Goal: Task Accomplishment & Management: Manage account settings

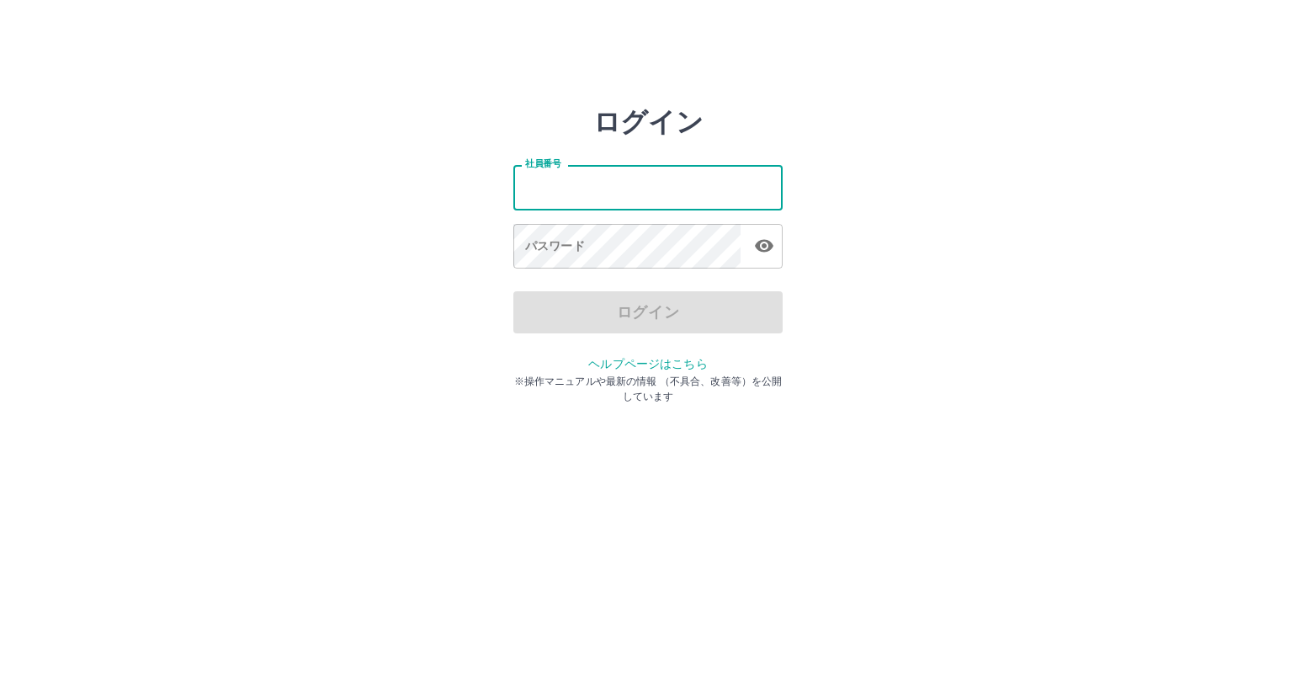
click at [569, 190] on input "社員番号" at bounding box center [647, 187] width 269 height 45
type input "*******"
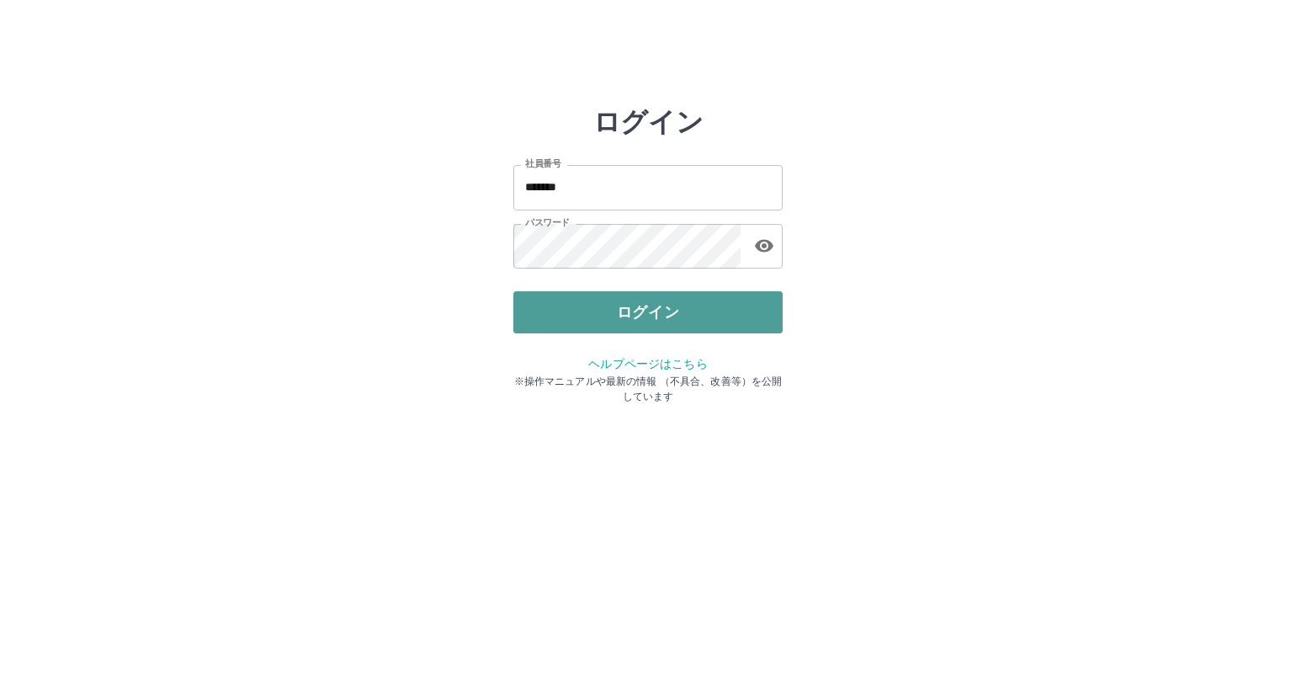
click at [727, 316] on button "ログイン" at bounding box center [647, 312] width 269 height 42
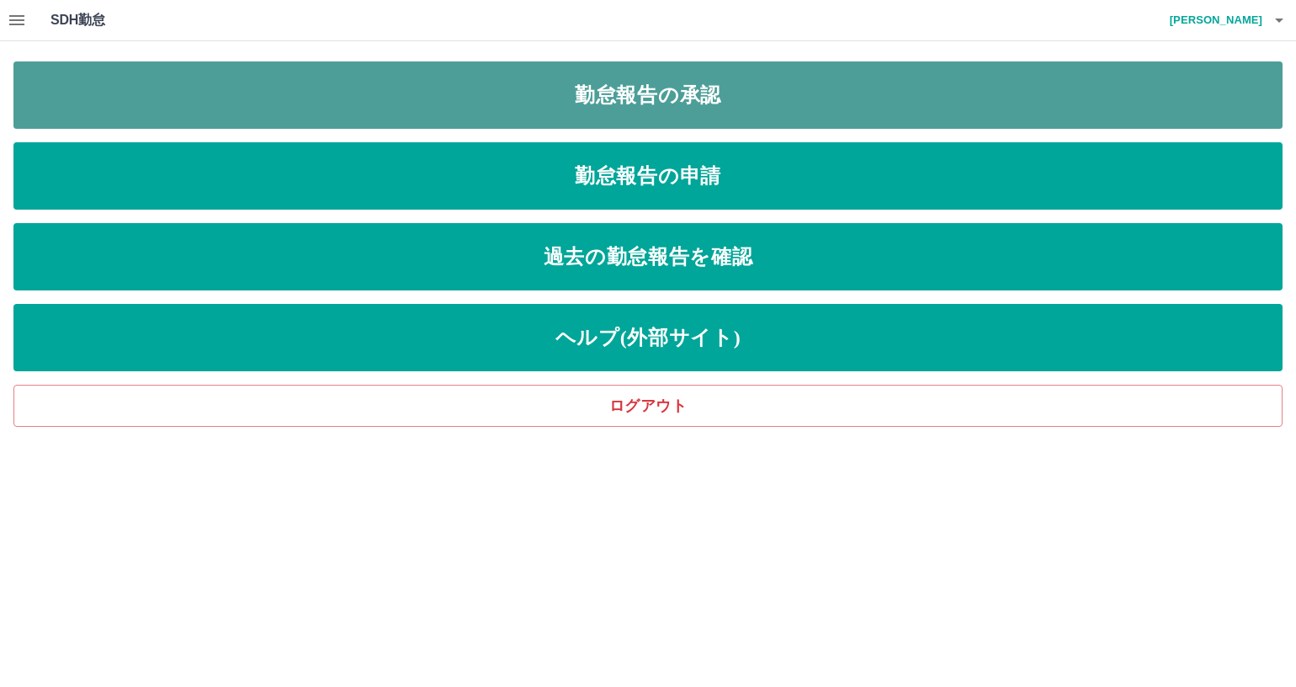
click at [761, 93] on link "勤怠報告の承認" at bounding box center [647, 94] width 1269 height 67
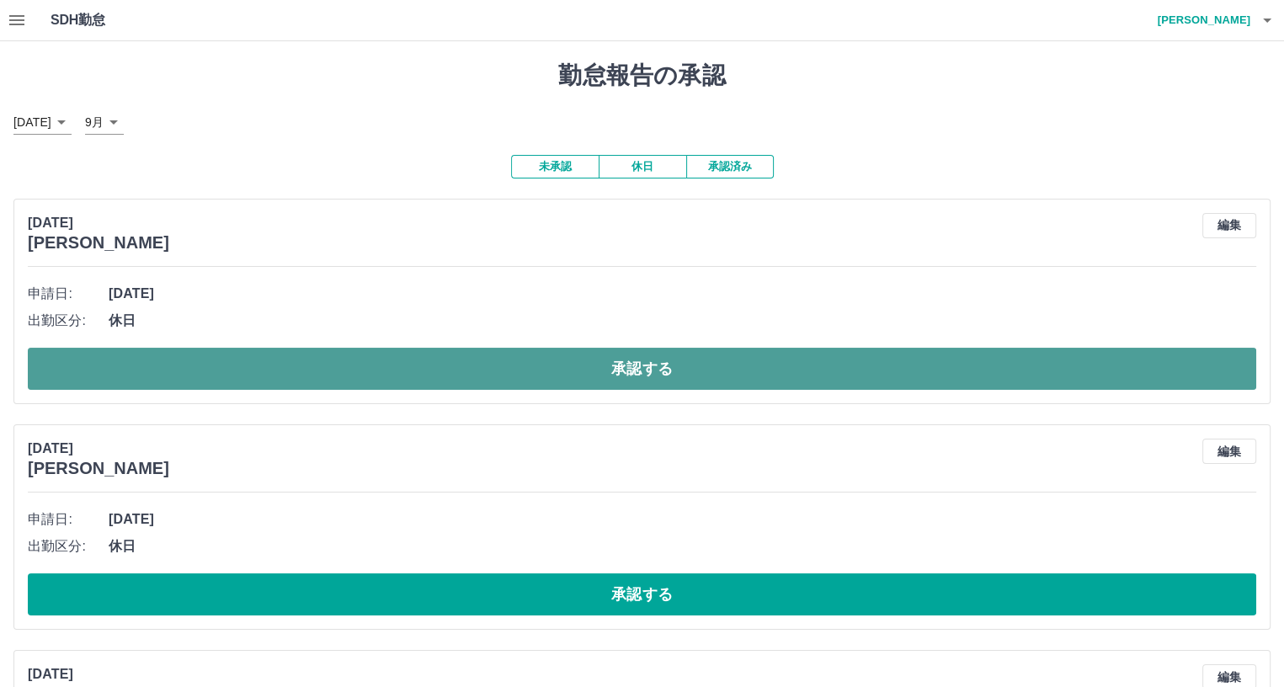
click at [571, 361] on button "承認する" at bounding box center [642, 369] width 1228 height 42
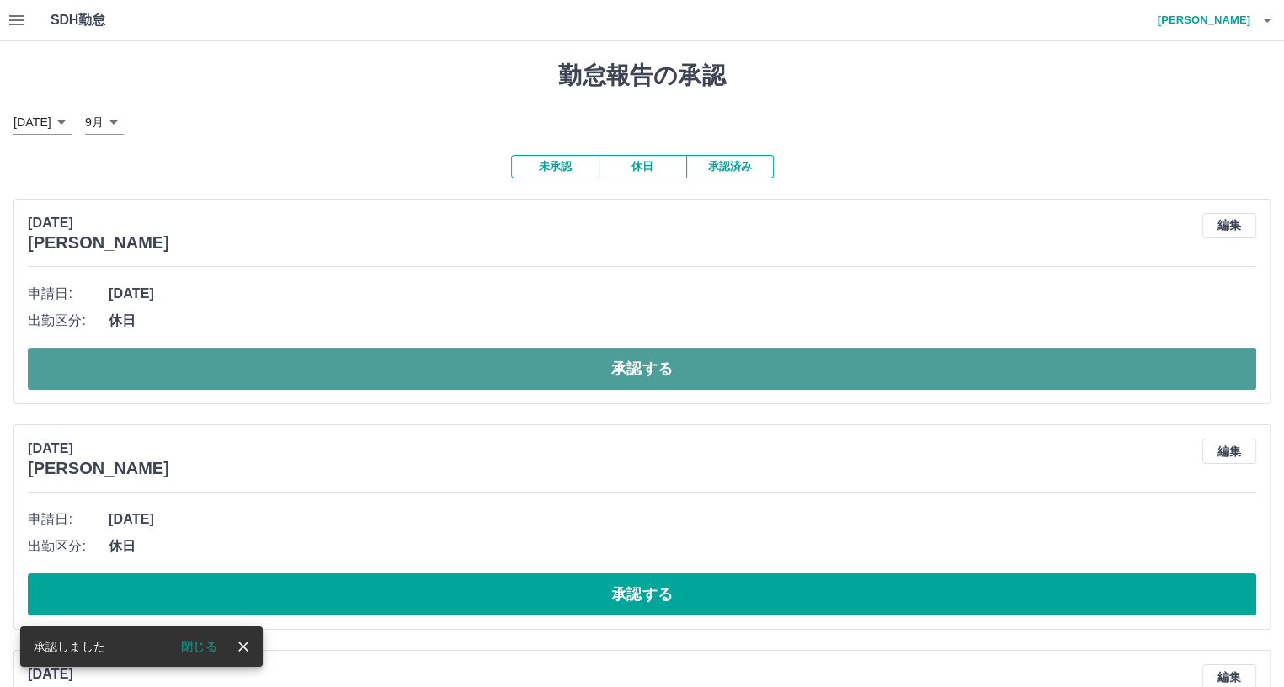
click at [518, 364] on button "承認する" at bounding box center [642, 369] width 1228 height 42
click at [472, 364] on button "承認する" at bounding box center [642, 369] width 1228 height 42
click at [488, 376] on button "承認する" at bounding box center [642, 369] width 1228 height 42
click at [492, 371] on button "承認する" at bounding box center [642, 369] width 1228 height 42
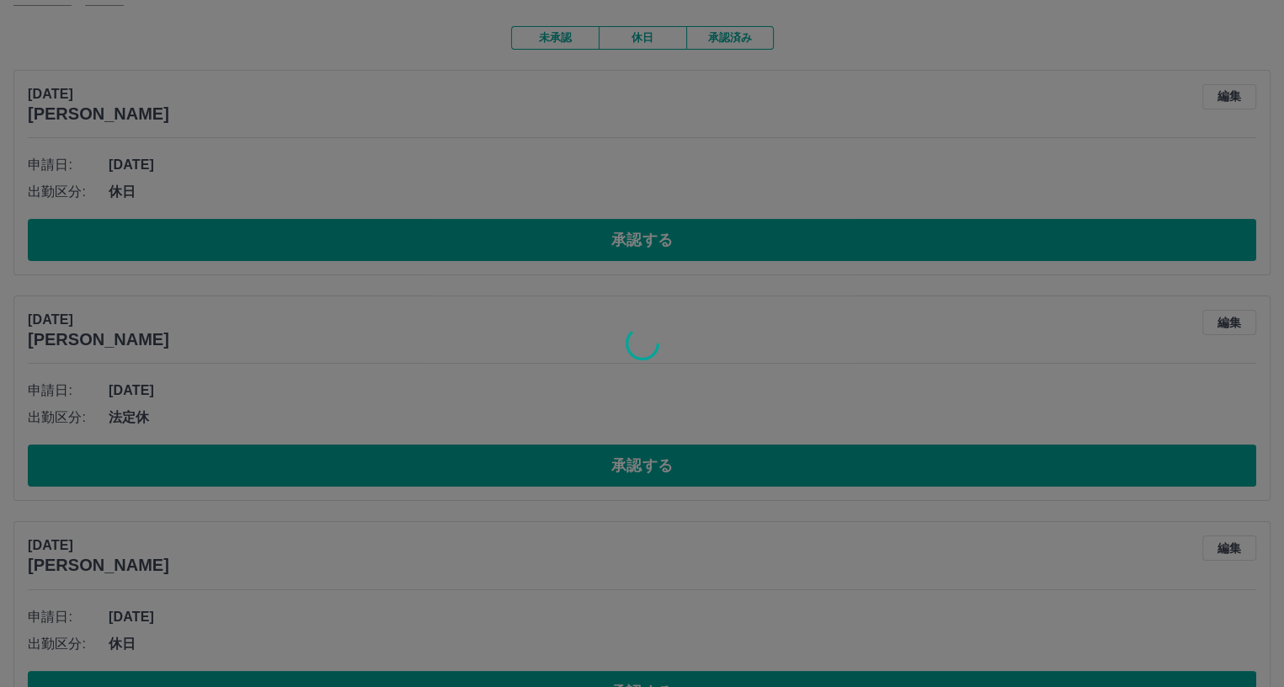
scroll to position [168, 0]
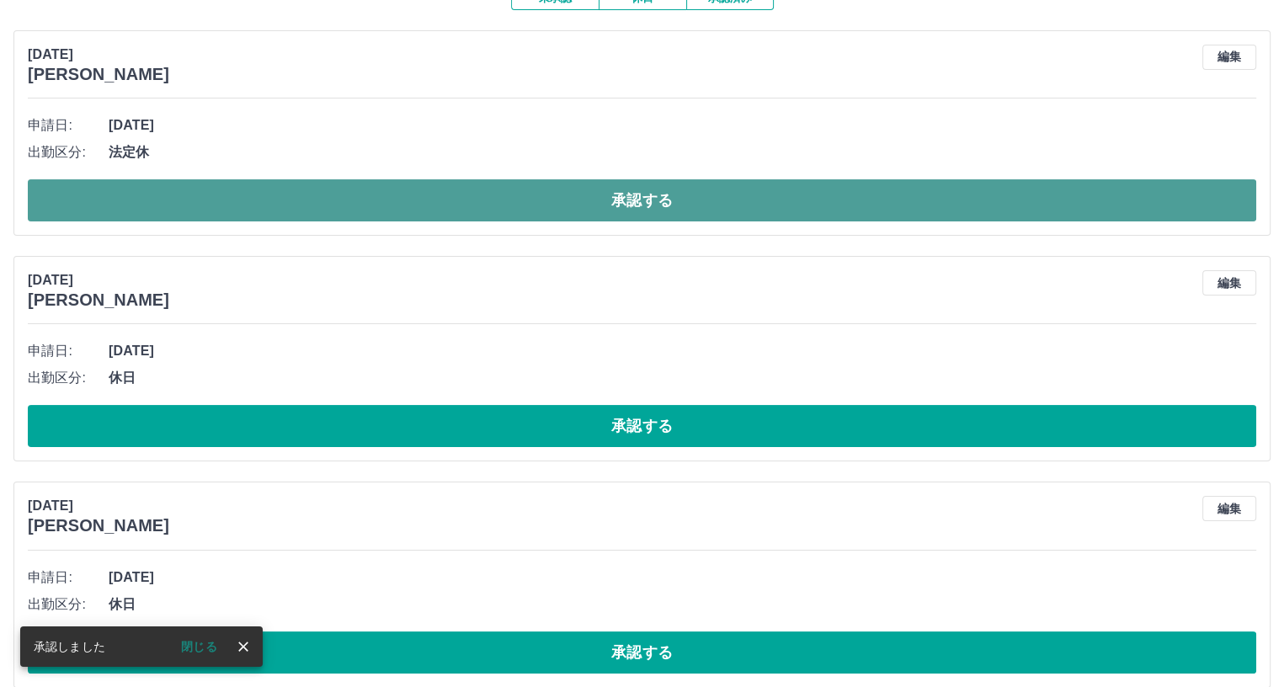
click at [380, 202] on button "承認する" at bounding box center [642, 200] width 1228 height 42
click at [442, 205] on button "承認する" at bounding box center [642, 200] width 1228 height 42
click at [401, 196] on button "承認する" at bounding box center [642, 200] width 1228 height 42
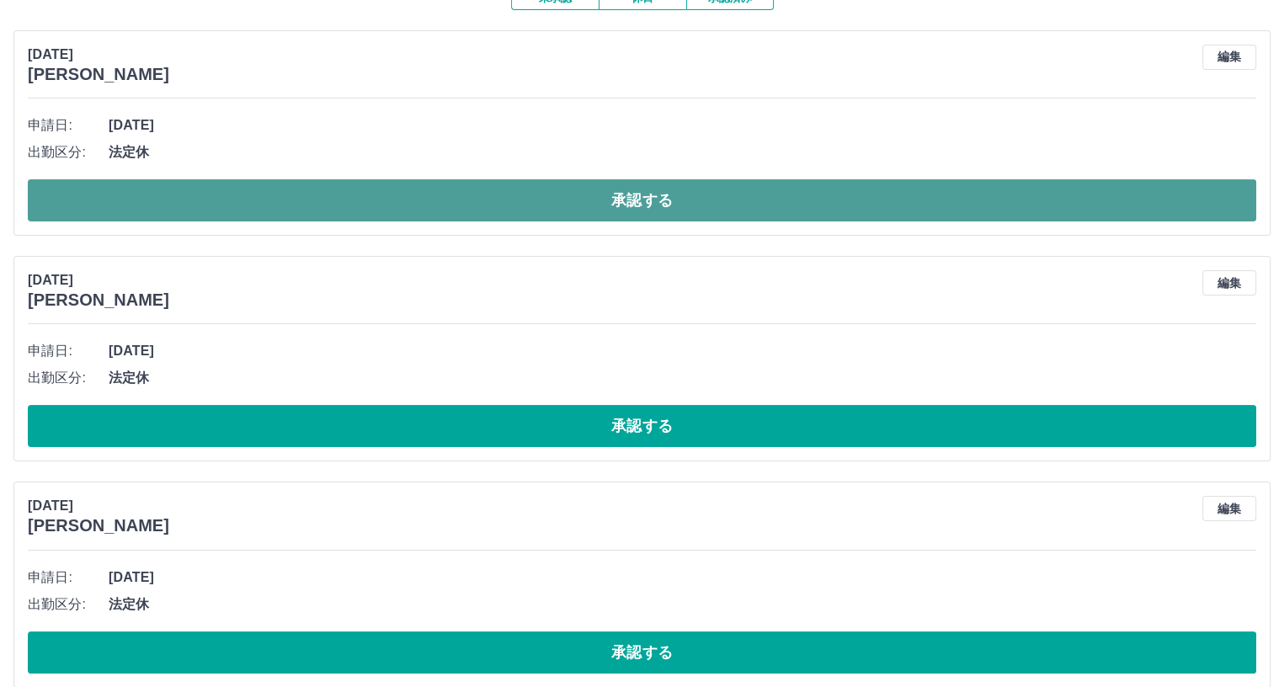
click at [349, 194] on button "承認する" at bounding box center [642, 200] width 1228 height 42
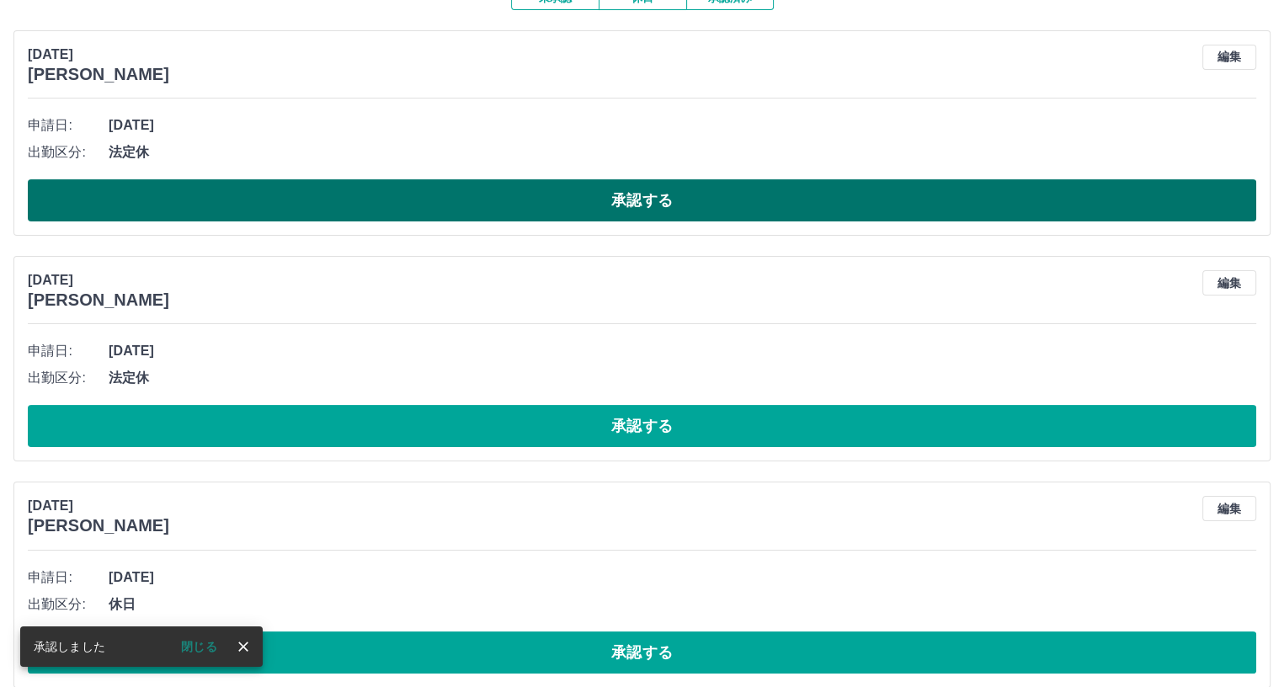
click at [330, 203] on button "承認する" at bounding box center [642, 200] width 1228 height 42
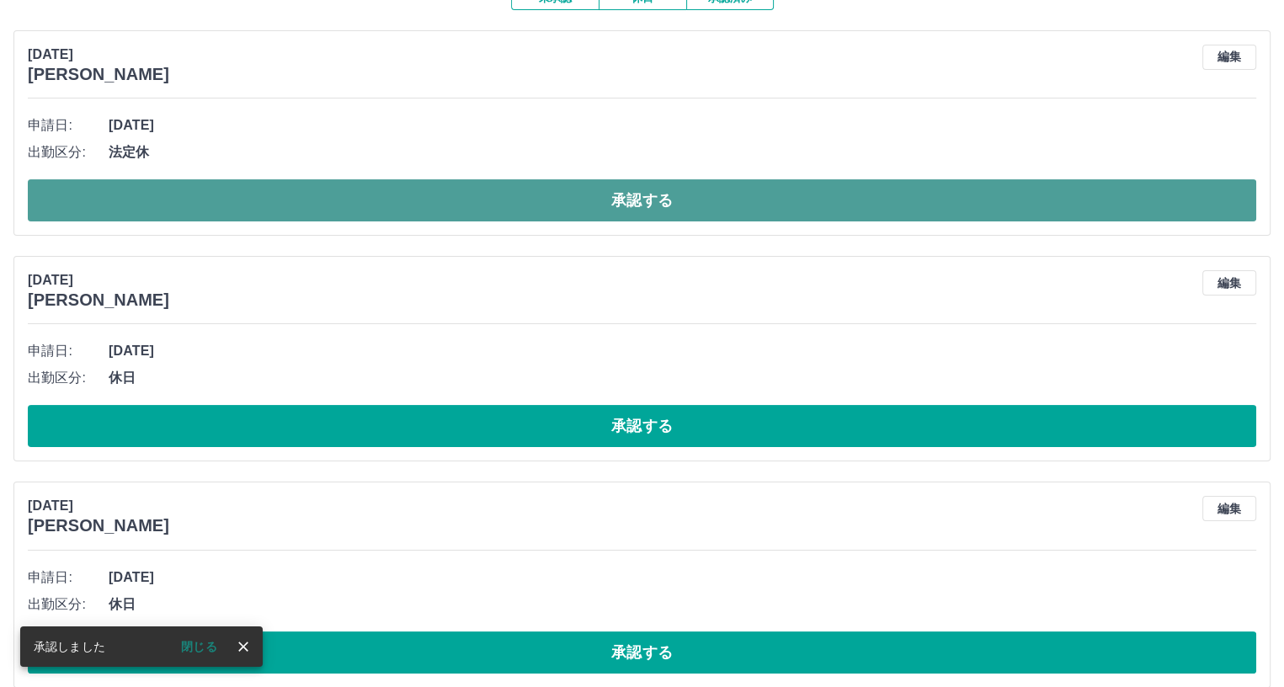
click at [315, 198] on button "承認する" at bounding box center [642, 200] width 1228 height 42
click at [304, 201] on button "承認する" at bounding box center [642, 200] width 1228 height 42
click at [303, 204] on button "承認する" at bounding box center [642, 200] width 1228 height 42
click at [300, 203] on button "承認する" at bounding box center [642, 200] width 1228 height 42
click at [278, 201] on button "承認する" at bounding box center [642, 200] width 1228 height 42
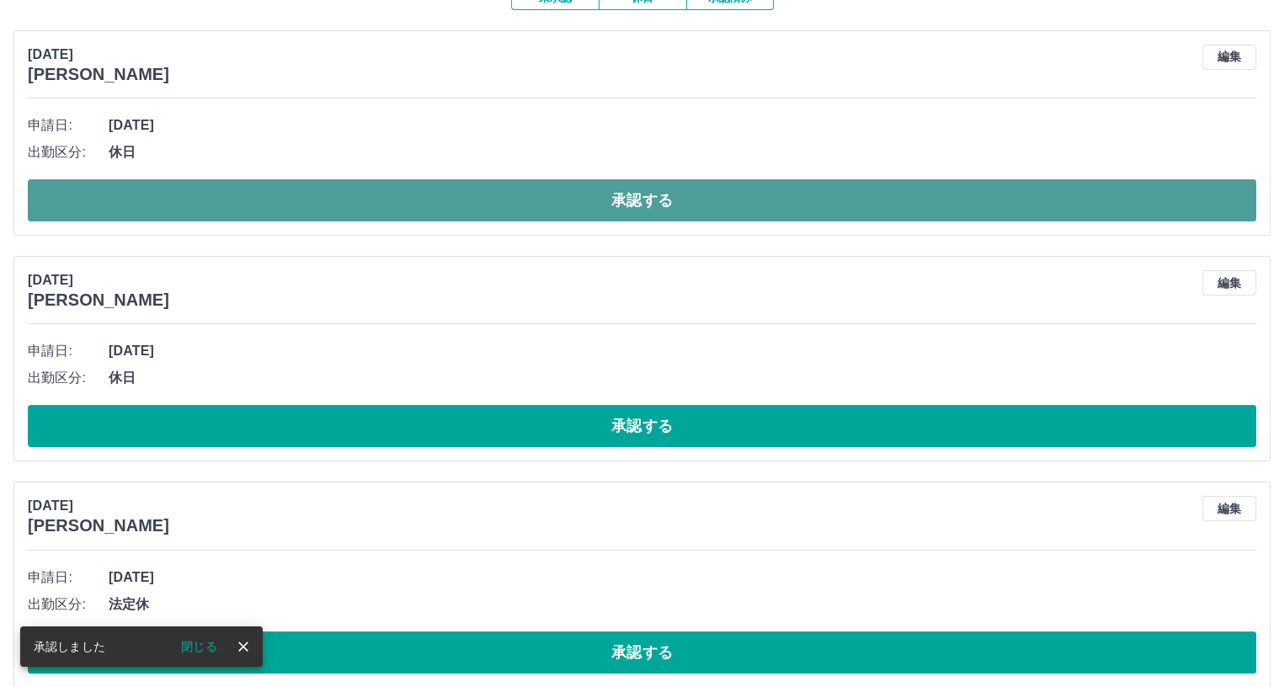
click at [295, 197] on button "承認する" at bounding box center [642, 200] width 1228 height 42
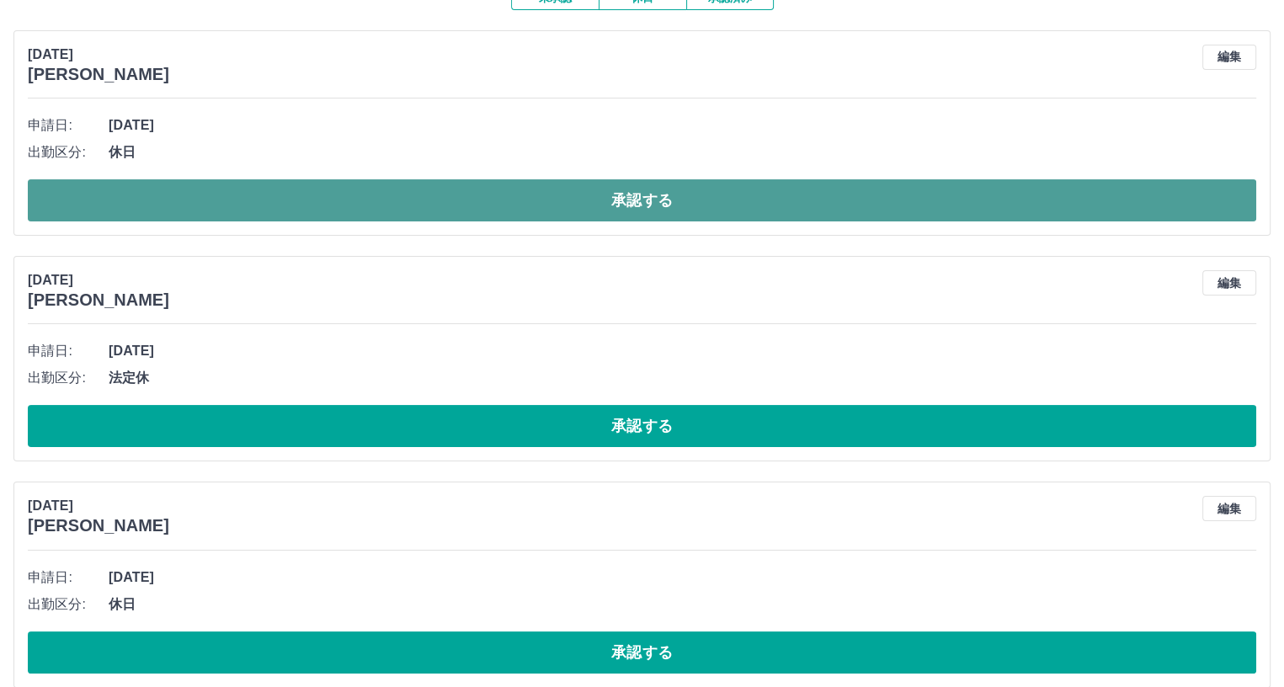
click at [316, 199] on button "承認する" at bounding box center [642, 200] width 1228 height 42
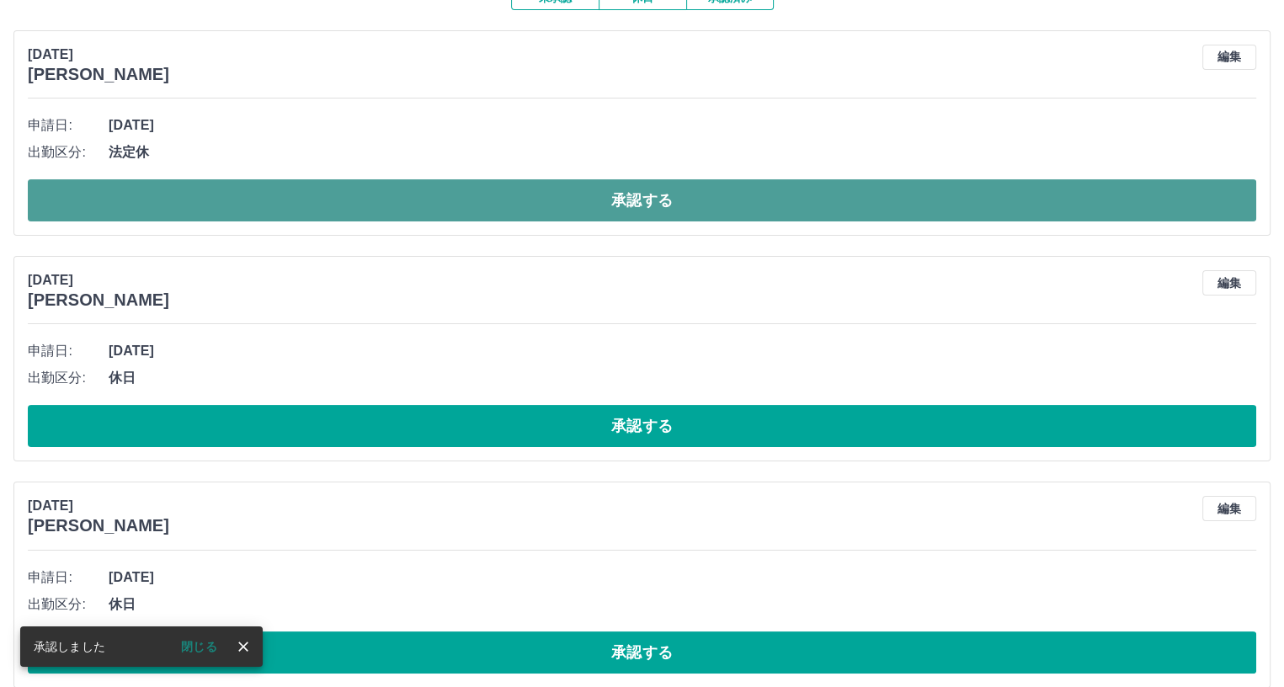
click at [376, 205] on button "承認する" at bounding box center [642, 200] width 1228 height 42
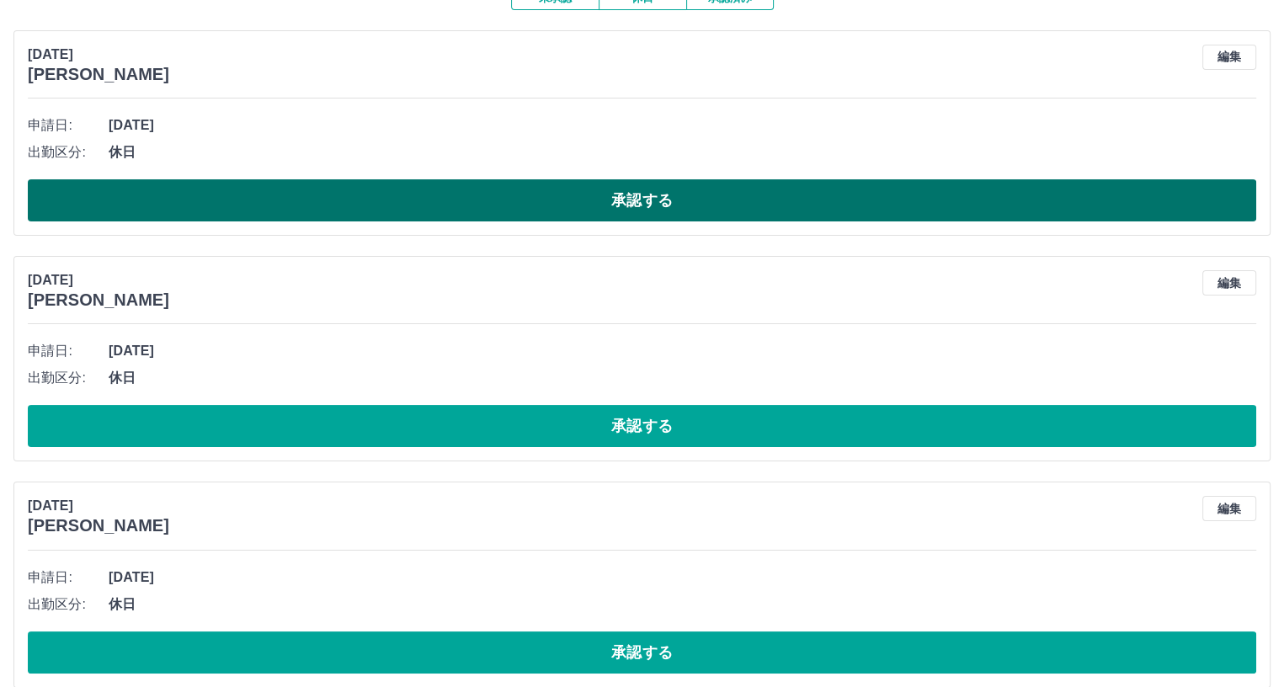
click at [331, 199] on button "承認する" at bounding box center [642, 200] width 1228 height 42
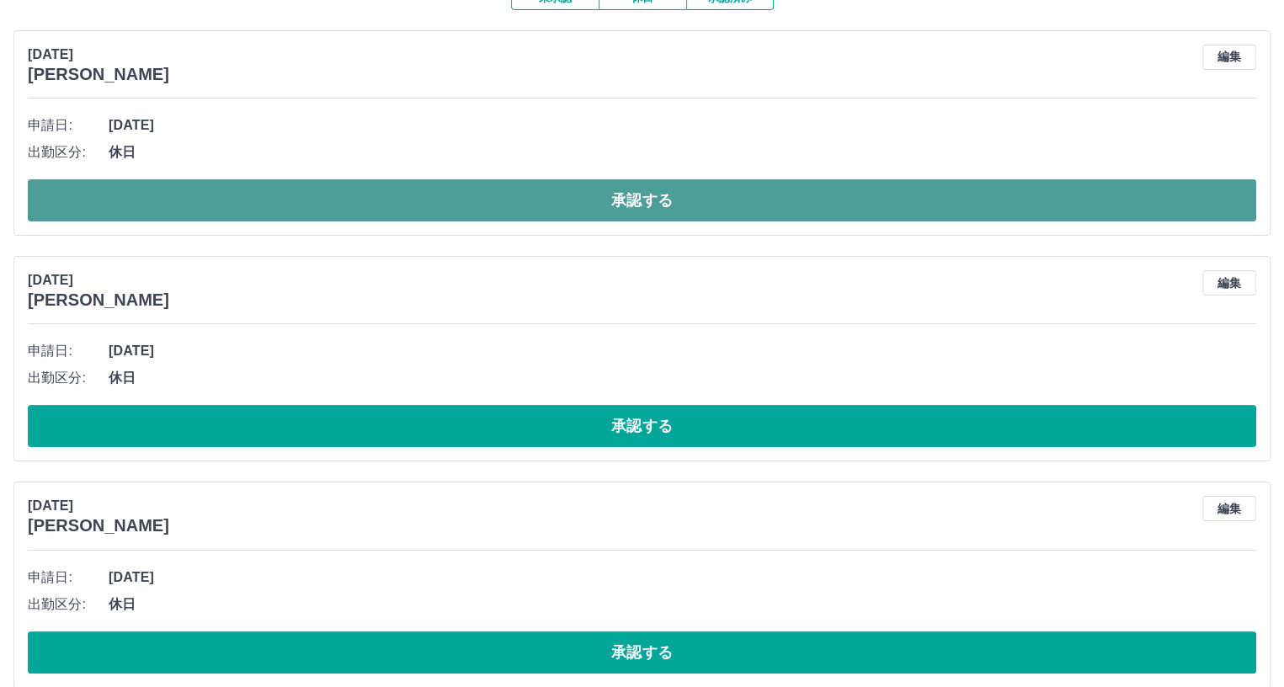
click at [300, 195] on button "承認する" at bounding box center [642, 200] width 1228 height 42
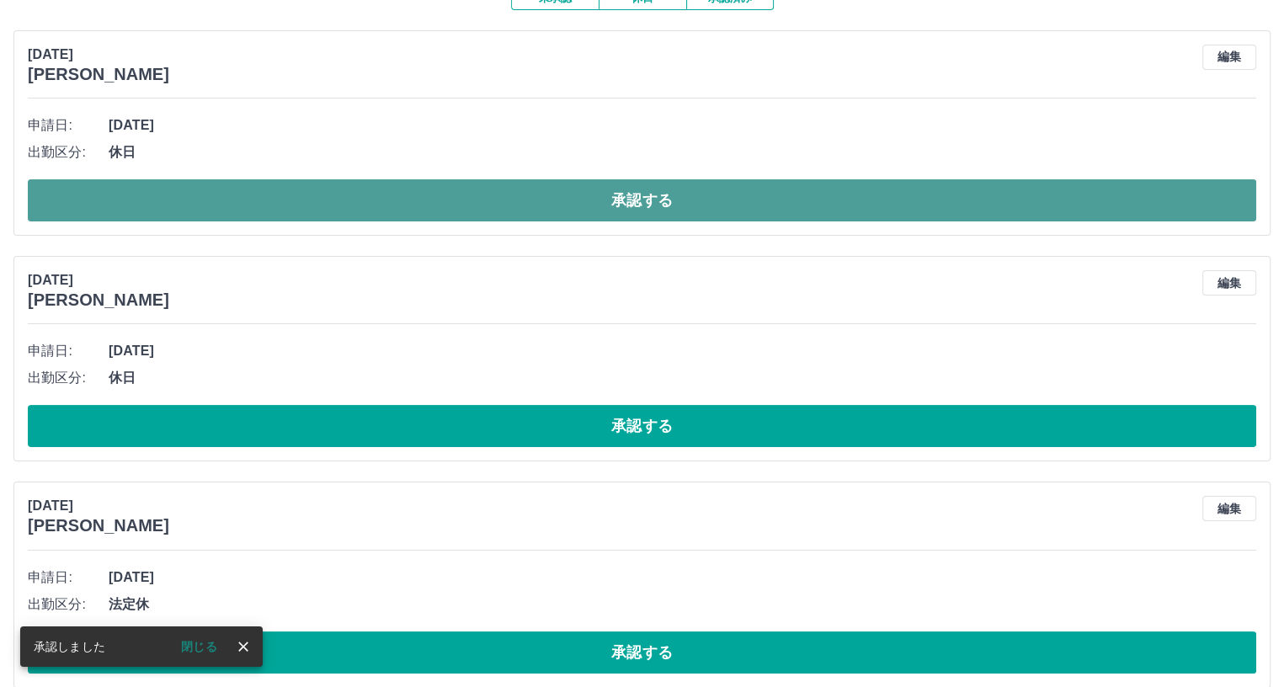
click at [343, 204] on button "承認する" at bounding box center [642, 200] width 1228 height 42
click at [347, 198] on button "承認する" at bounding box center [642, 200] width 1228 height 42
click at [337, 197] on button "承認する" at bounding box center [642, 200] width 1228 height 42
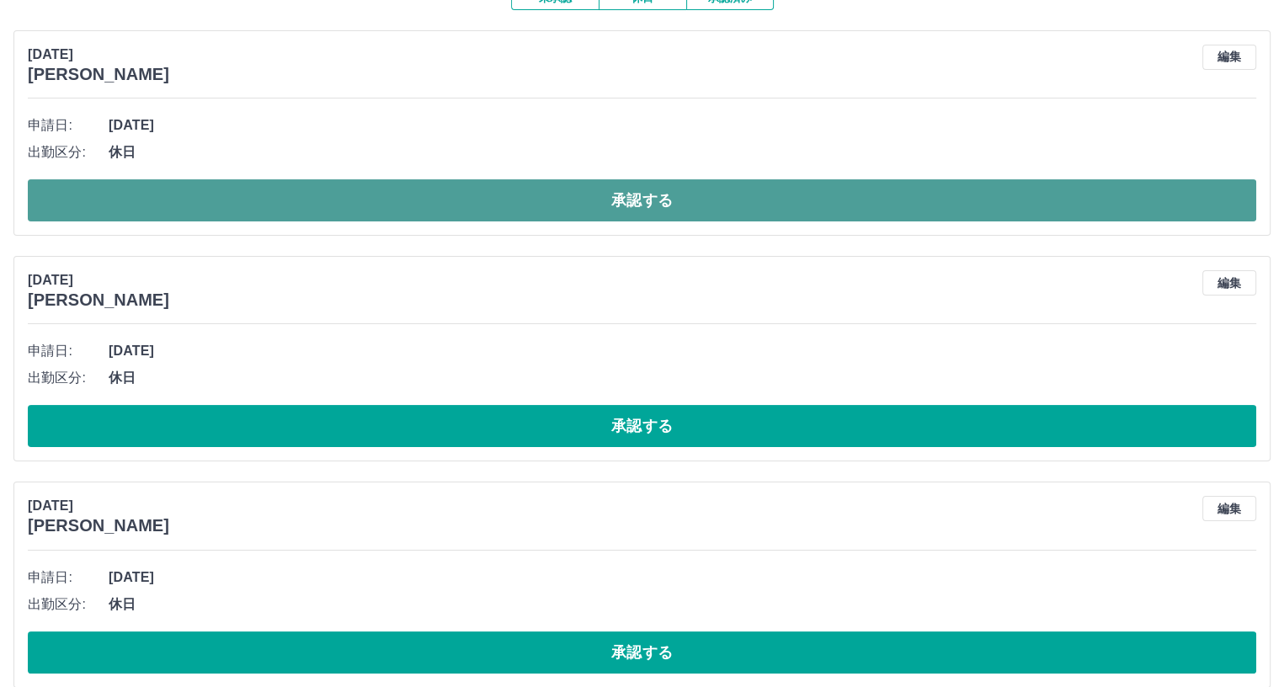
click at [337, 201] on button "承認する" at bounding box center [642, 200] width 1228 height 42
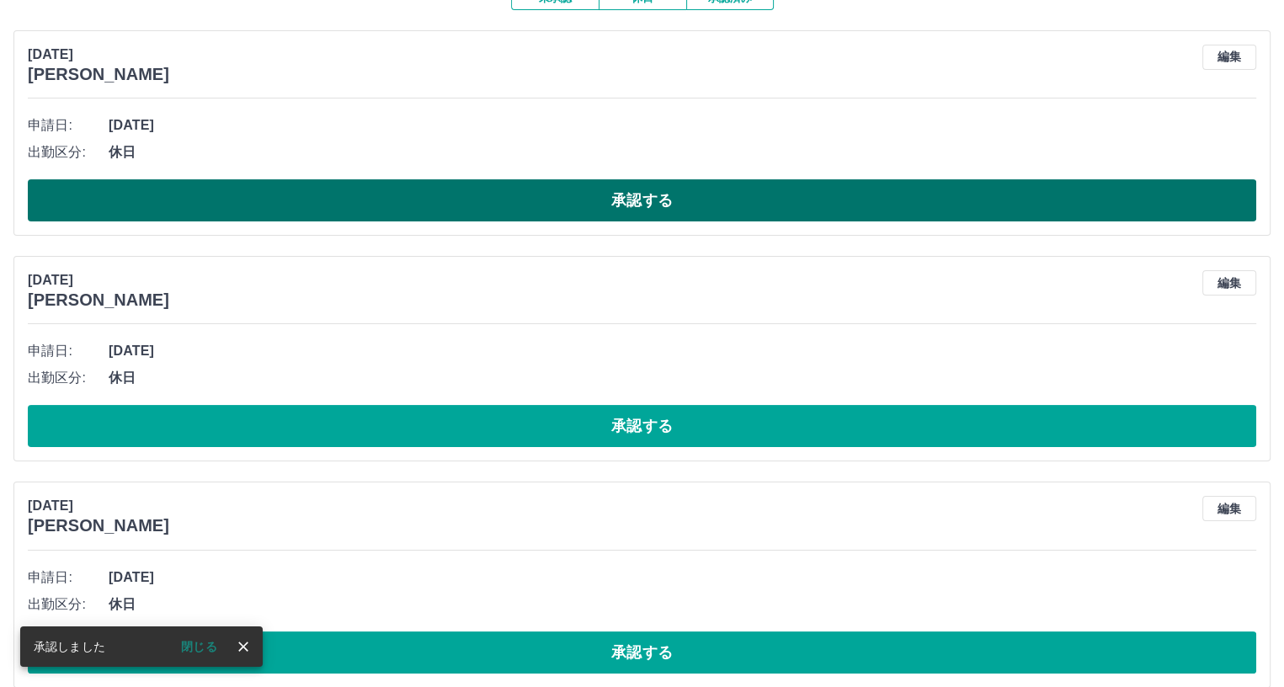
click at [348, 204] on button "承認する" at bounding box center [642, 200] width 1228 height 42
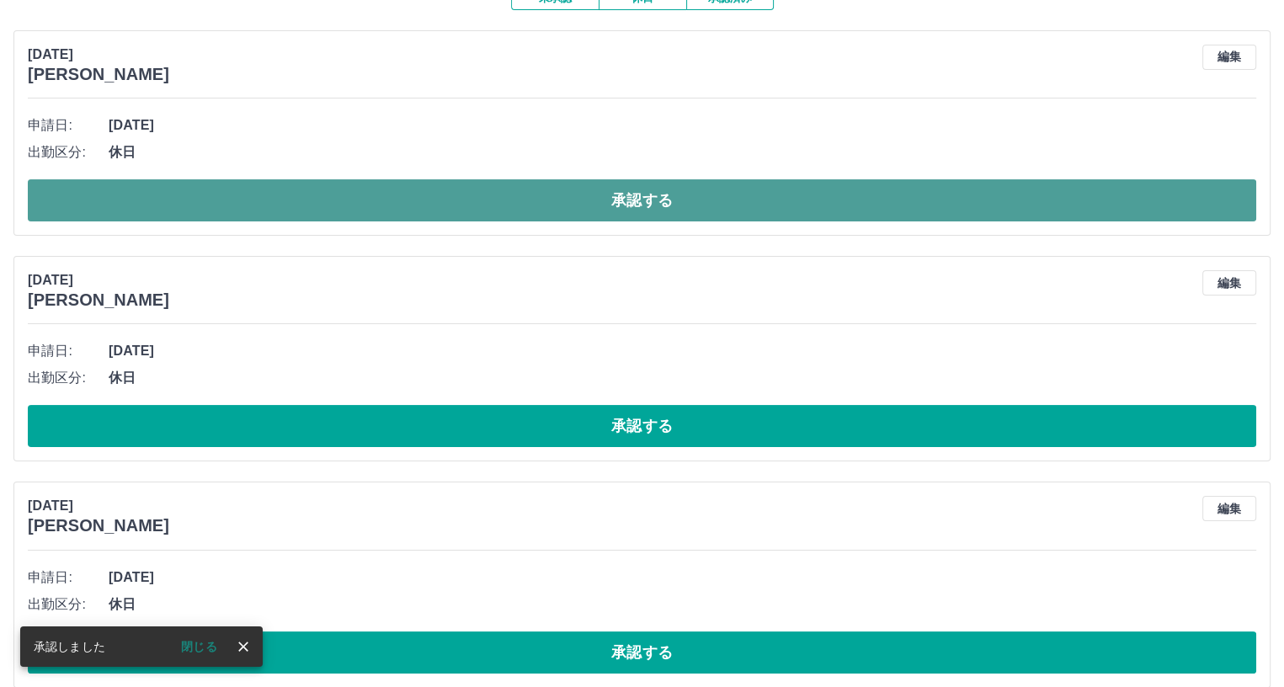
click at [338, 200] on button "承認する" at bounding box center [642, 200] width 1228 height 42
click at [337, 199] on button "承認する" at bounding box center [642, 200] width 1228 height 42
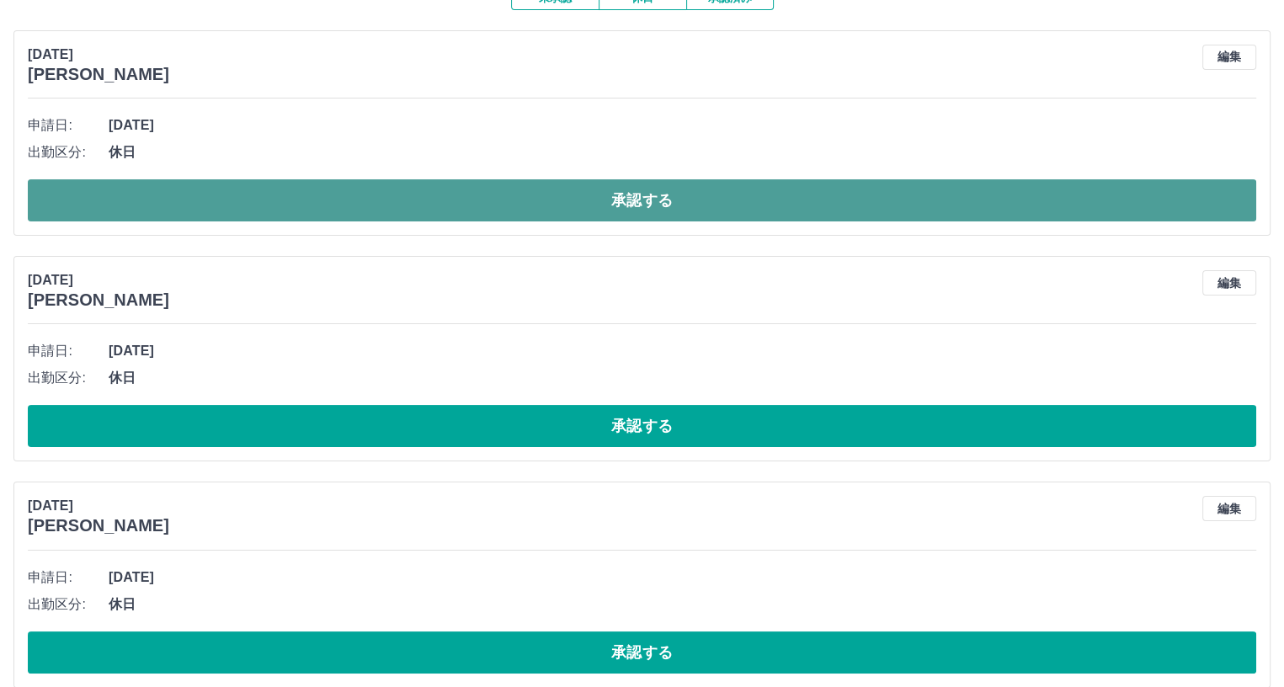
click at [334, 199] on button "承認する" at bounding box center [642, 200] width 1228 height 42
click at [356, 204] on button "承認する" at bounding box center [642, 200] width 1228 height 42
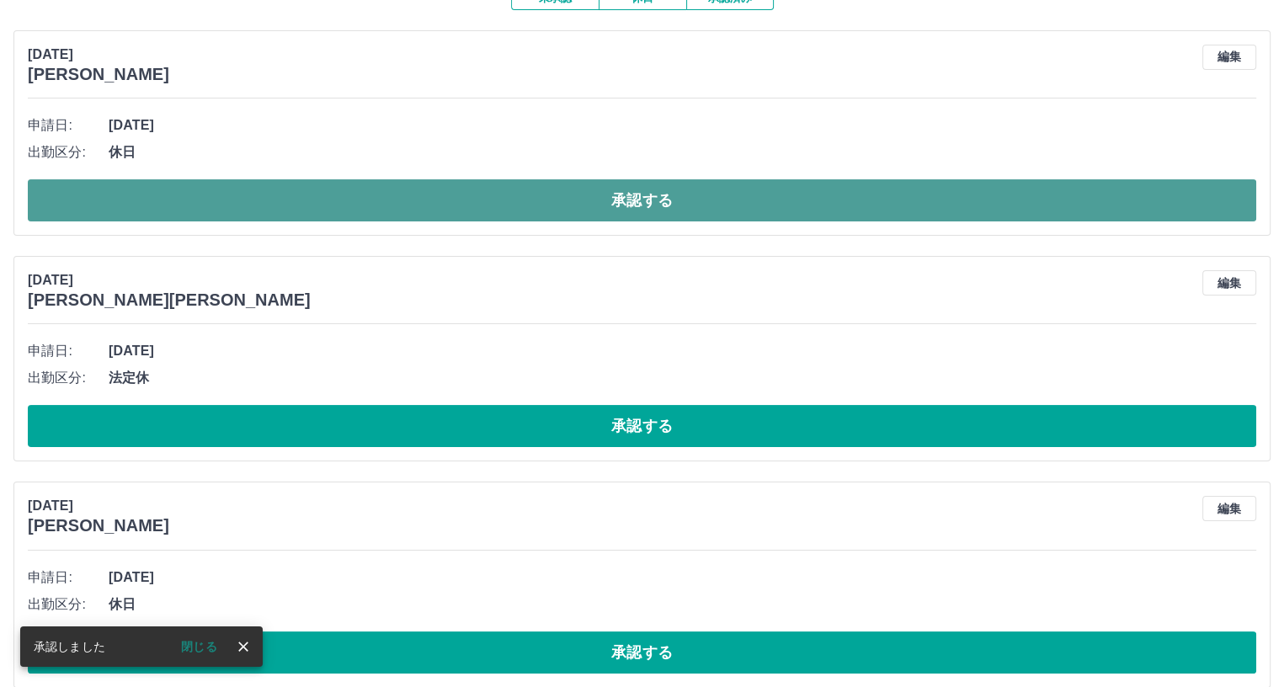
click at [325, 186] on button "承認する" at bounding box center [642, 200] width 1228 height 42
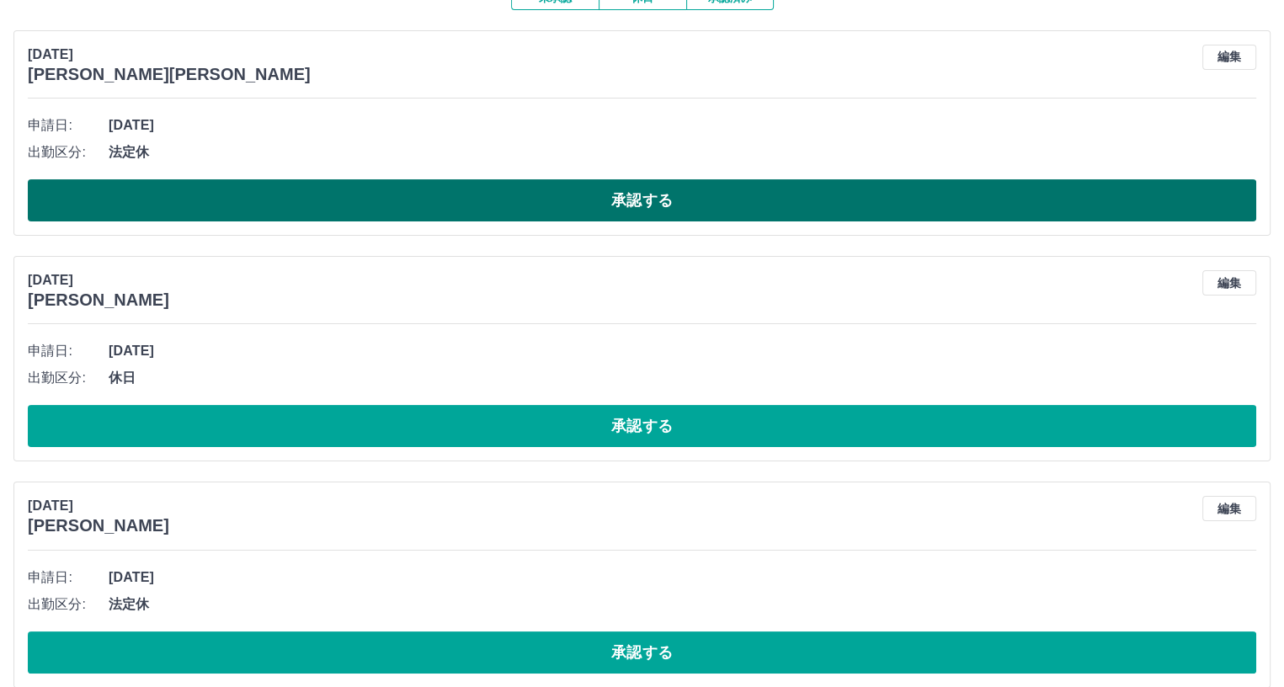
click at [394, 194] on button "承認する" at bounding box center [642, 200] width 1228 height 42
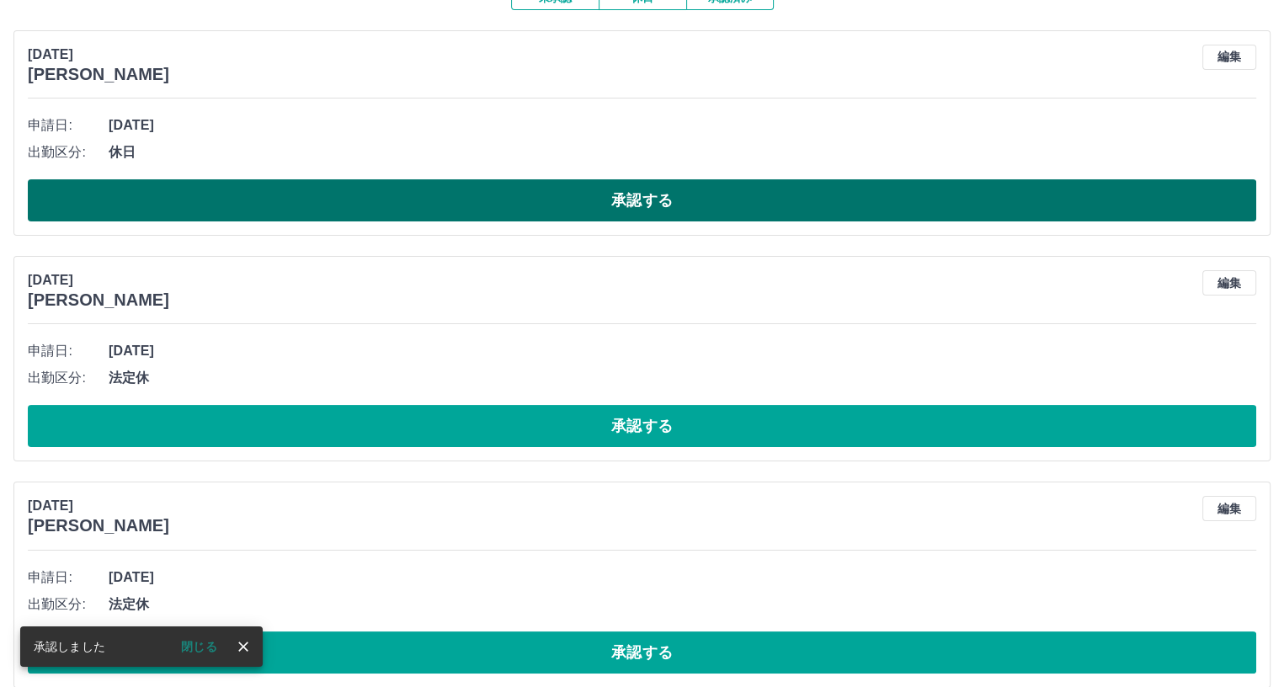
click at [412, 206] on button "承認する" at bounding box center [642, 200] width 1228 height 42
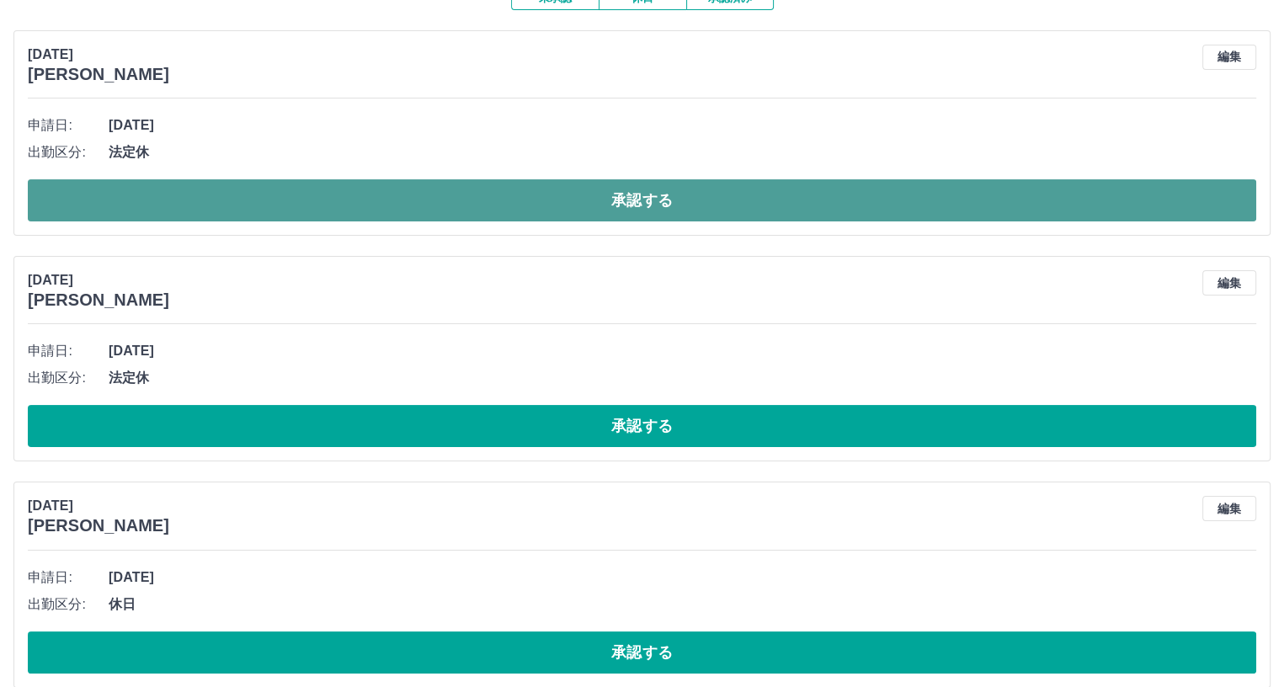
click at [352, 193] on button "承認する" at bounding box center [642, 200] width 1228 height 42
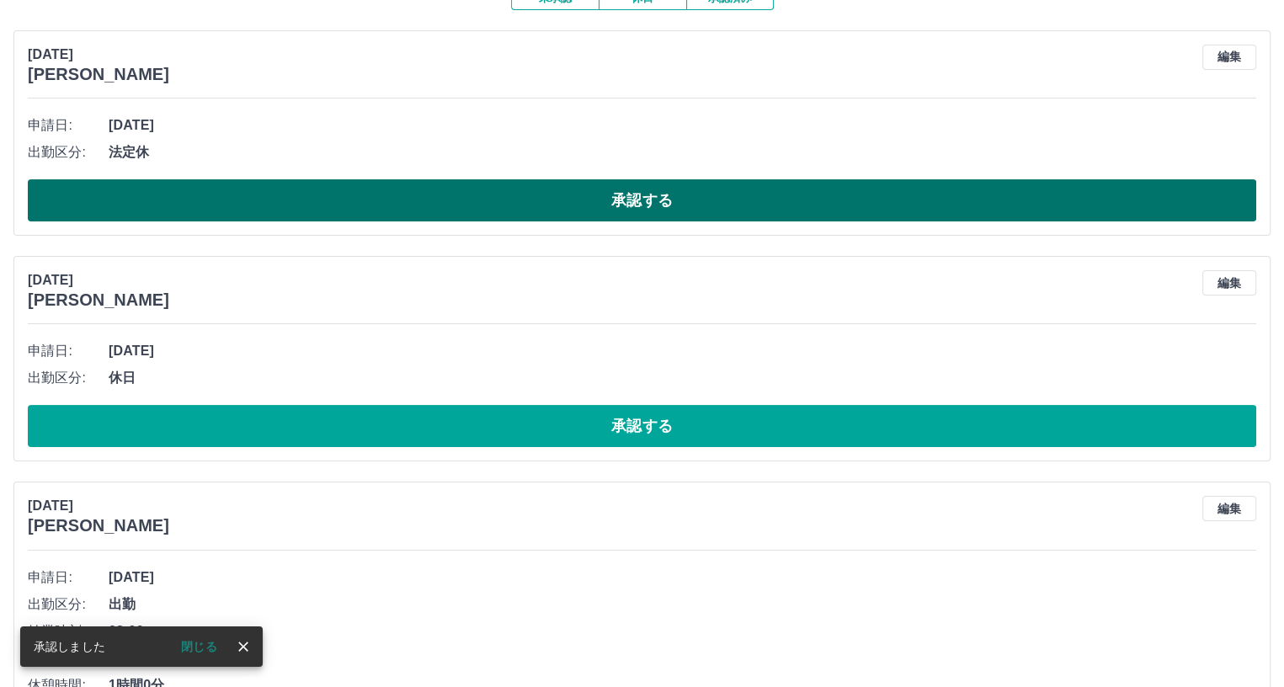
click at [364, 201] on button "承認する" at bounding box center [642, 200] width 1228 height 42
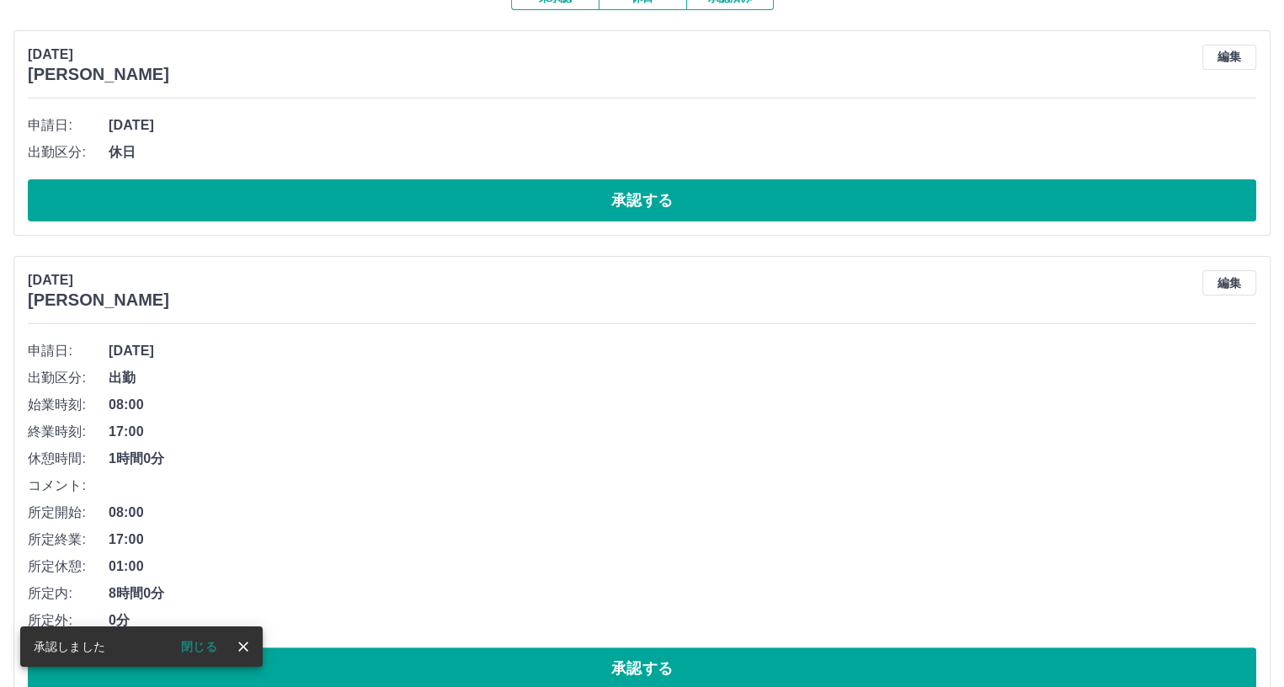
drag, startPoint x: 413, startPoint y: 196, endPoint x: 415, endPoint y: 246, distance: 49.7
click at [413, 196] on button "承認する" at bounding box center [642, 200] width 1228 height 42
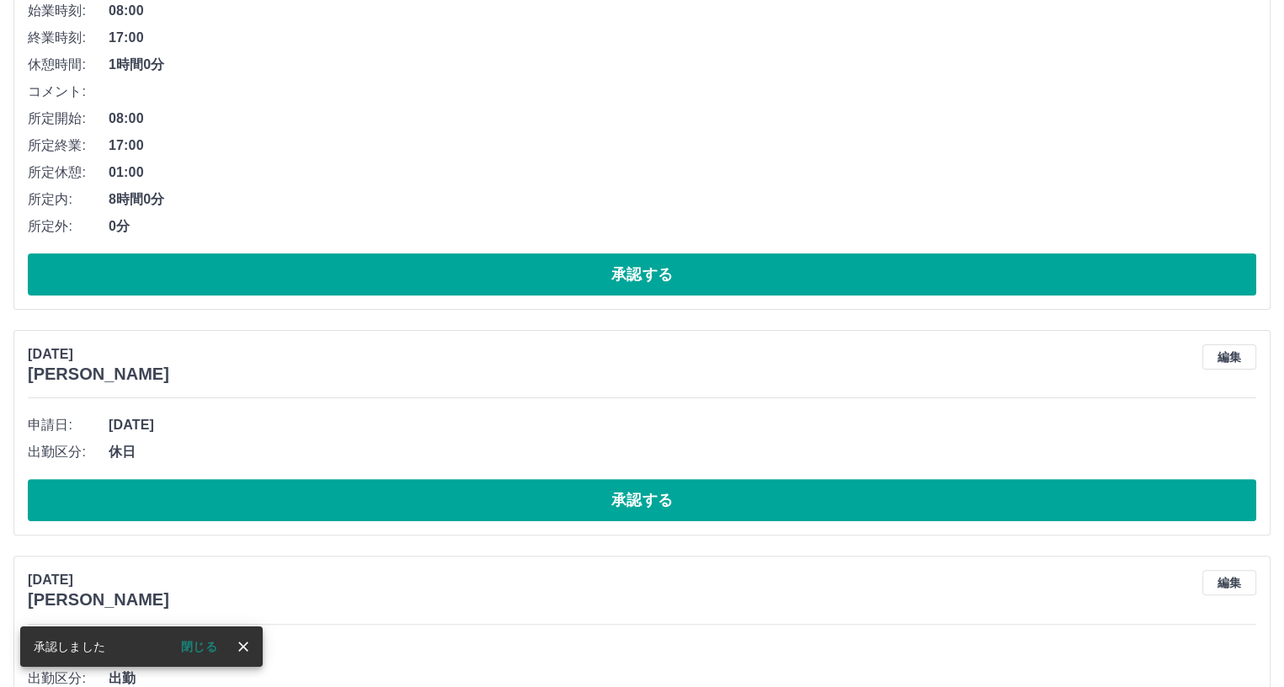
scroll to position [111, 0]
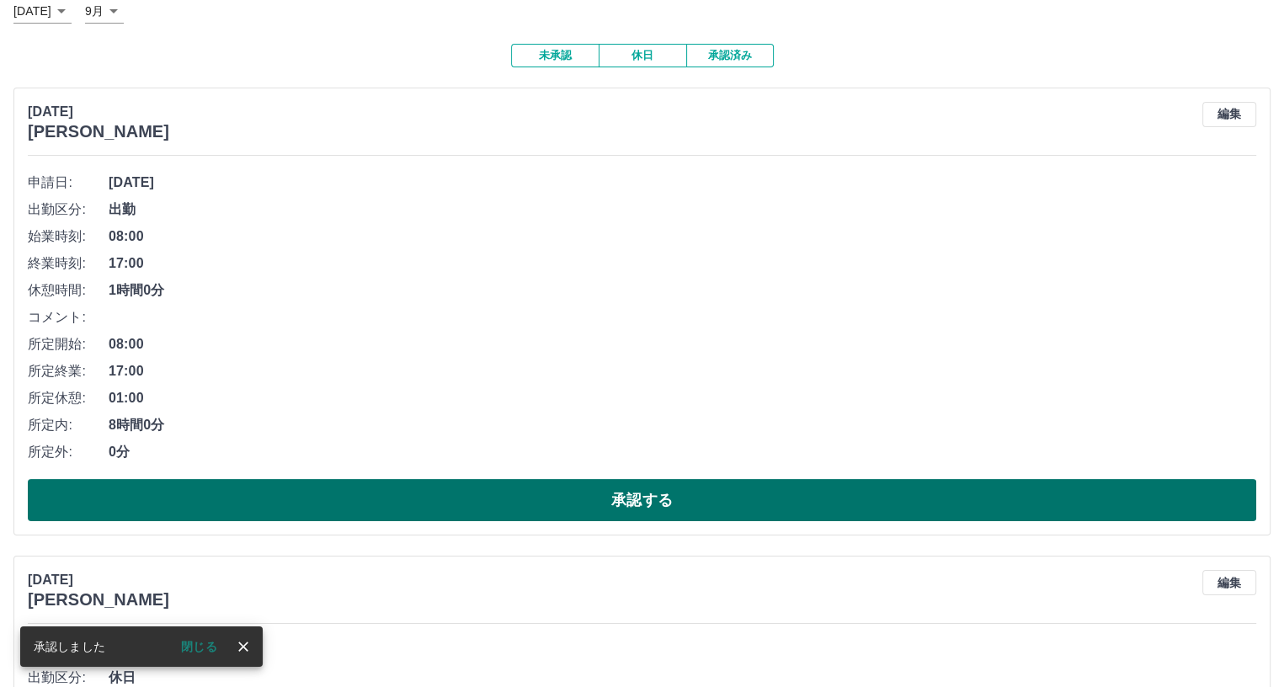
click at [380, 506] on button "承認する" at bounding box center [642, 500] width 1228 height 42
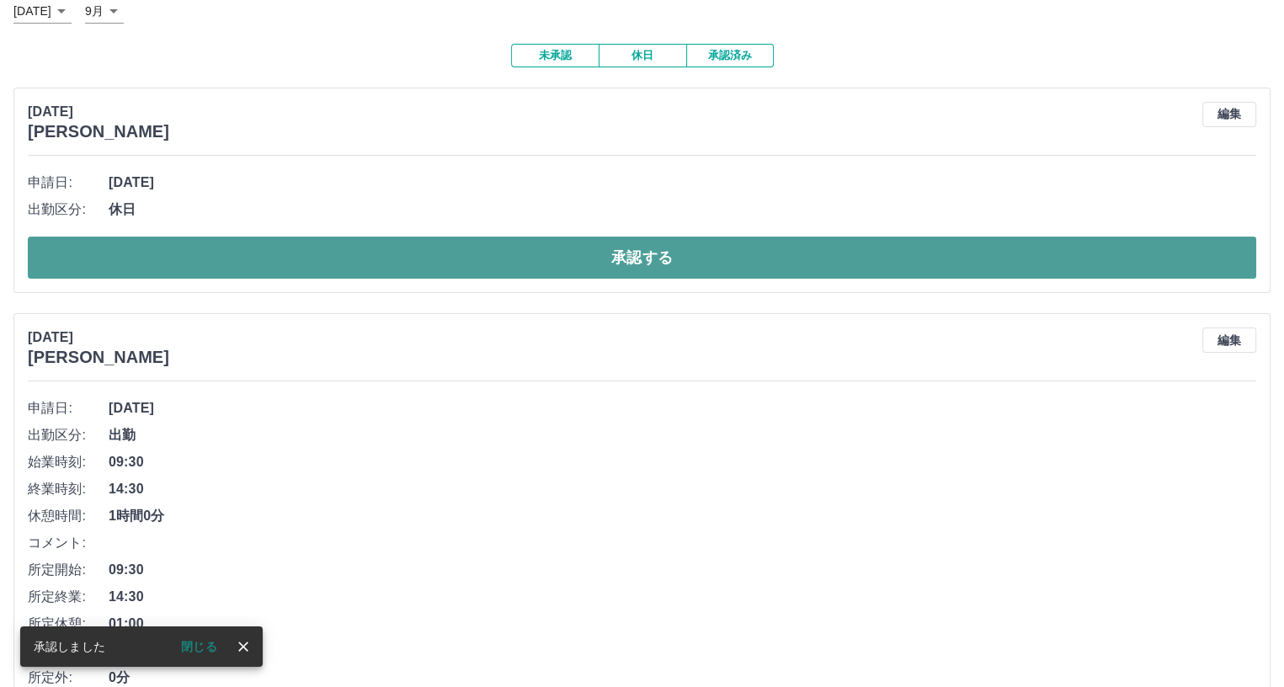
click at [387, 262] on button "承認する" at bounding box center [642, 258] width 1228 height 42
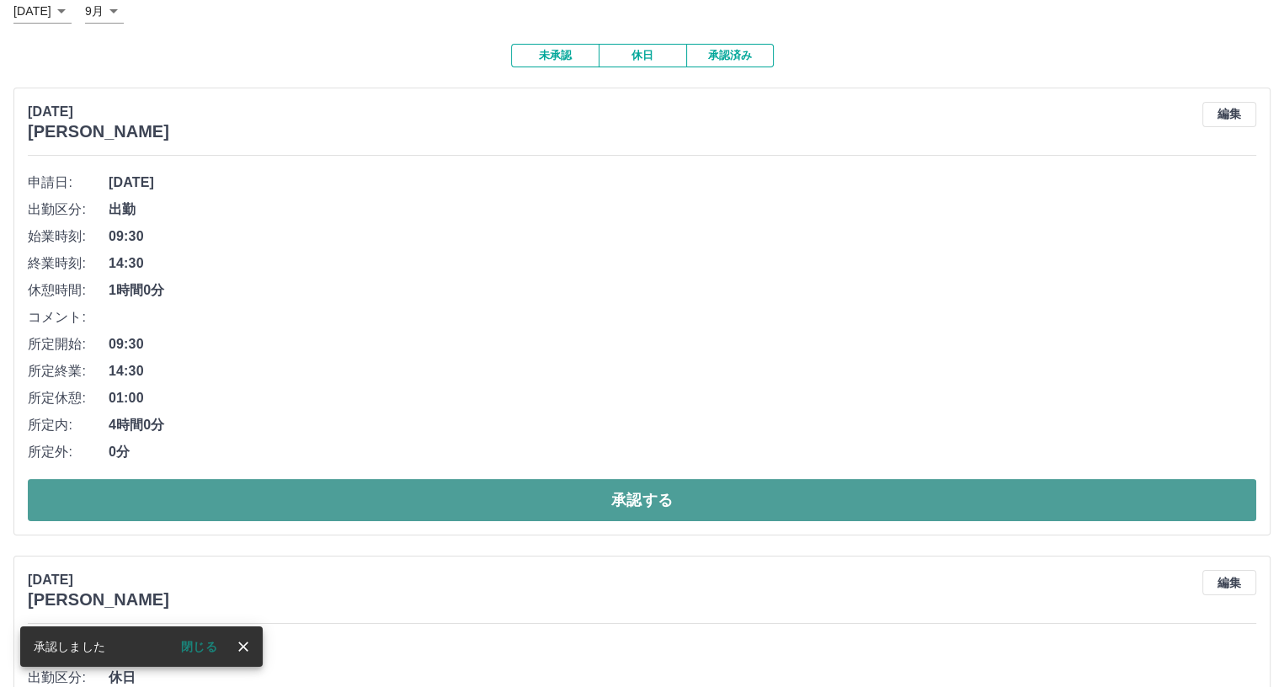
click at [372, 505] on button "承認する" at bounding box center [642, 500] width 1228 height 42
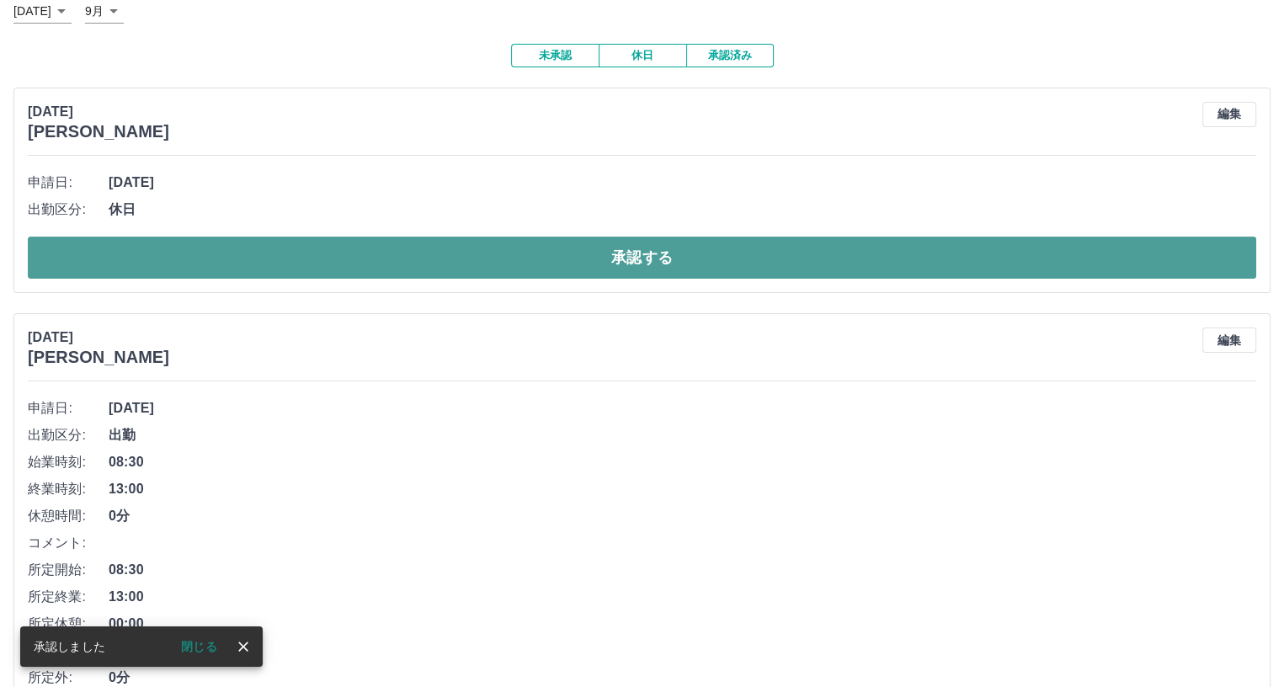
click at [343, 255] on button "承認する" at bounding box center [642, 258] width 1228 height 42
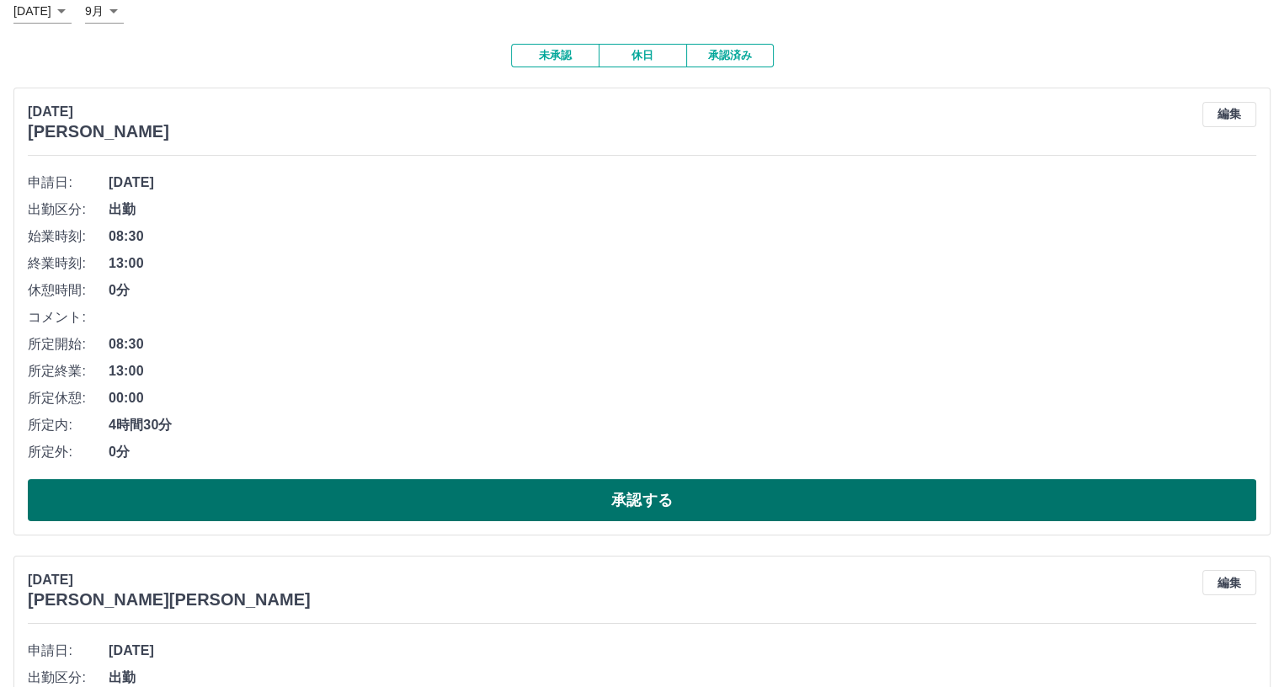
click at [382, 504] on button "承認する" at bounding box center [642, 500] width 1228 height 42
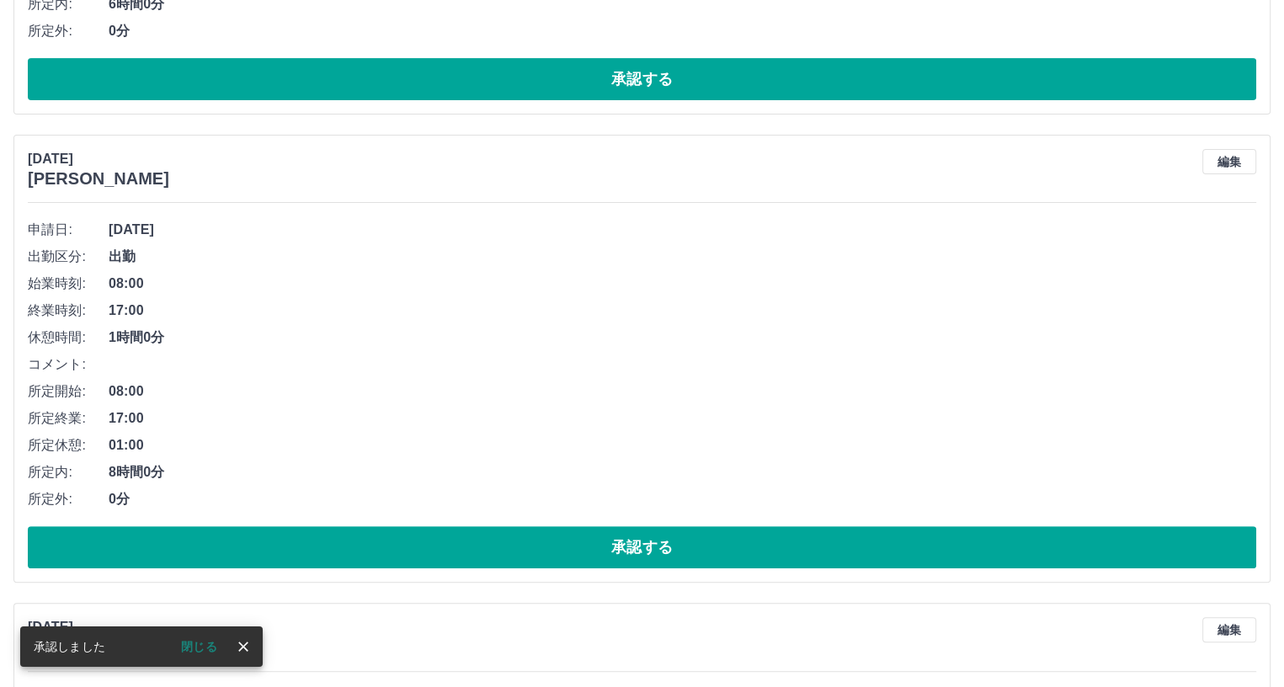
scroll to position [64, 0]
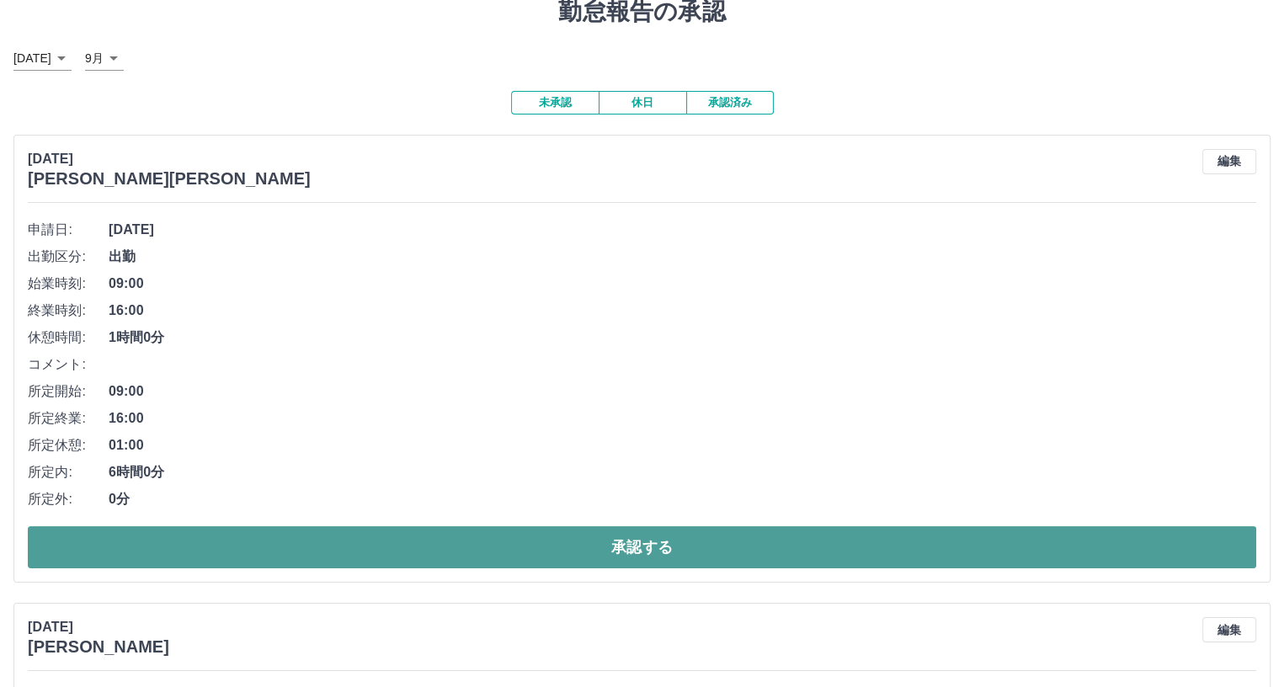
click at [363, 558] on button "承認する" at bounding box center [642, 547] width 1228 height 42
click at [363, 558] on div at bounding box center [642, 343] width 1284 height 687
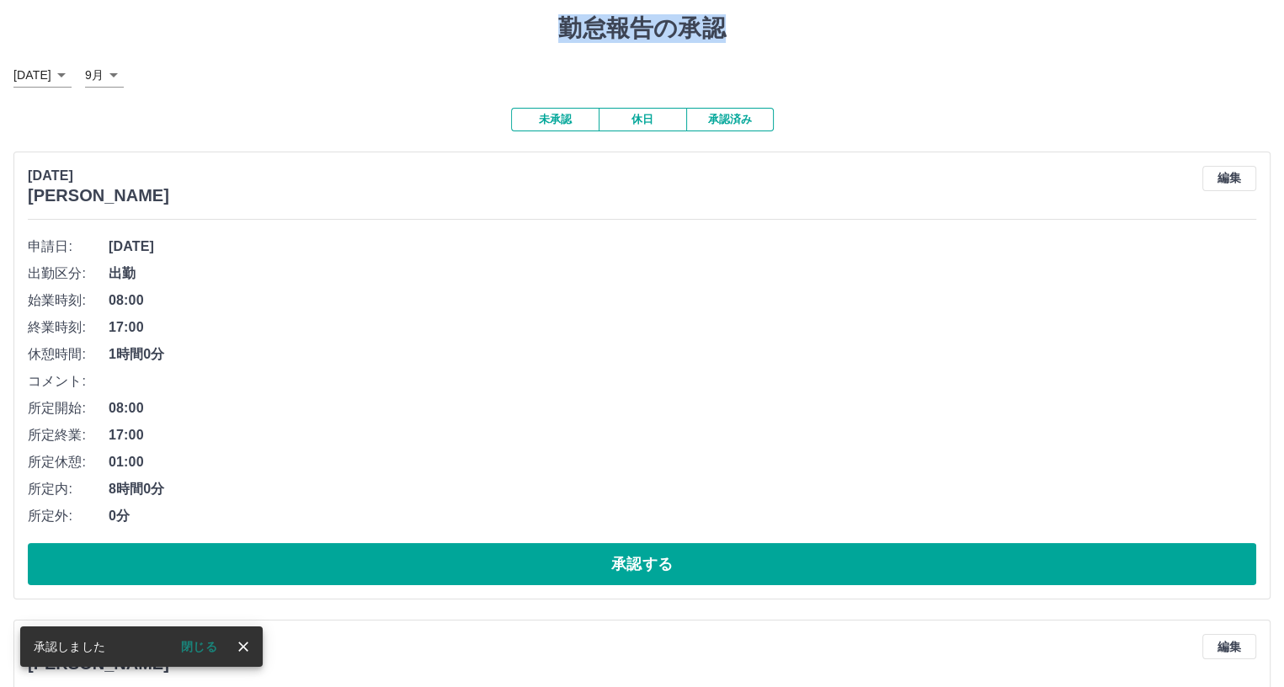
scroll to position [84, 0]
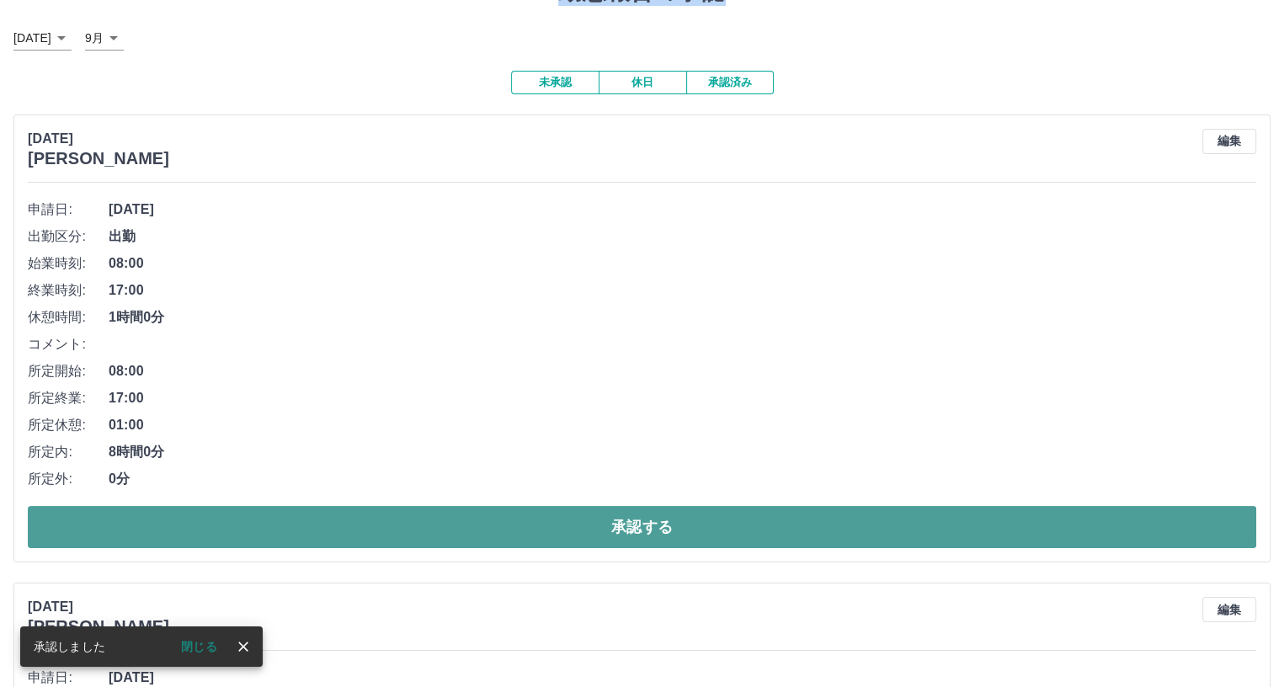
click at [345, 524] on button "承認する" at bounding box center [642, 527] width 1228 height 42
click at [415, 525] on button "承認する" at bounding box center [642, 527] width 1228 height 42
click at [401, 534] on button "承認する" at bounding box center [642, 527] width 1228 height 42
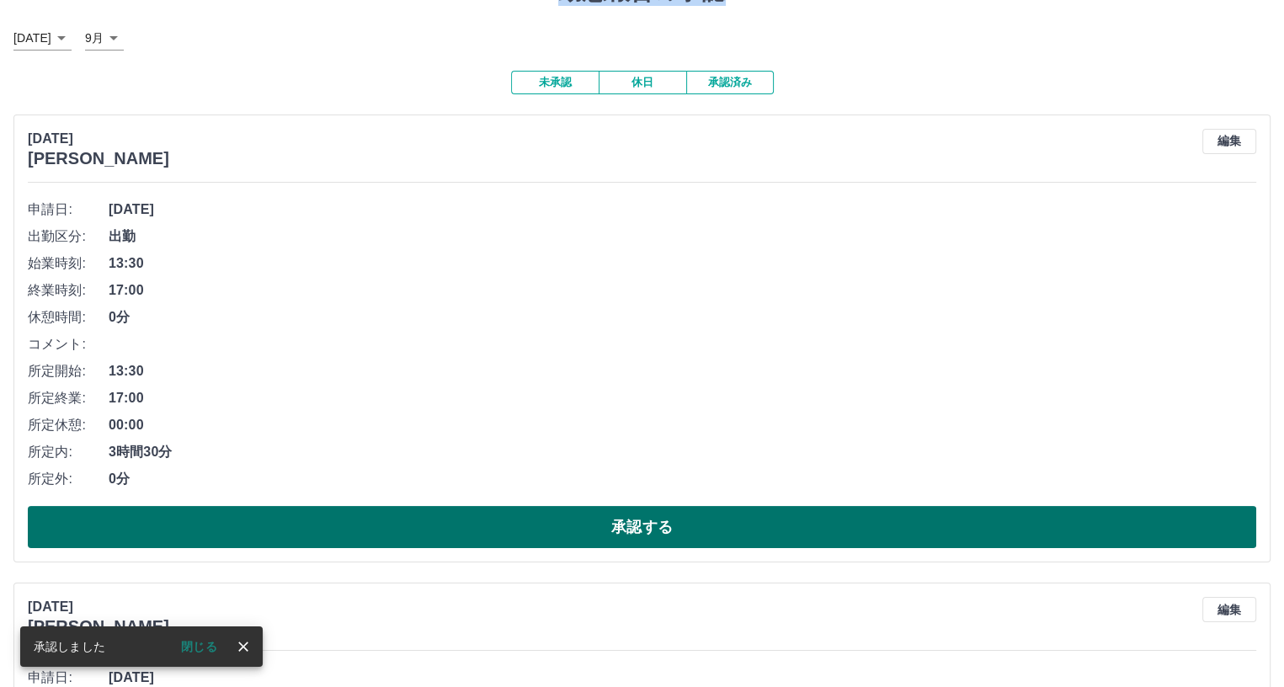
click at [390, 527] on button "承認する" at bounding box center [642, 527] width 1228 height 42
click at [444, 531] on button "承認する" at bounding box center [642, 527] width 1228 height 42
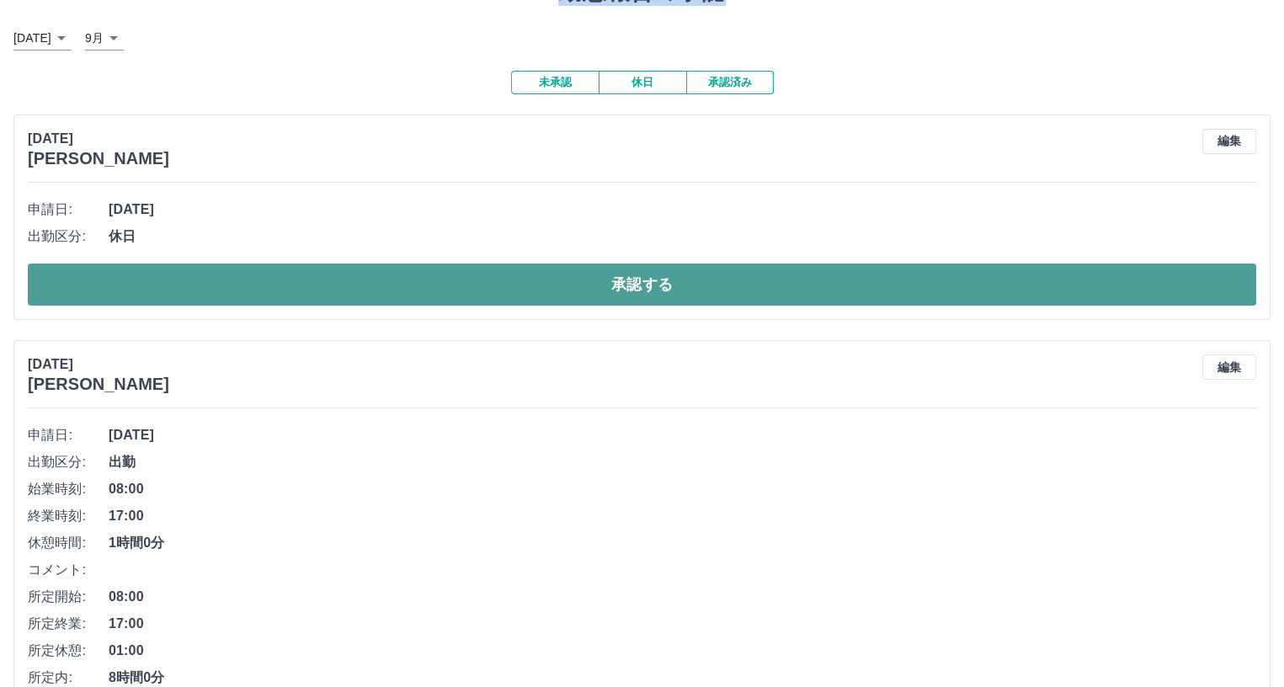
click at [461, 268] on button "承認する" at bounding box center [642, 284] width 1228 height 42
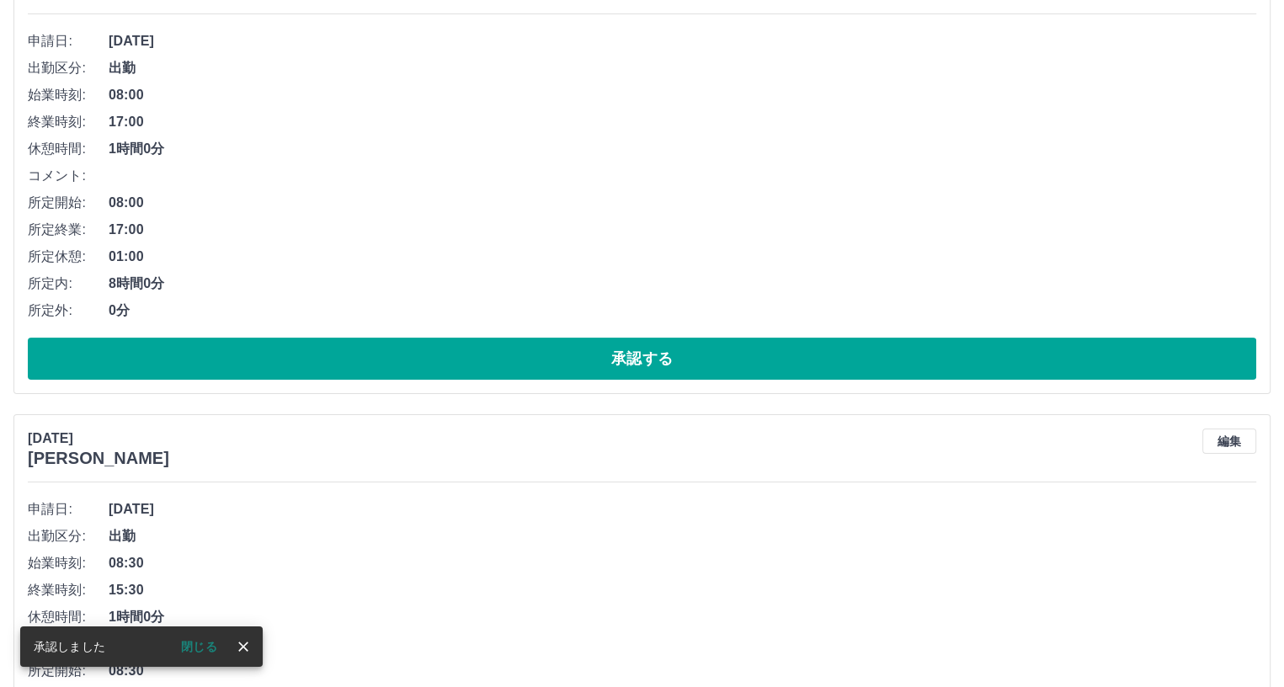
scroll to position [27, 0]
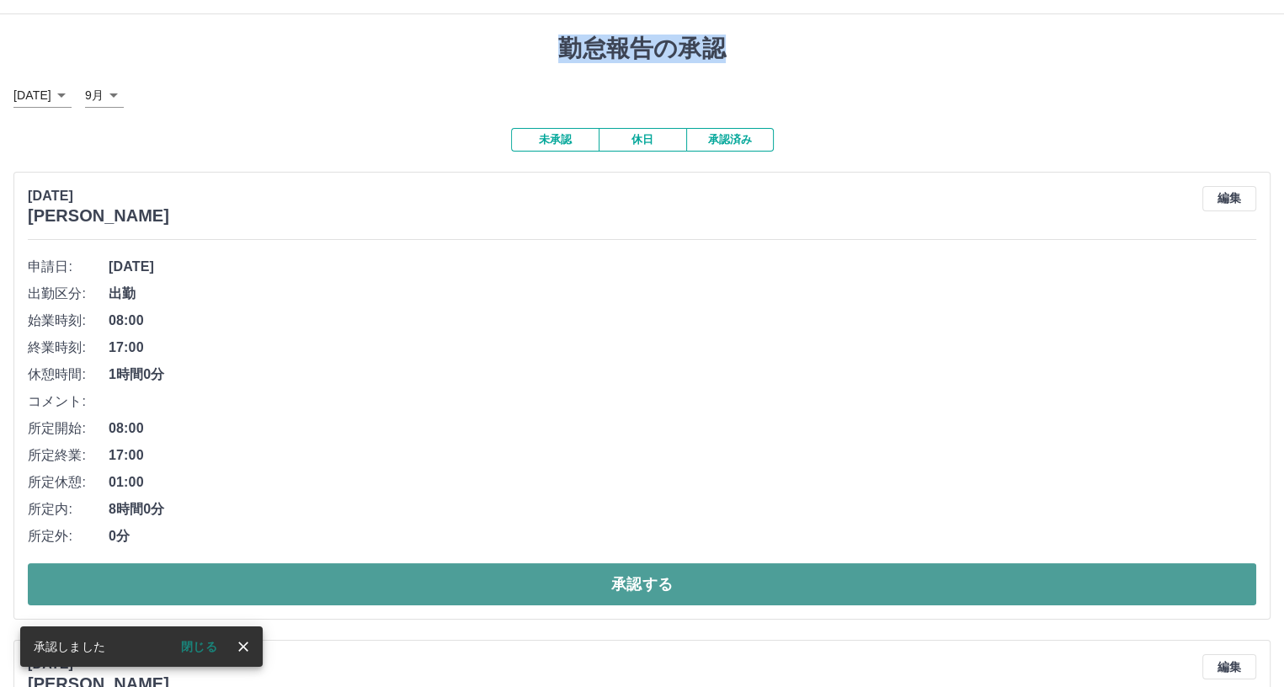
click at [485, 575] on button "承認する" at bounding box center [642, 584] width 1228 height 42
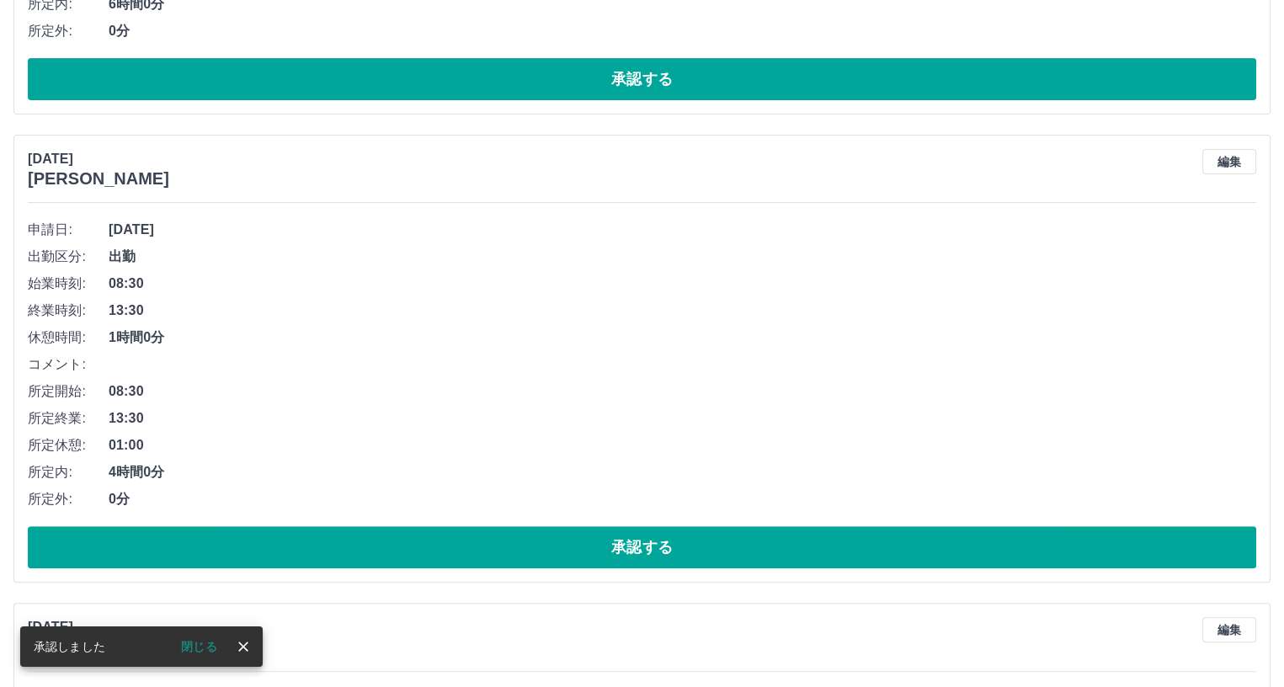
scroll to position [64, 0]
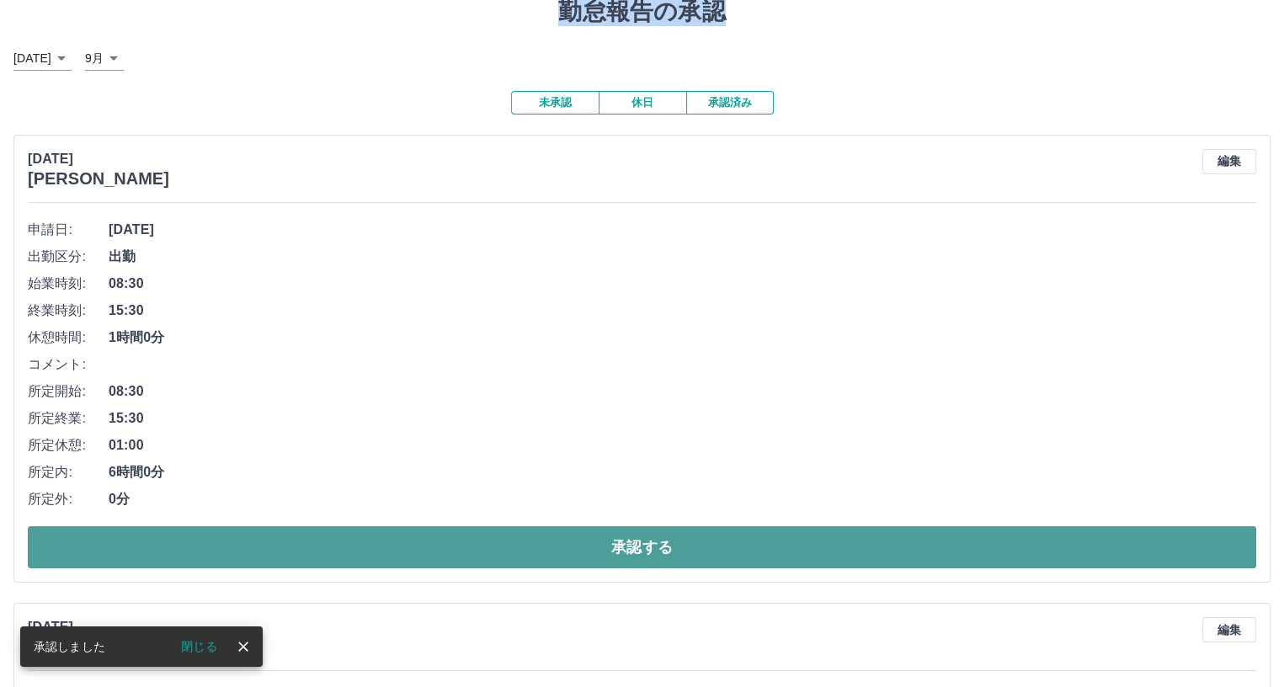
click at [455, 540] on button "承認する" at bounding box center [642, 547] width 1228 height 42
click at [449, 540] on button "承認する" at bounding box center [642, 547] width 1228 height 42
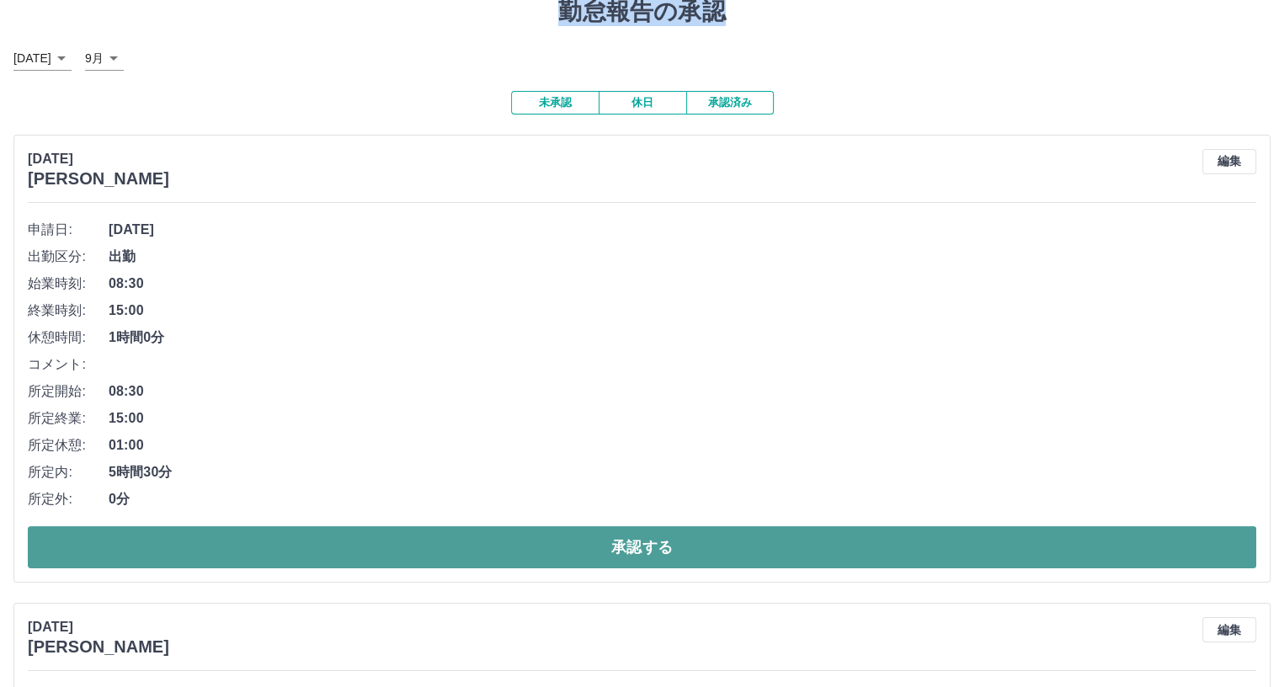
click at [474, 550] on button "承認する" at bounding box center [642, 547] width 1228 height 42
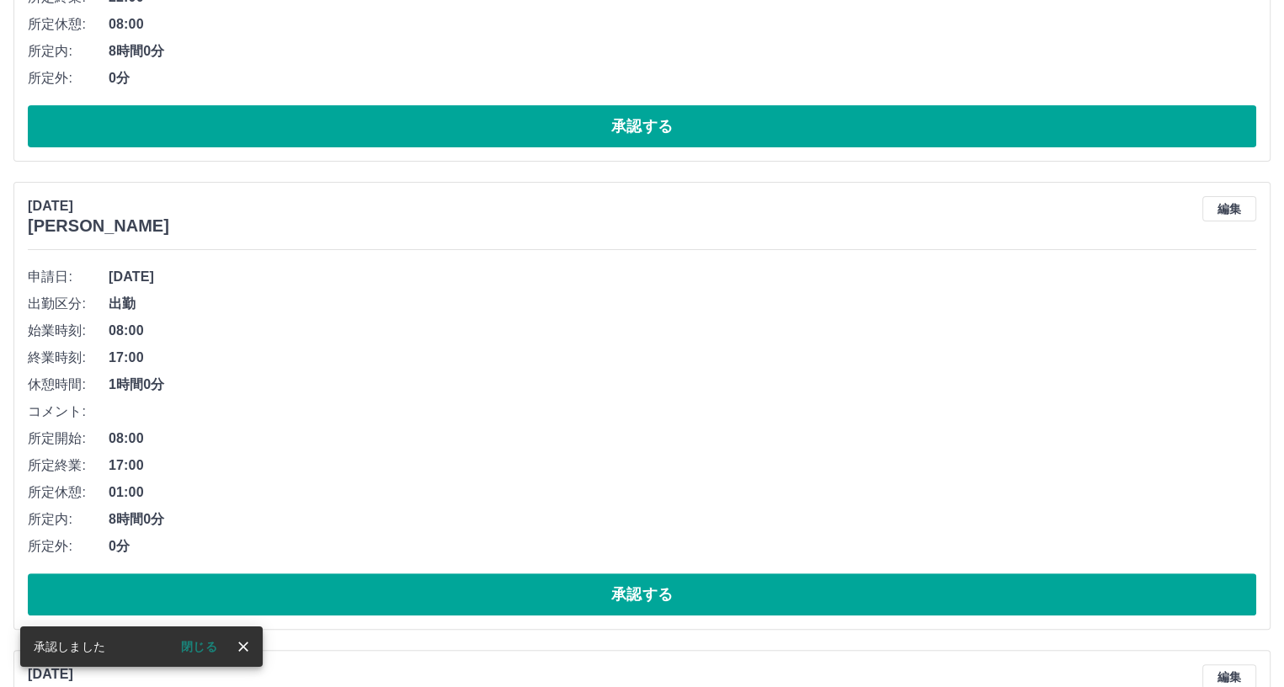
scroll to position [17, 0]
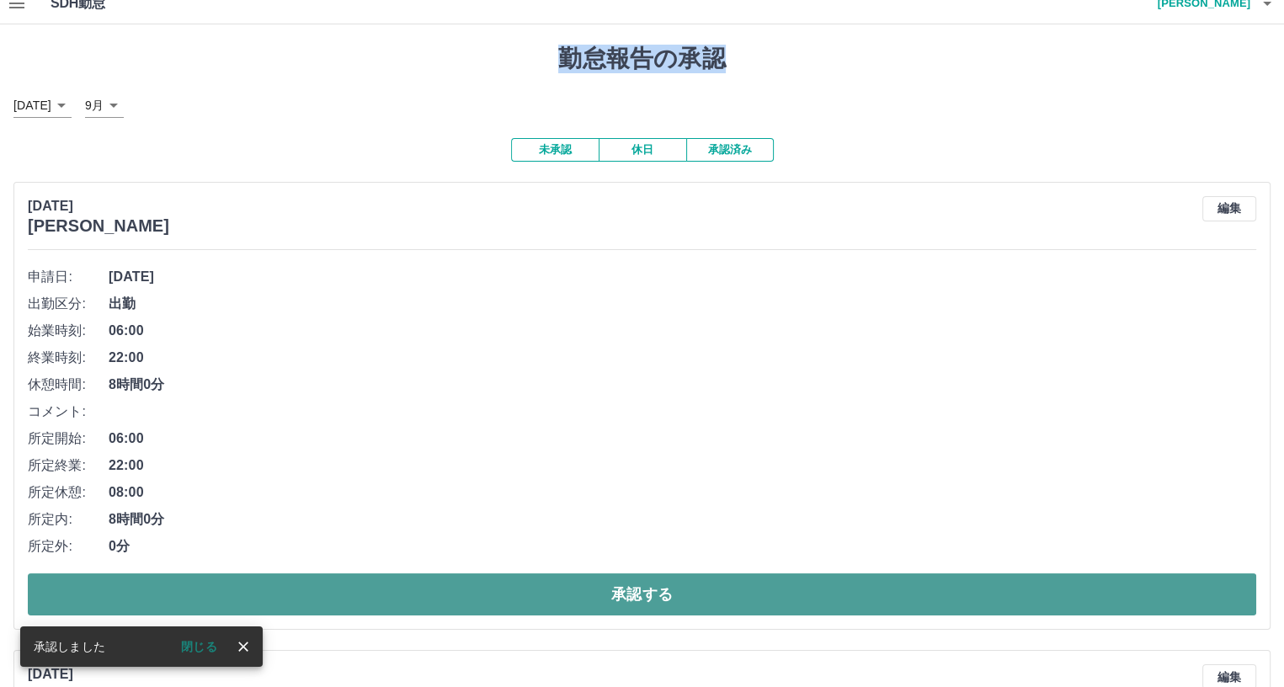
click at [444, 588] on button "承認する" at bounding box center [642, 594] width 1228 height 42
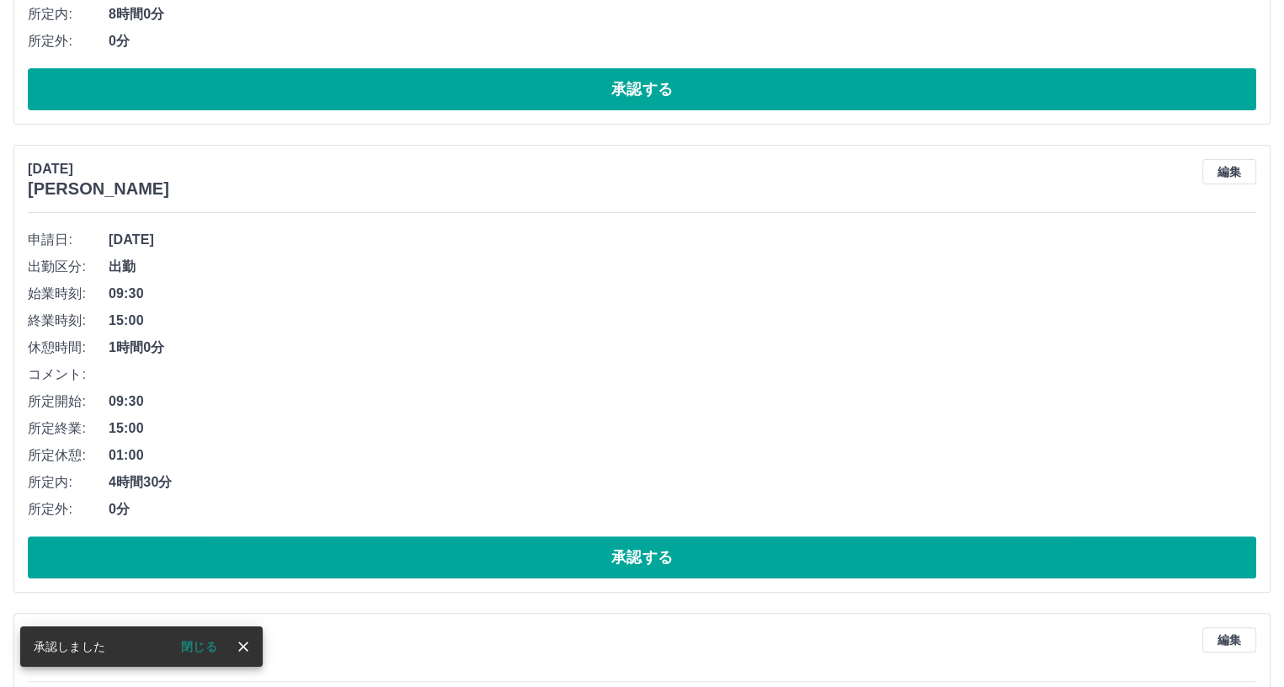
scroll to position [54, 0]
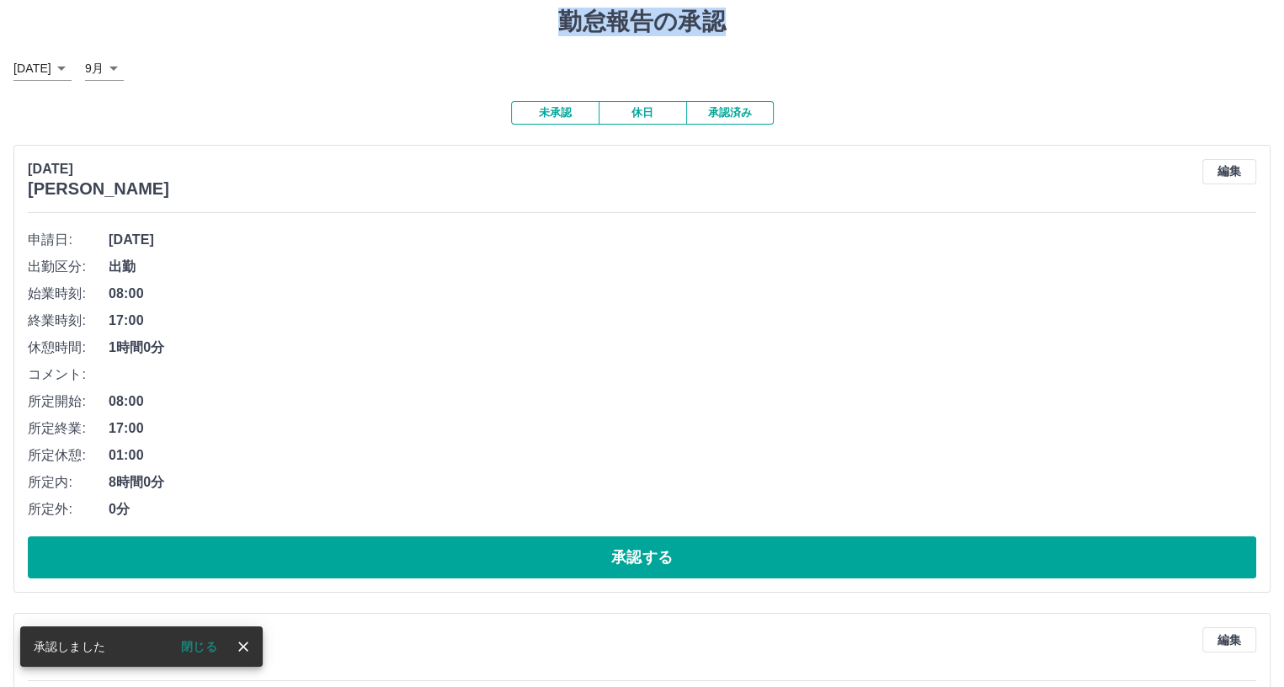
click at [444, 560] on button "承認する" at bounding box center [642, 557] width 1228 height 42
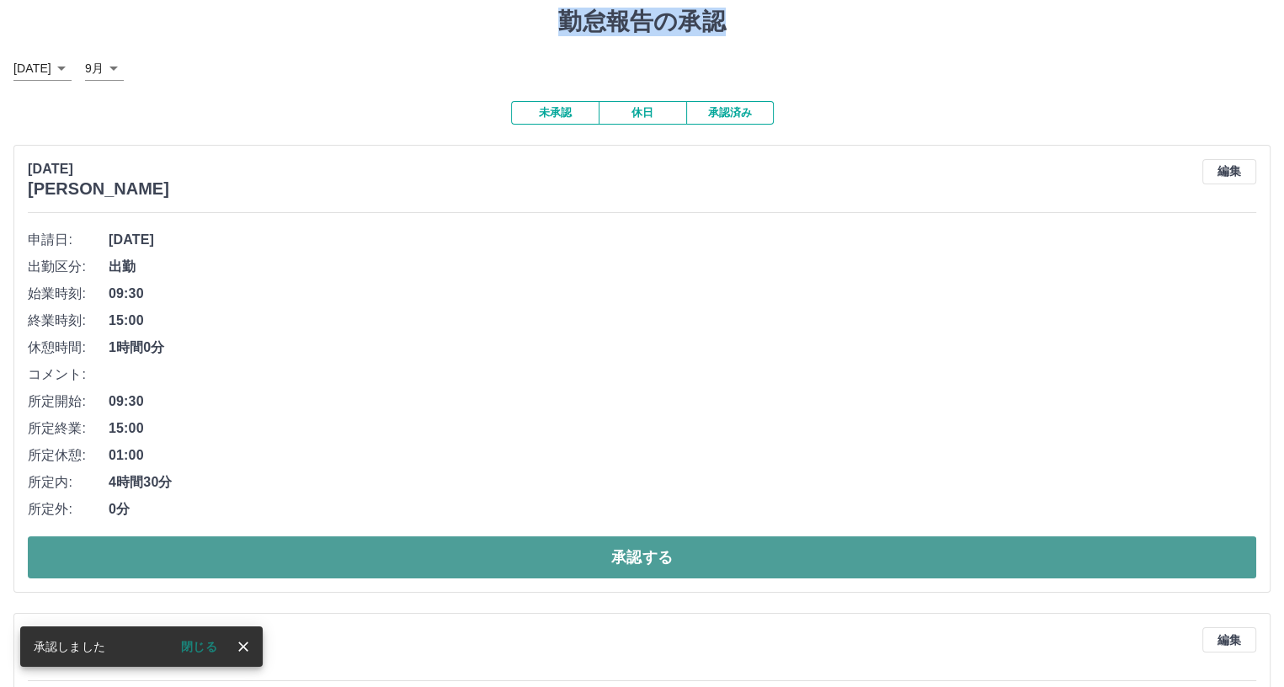
click at [444, 557] on button "承認する" at bounding box center [642, 557] width 1228 height 42
click at [525, 559] on button "承認する" at bounding box center [642, 557] width 1228 height 42
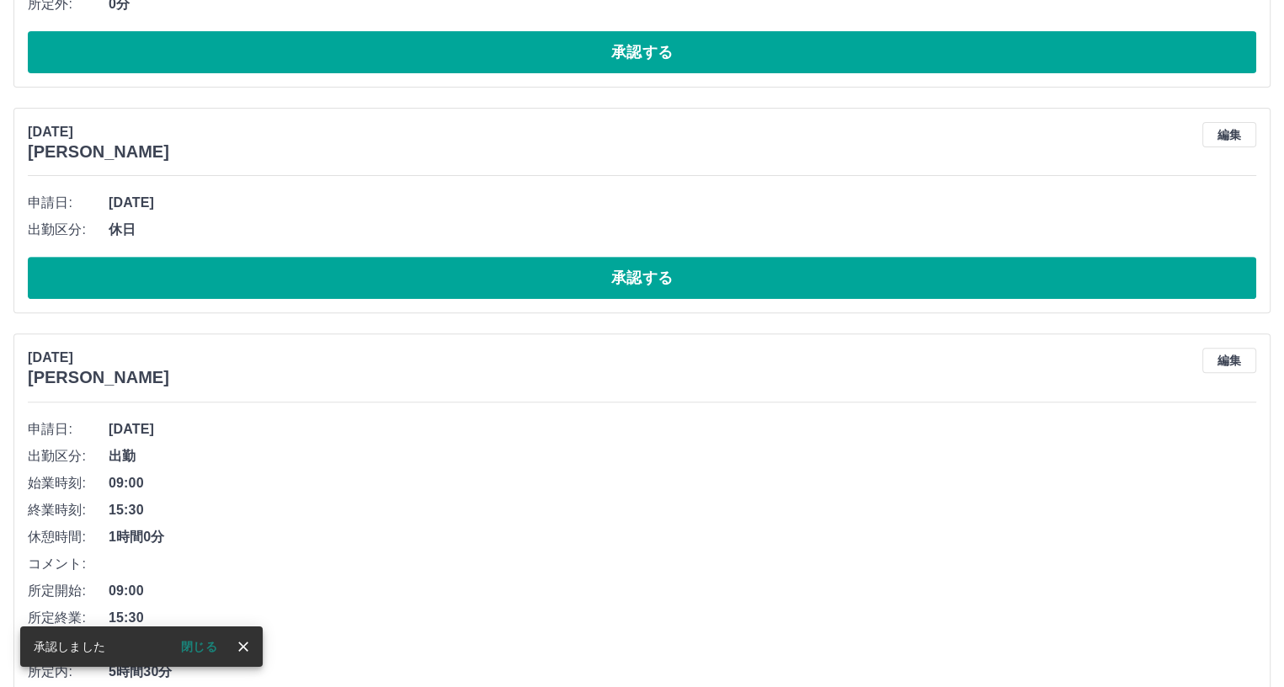
scroll to position [91, 0]
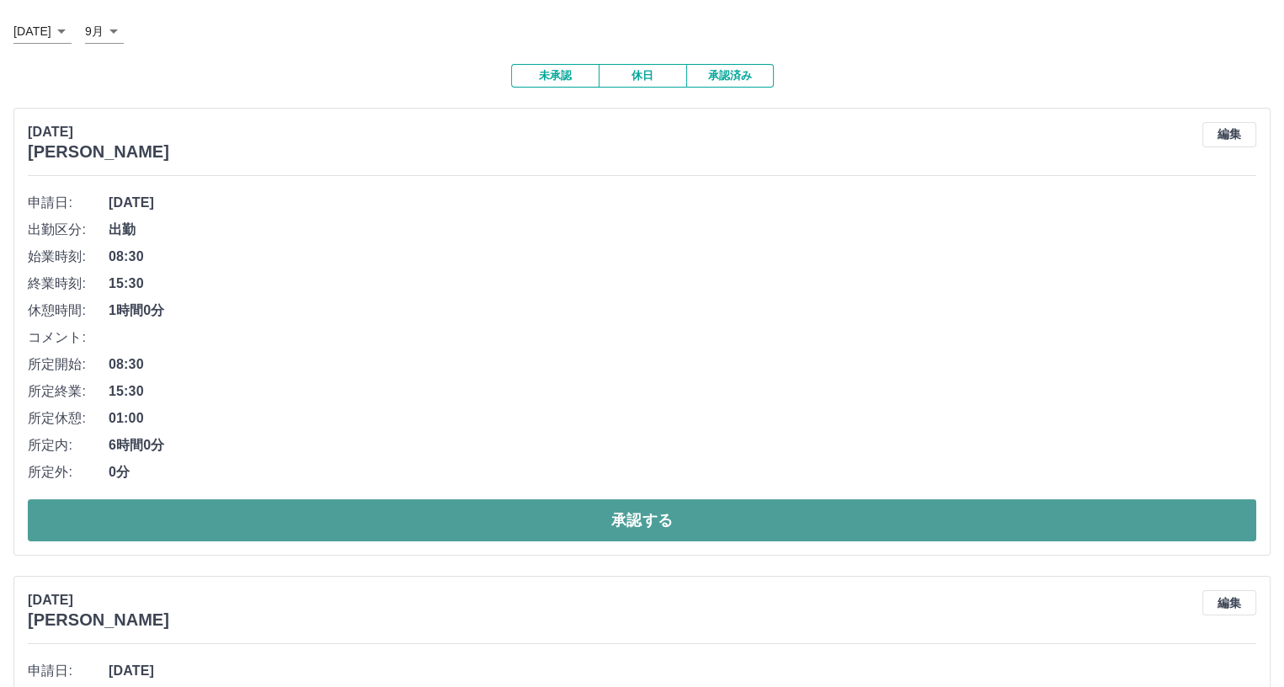
click at [476, 518] on button "承認する" at bounding box center [642, 520] width 1228 height 42
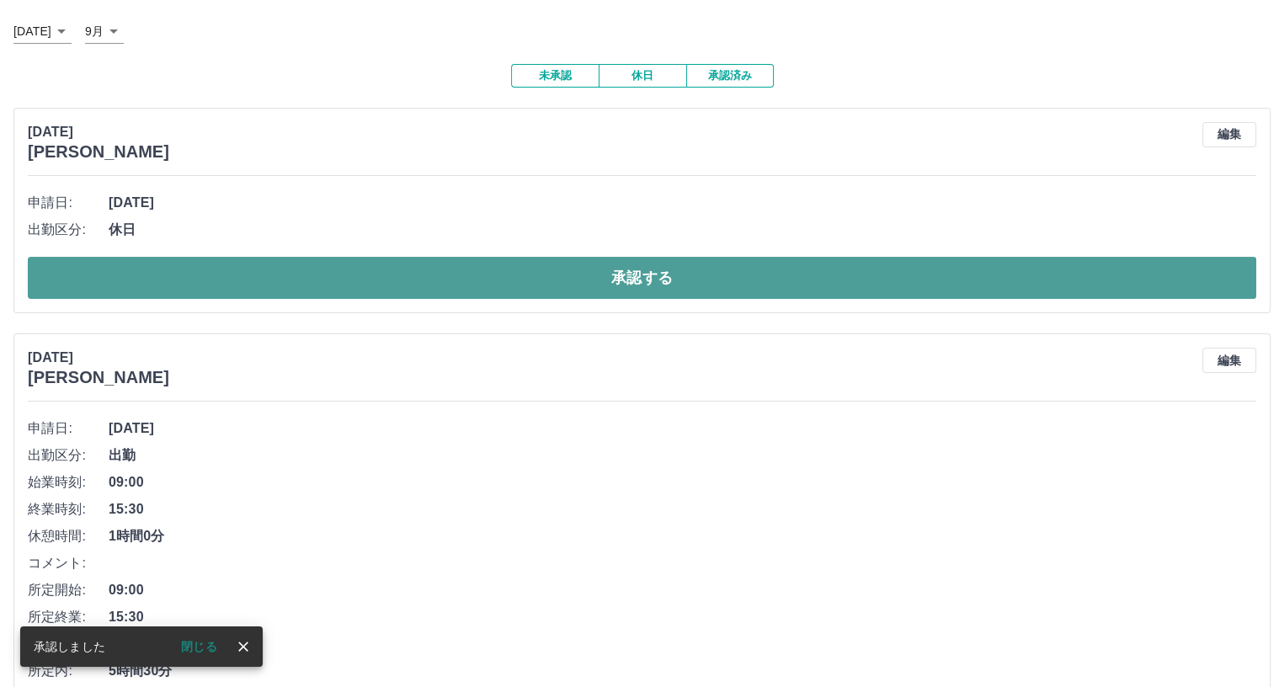
click at [475, 282] on button "承認する" at bounding box center [642, 278] width 1228 height 42
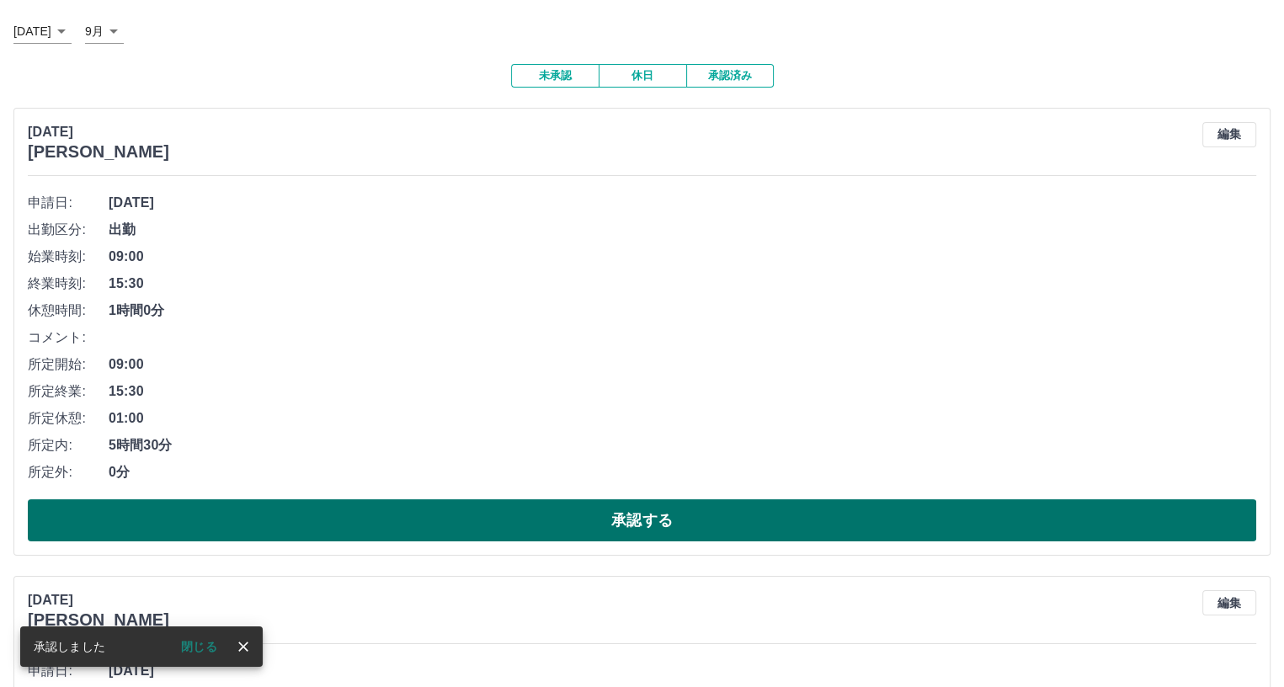
click at [417, 516] on button "承認する" at bounding box center [642, 520] width 1228 height 42
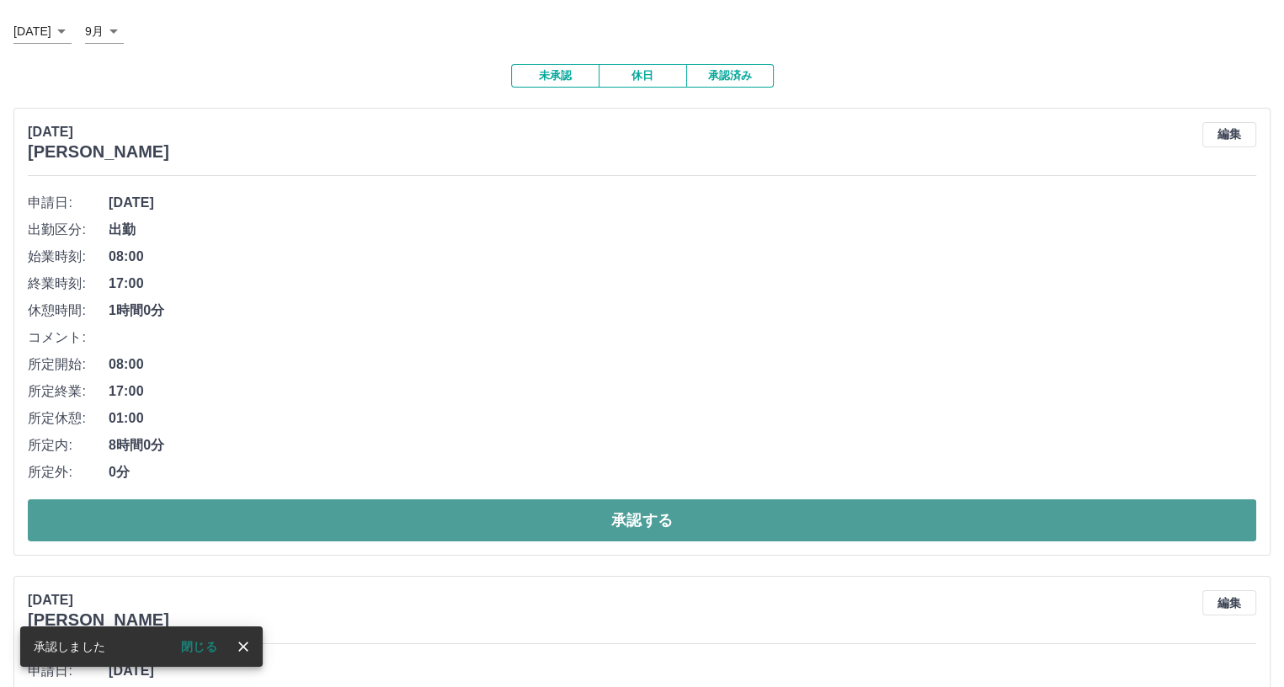
click at [353, 516] on button "承認する" at bounding box center [642, 520] width 1228 height 42
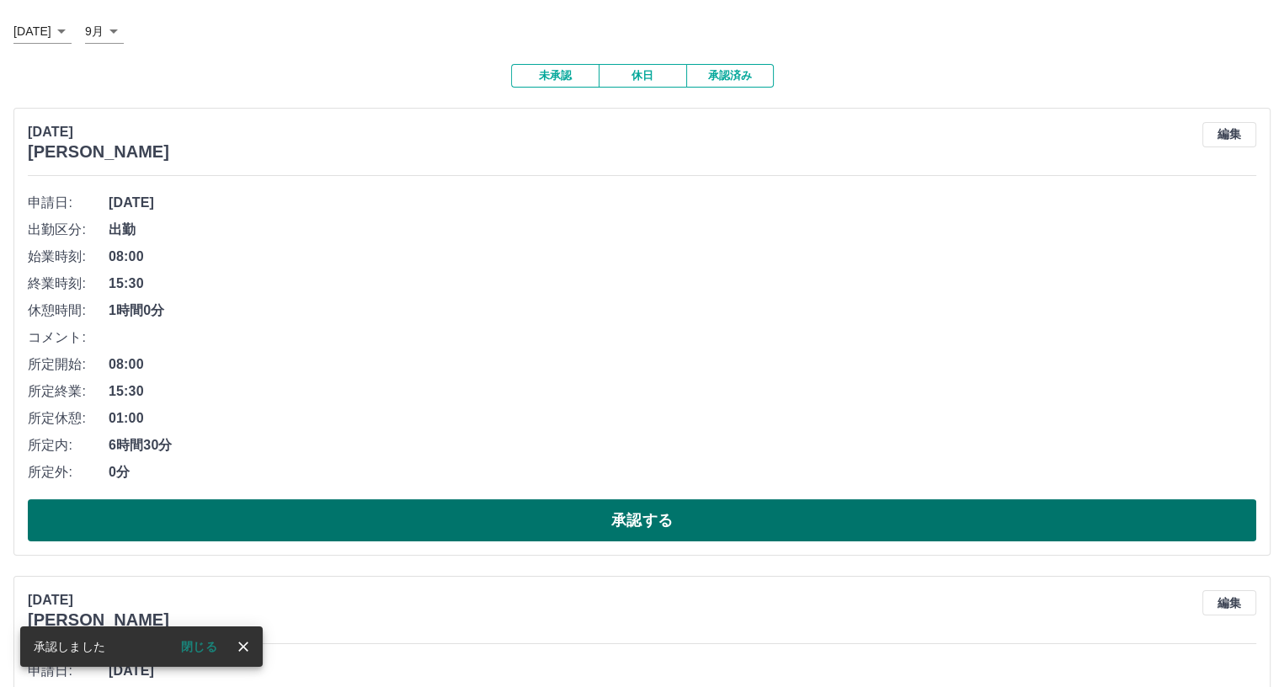
click at [347, 524] on button "承認する" at bounding box center [642, 520] width 1228 height 42
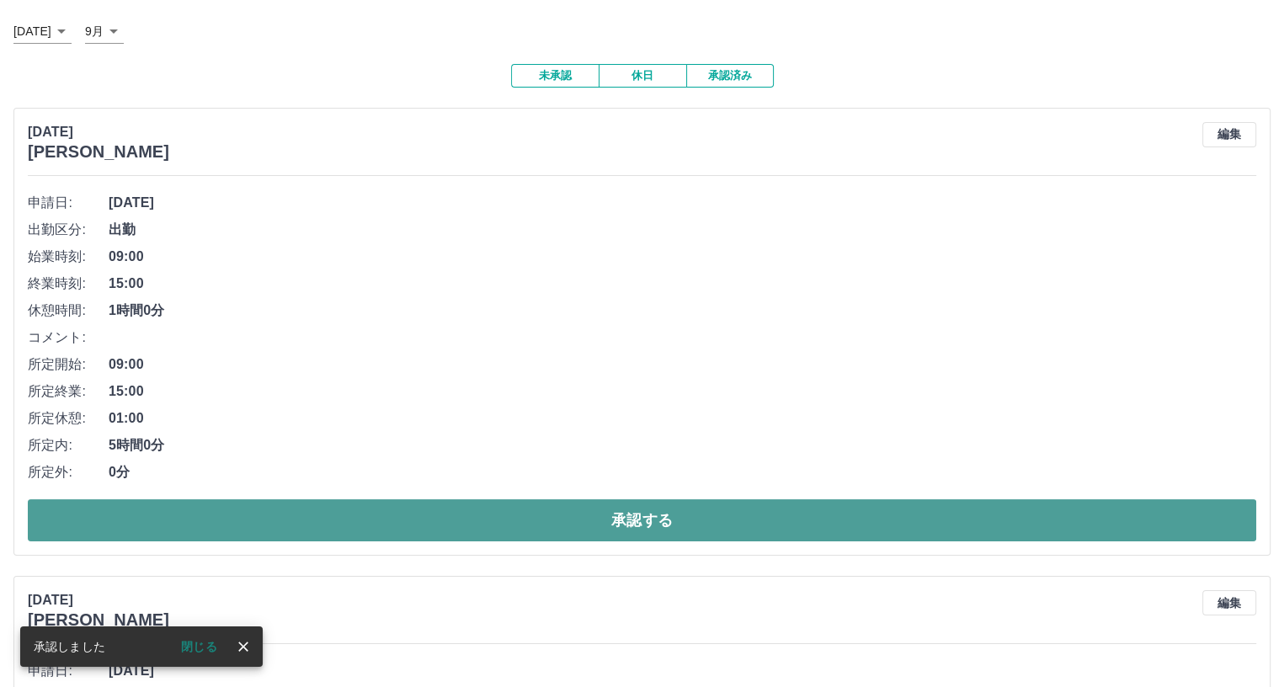
click at [333, 521] on button "承認する" at bounding box center [642, 520] width 1228 height 42
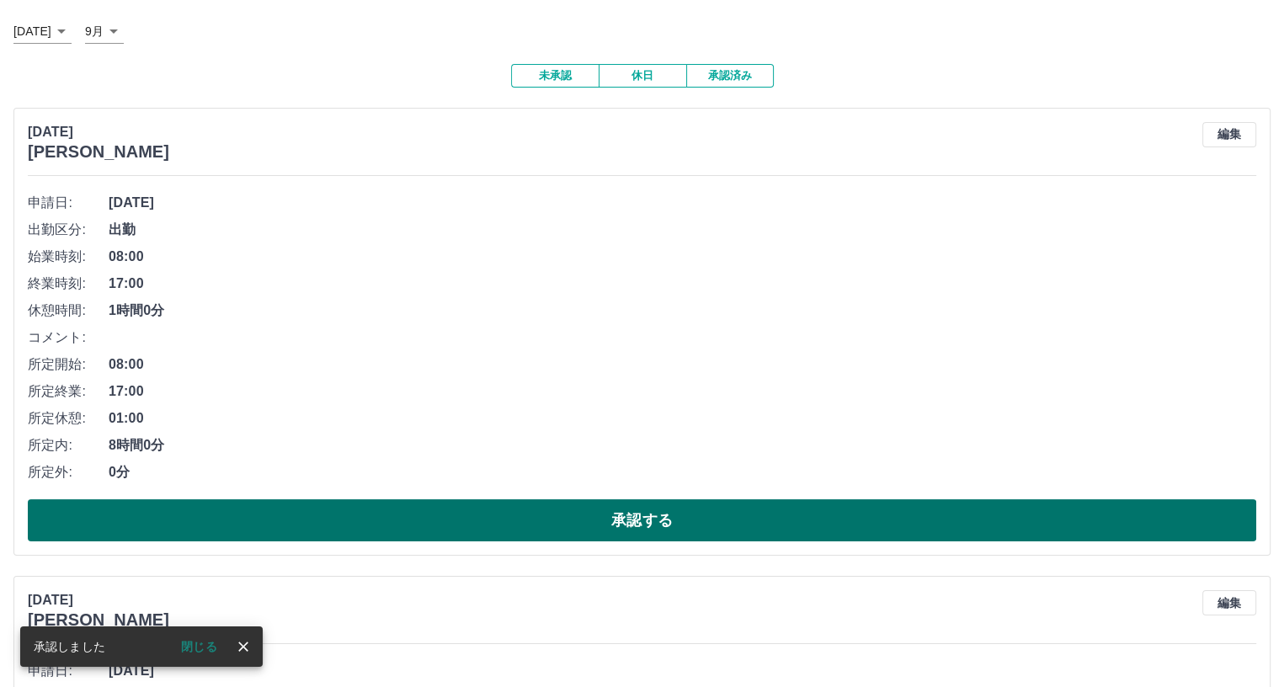
click at [293, 522] on button "承認する" at bounding box center [642, 520] width 1228 height 42
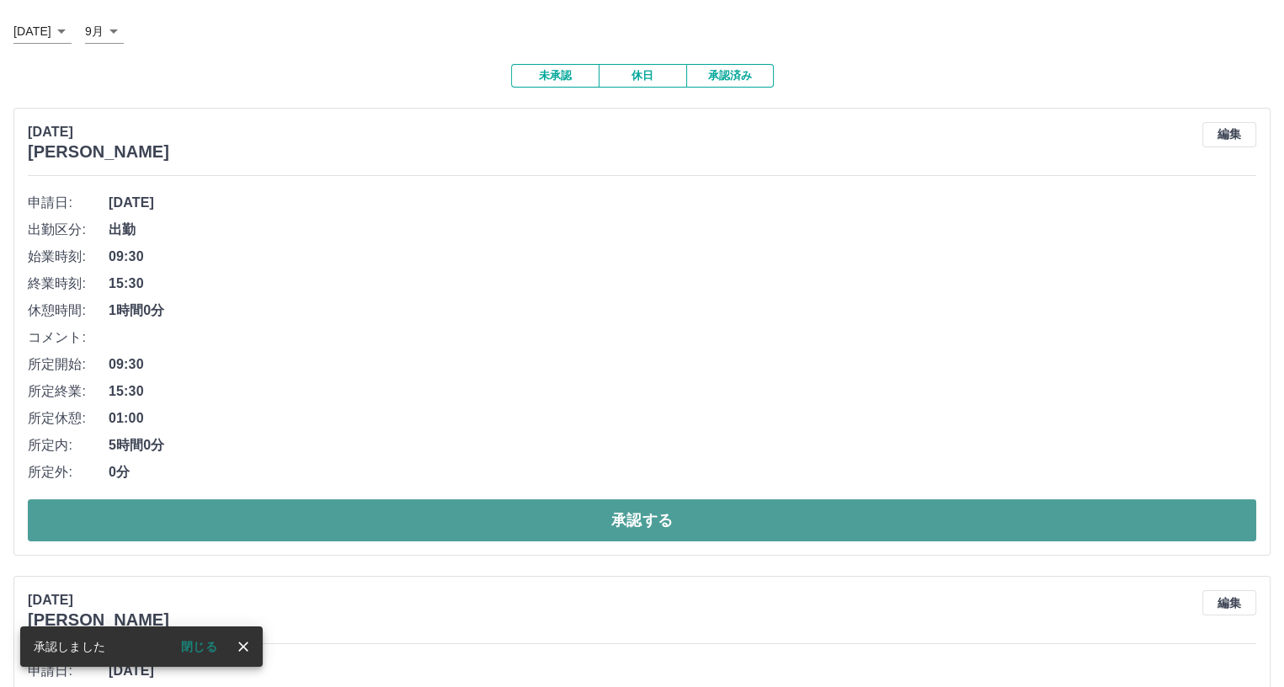
click at [303, 527] on button "承認する" at bounding box center [642, 520] width 1228 height 42
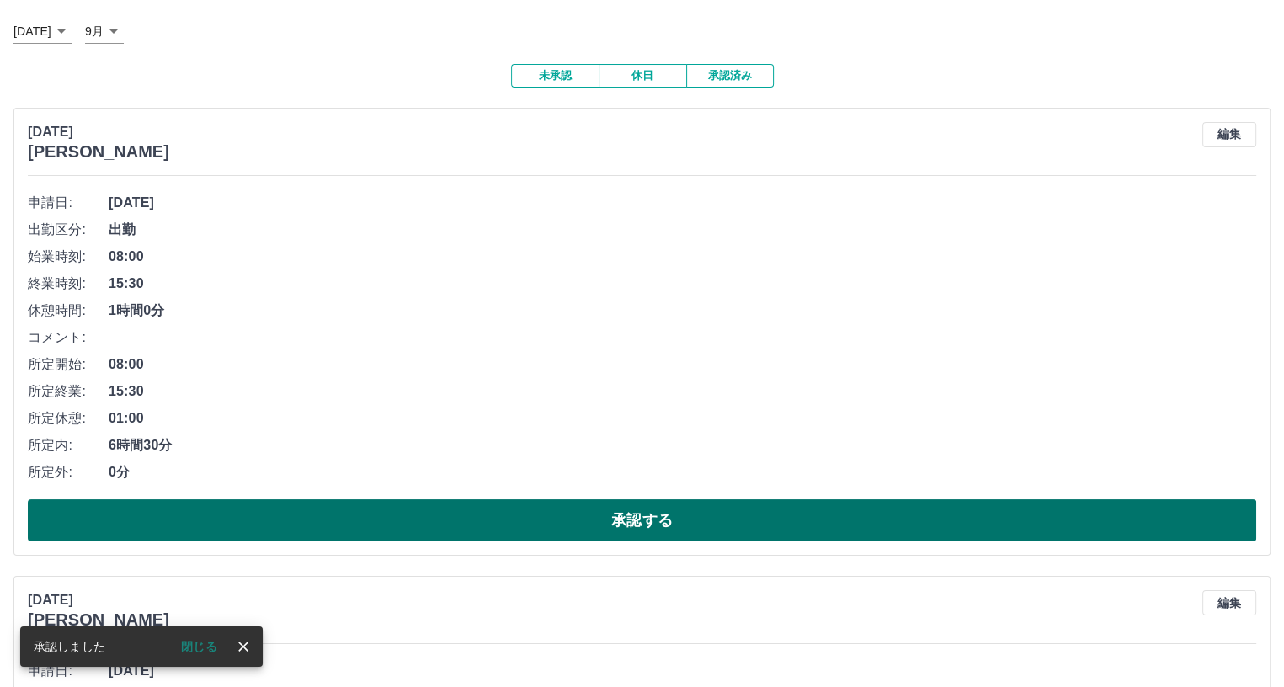
click at [303, 514] on button "承認する" at bounding box center [642, 520] width 1228 height 42
click at [310, 514] on button "承認する" at bounding box center [642, 520] width 1228 height 42
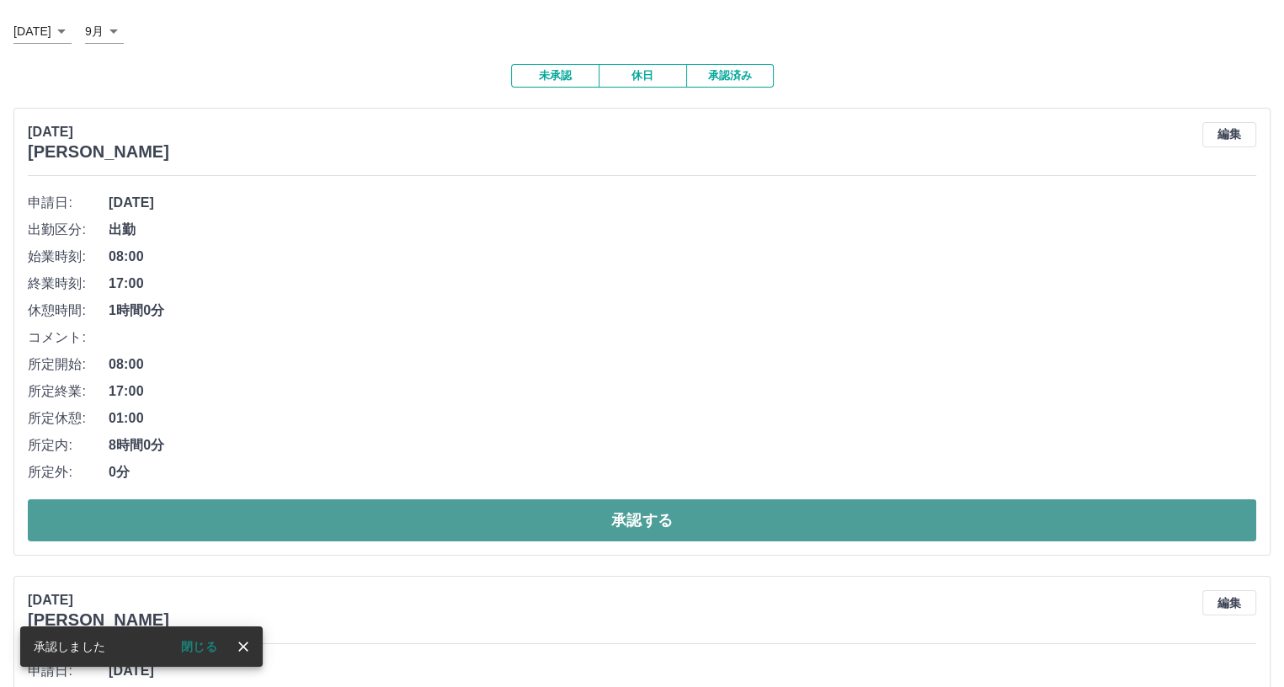
click at [293, 518] on button "承認する" at bounding box center [642, 520] width 1228 height 42
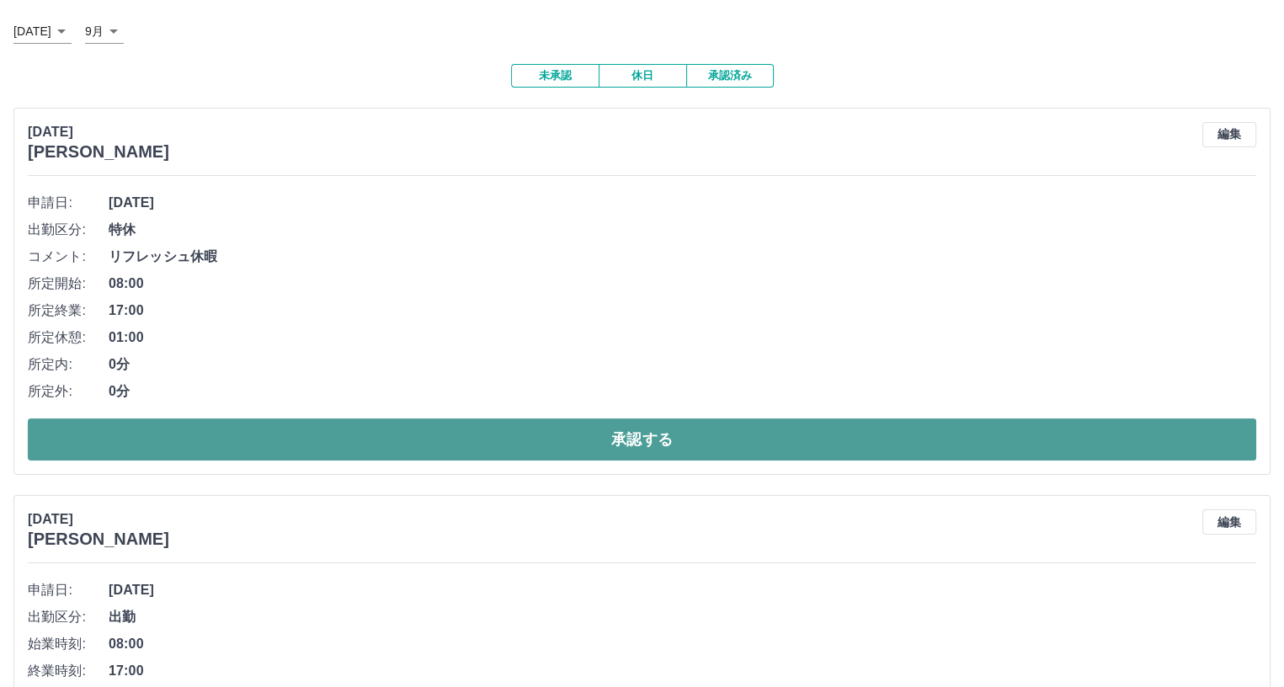
click at [383, 438] on button "承認する" at bounding box center [642, 439] width 1228 height 42
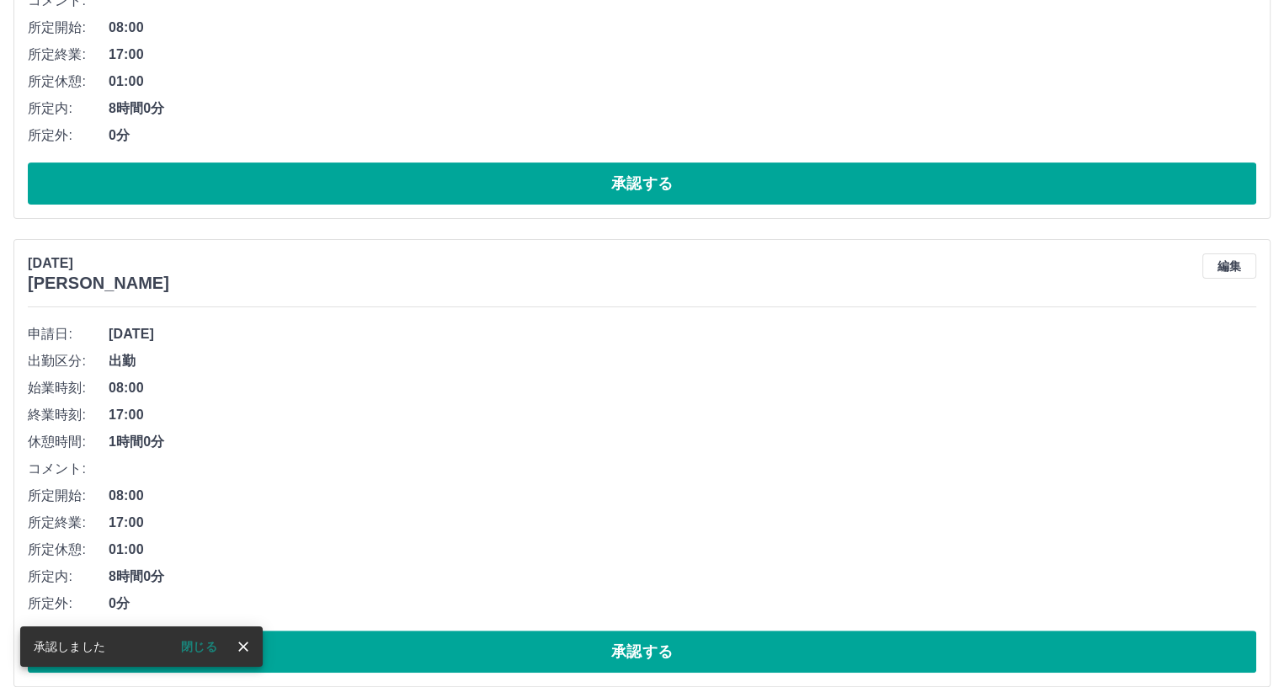
scroll to position [40, 0]
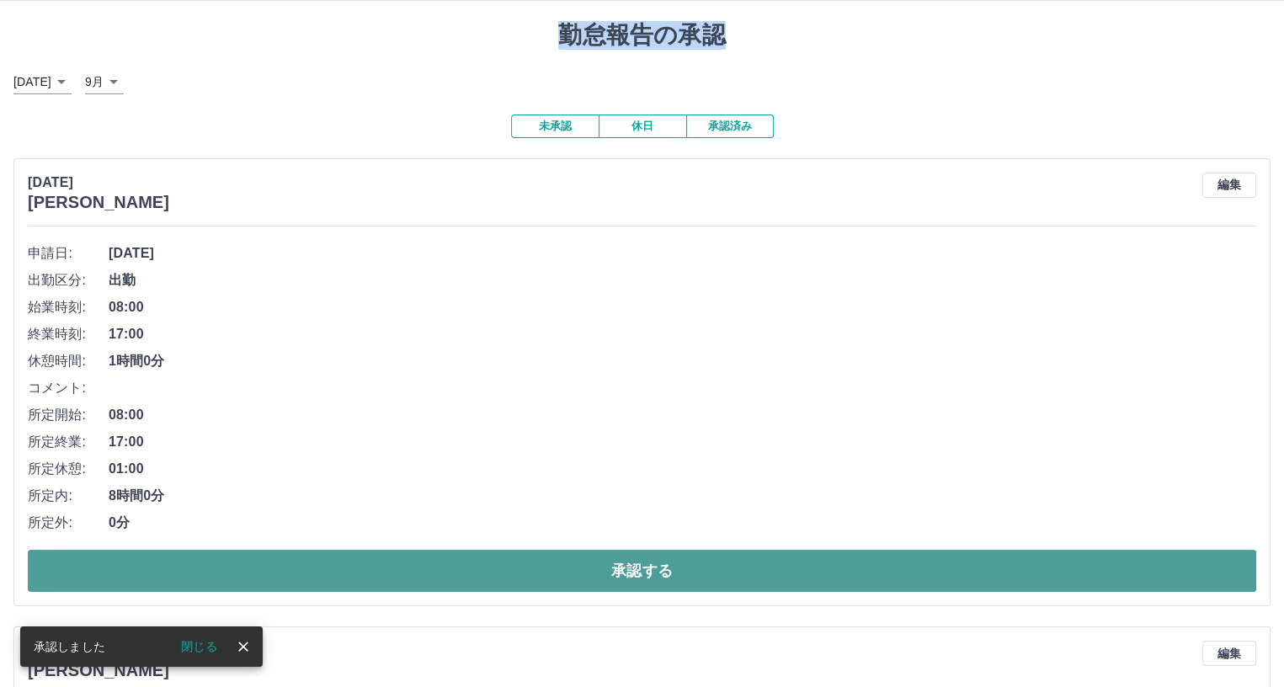
click at [417, 574] on button "承認する" at bounding box center [642, 571] width 1228 height 42
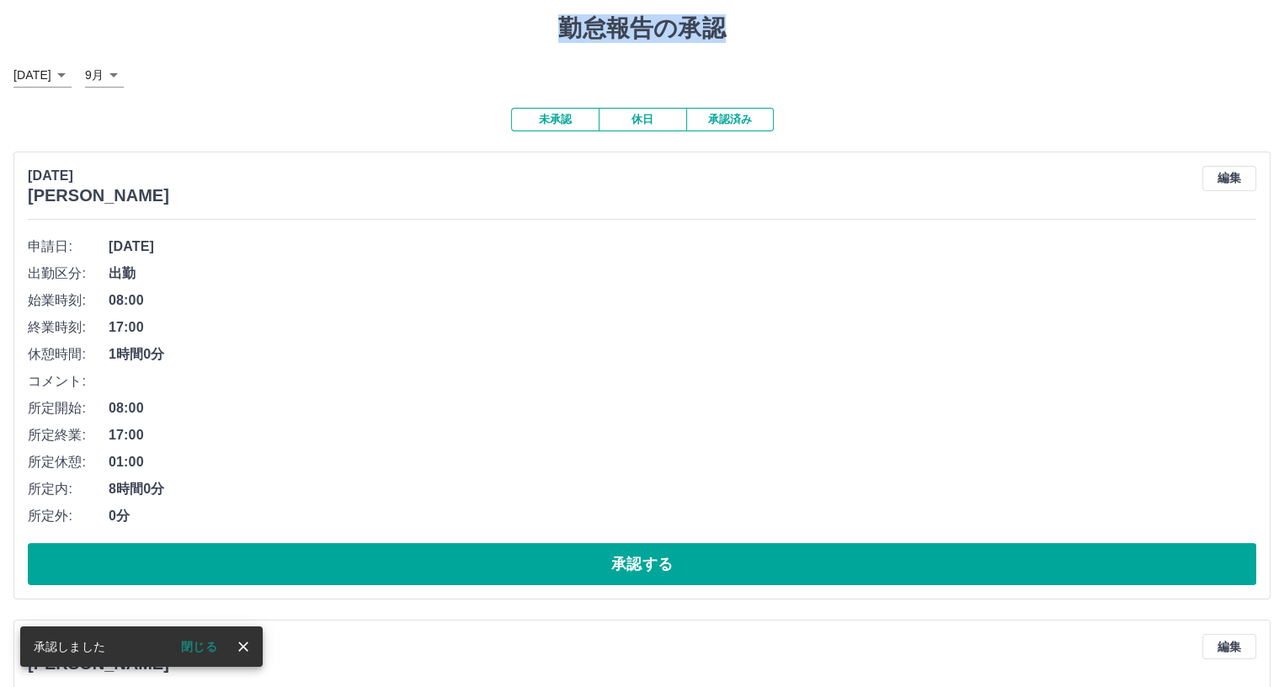
scroll to position [84, 0]
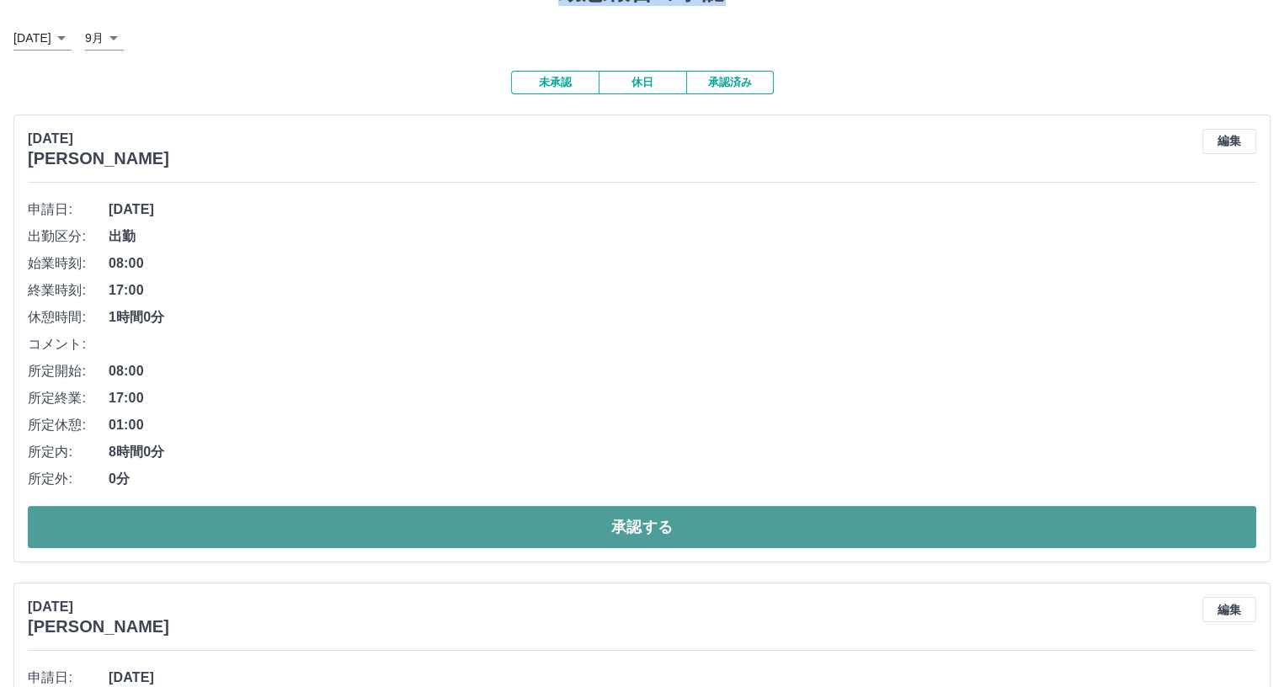
click at [332, 535] on button "承認する" at bounding box center [642, 527] width 1228 height 42
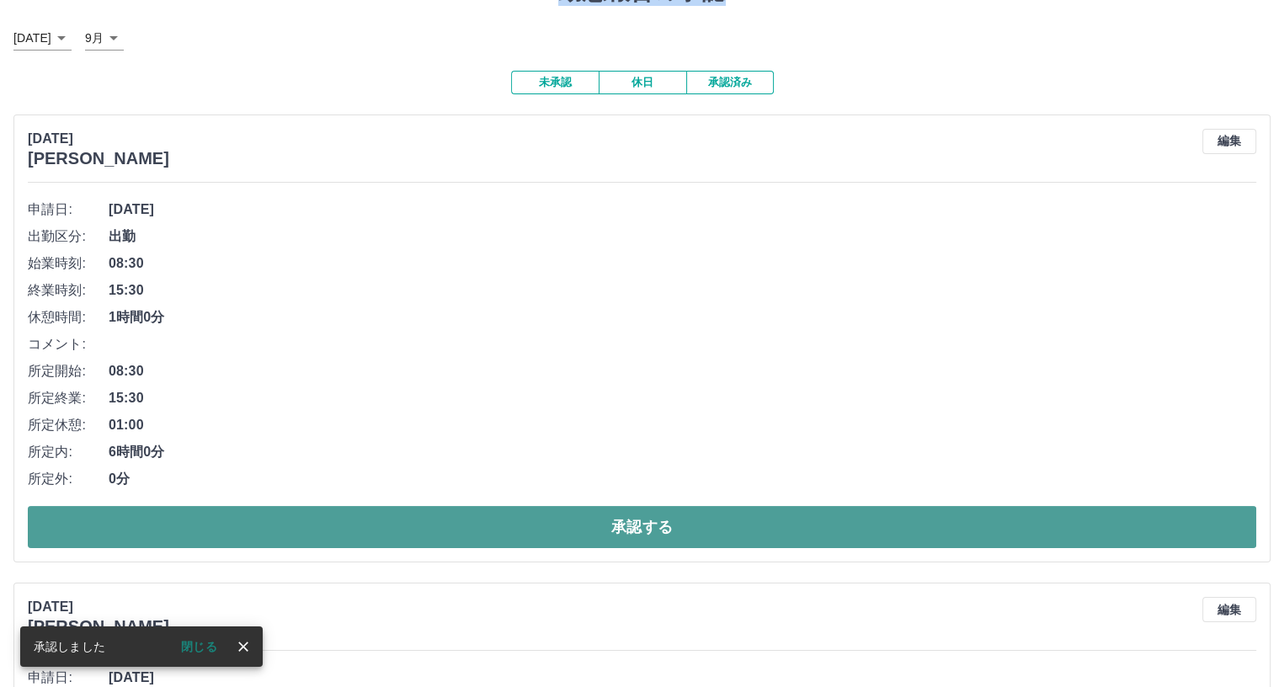
click at [354, 527] on button "承認する" at bounding box center [642, 527] width 1228 height 42
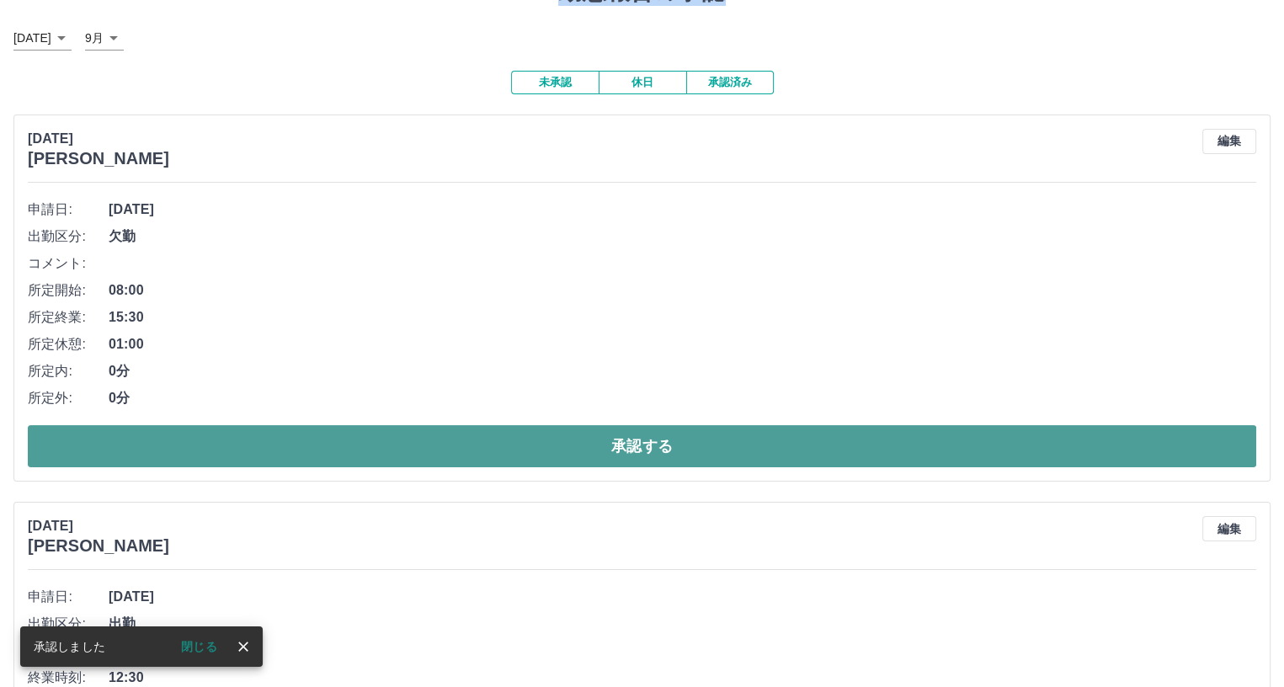
click at [354, 444] on button "承認する" at bounding box center [642, 446] width 1228 height 42
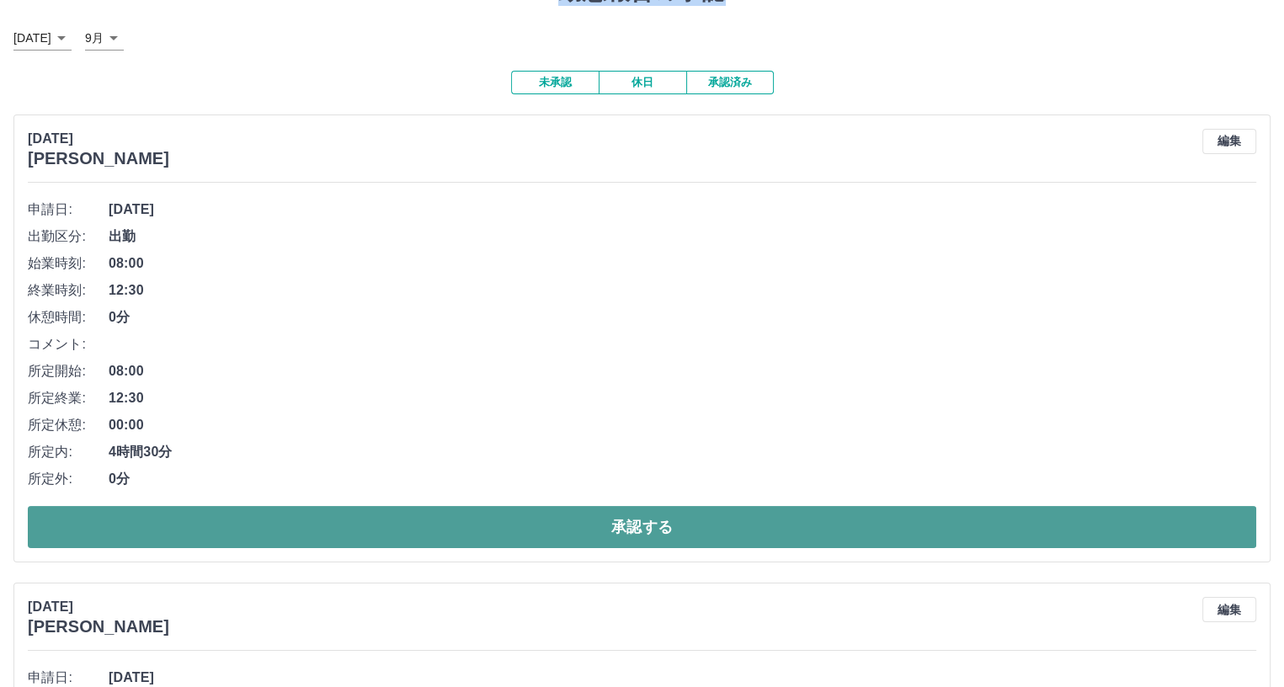
click at [354, 529] on button "承認する" at bounding box center [642, 527] width 1228 height 42
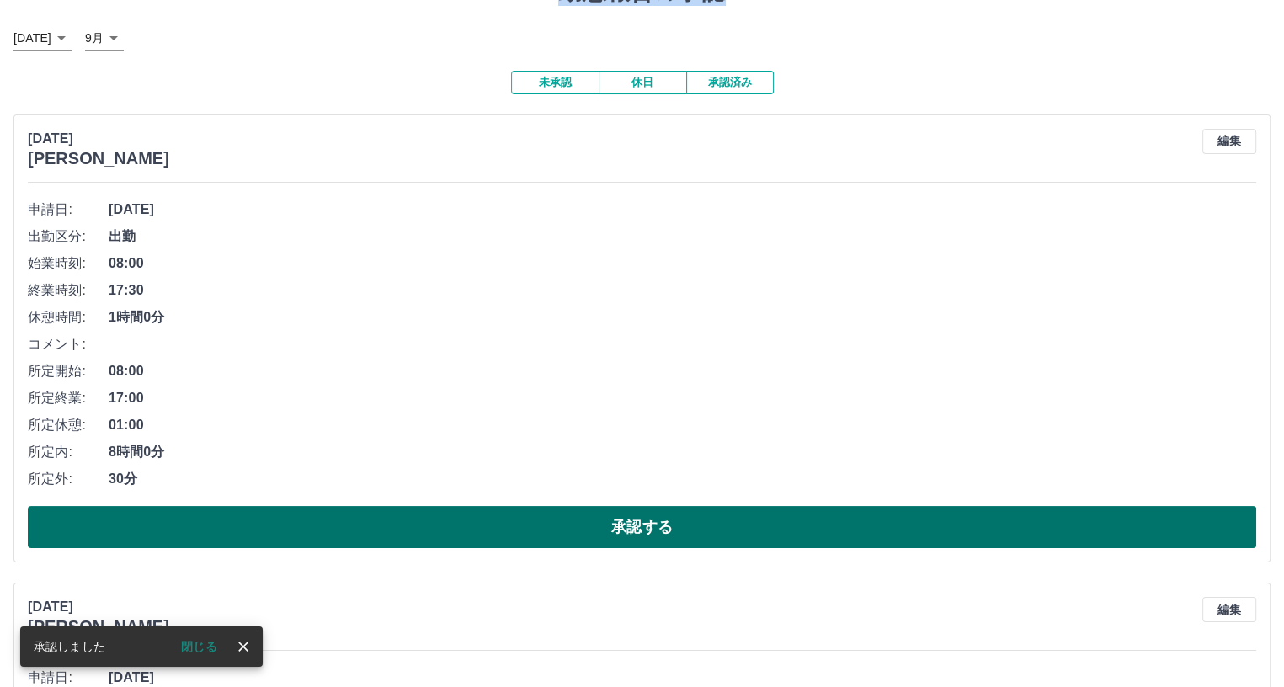
click at [344, 529] on button "承認する" at bounding box center [642, 527] width 1228 height 42
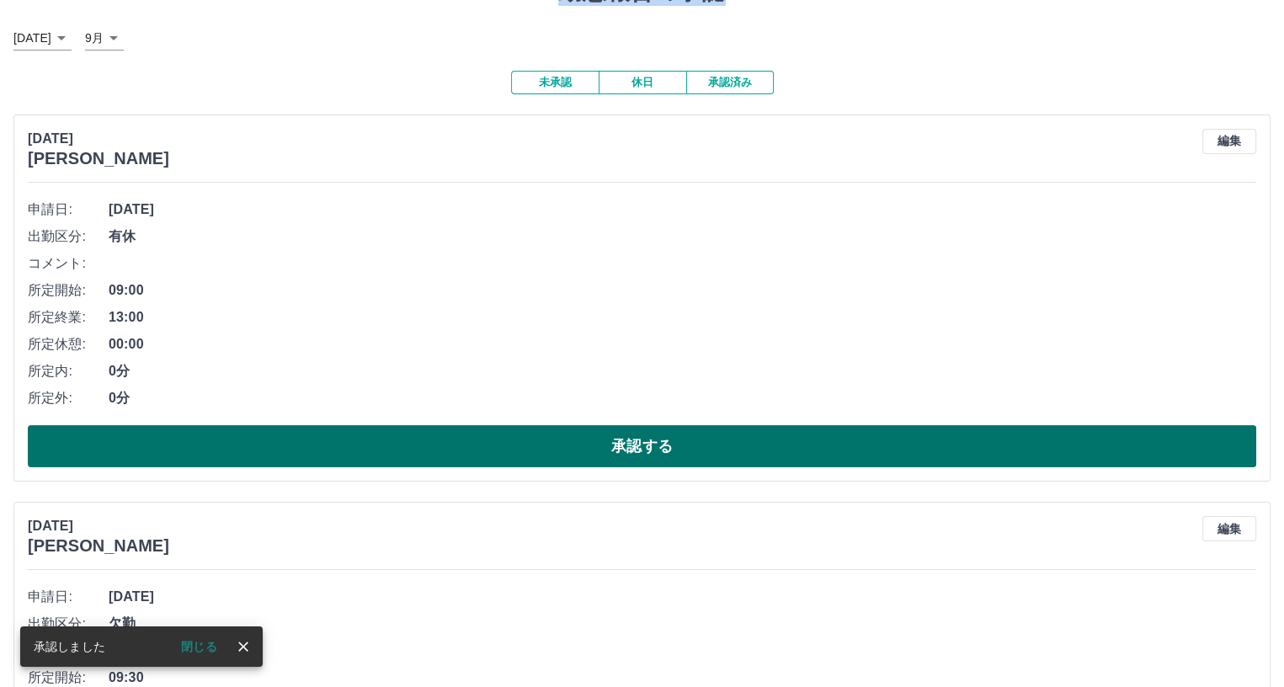
click at [344, 448] on button "承認する" at bounding box center [642, 446] width 1228 height 42
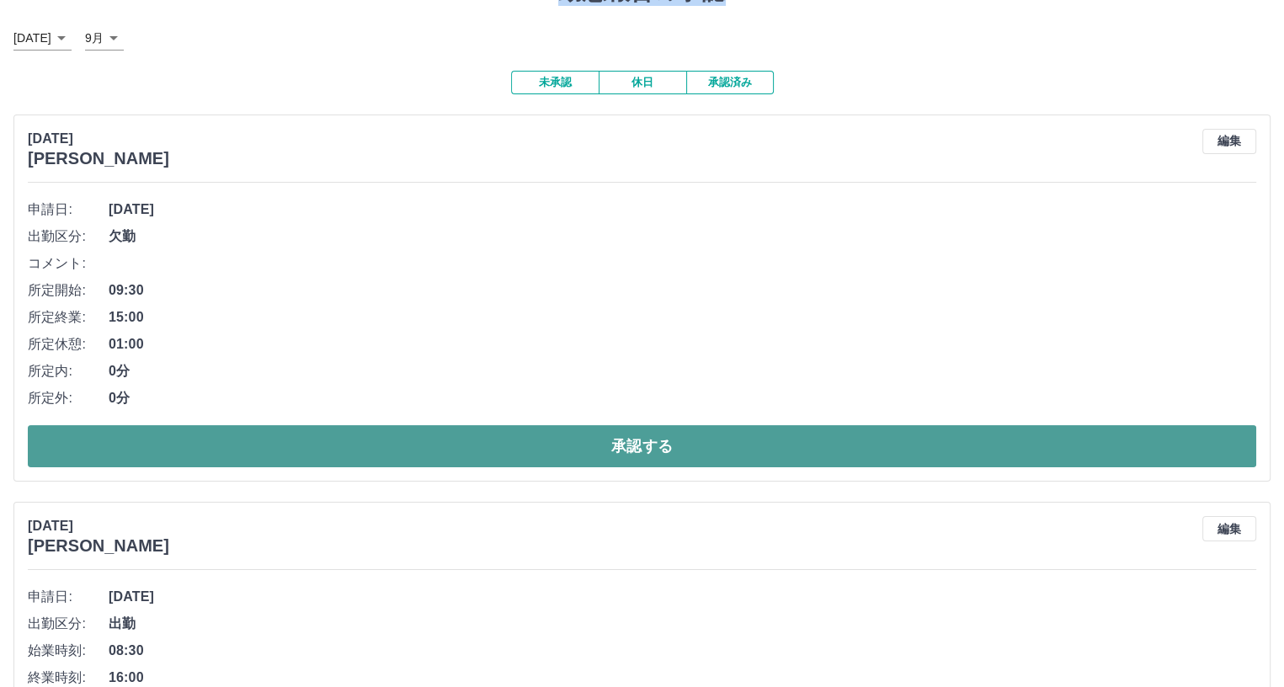
click at [483, 442] on button "承認する" at bounding box center [642, 446] width 1228 height 42
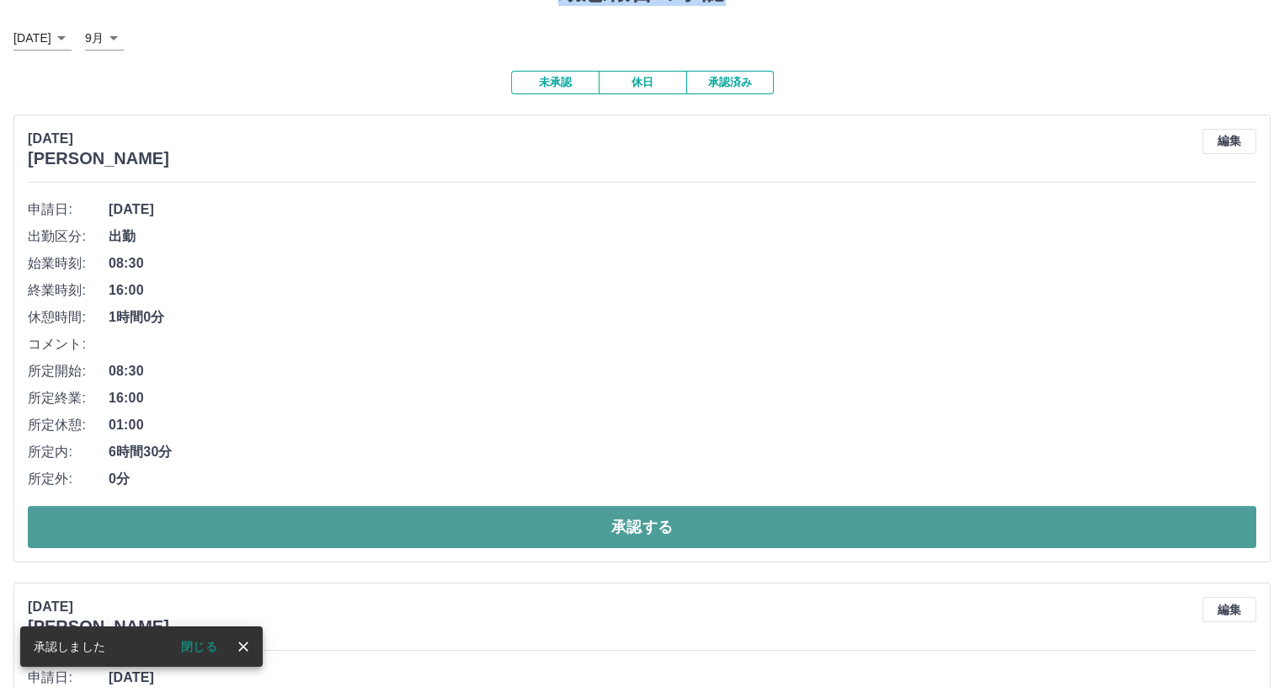
click at [508, 525] on button "承認する" at bounding box center [642, 527] width 1228 height 42
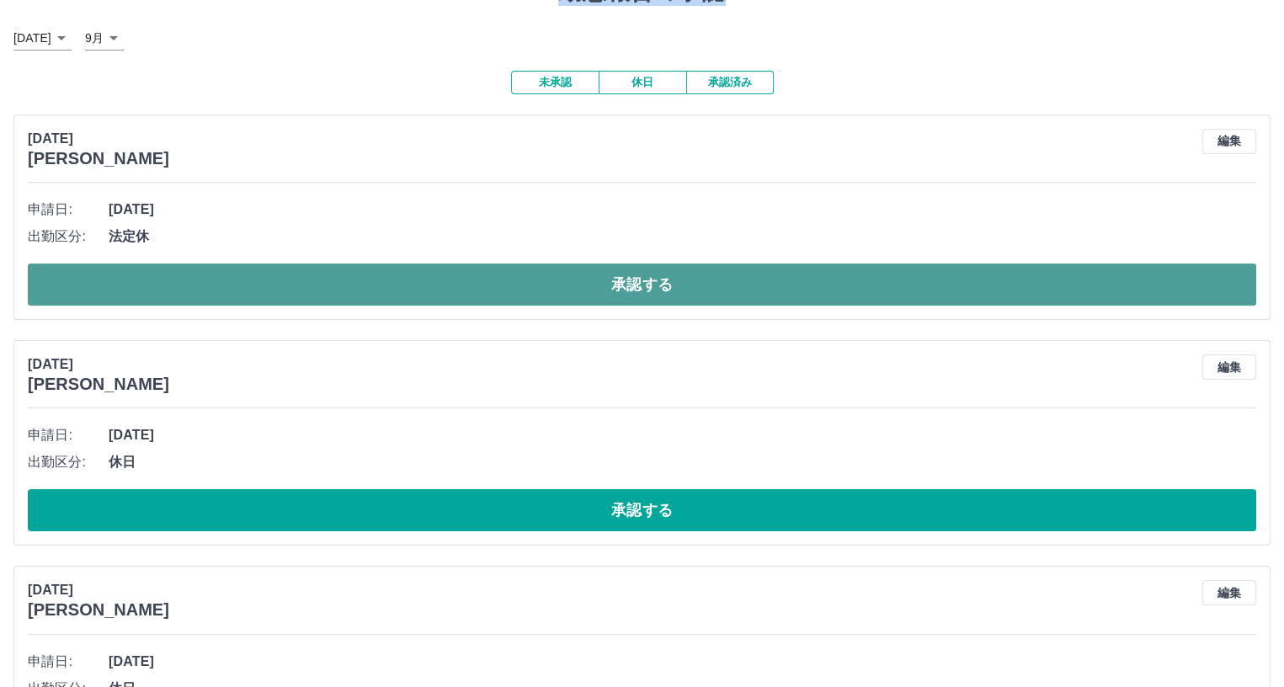
click at [417, 290] on button "承認する" at bounding box center [642, 284] width 1228 height 42
click at [364, 282] on button "承認する" at bounding box center [642, 284] width 1228 height 42
click at [429, 291] on button "承認する" at bounding box center [642, 284] width 1228 height 42
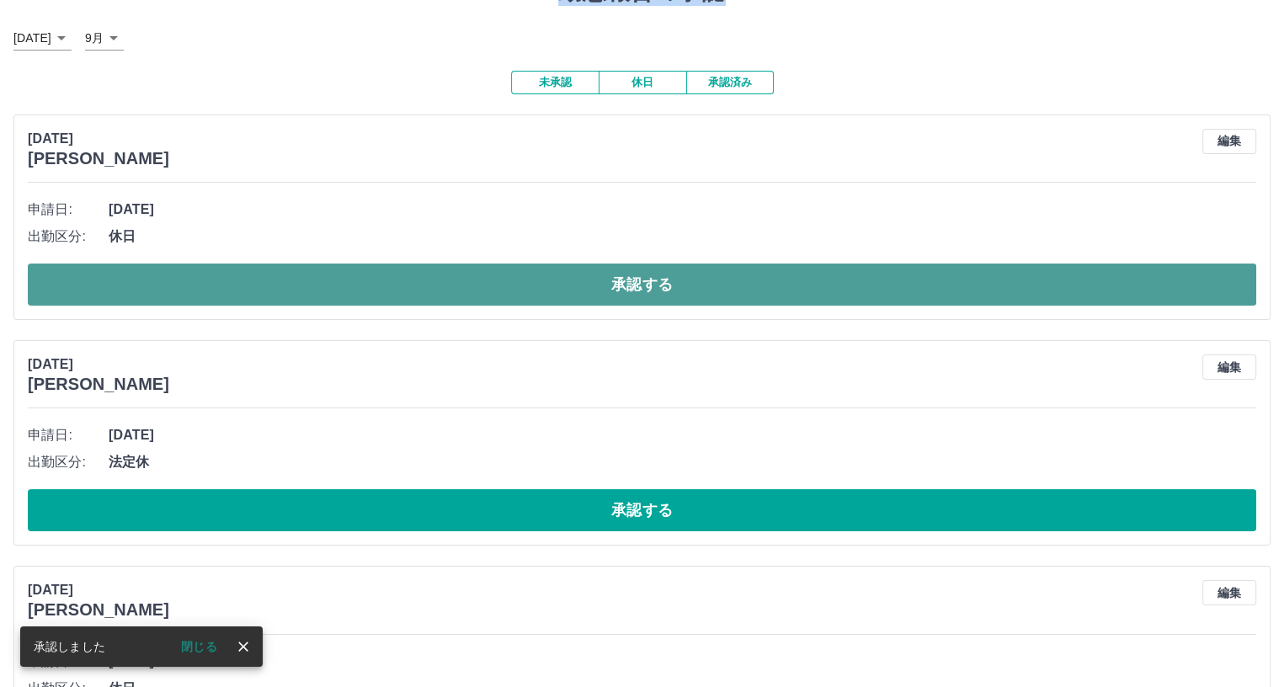
click at [406, 286] on button "承認する" at bounding box center [642, 284] width 1228 height 42
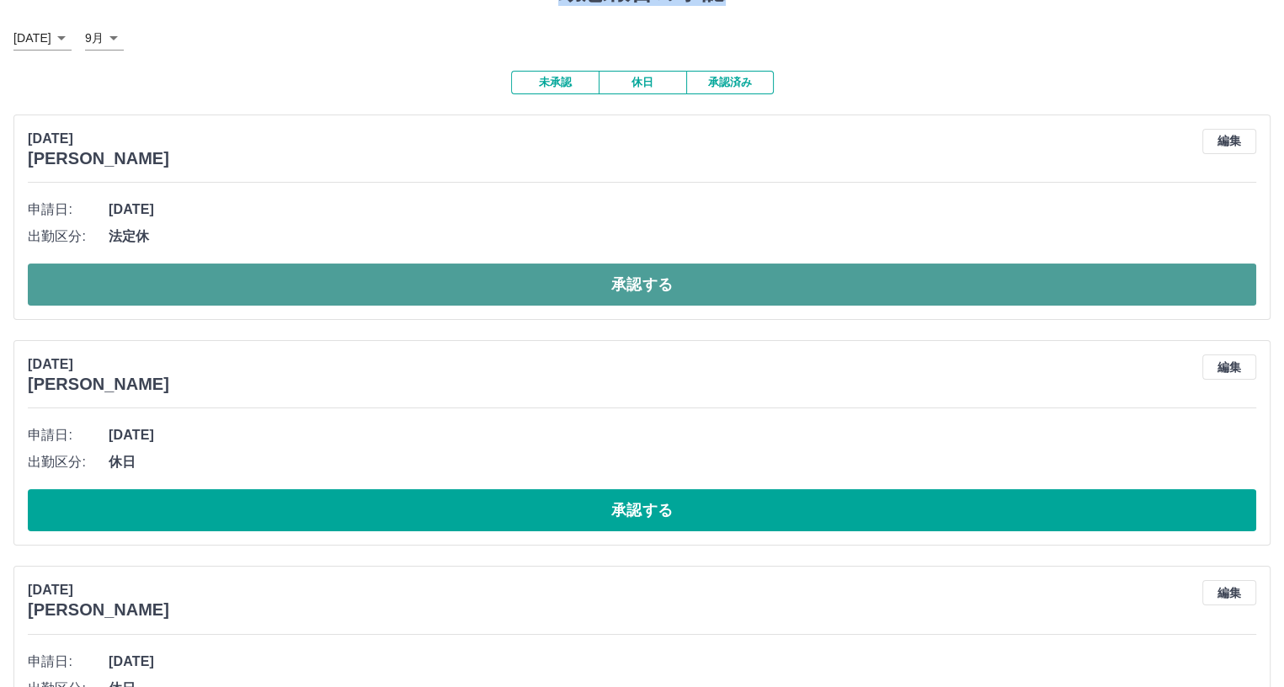
click at [455, 293] on button "承認する" at bounding box center [642, 284] width 1228 height 42
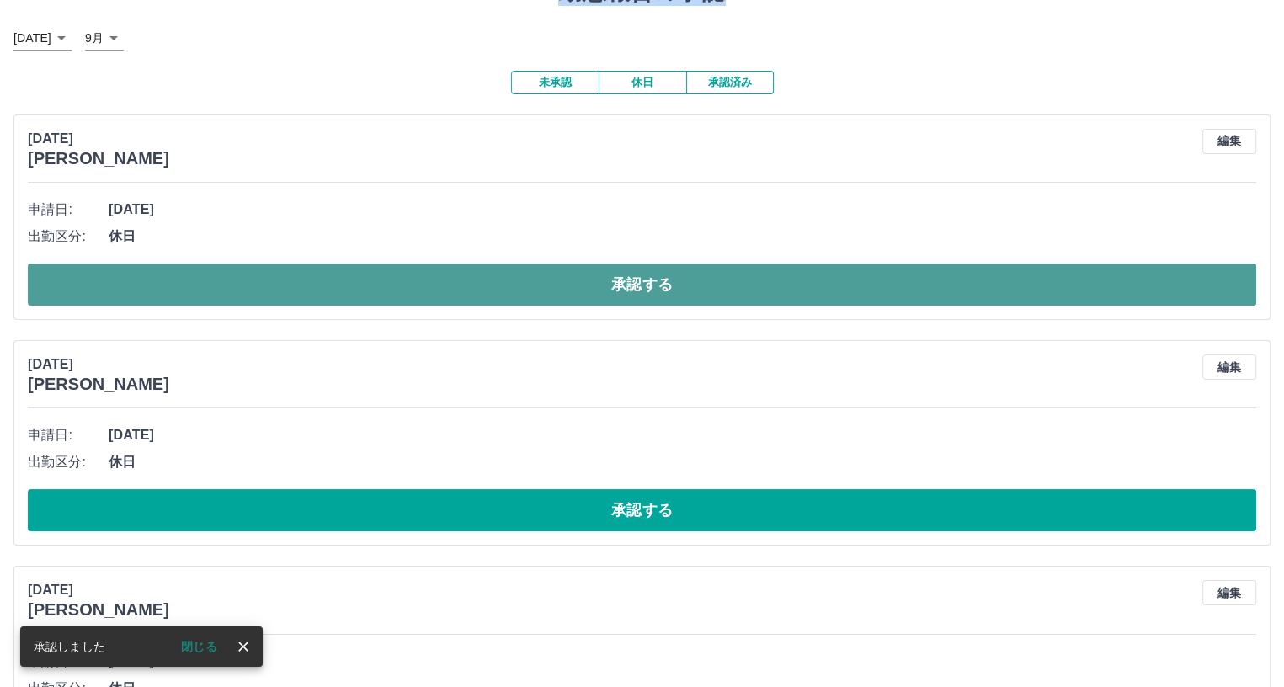
click at [472, 289] on button "承認する" at bounding box center [642, 284] width 1228 height 42
click at [458, 282] on button "承認する" at bounding box center [642, 284] width 1228 height 42
click at [476, 284] on button "承認する" at bounding box center [642, 284] width 1228 height 42
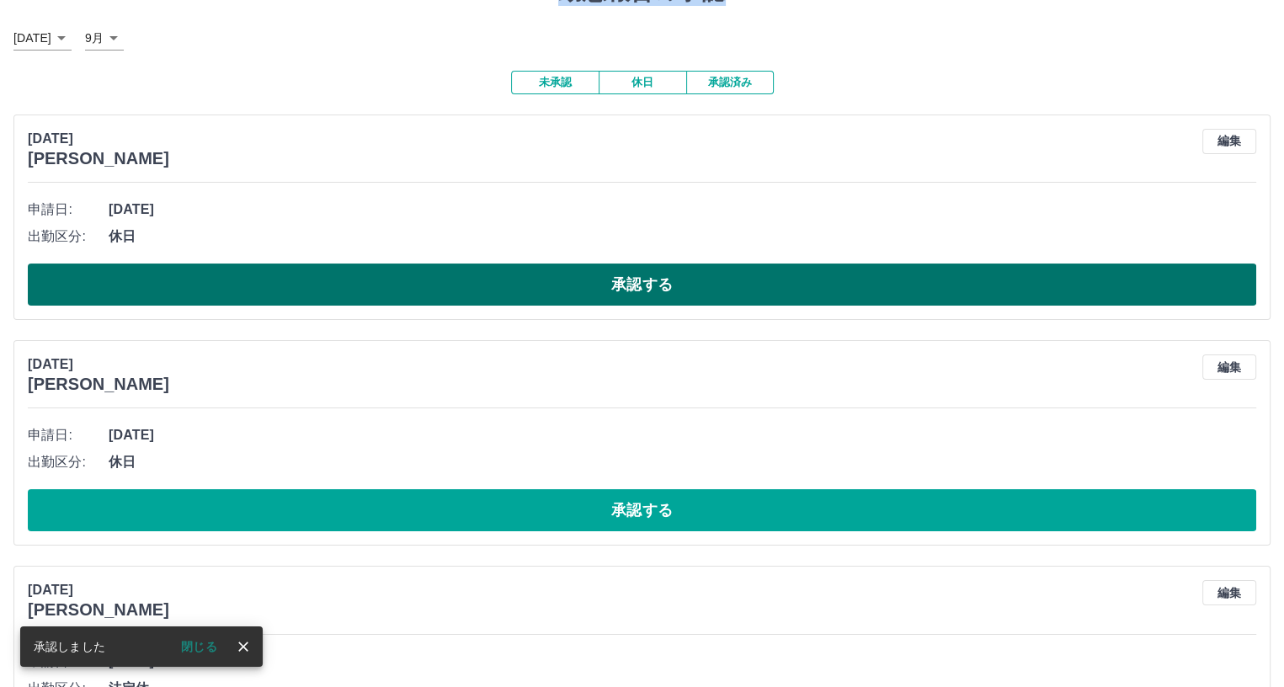
click at [455, 289] on button "承認する" at bounding box center [642, 284] width 1228 height 42
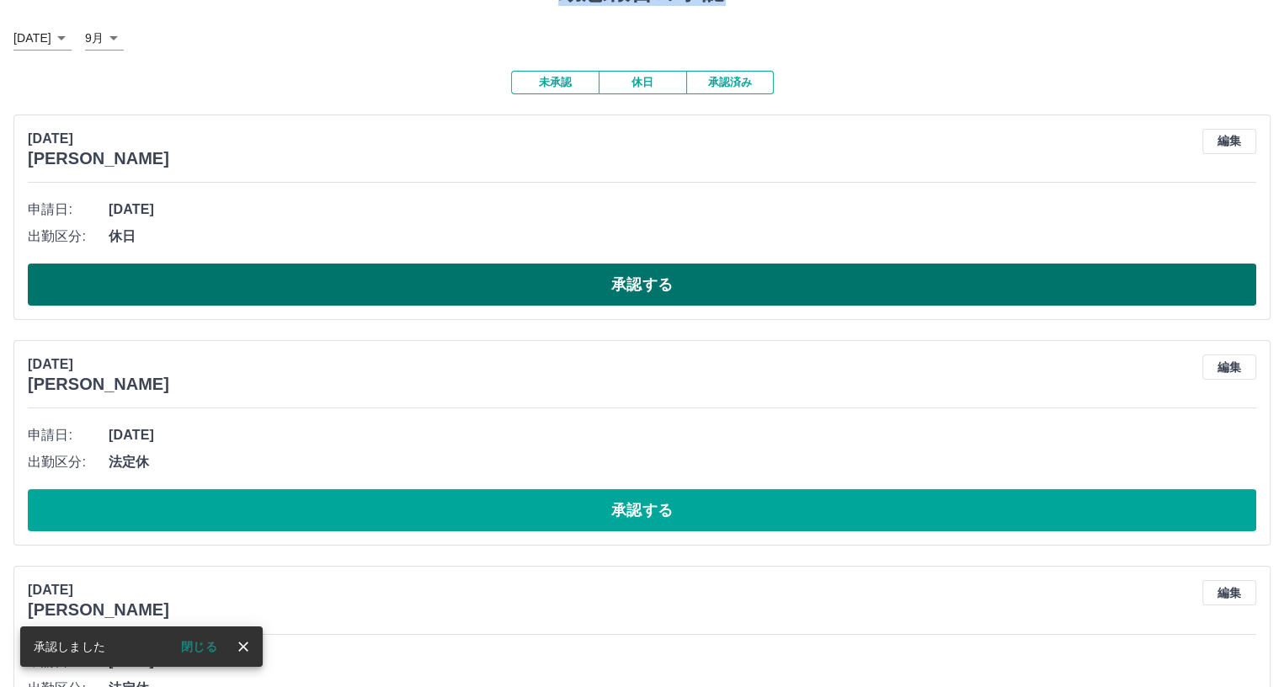
click at [469, 284] on button "承認する" at bounding box center [642, 284] width 1228 height 42
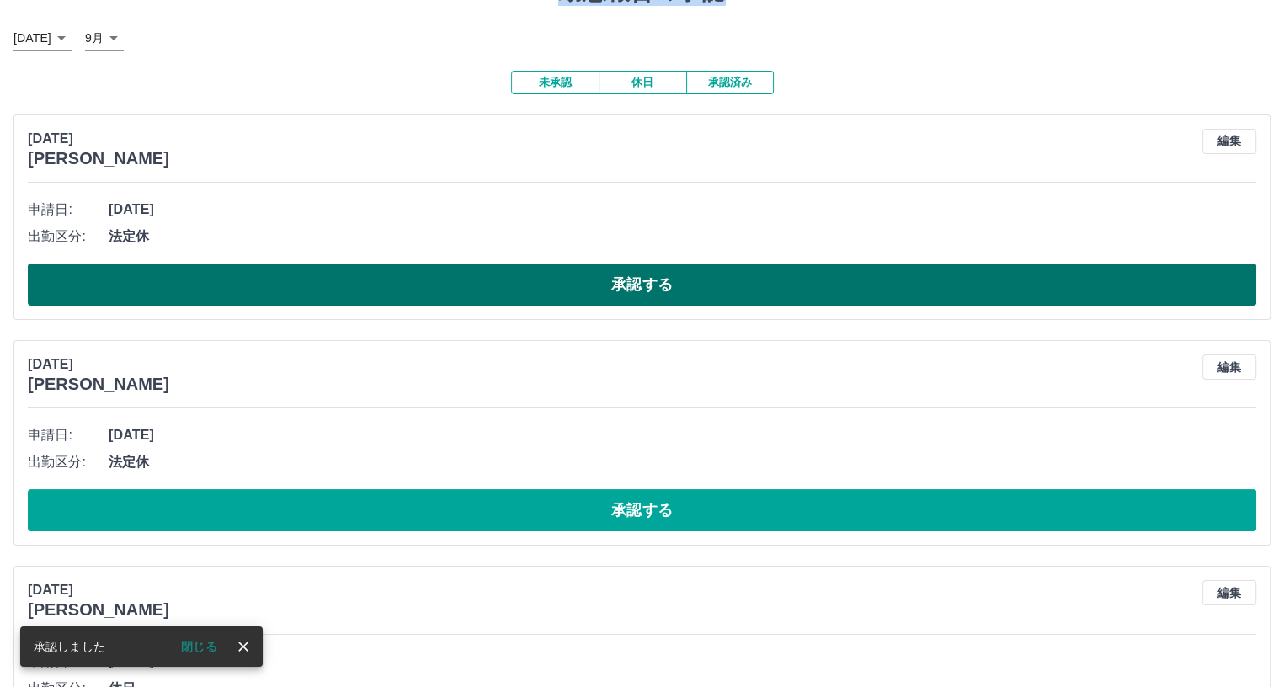
click at [503, 286] on button "承認する" at bounding box center [642, 284] width 1228 height 42
click at [478, 286] on button "承認する" at bounding box center [642, 284] width 1228 height 42
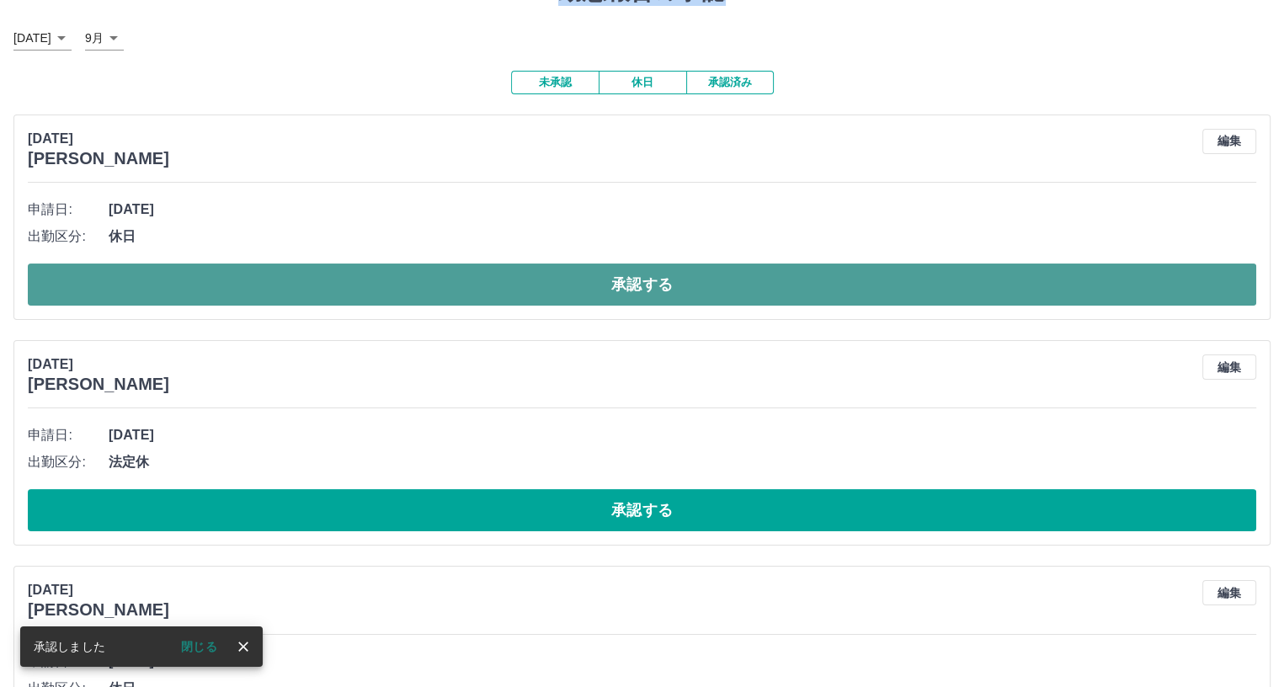
click at [468, 286] on button "承認する" at bounding box center [642, 284] width 1228 height 42
click at [471, 282] on button "承認する" at bounding box center [642, 284] width 1228 height 42
click at [455, 285] on button "承認する" at bounding box center [642, 284] width 1228 height 42
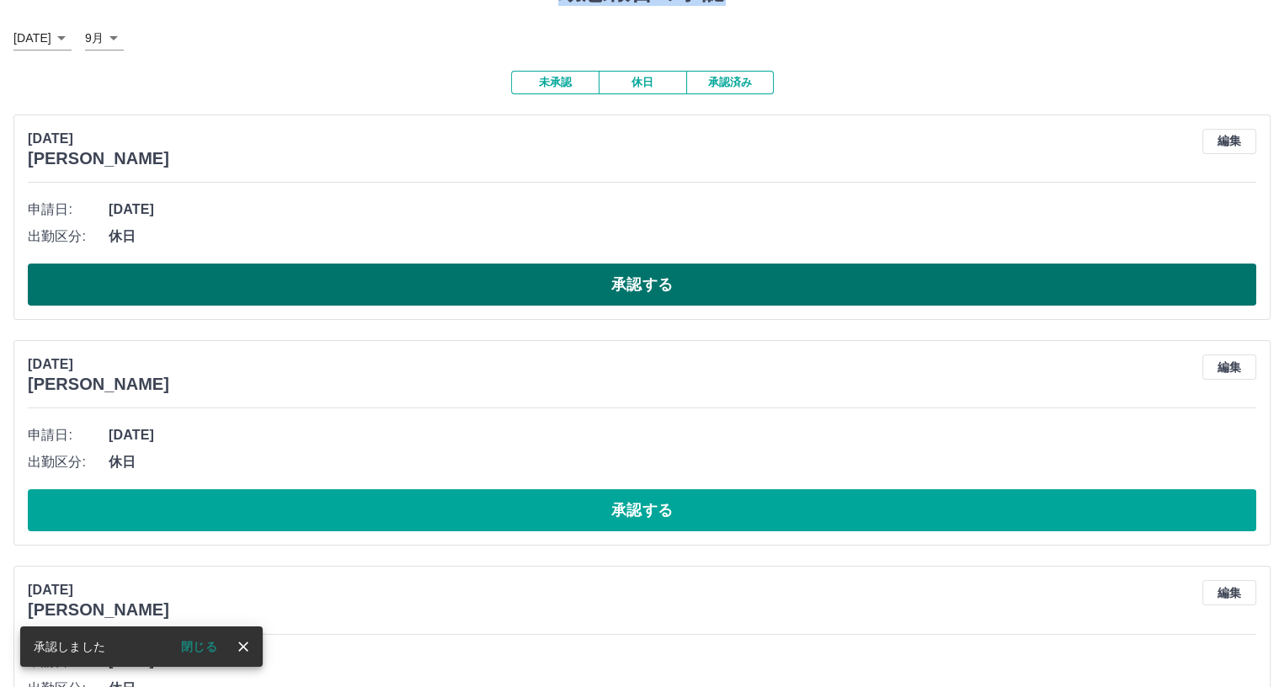
click at [451, 284] on button "承認する" at bounding box center [642, 284] width 1228 height 42
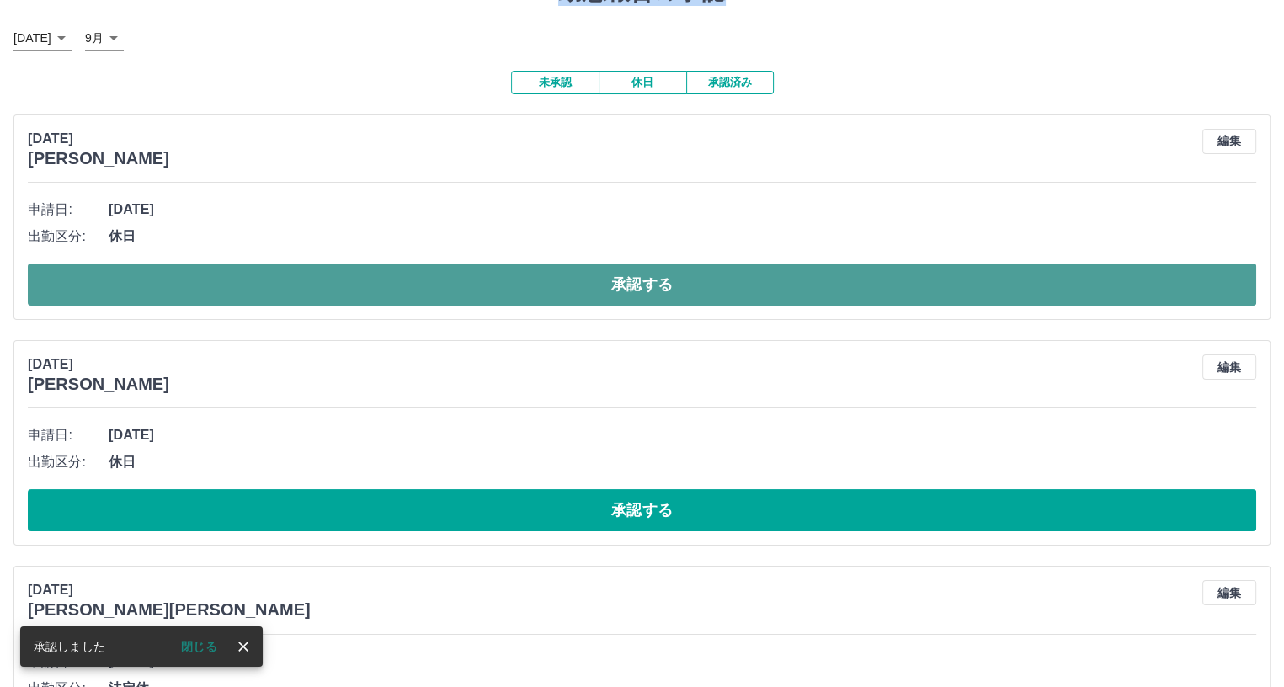
click at [413, 285] on button "承認する" at bounding box center [642, 284] width 1228 height 42
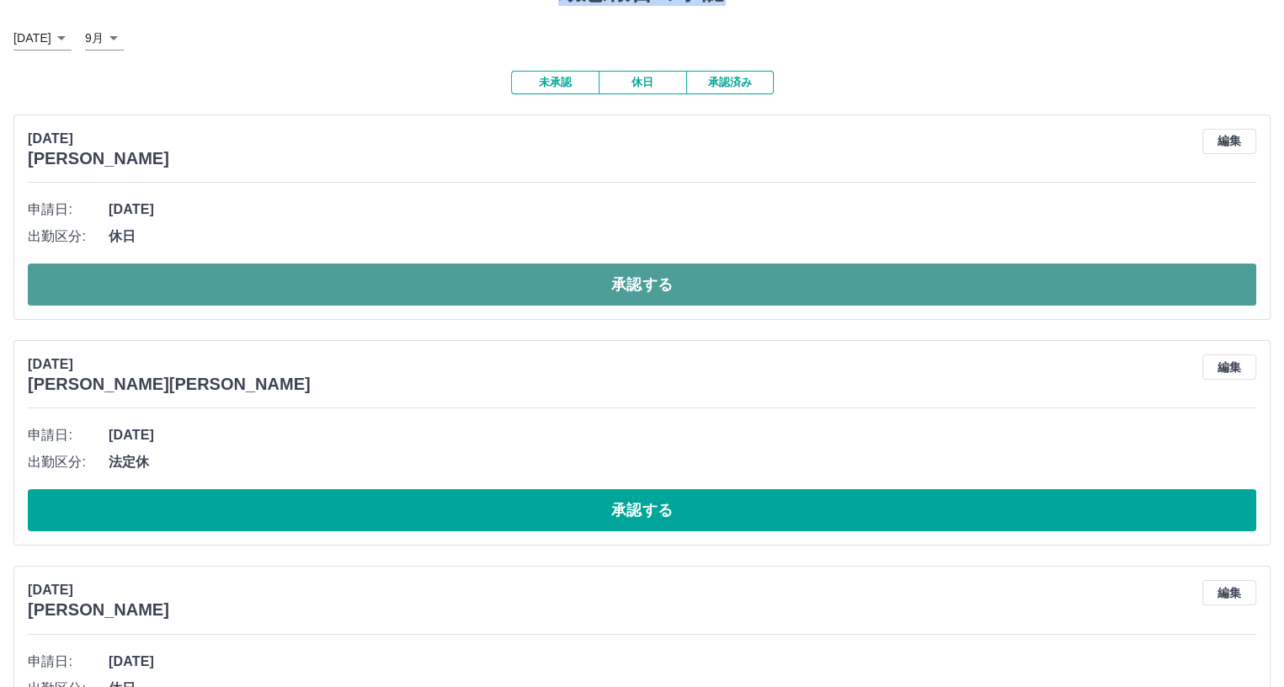
drag, startPoint x: 418, startPoint y: 272, endPoint x: 418, endPoint y: 281, distance: 9.3
click at [418, 273] on button "承認する" at bounding box center [642, 284] width 1228 height 42
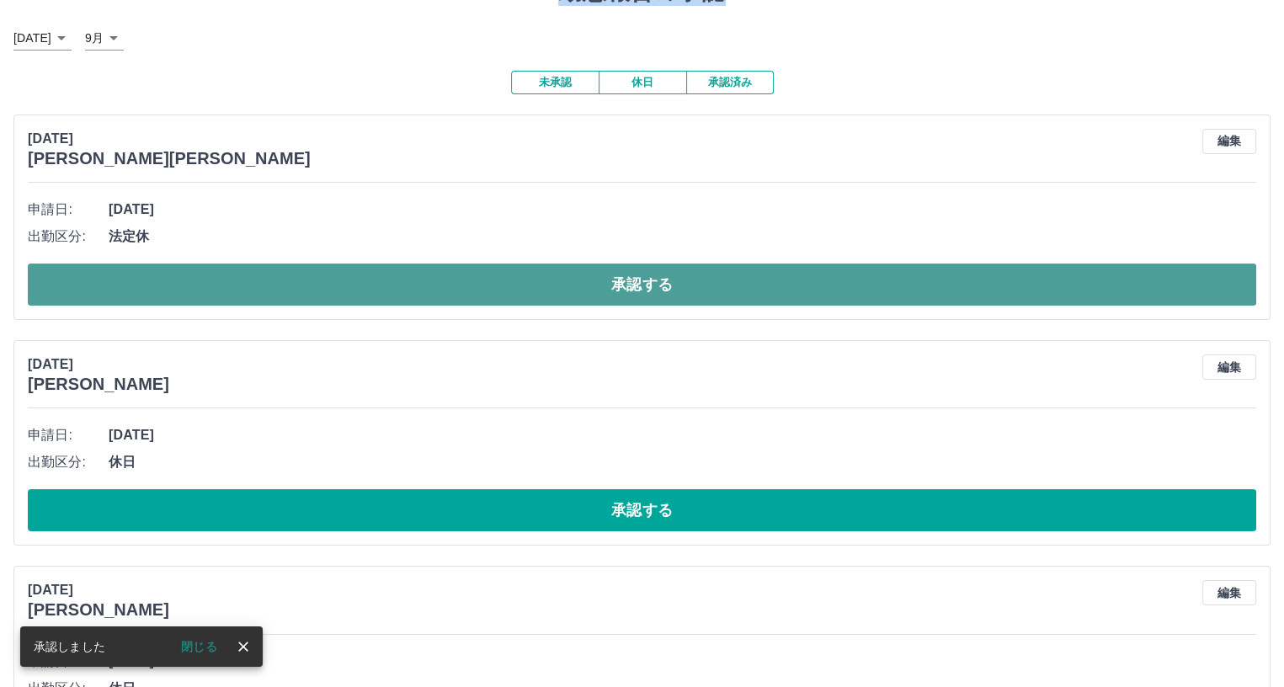
click at [413, 275] on button "承認する" at bounding box center [642, 284] width 1228 height 42
click at [480, 289] on button "承認する" at bounding box center [642, 284] width 1228 height 42
click at [486, 290] on button "承認する" at bounding box center [642, 284] width 1228 height 42
click at [454, 280] on button "承認する" at bounding box center [642, 284] width 1228 height 42
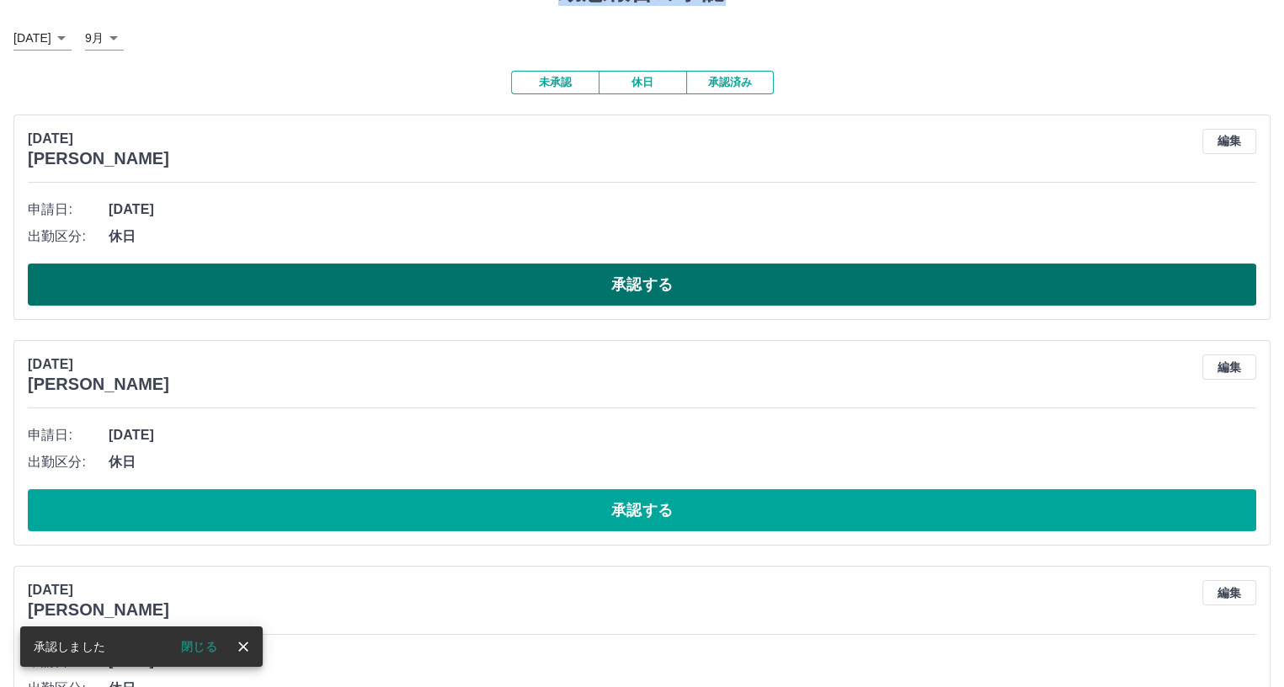
click at [361, 283] on button "承認する" at bounding box center [642, 284] width 1228 height 42
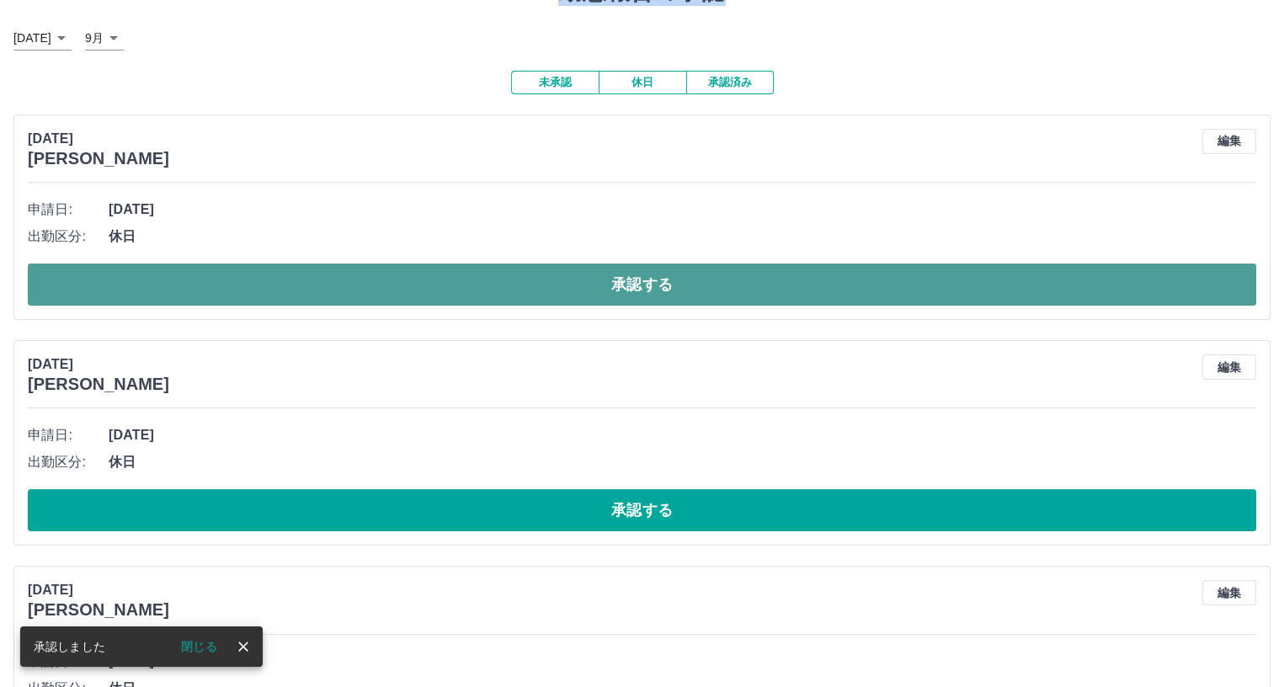
click at [333, 285] on button "承認する" at bounding box center [642, 284] width 1228 height 42
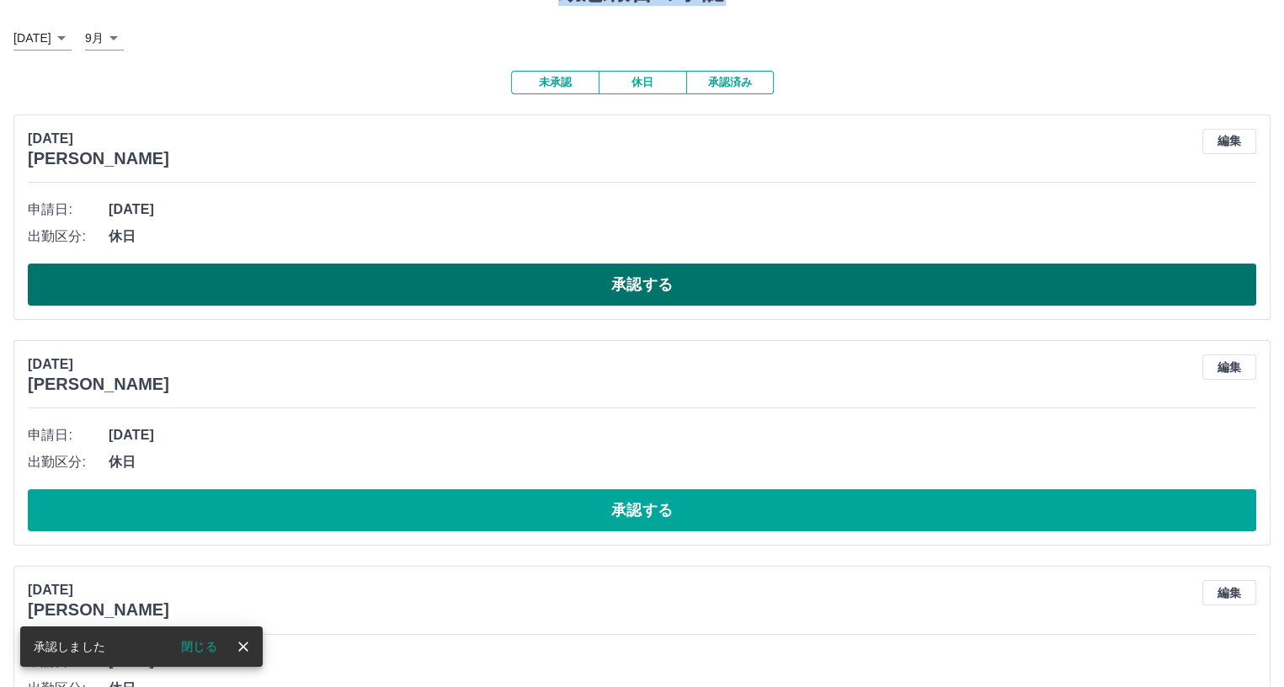
click at [360, 282] on button "承認する" at bounding box center [642, 284] width 1228 height 42
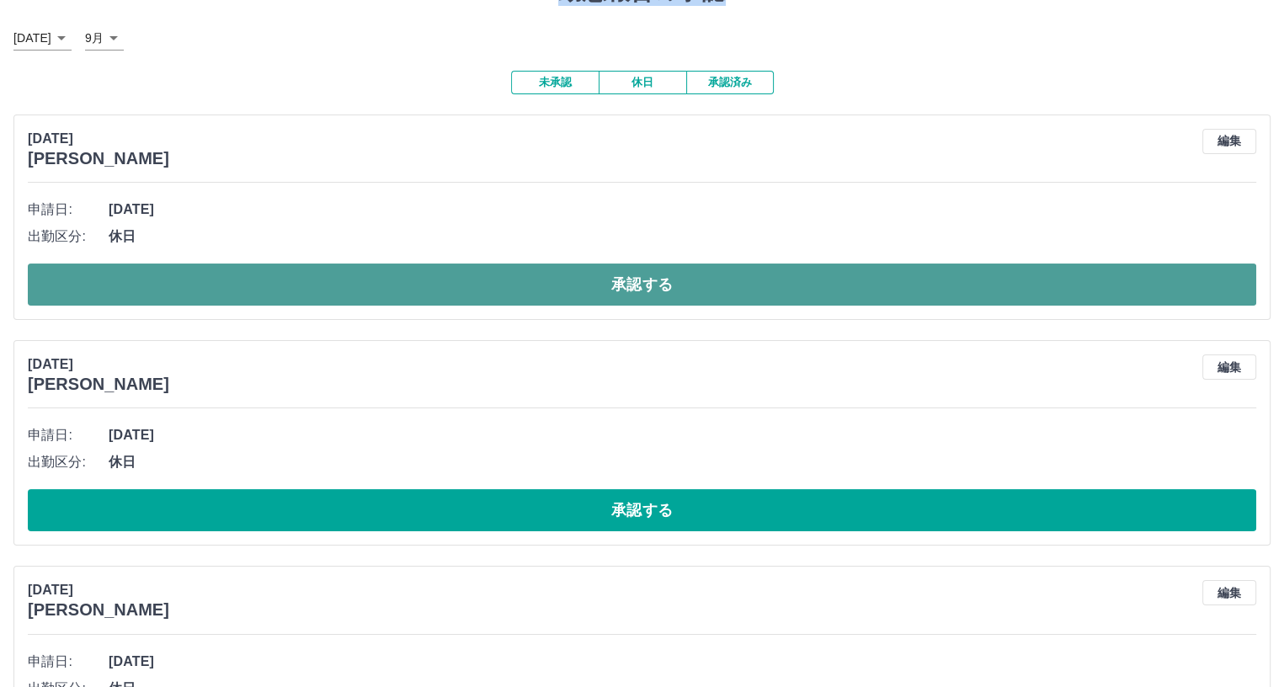
click at [363, 291] on button "承認する" at bounding box center [642, 284] width 1228 height 42
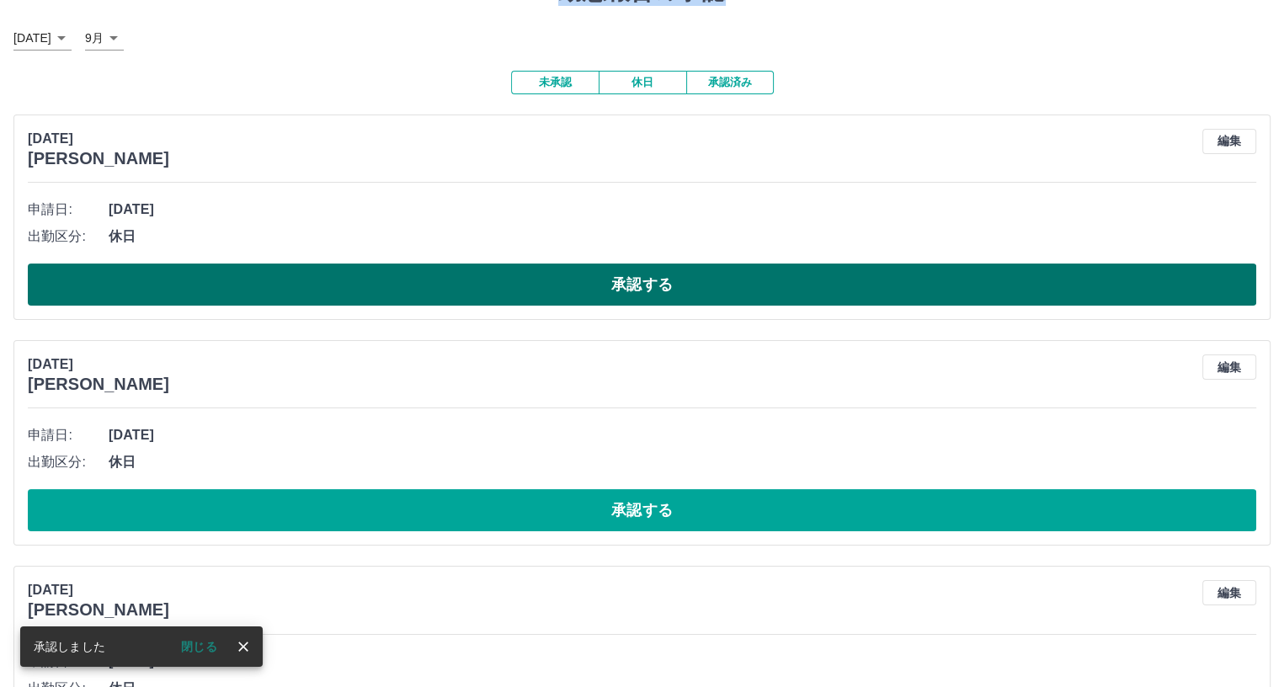
click at [396, 279] on button "承認する" at bounding box center [642, 284] width 1228 height 42
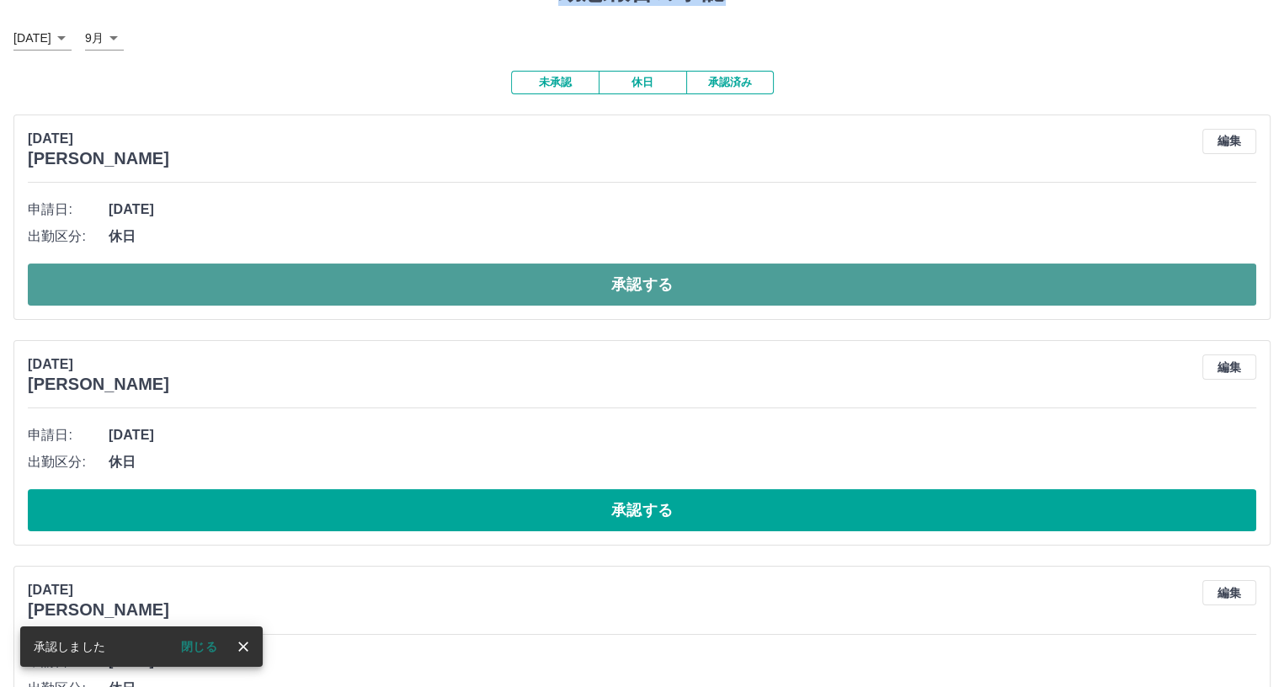
click at [308, 285] on button "承認する" at bounding box center [642, 284] width 1228 height 42
click at [321, 284] on button "承認する" at bounding box center [642, 284] width 1228 height 42
click at [295, 280] on button "承認する" at bounding box center [642, 284] width 1228 height 42
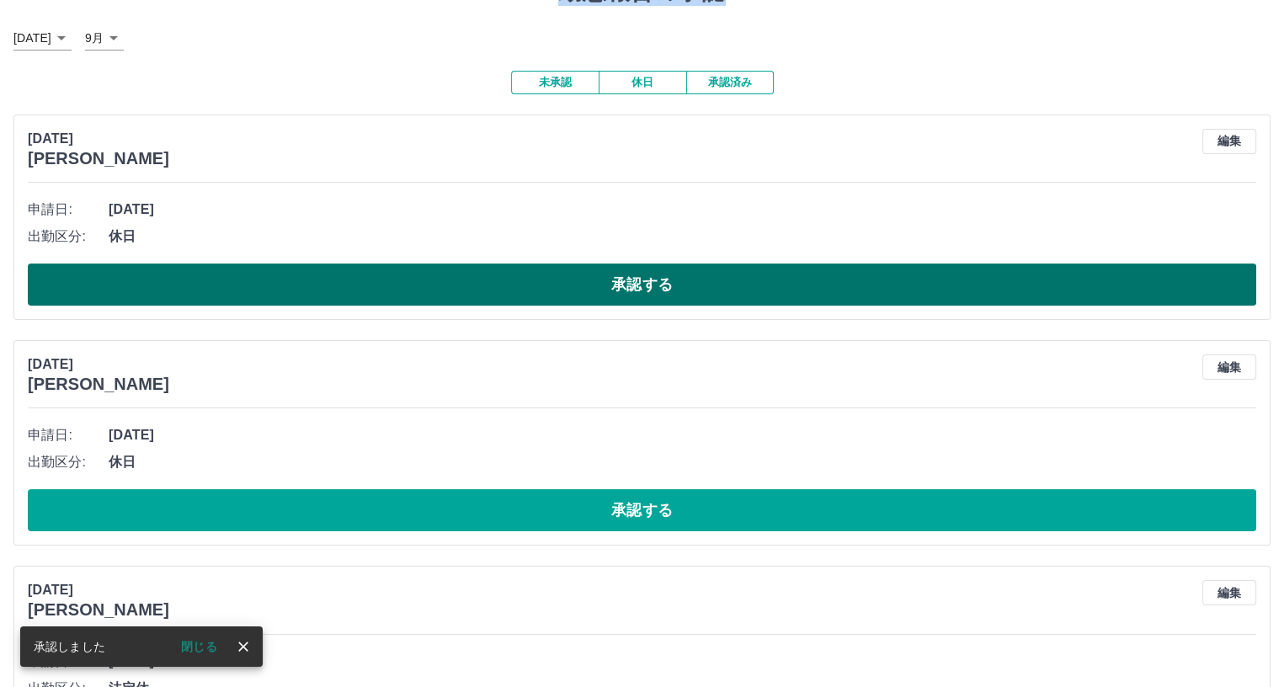
click at [301, 285] on button "承認する" at bounding box center [642, 284] width 1228 height 42
click at [298, 283] on button "承認する" at bounding box center [642, 284] width 1228 height 42
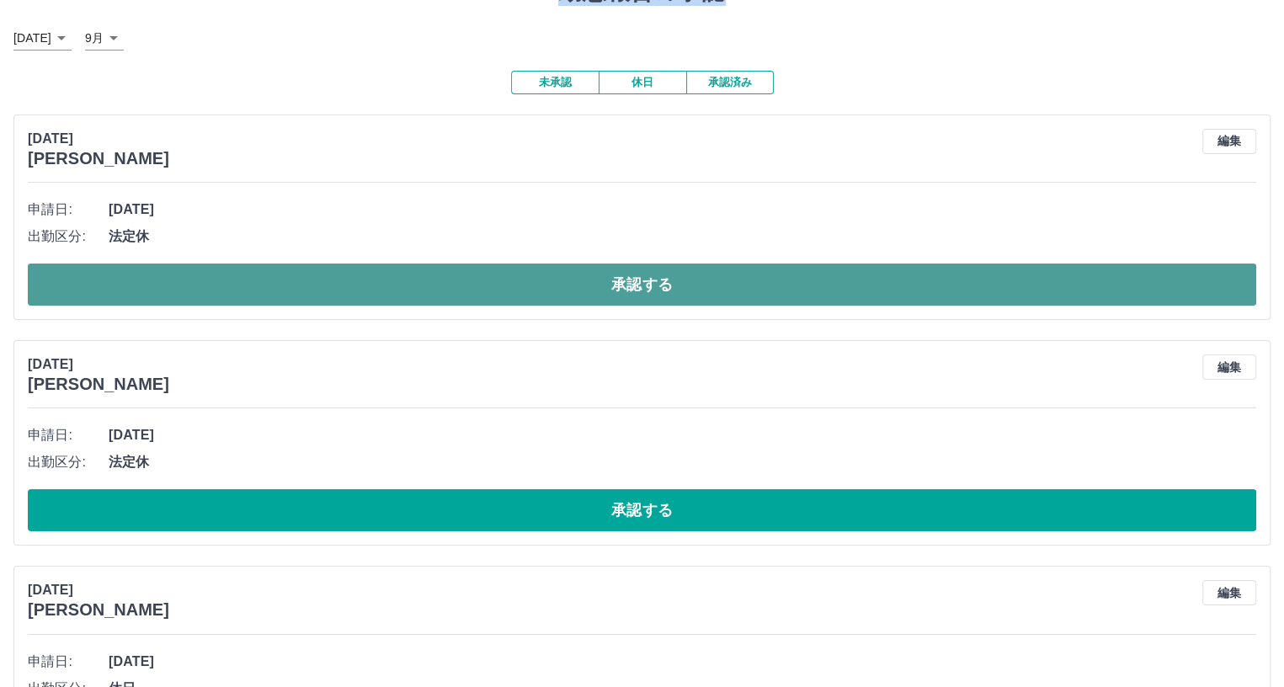
click at [309, 284] on button "承認する" at bounding box center [642, 284] width 1228 height 42
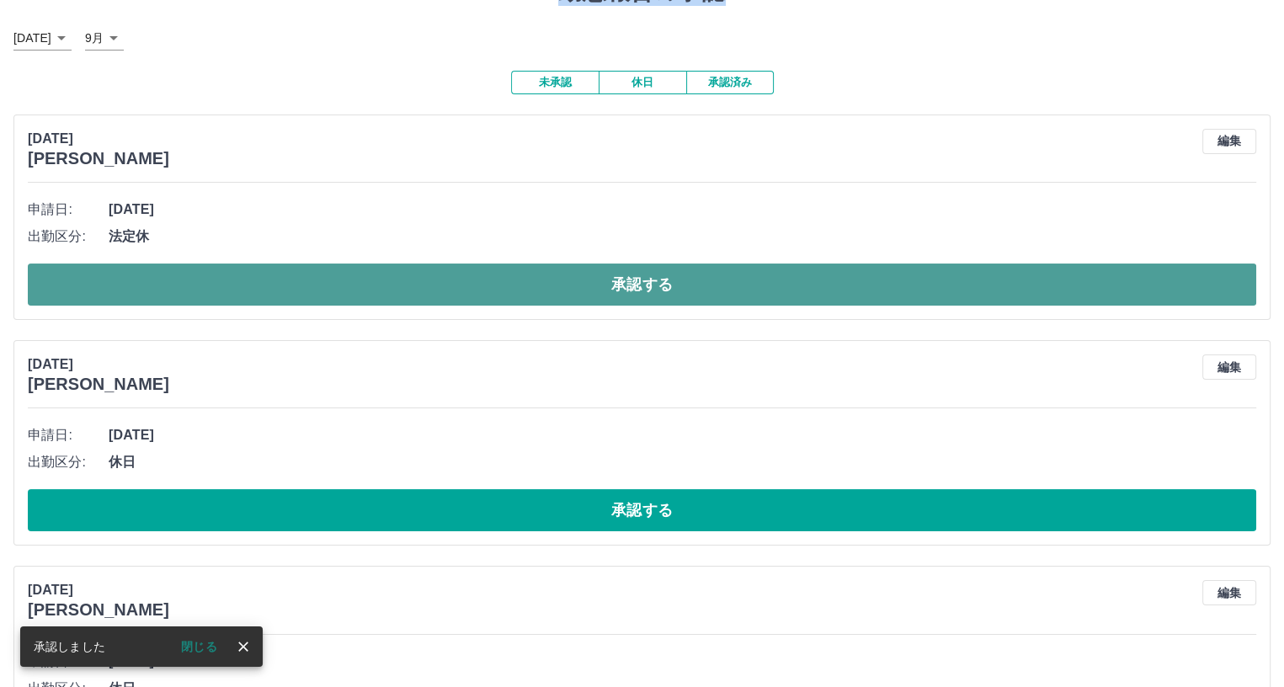
click at [309, 285] on button "承認する" at bounding box center [642, 284] width 1228 height 42
drag, startPoint x: 284, startPoint y: 285, endPoint x: 282, endPoint y: 298, distance: 12.7
click at [284, 292] on button "承認する" at bounding box center [642, 284] width 1228 height 42
click at [287, 289] on button "承認する" at bounding box center [642, 284] width 1228 height 42
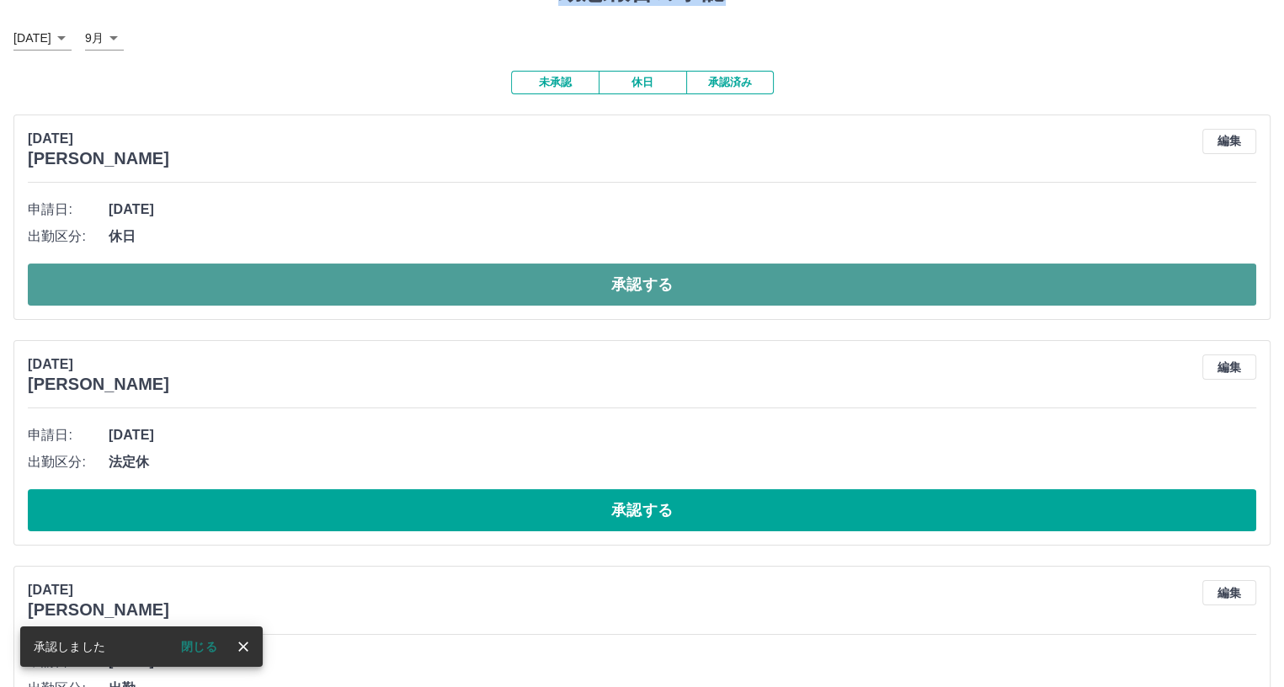
click at [289, 284] on button "承認する" at bounding box center [642, 284] width 1228 height 42
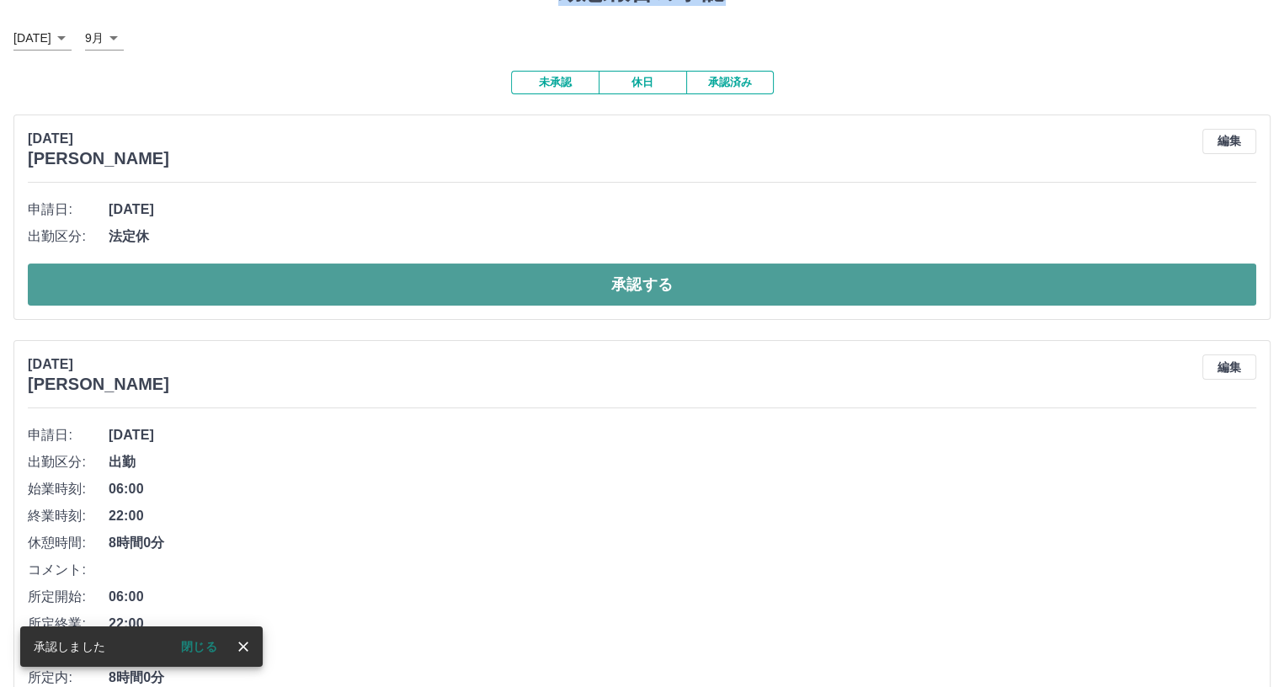
click at [266, 286] on button "承認する" at bounding box center [642, 284] width 1228 height 42
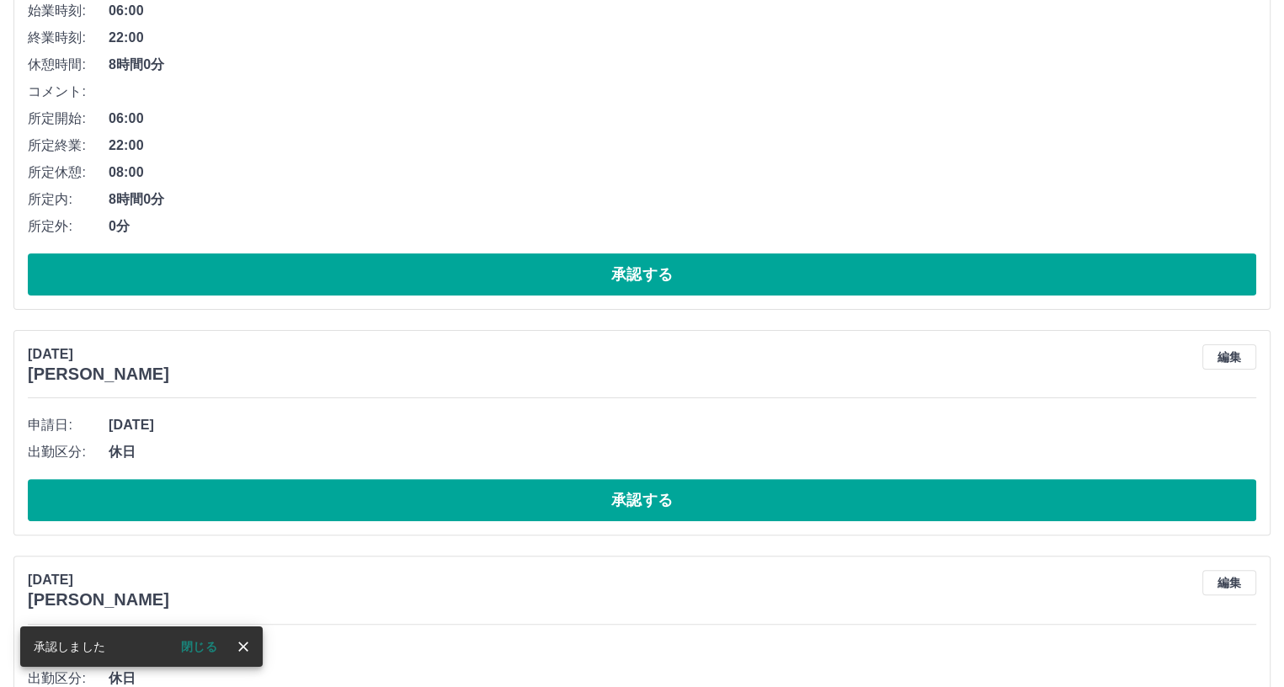
scroll to position [111, 0]
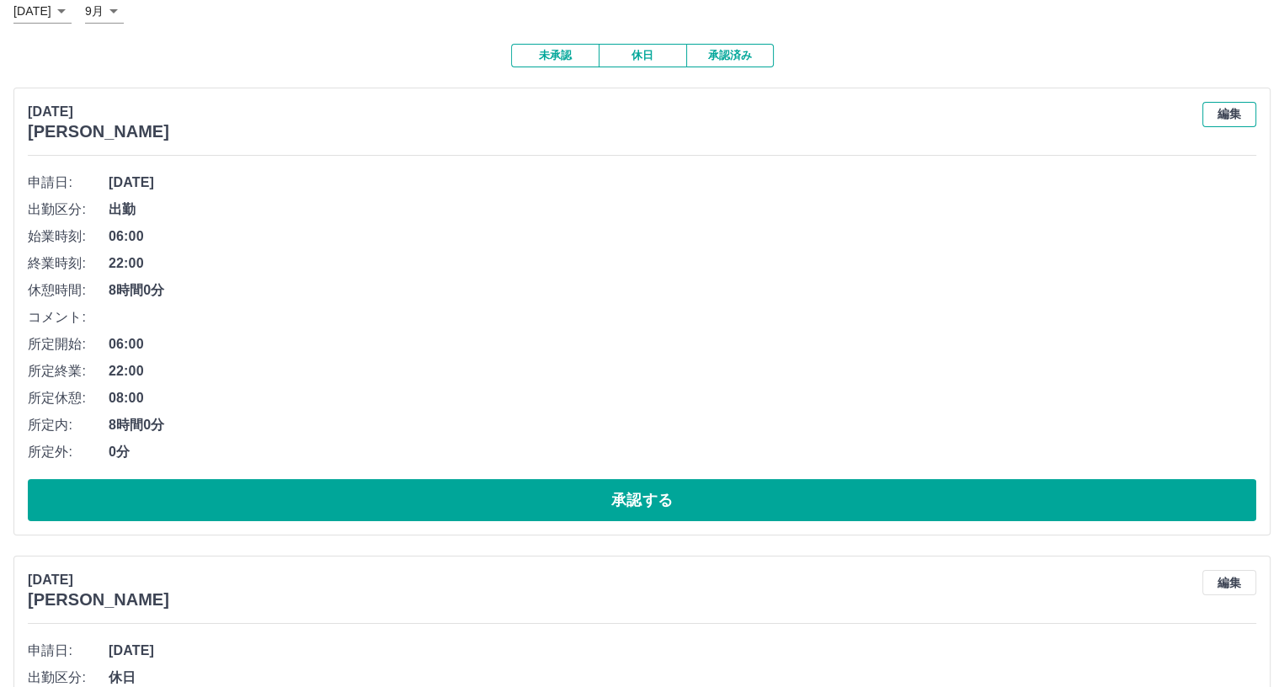
click at [1223, 117] on button "編集" at bounding box center [1229, 114] width 54 height 25
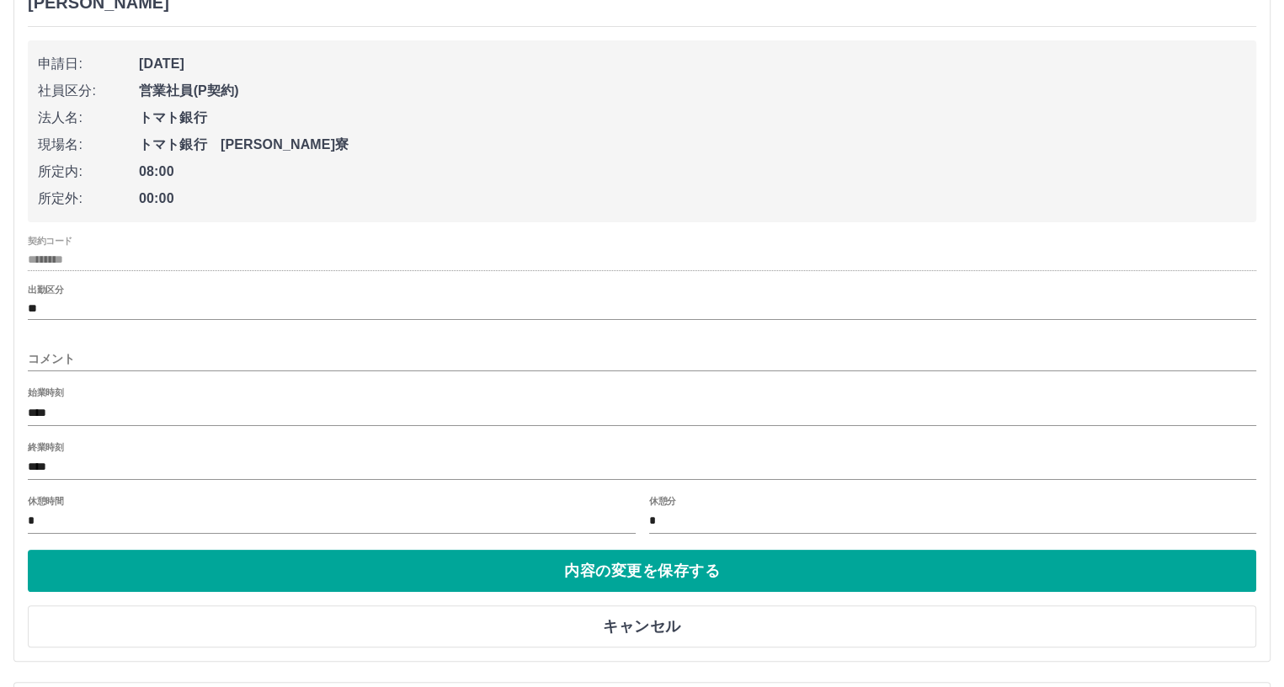
scroll to position [279, 0]
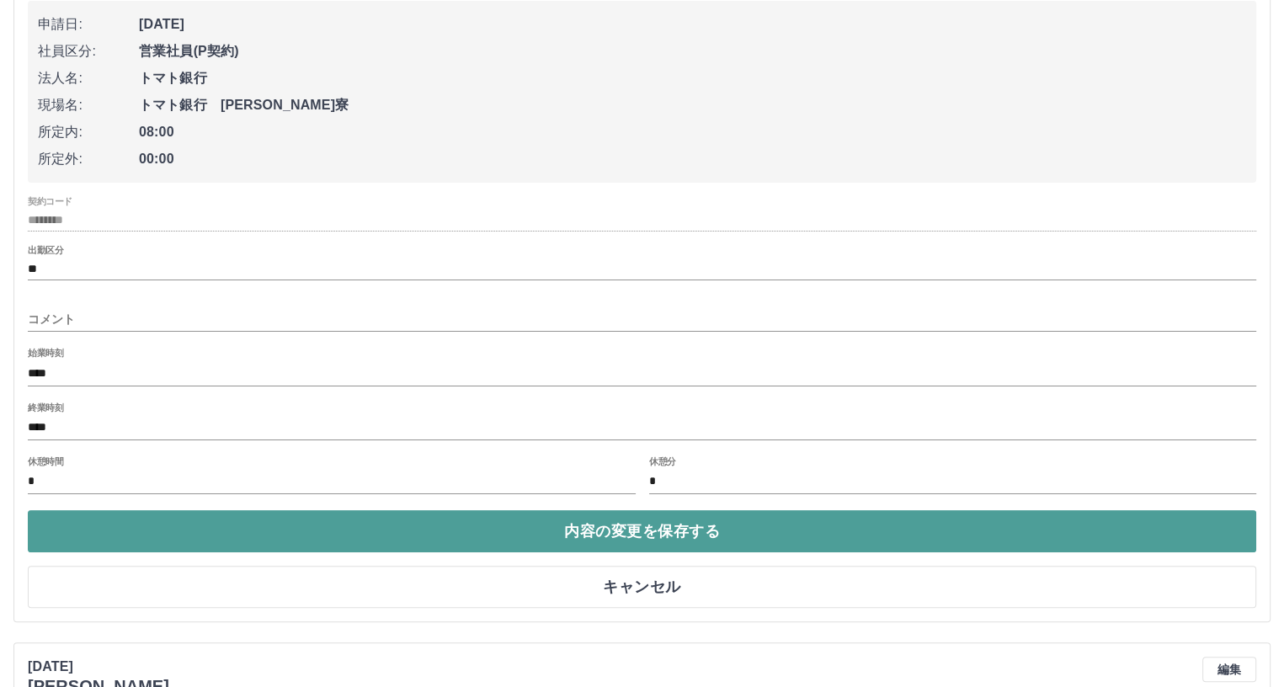
click at [305, 534] on button "内容の変更を保存する" at bounding box center [642, 531] width 1228 height 42
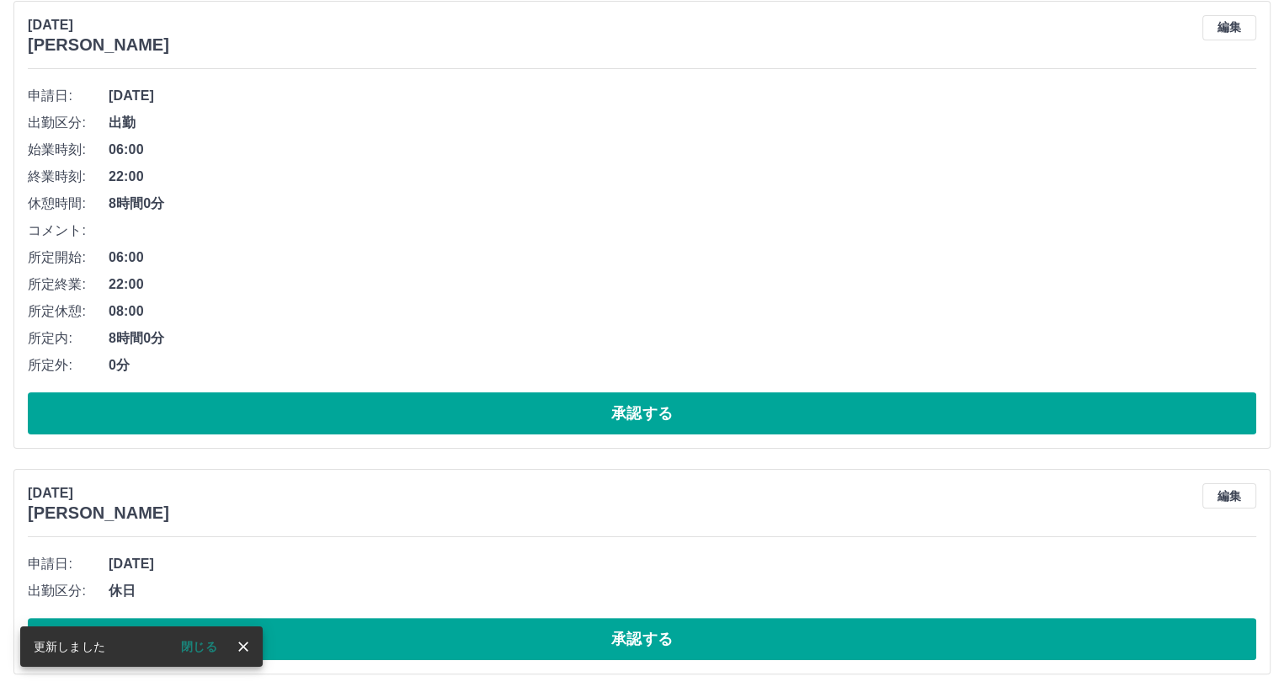
scroll to position [111, 0]
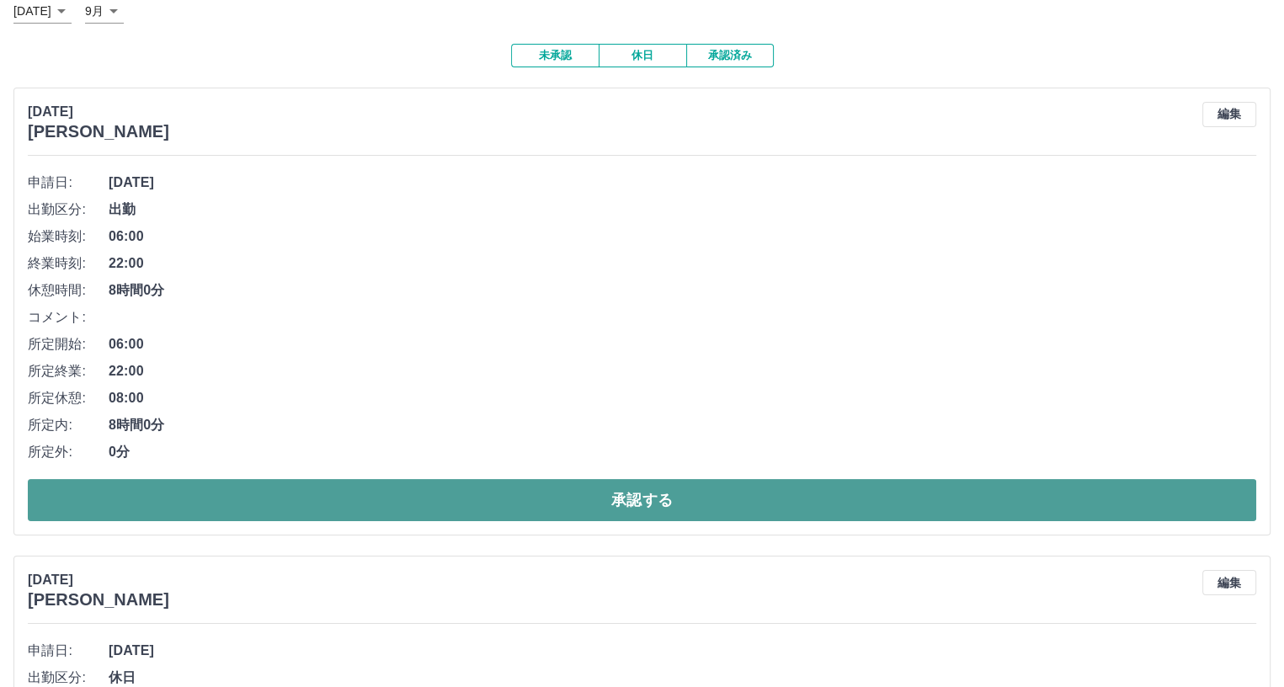
click at [310, 501] on button "承認する" at bounding box center [642, 500] width 1228 height 42
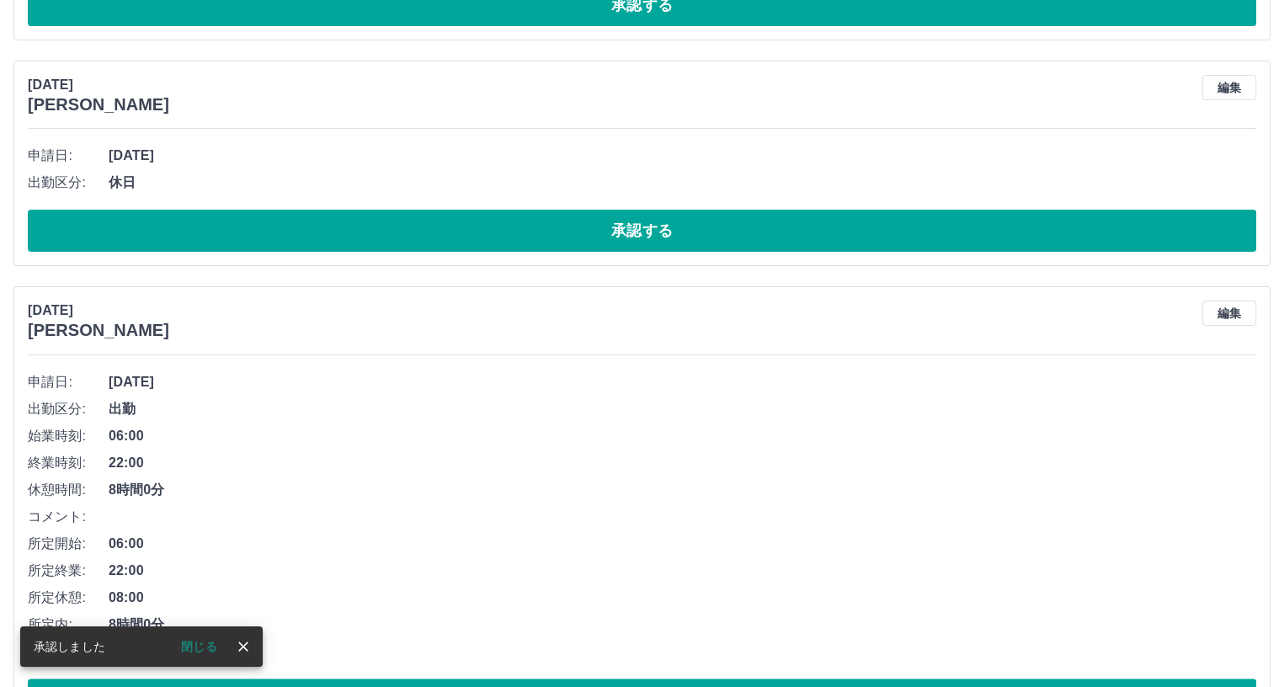
scroll to position [0, 0]
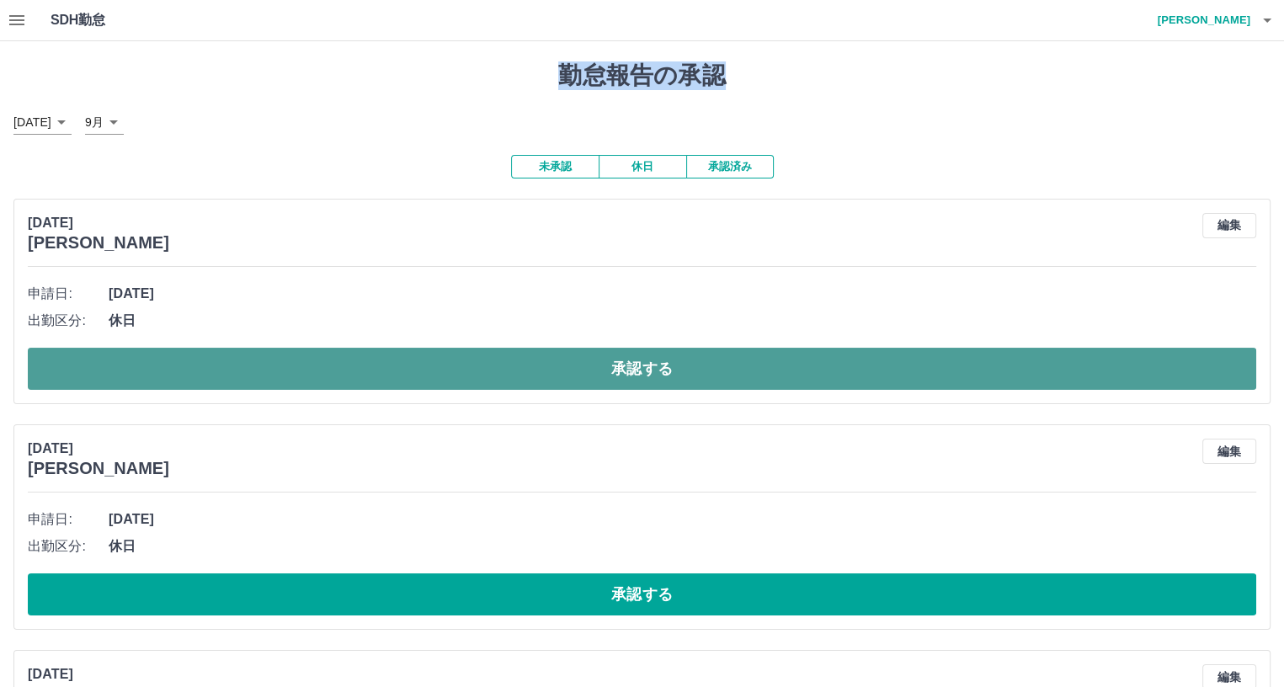
click at [349, 367] on button "承認する" at bounding box center [642, 369] width 1228 height 42
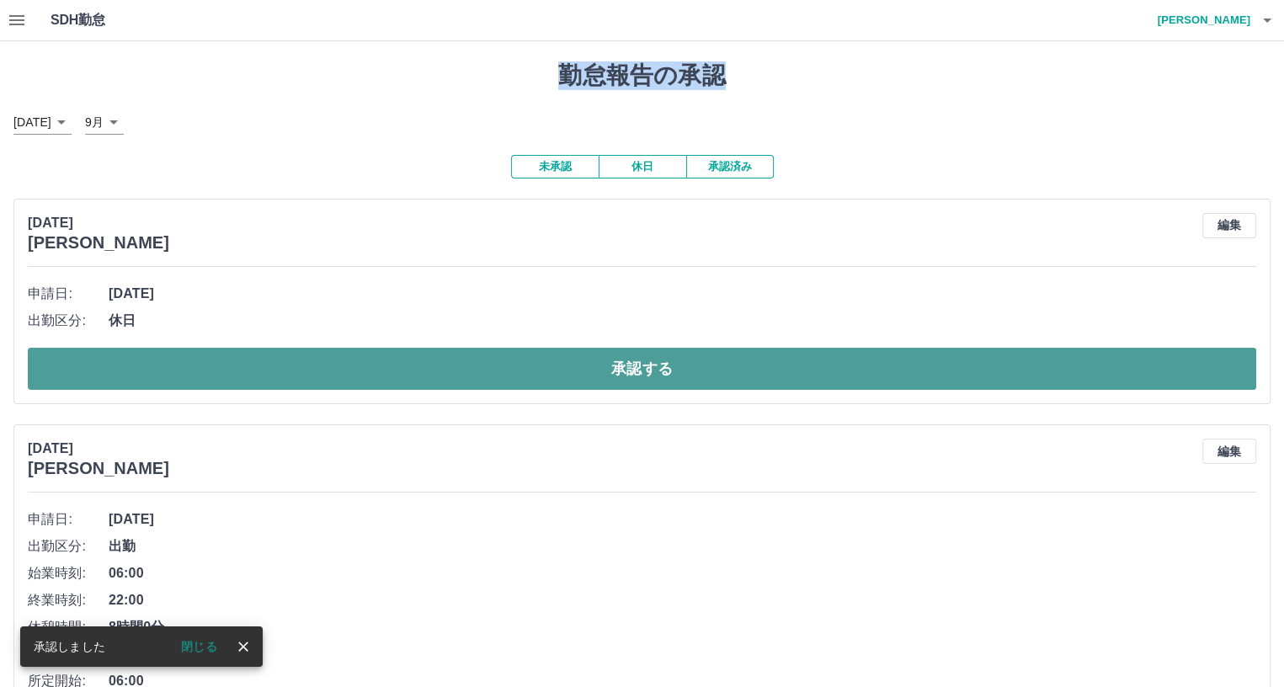
click at [337, 366] on button "承認する" at bounding box center [642, 369] width 1228 height 42
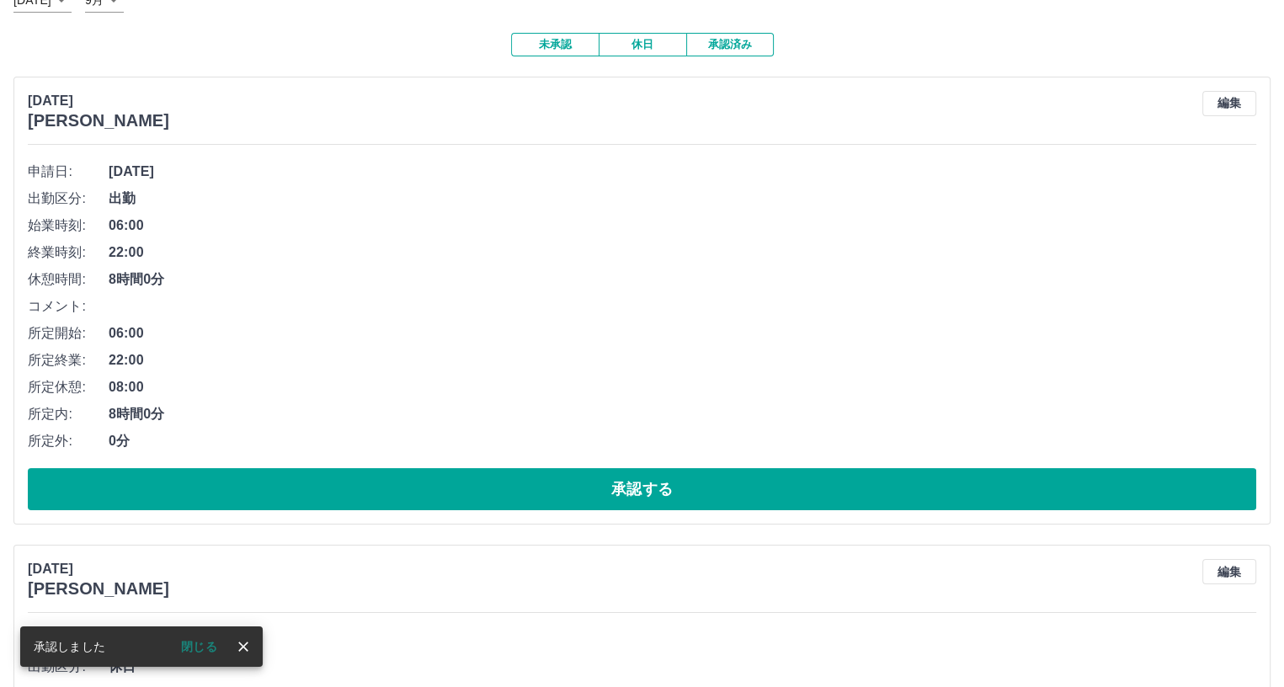
scroll to position [168, 0]
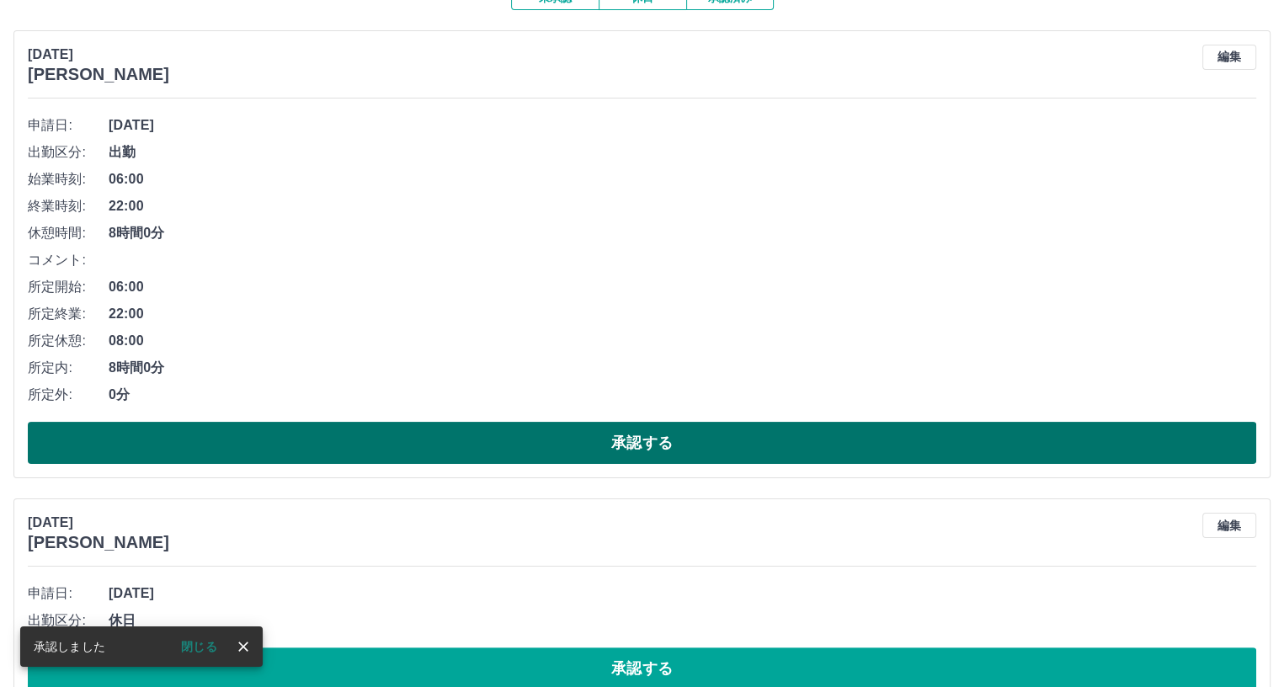
click at [298, 444] on button "承認する" at bounding box center [642, 443] width 1228 height 42
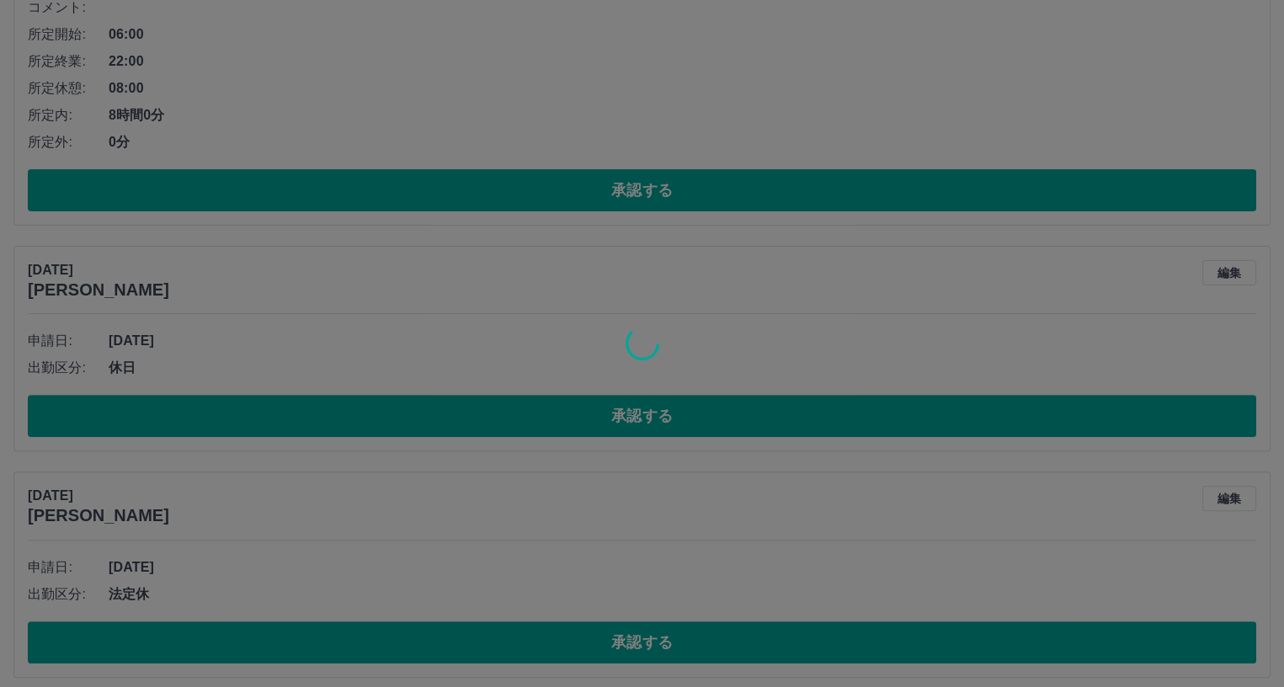
scroll to position [0, 0]
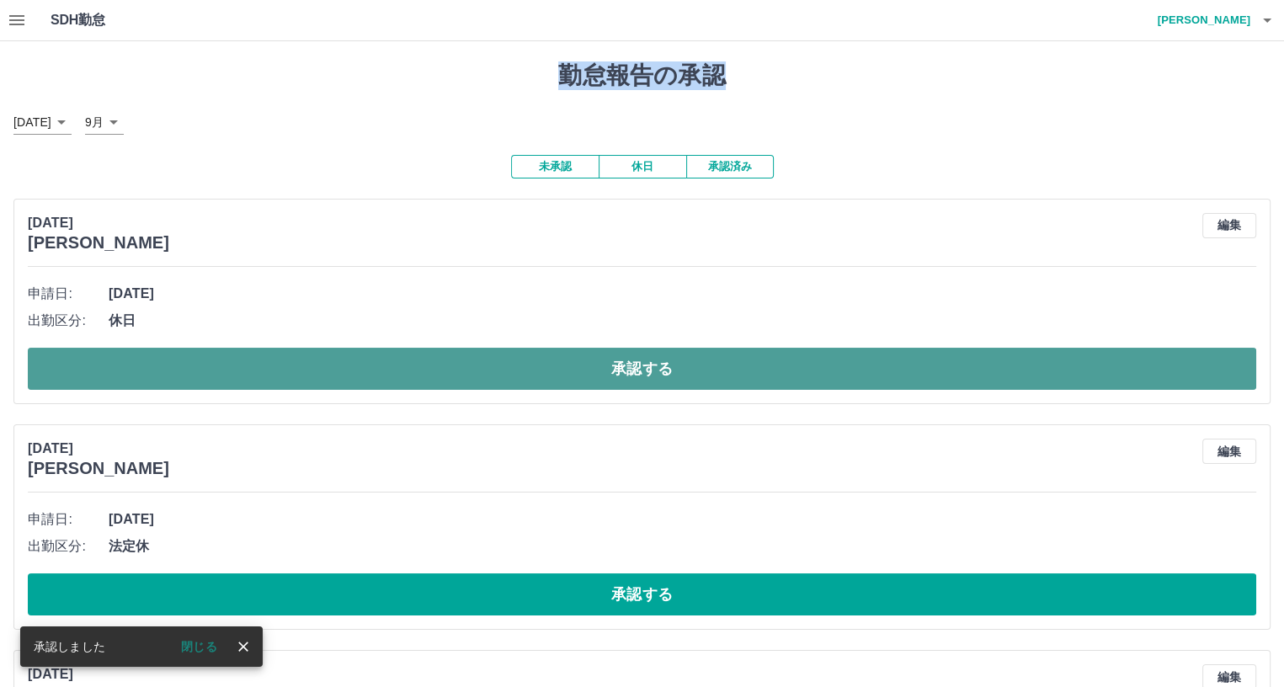
click at [311, 369] on button "承認する" at bounding box center [642, 369] width 1228 height 42
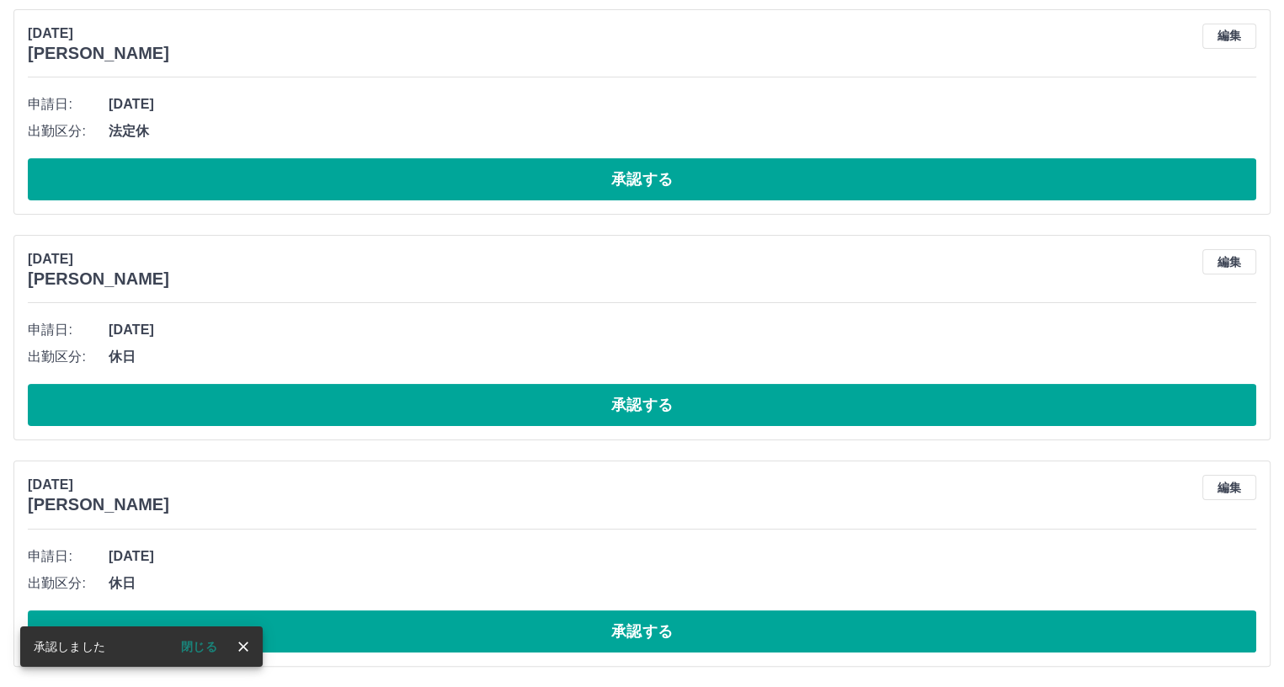
scroll to position [27, 0]
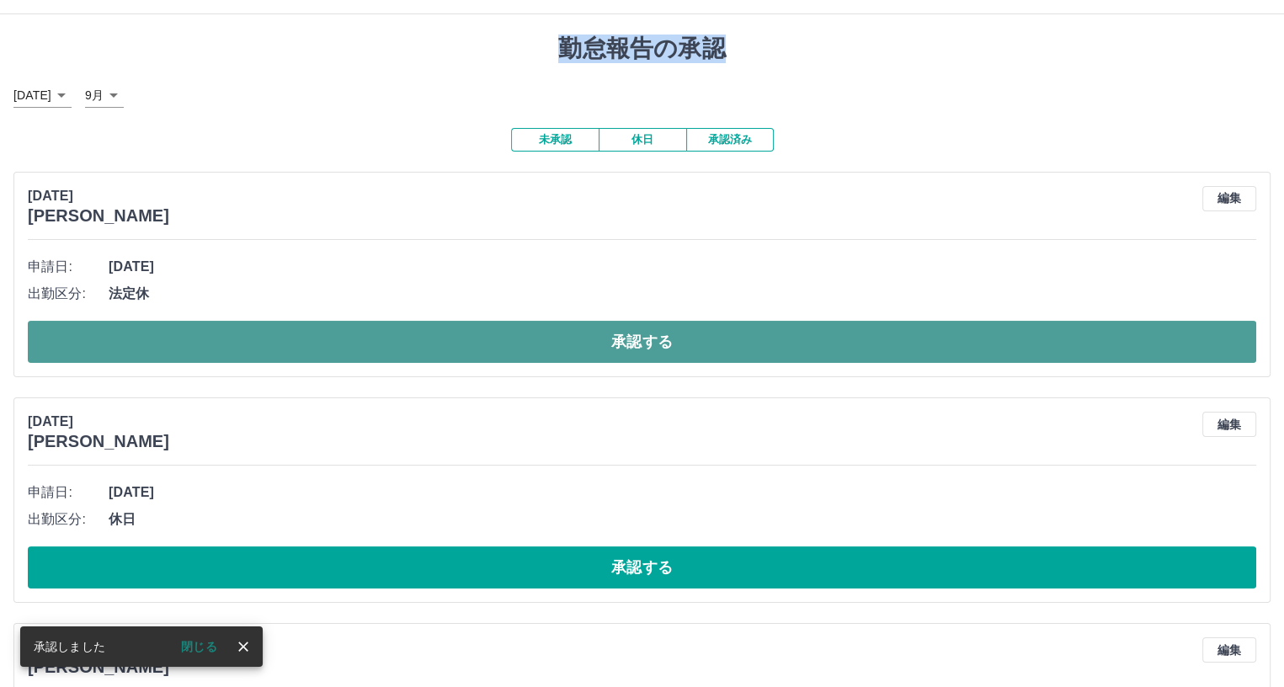
click at [312, 341] on button "承認する" at bounding box center [642, 342] width 1228 height 42
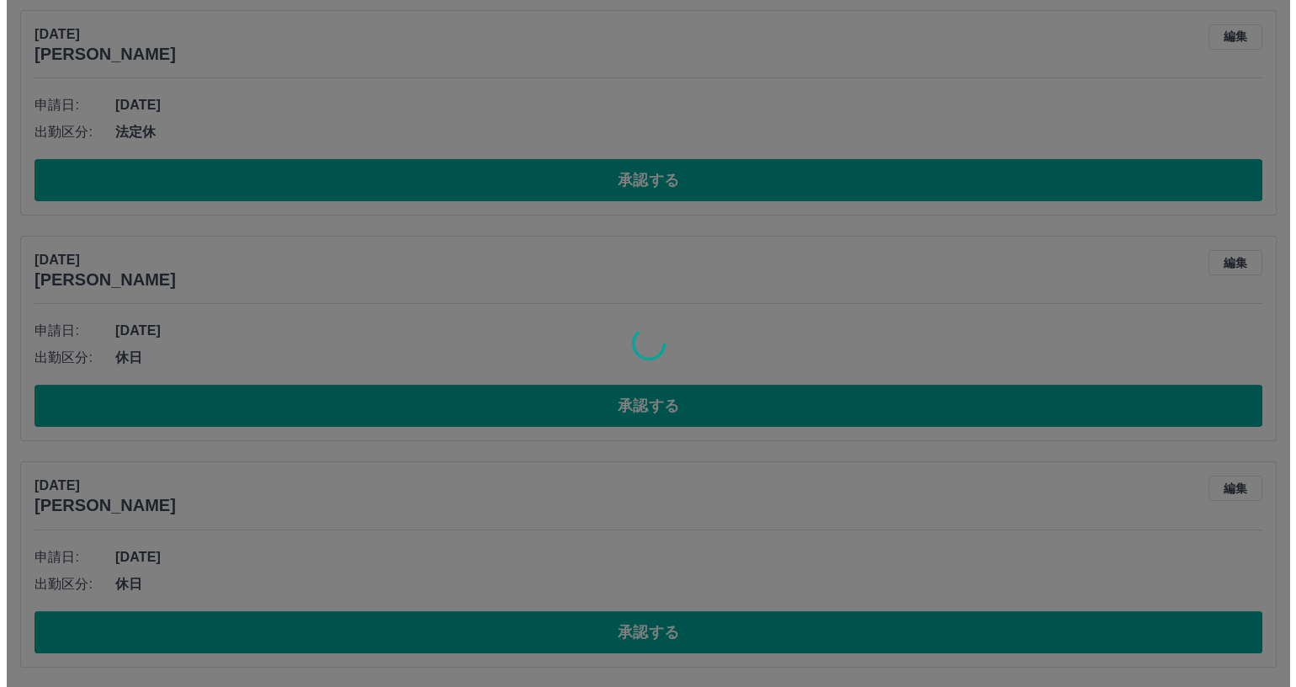
scroll to position [0, 0]
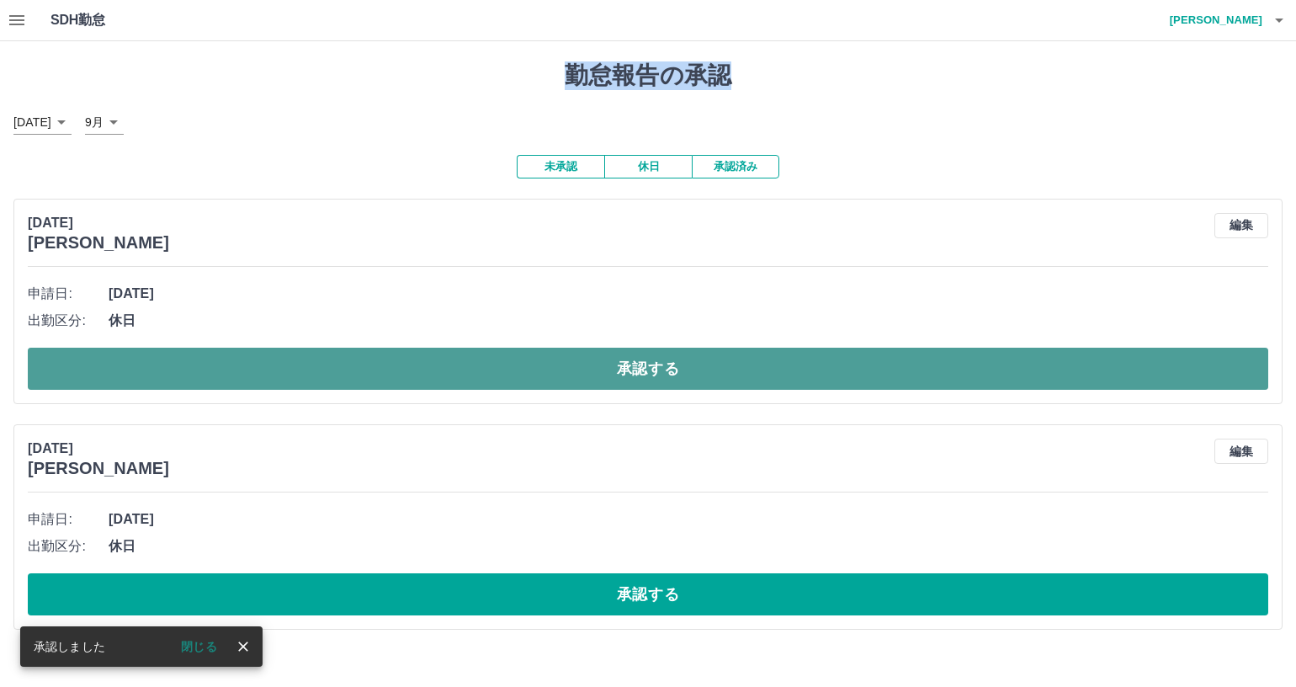
click at [290, 366] on button "承認する" at bounding box center [648, 369] width 1241 height 42
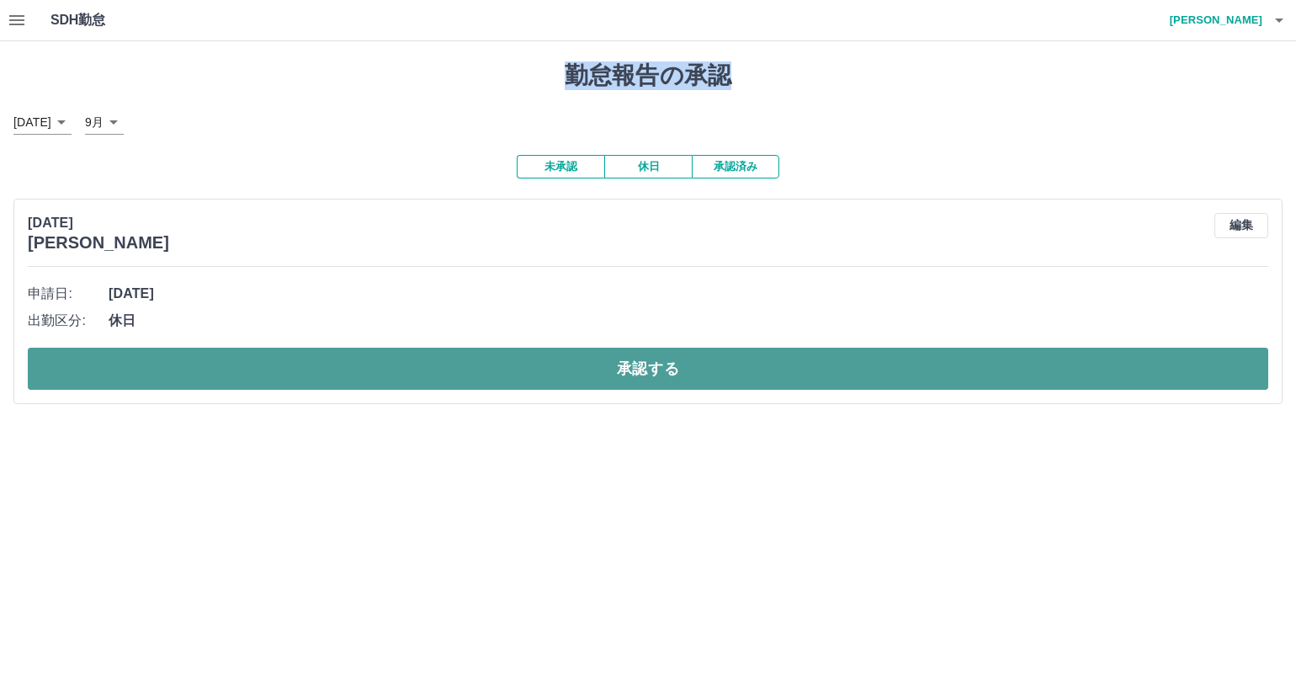
click at [349, 373] on button "承認する" at bounding box center [648, 369] width 1241 height 42
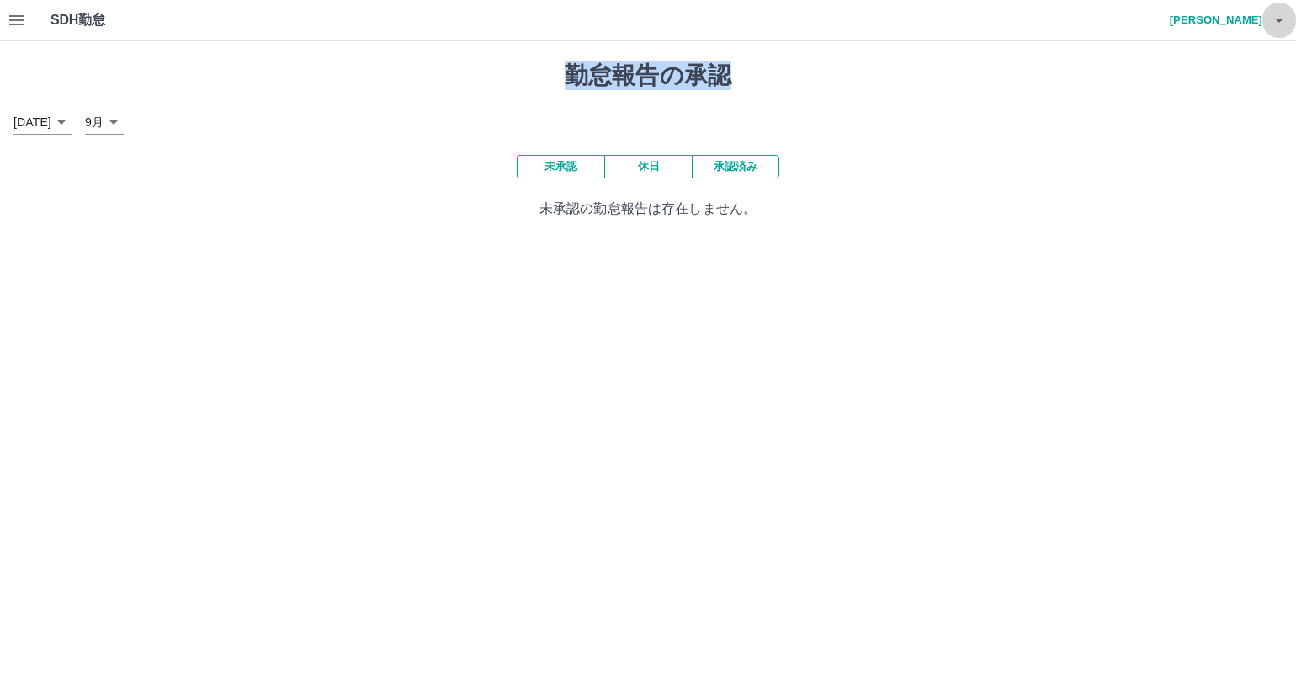
click at [1279, 21] on icon "button" at bounding box center [1279, 21] width 8 height 4
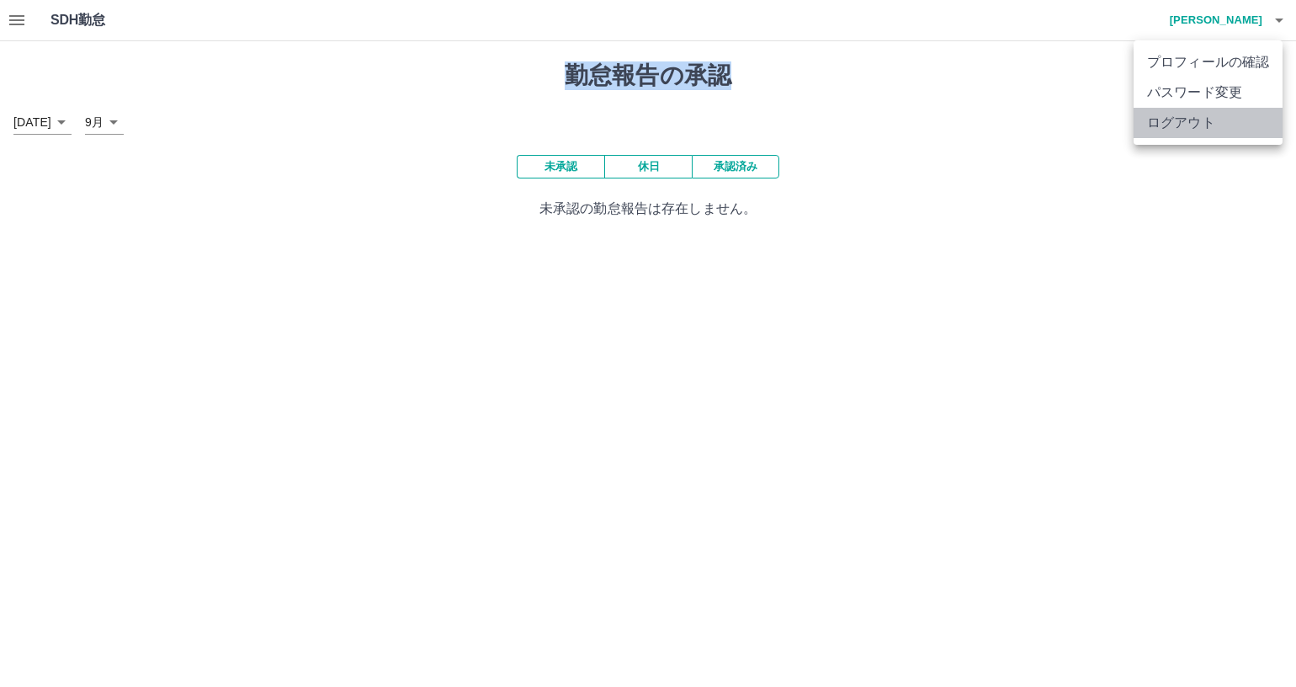
click at [1190, 129] on li "ログアウト" at bounding box center [1208, 123] width 149 height 30
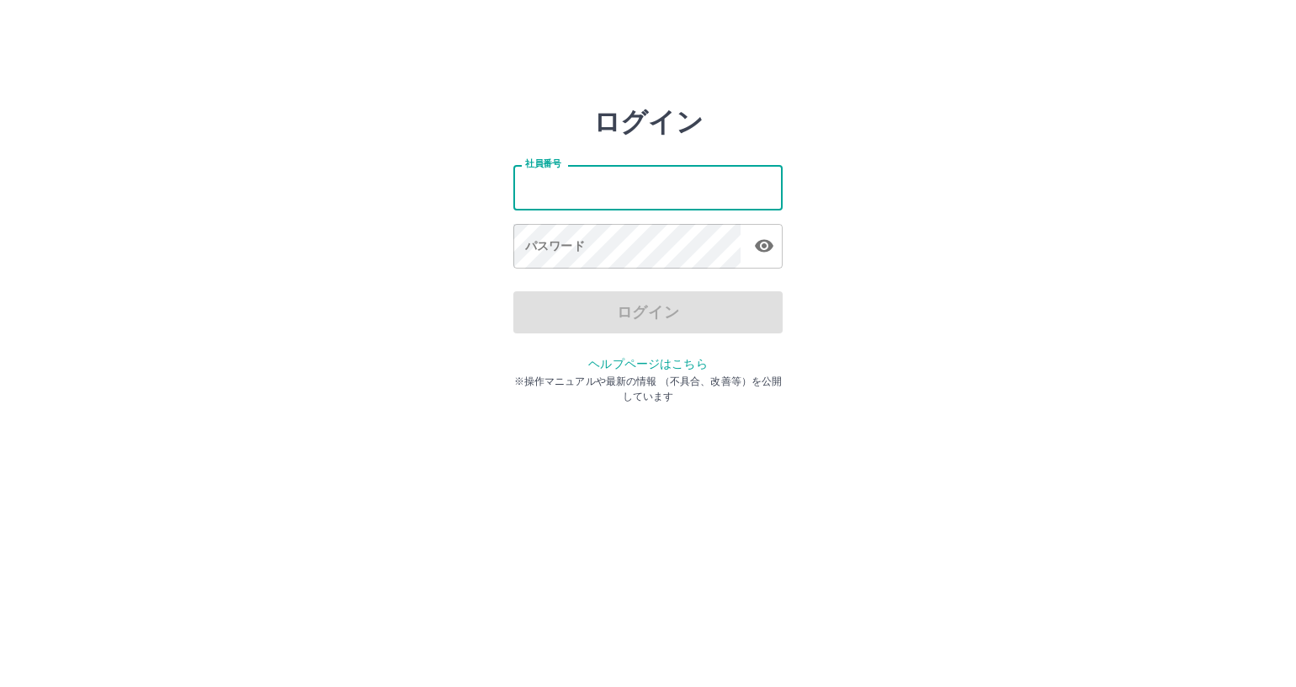
click at [552, 191] on input "社員番号" at bounding box center [647, 187] width 269 height 45
type input "*******"
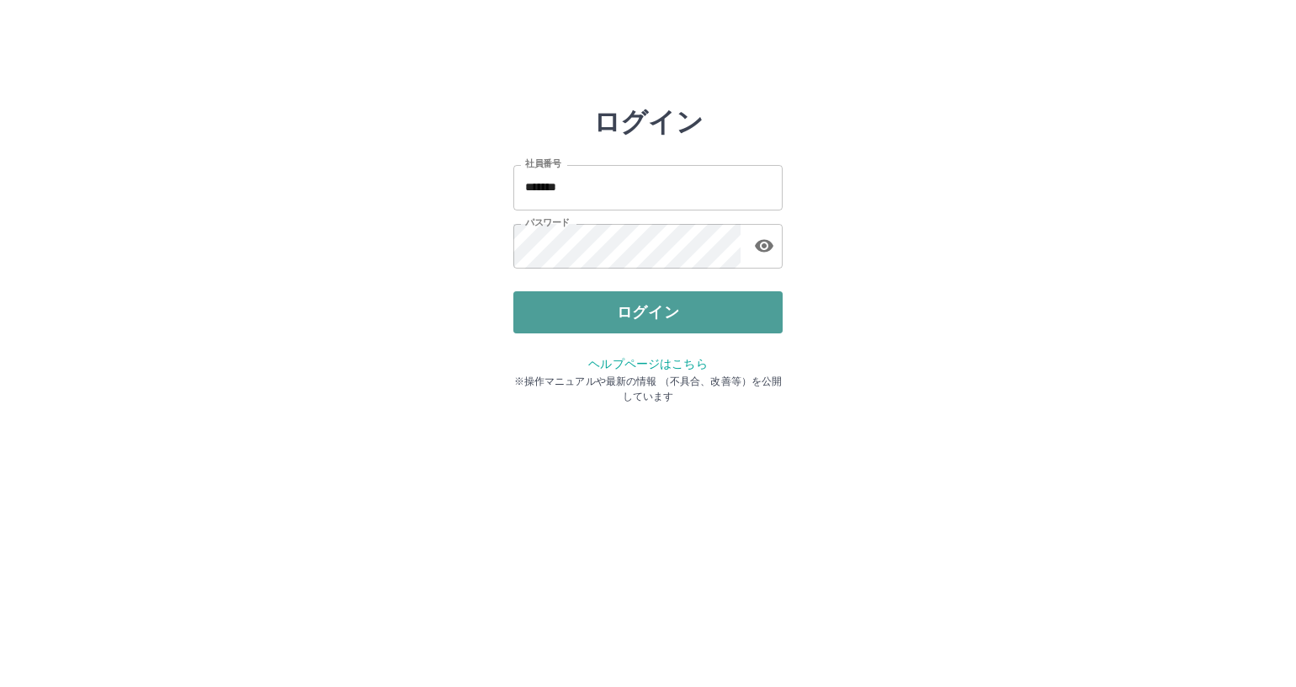
click at [559, 312] on button "ログイン" at bounding box center [647, 312] width 269 height 42
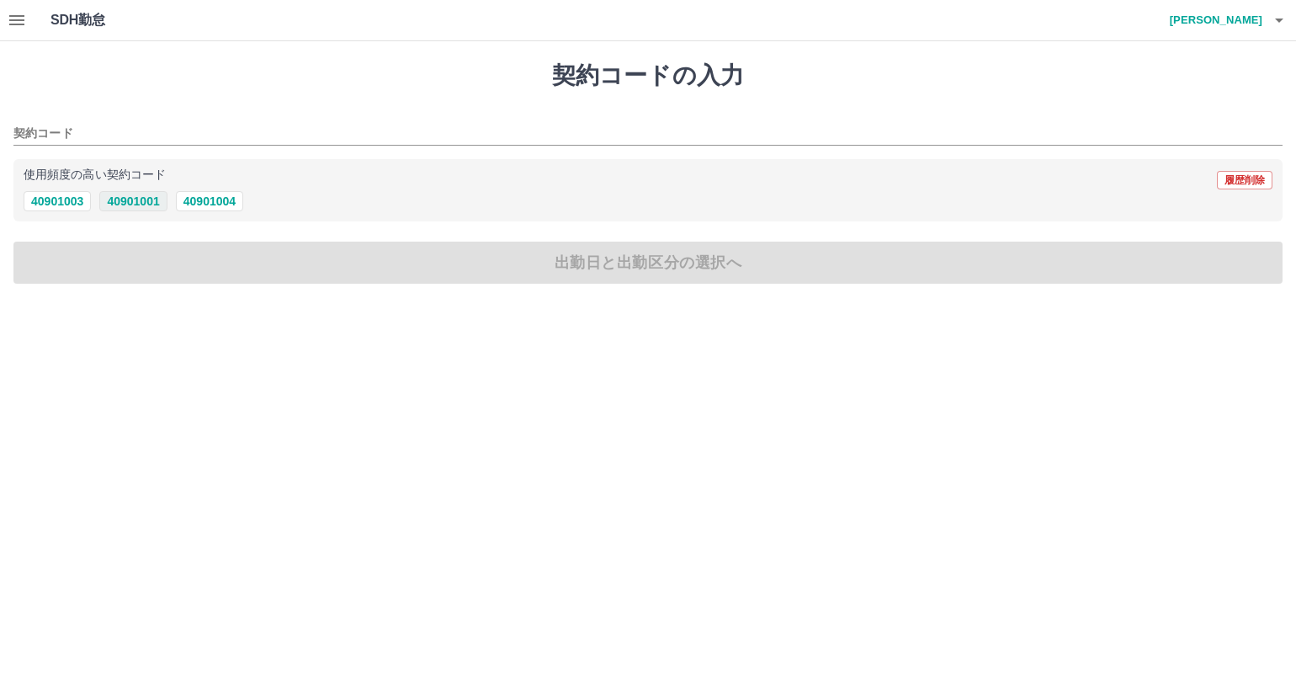
click at [120, 208] on button "40901001" at bounding box center [132, 201] width 67 height 20
type input "********"
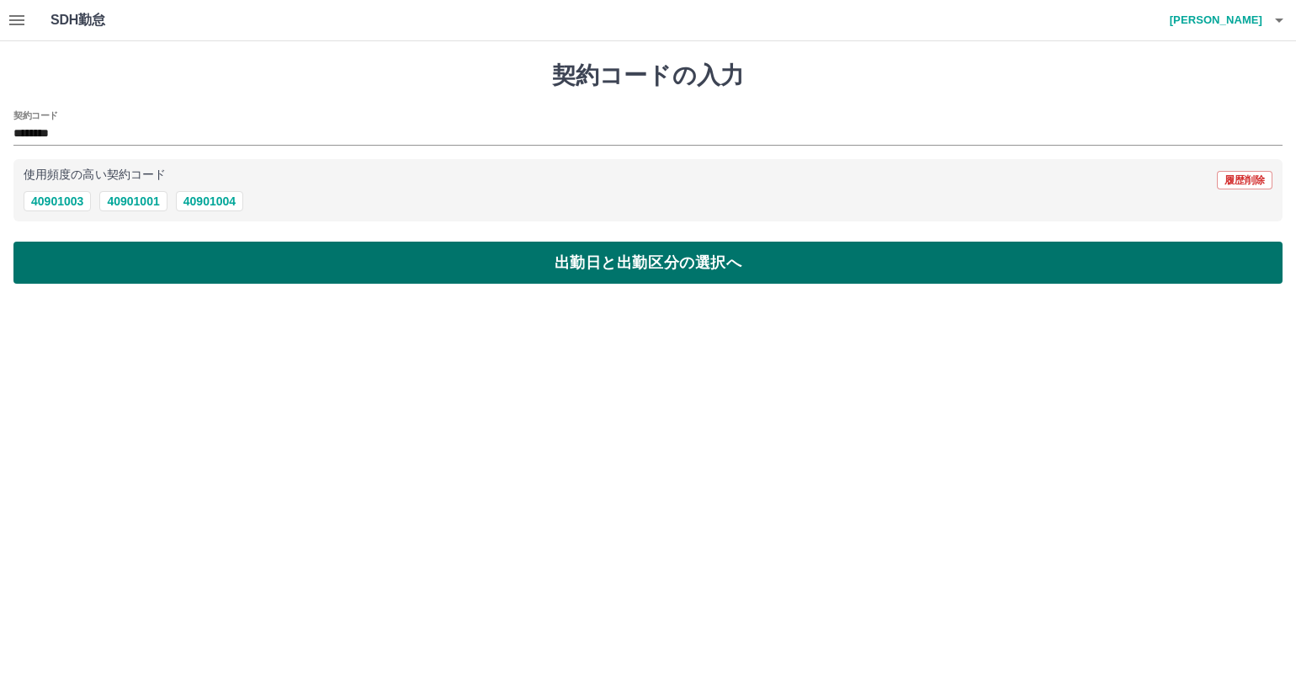
click at [142, 263] on button "出勤日と出勤区分の選択へ" at bounding box center [647, 263] width 1269 height 42
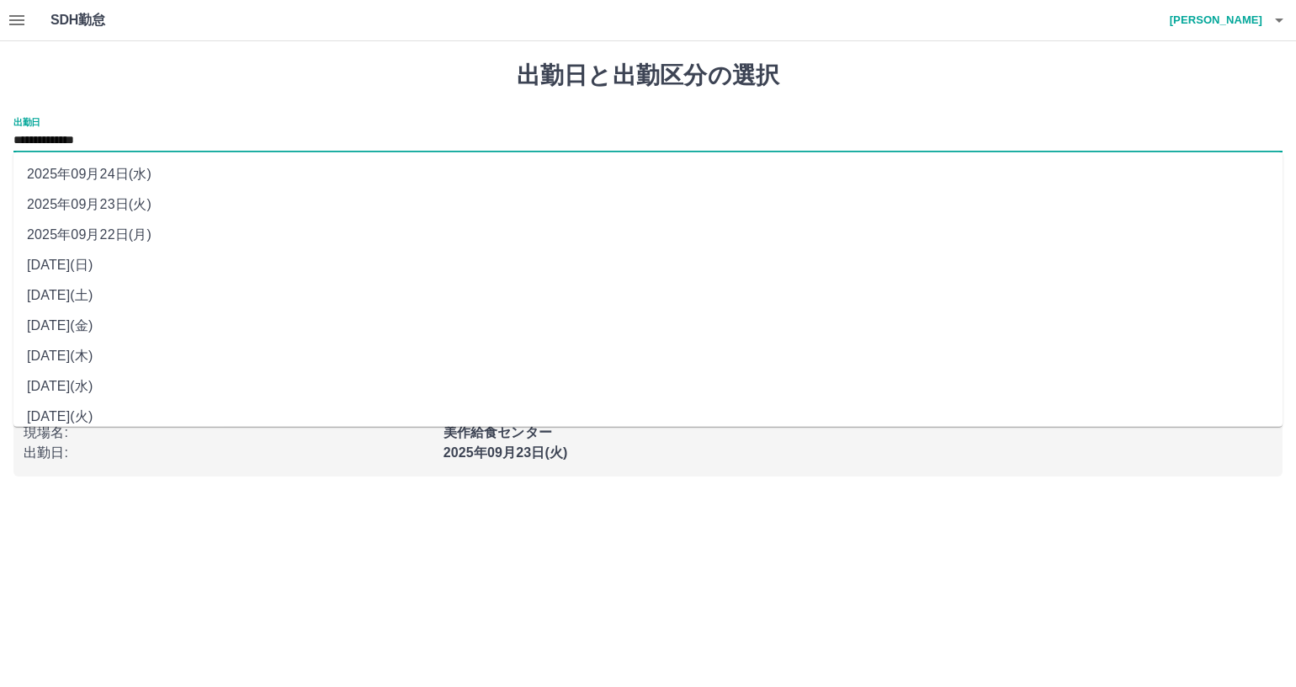
click at [141, 141] on input "**********" at bounding box center [647, 140] width 1269 height 21
click at [101, 143] on input "**********" at bounding box center [647, 140] width 1269 height 21
click at [138, 136] on input "**********" at bounding box center [647, 140] width 1269 height 21
click at [141, 205] on li "2025年09月23日(火)" at bounding box center [647, 204] width 1269 height 30
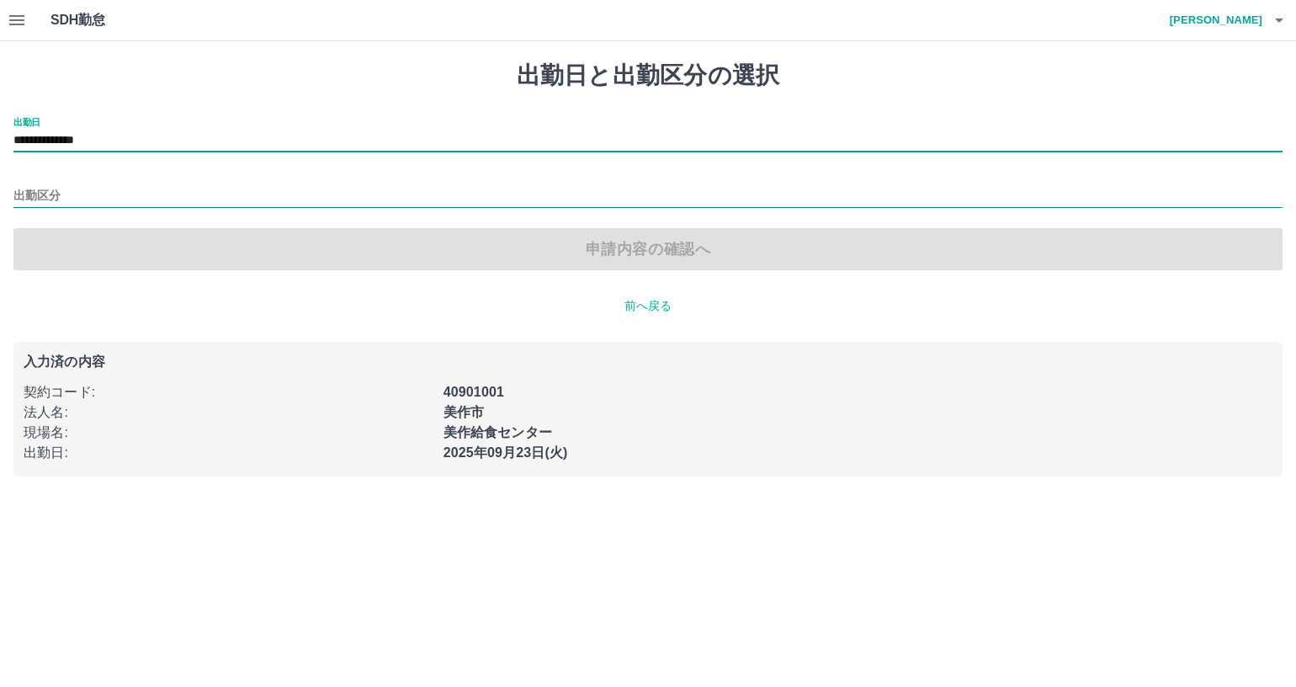
click at [128, 194] on input "出勤区分" at bounding box center [647, 196] width 1269 height 21
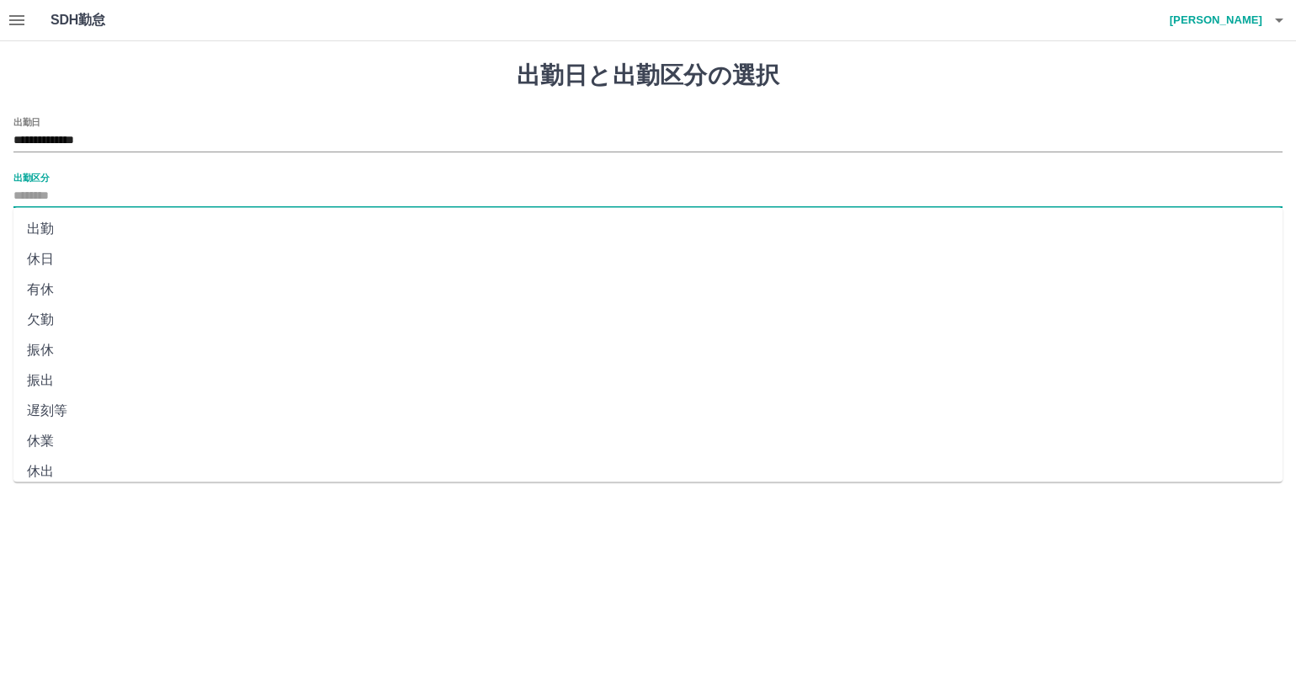
click at [114, 262] on li "休日" at bounding box center [647, 259] width 1269 height 30
type input "**"
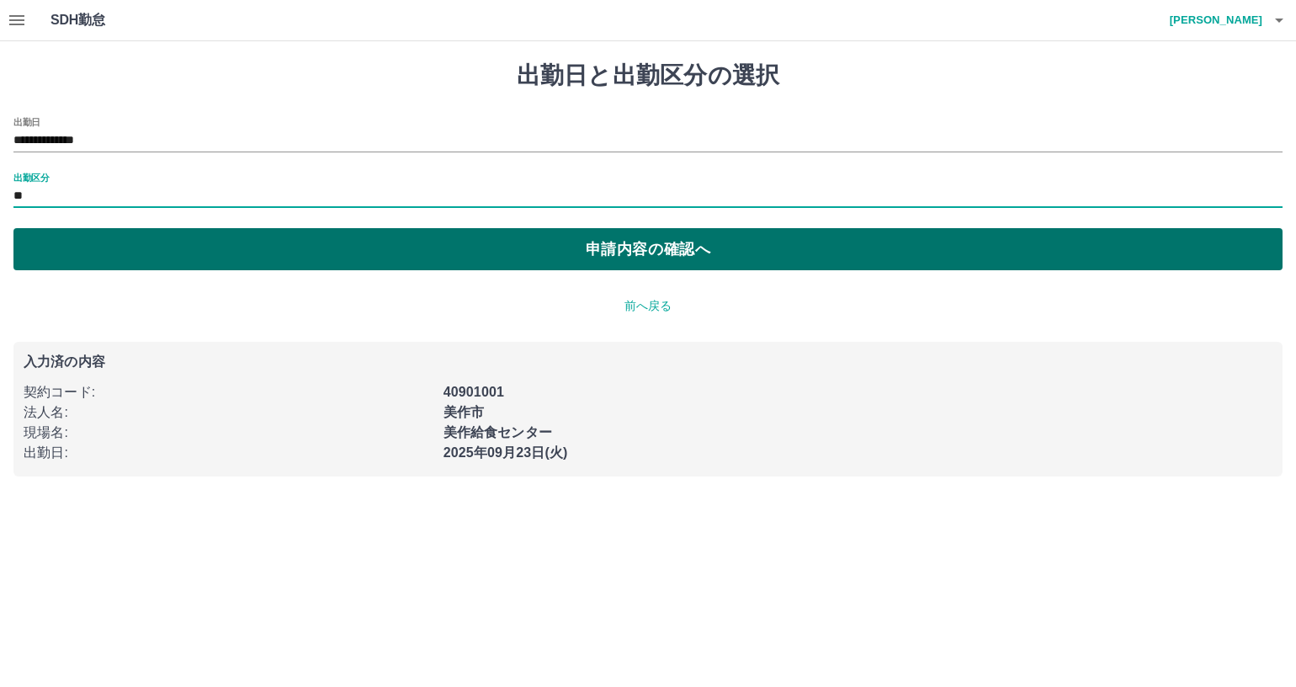
click at [134, 253] on button "申請内容の確認へ" at bounding box center [647, 249] width 1269 height 42
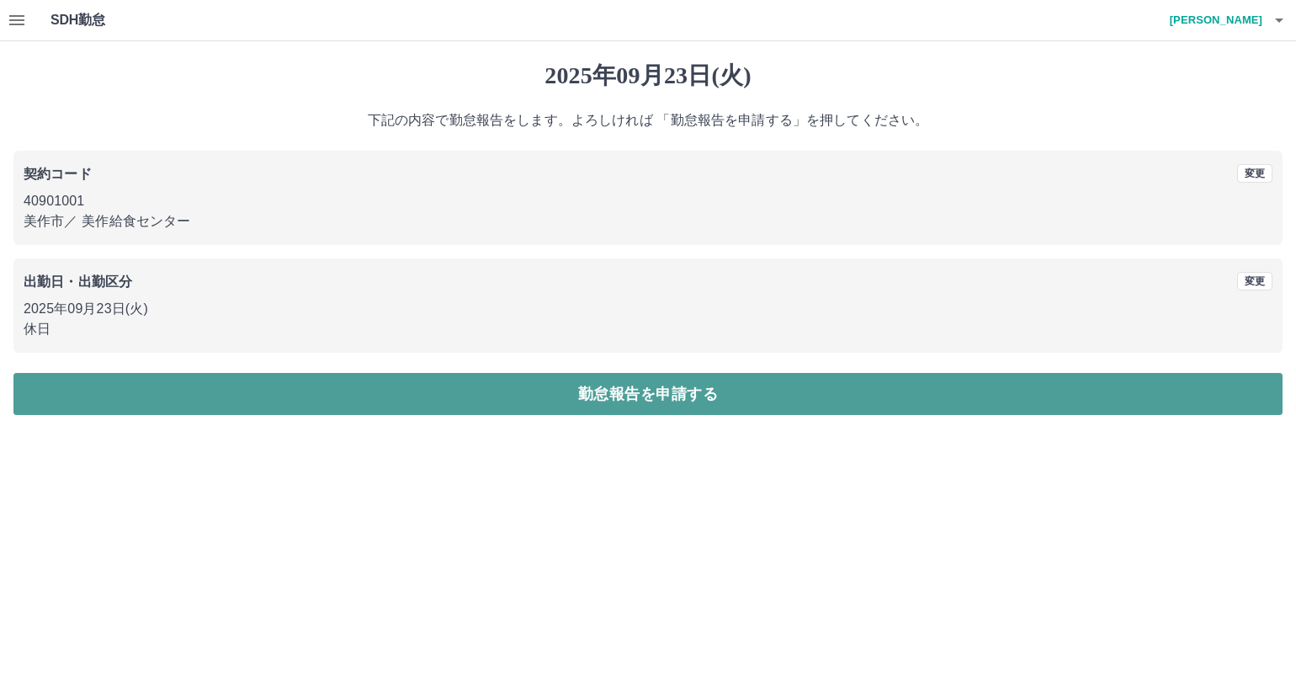
click at [277, 399] on button "勤怠報告を申請する" at bounding box center [647, 394] width 1269 height 42
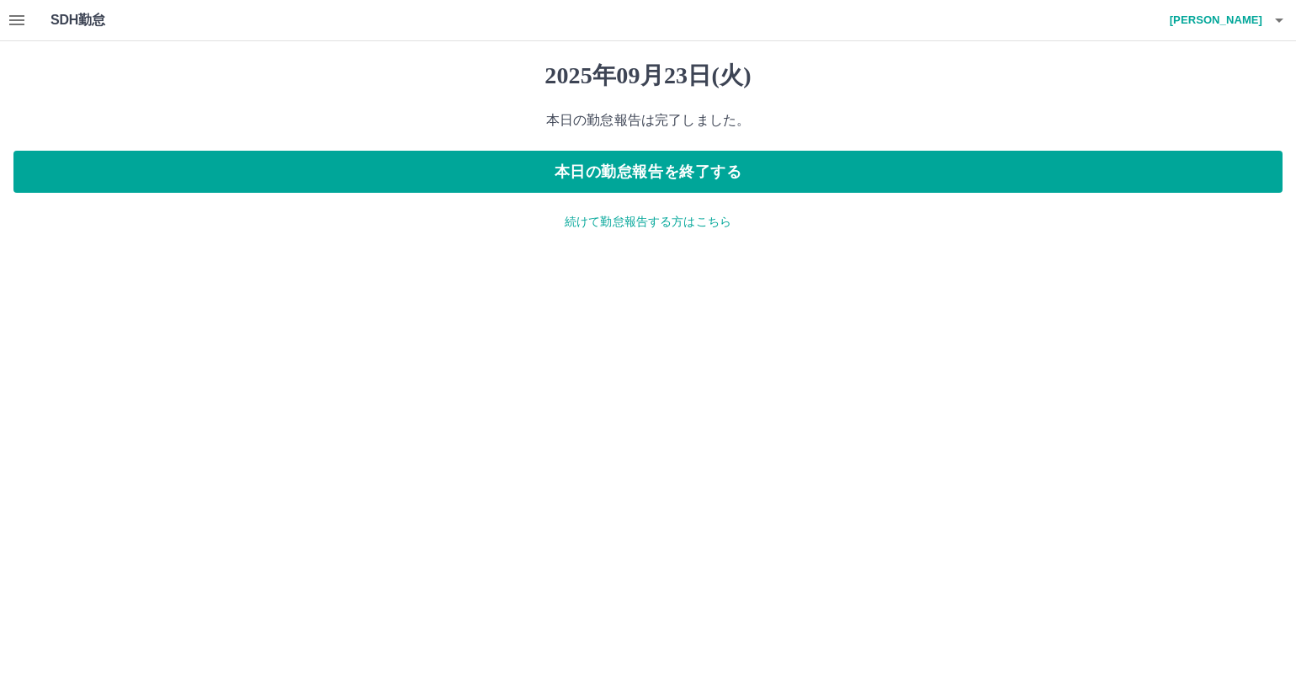
click at [600, 228] on p "続けて勤怠報告する方はこちら" at bounding box center [647, 222] width 1269 height 18
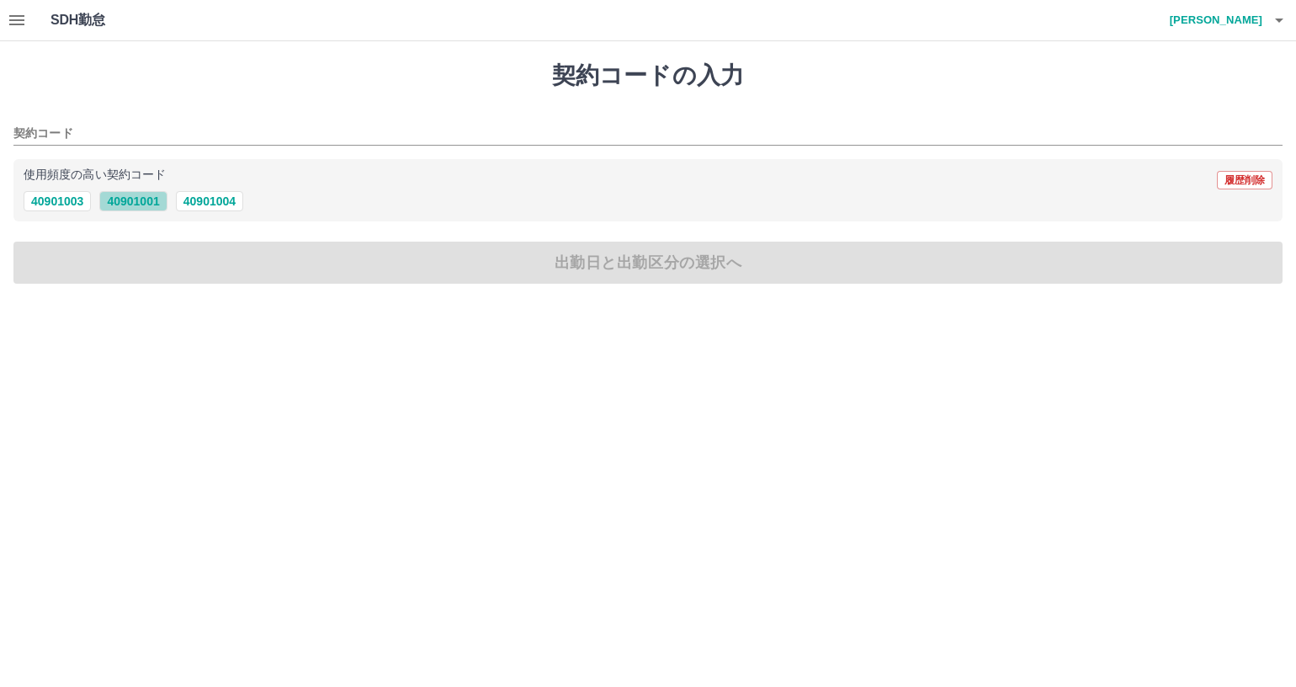
click at [128, 199] on button "40901001" at bounding box center [132, 201] width 67 height 20
type input "********"
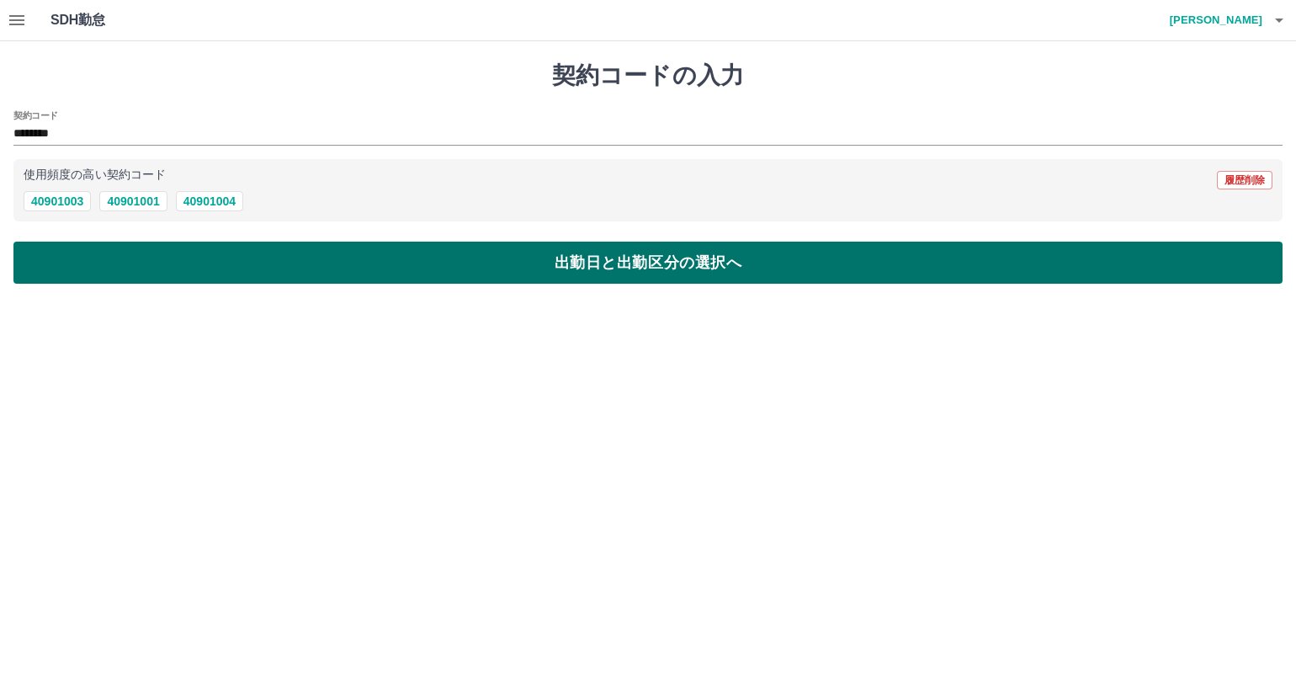
click at [156, 278] on button "出勤日と出勤区分の選択へ" at bounding box center [647, 263] width 1269 height 42
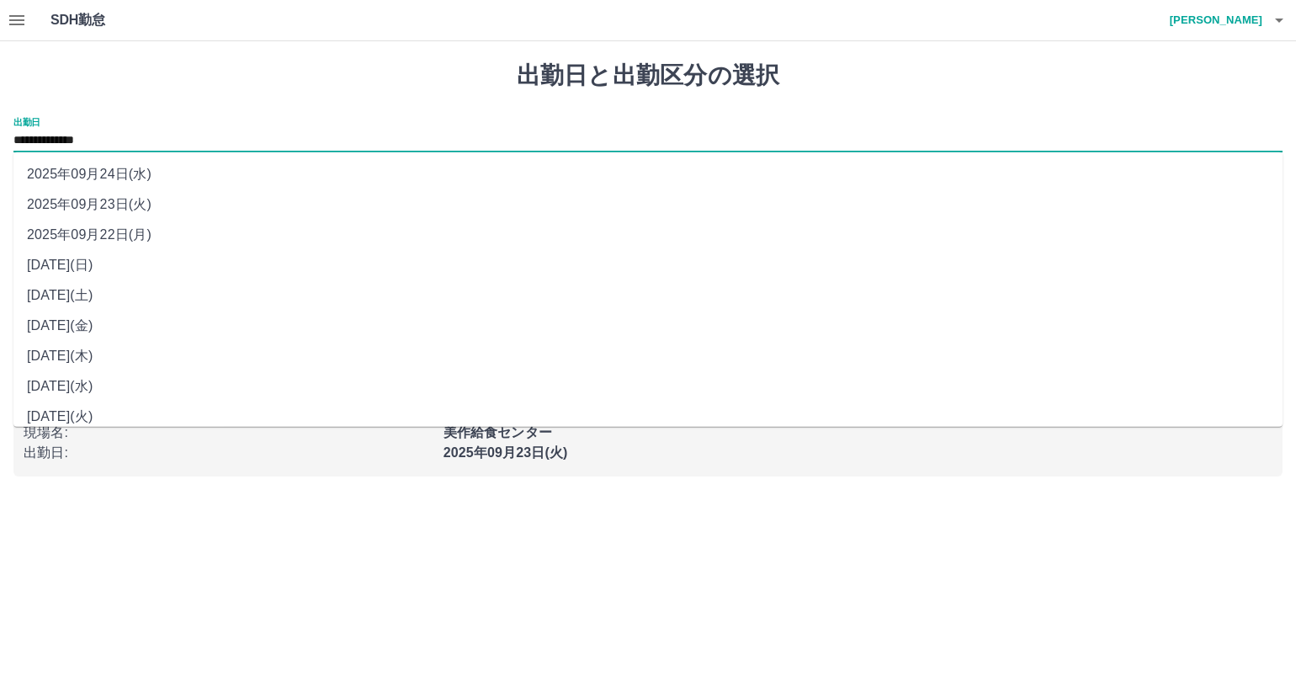
click at [131, 144] on input "**********" at bounding box center [647, 140] width 1269 height 21
click at [129, 267] on li "2025年09月21日(日)" at bounding box center [647, 265] width 1269 height 30
type input "**********"
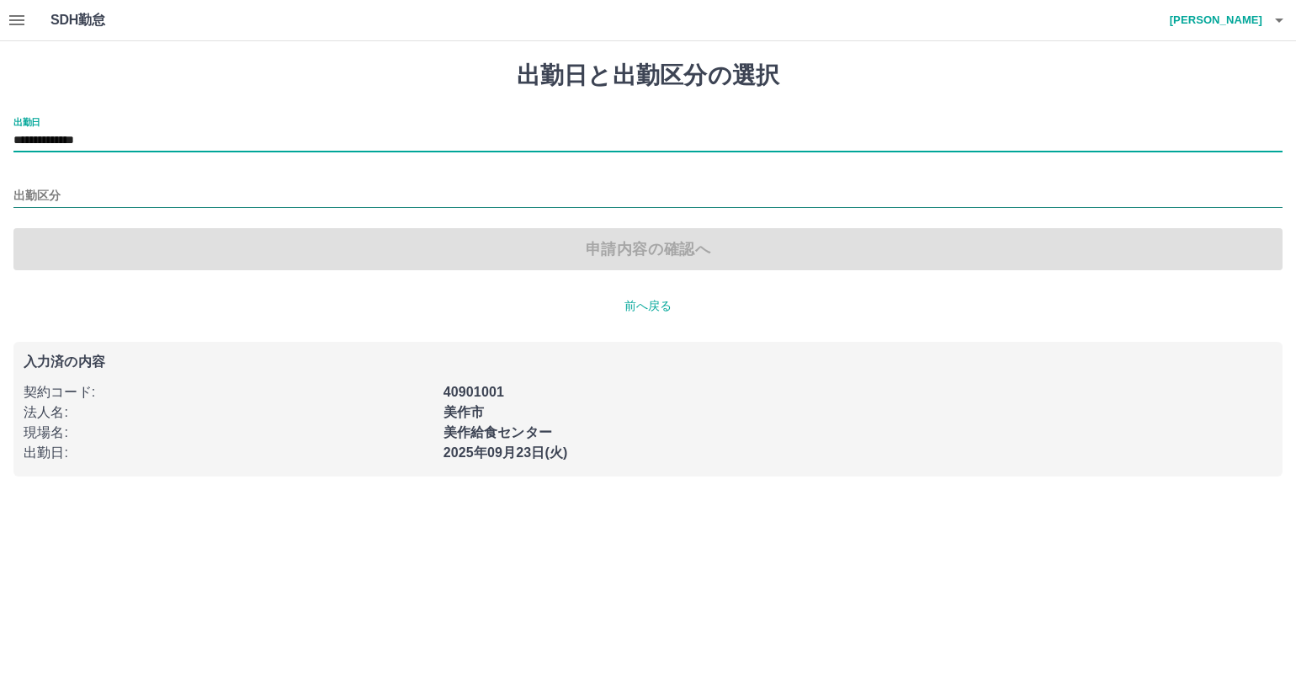
click at [156, 195] on input "出勤区分" at bounding box center [647, 196] width 1269 height 21
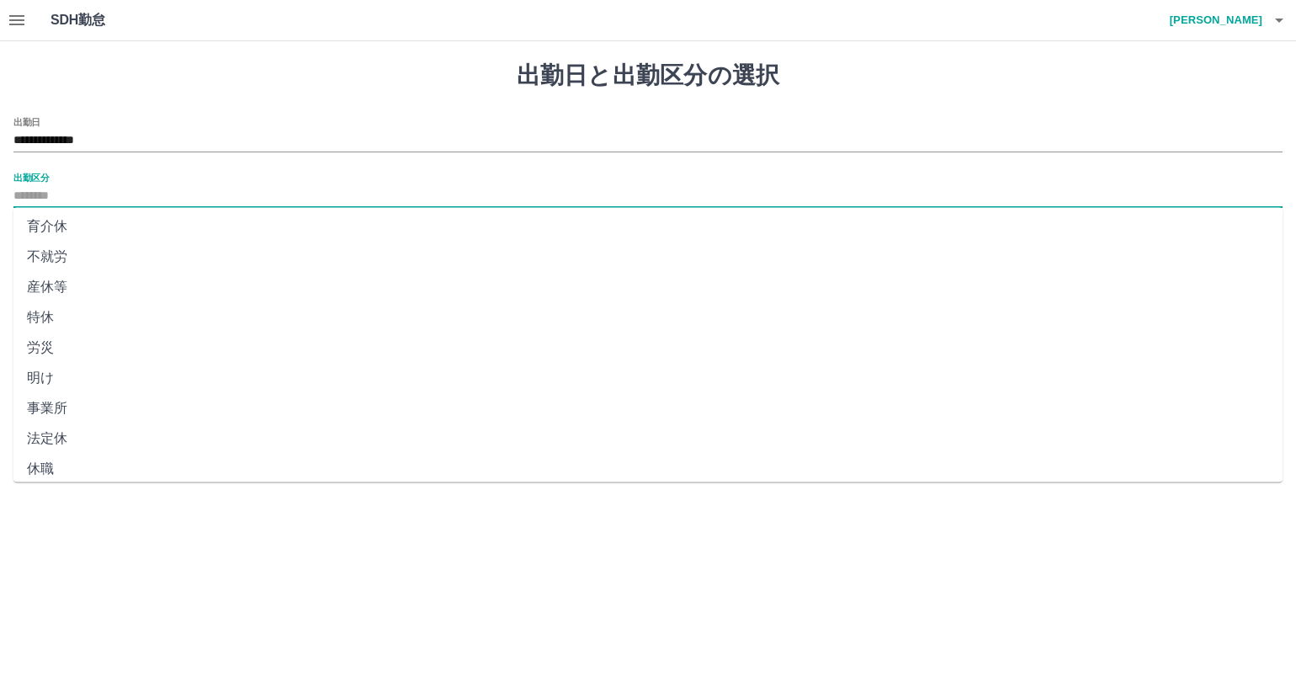
scroll to position [284, 0]
click at [156, 430] on li "法定休" at bounding box center [647, 430] width 1269 height 30
type input "***"
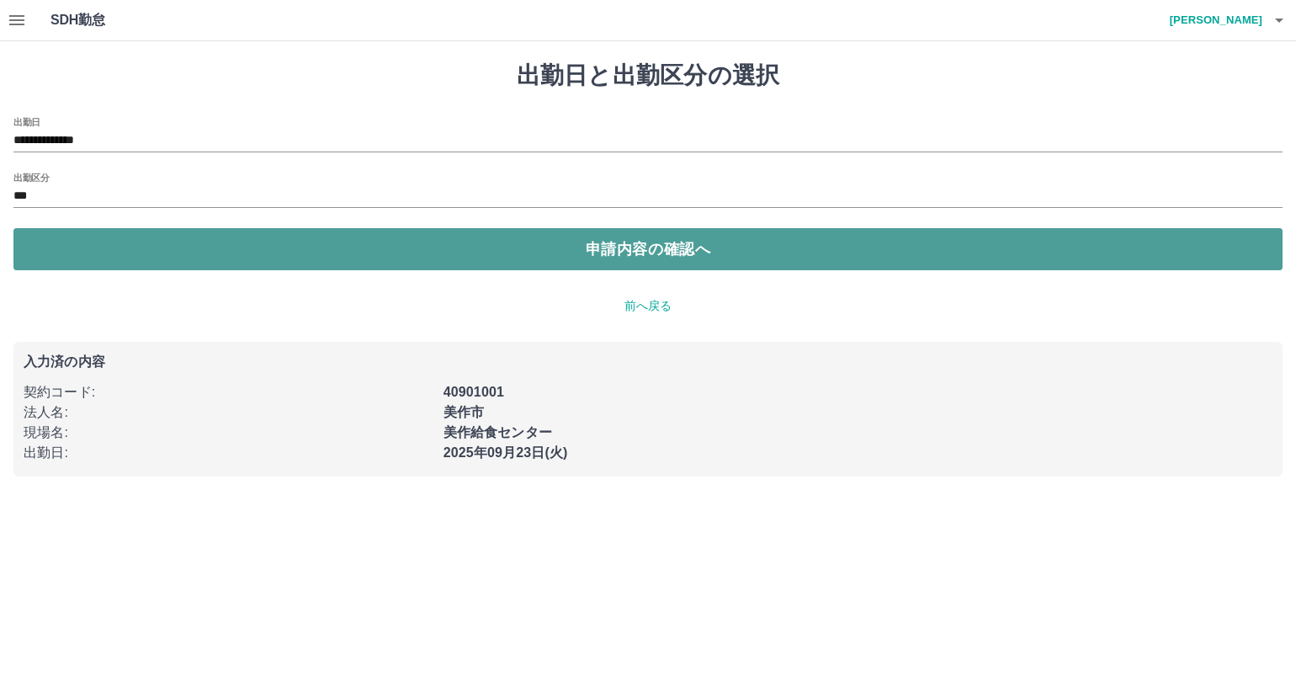
click at [289, 243] on button "申請内容の確認へ" at bounding box center [647, 249] width 1269 height 42
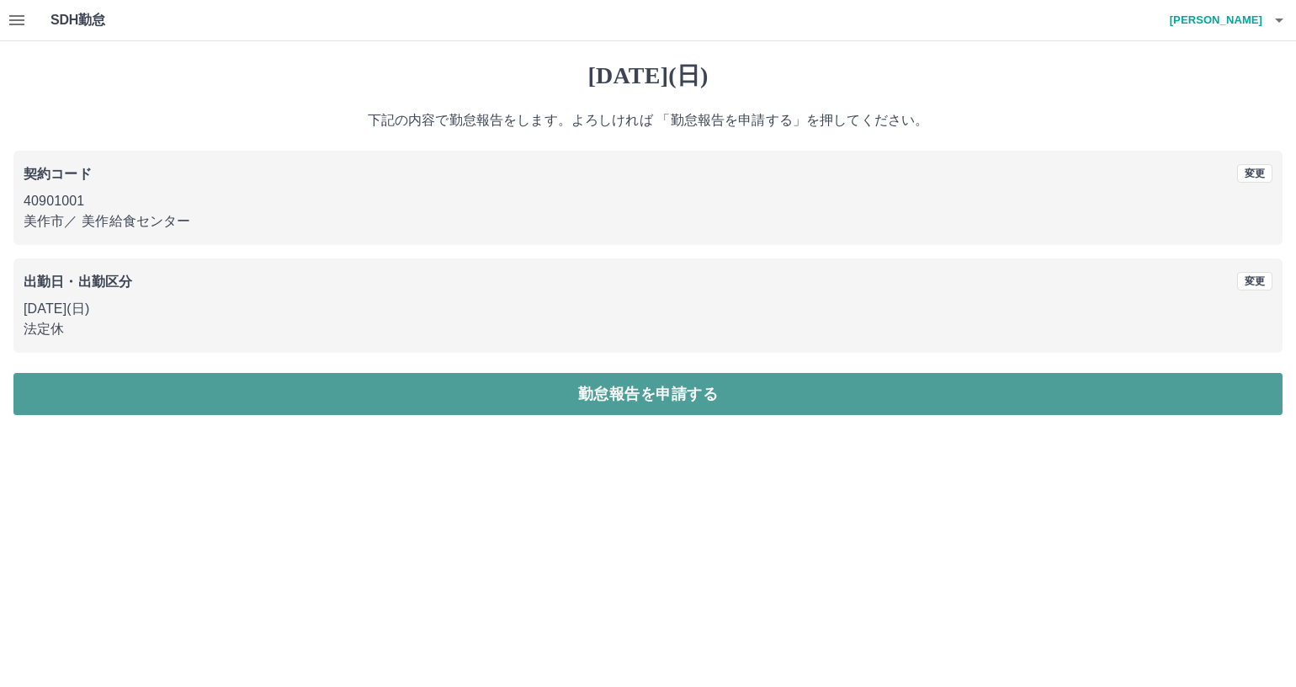
click at [321, 400] on button "勤怠報告を申請する" at bounding box center [647, 394] width 1269 height 42
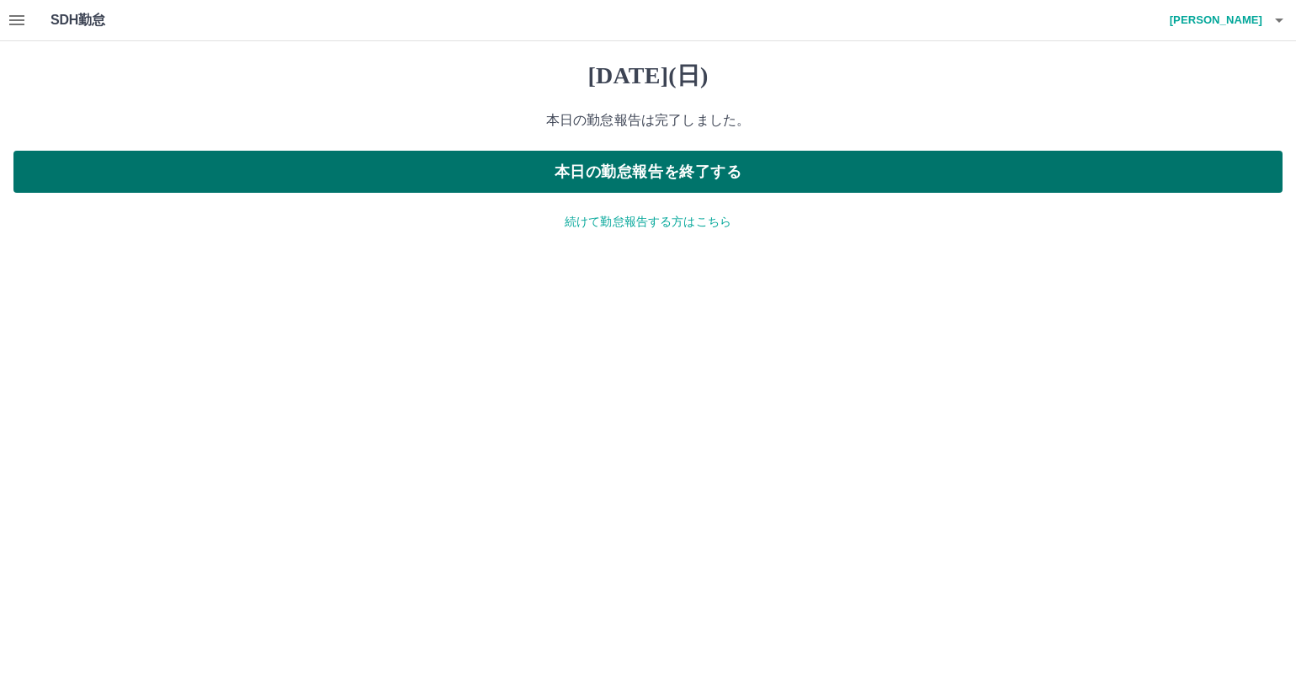
click at [626, 174] on button "本日の勤怠報告を終了する" at bounding box center [647, 172] width 1269 height 42
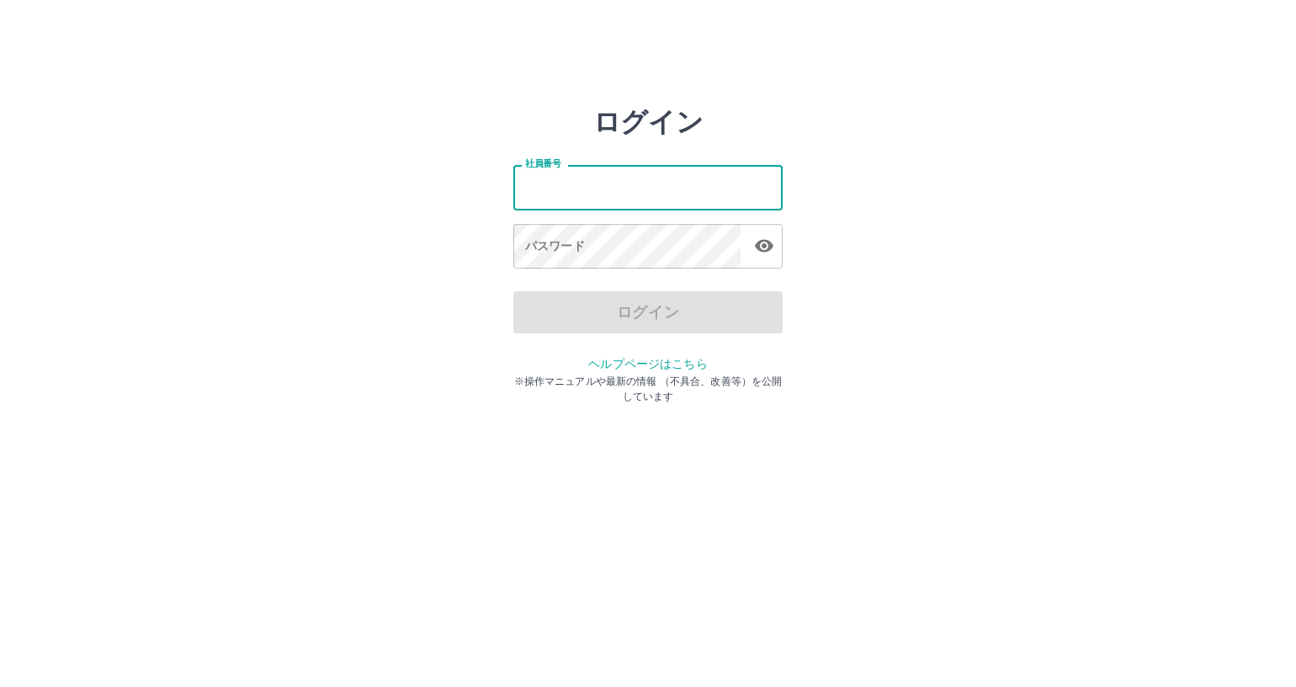
click at [622, 191] on input "社員番号" at bounding box center [647, 187] width 269 height 45
type input "*******"
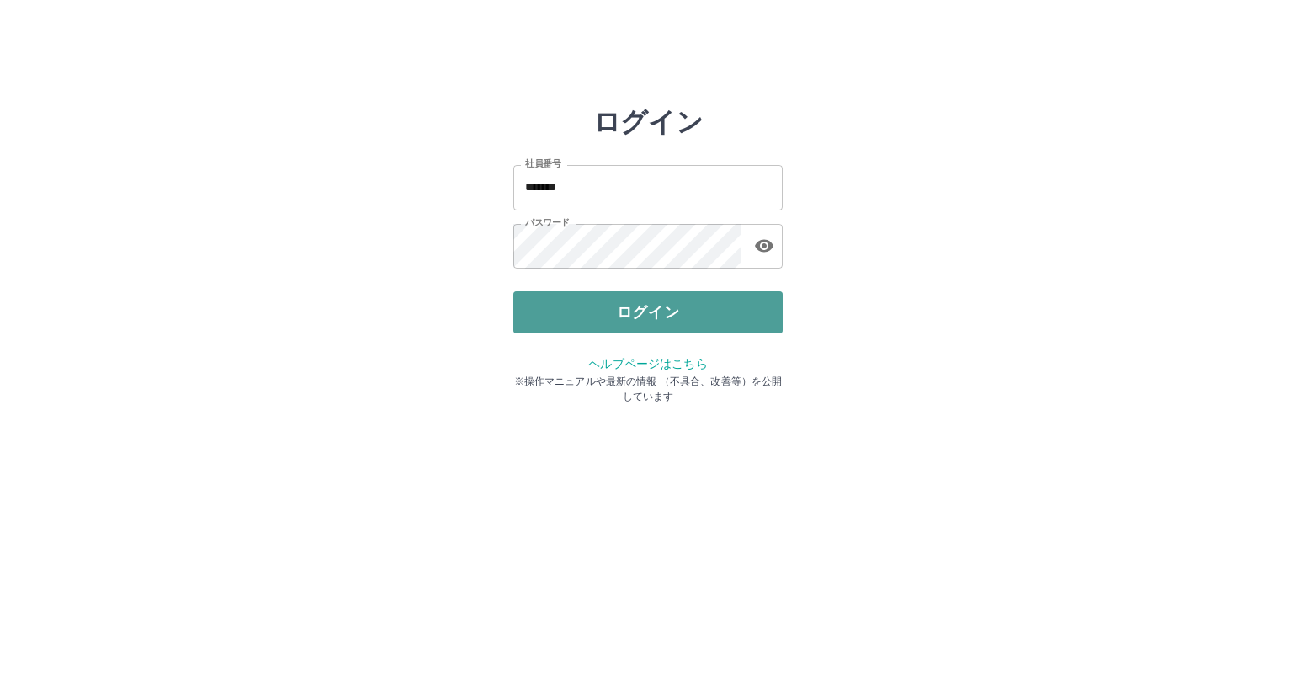
click at [656, 315] on button "ログイン" at bounding box center [647, 312] width 269 height 42
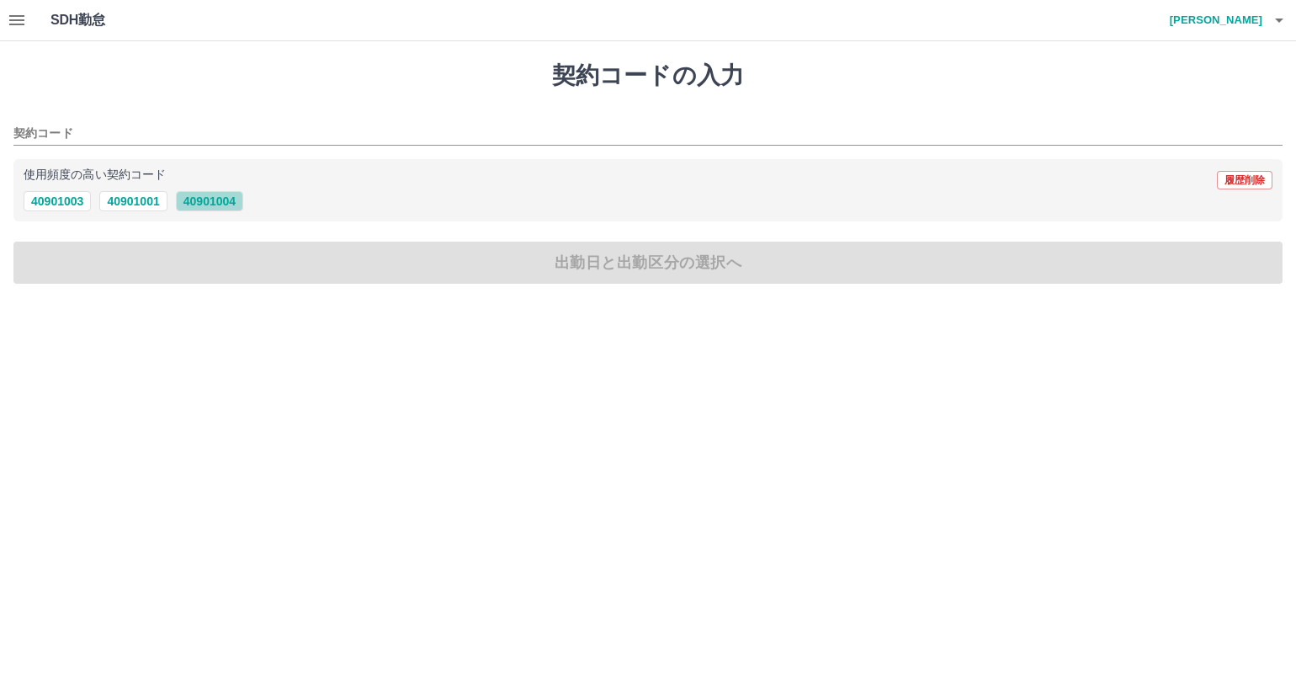
click at [215, 201] on button "40901004" at bounding box center [209, 201] width 67 height 20
type input "********"
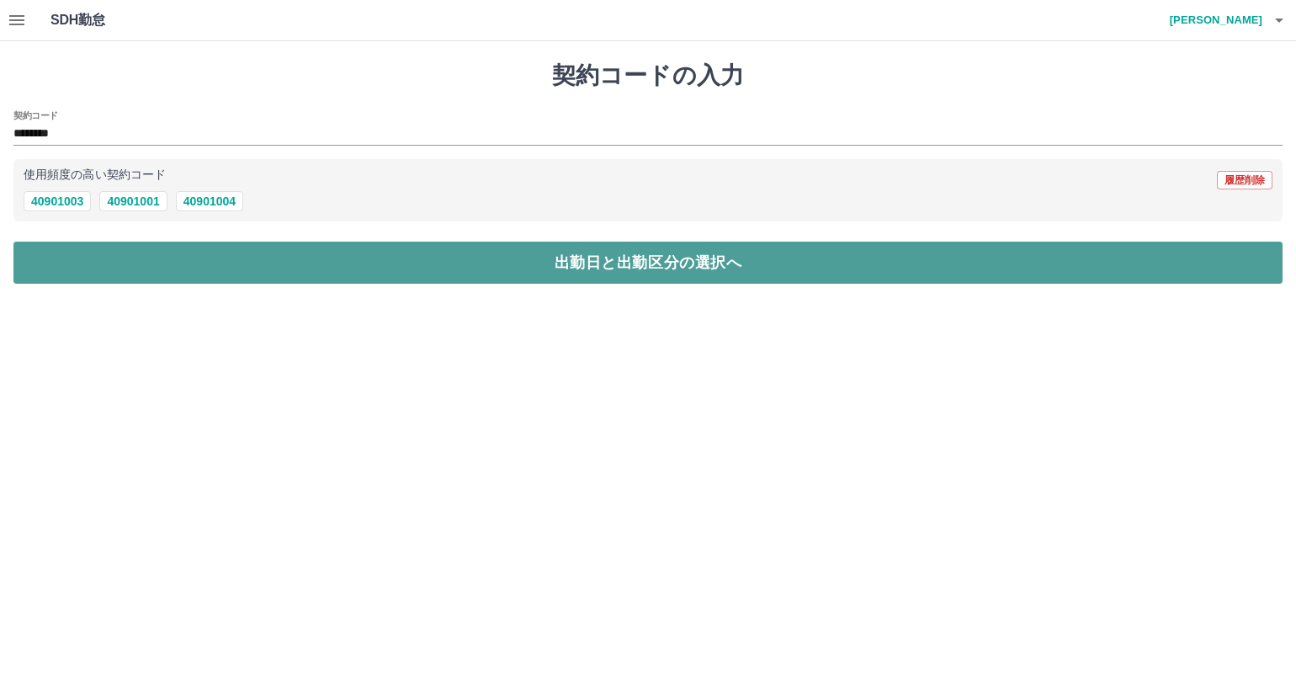
click at [232, 258] on button "出勤日と出勤区分の選択へ" at bounding box center [647, 263] width 1269 height 42
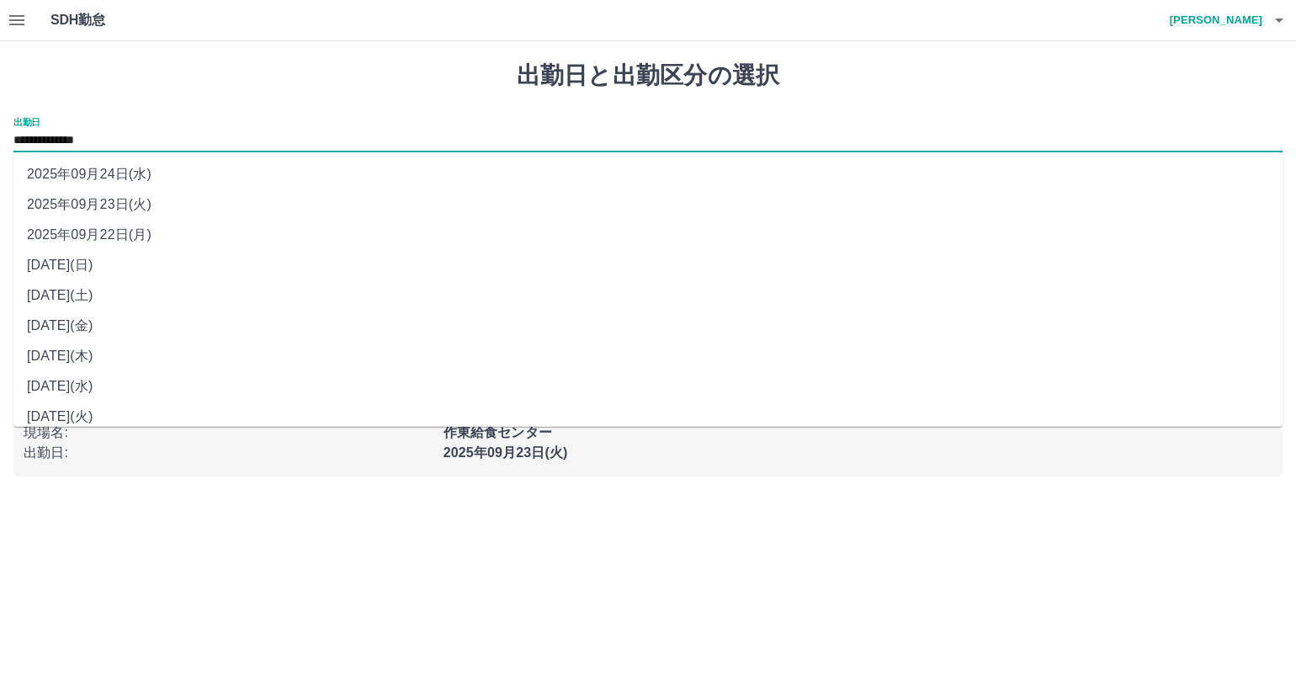
click at [144, 137] on input "**********" at bounding box center [647, 140] width 1269 height 21
click at [138, 270] on li "[DATE](日)" at bounding box center [647, 265] width 1269 height 30
type input "**********"
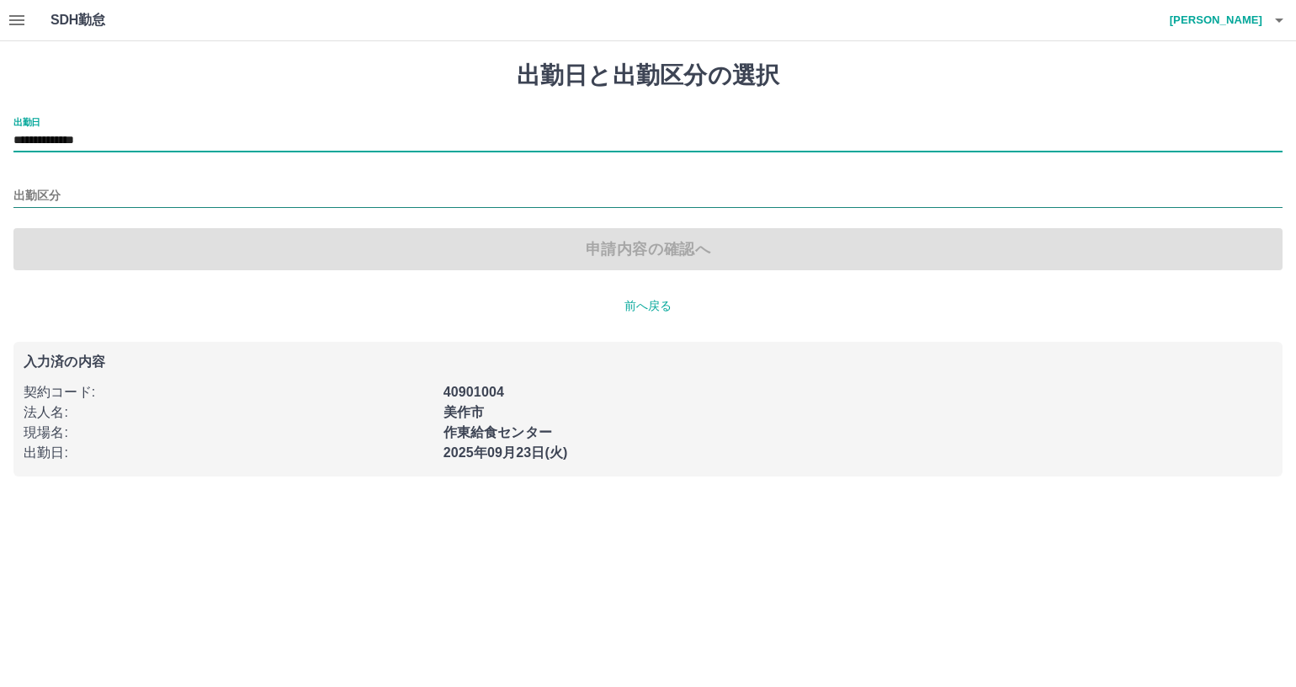
click at [150, 202] on input "出勤区分" at bounding box center [647, 196] width 1269 height 21
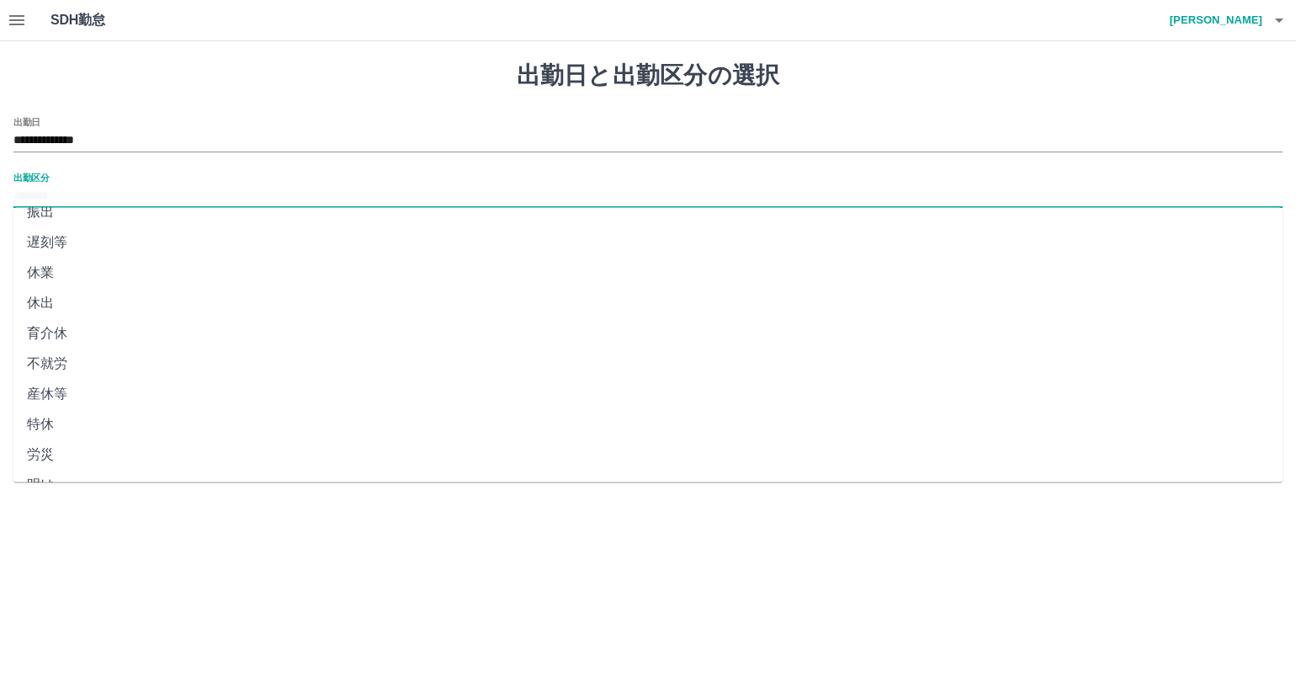
scroll to position [253, 0]
click at [131, 465] on li "法定休" at bounding box center [647, 461] width 1269 height 30
type input "***"
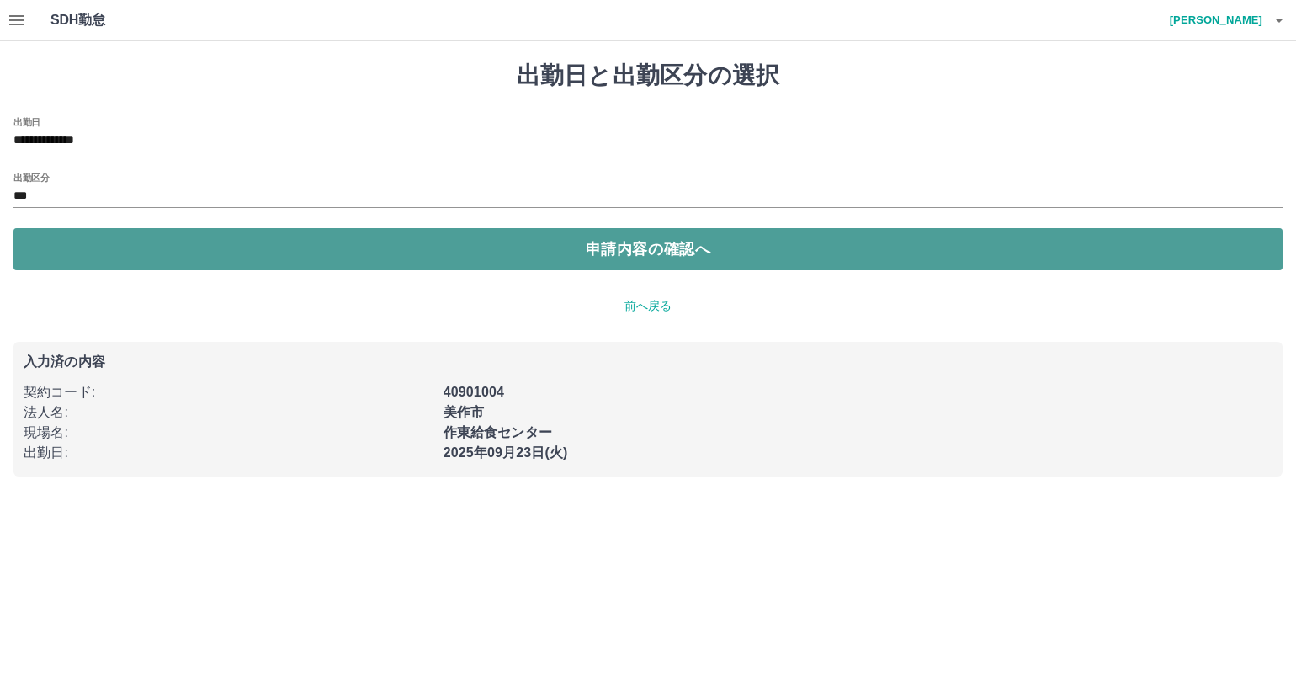
click at [227, 248] on button "申請内容の確認へ" at bounding box center [647, 249] width 1269 height 42
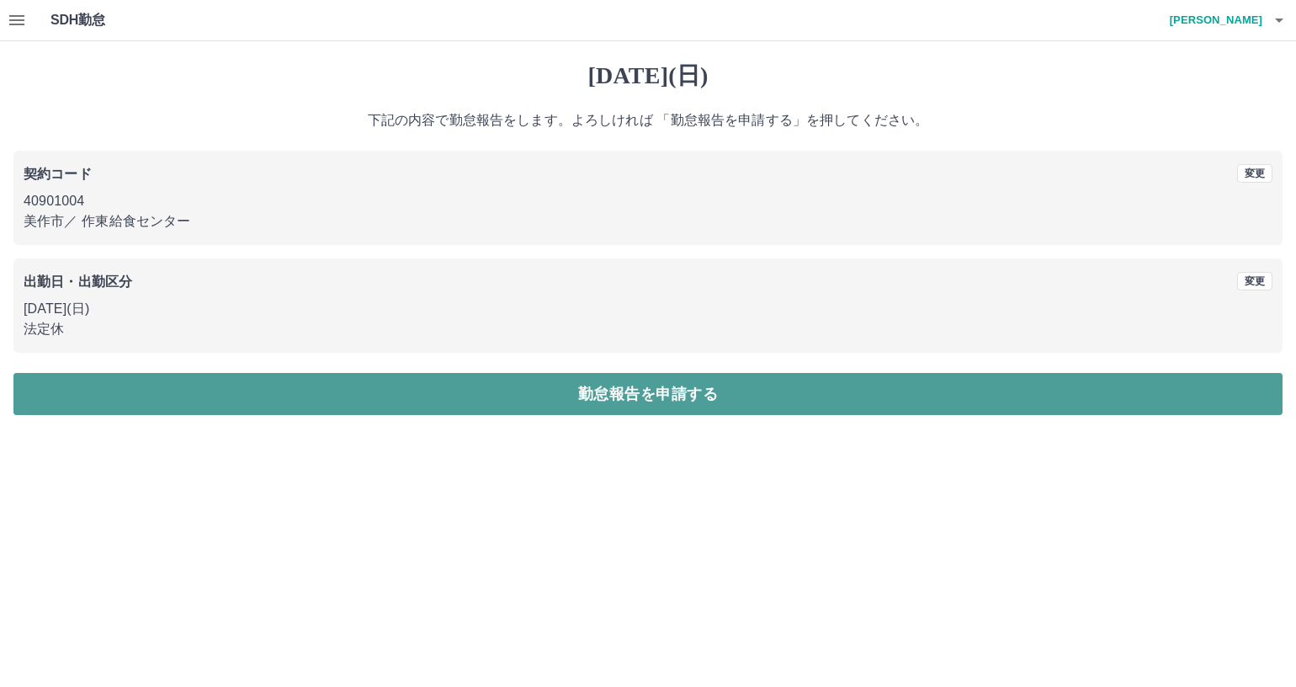
click at [224, 399] on button "勤怠報告を申請する" at bounding box center [647, 394] width 1269 height 42
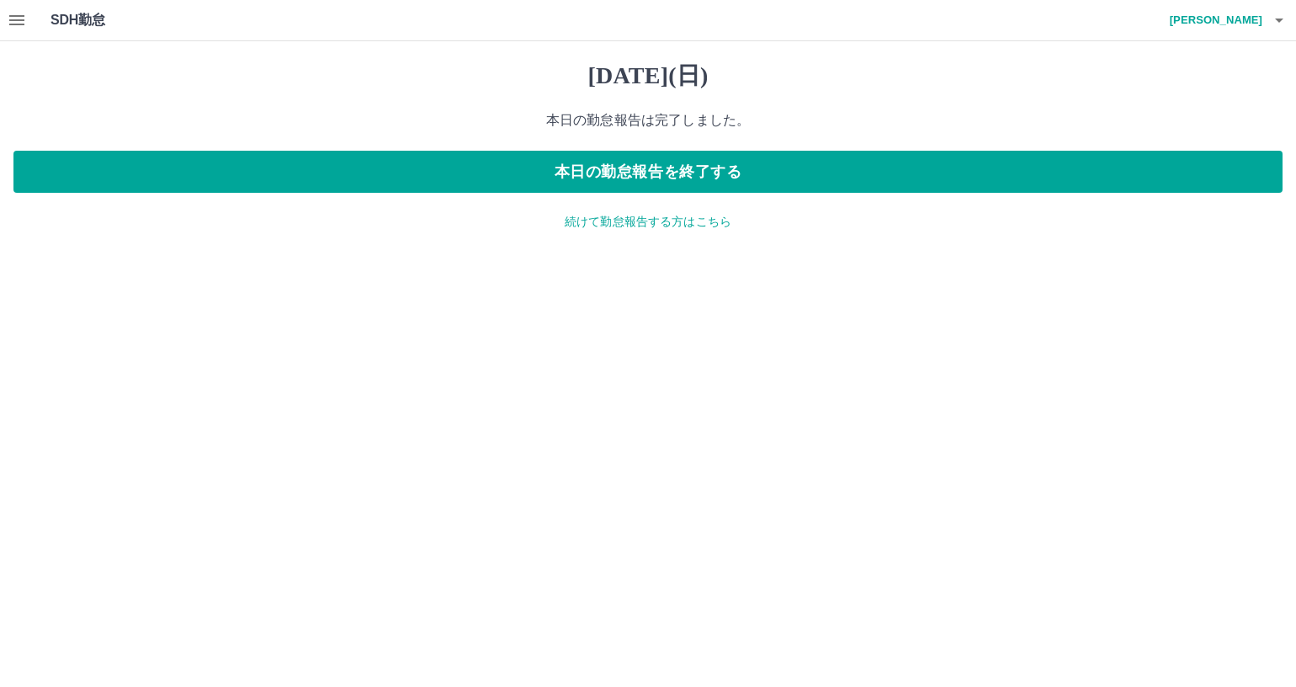
click at [649, 223] on p "続けて勤怠報告する方はこちら" at bounding box center [647, 222] width 1269 height 18
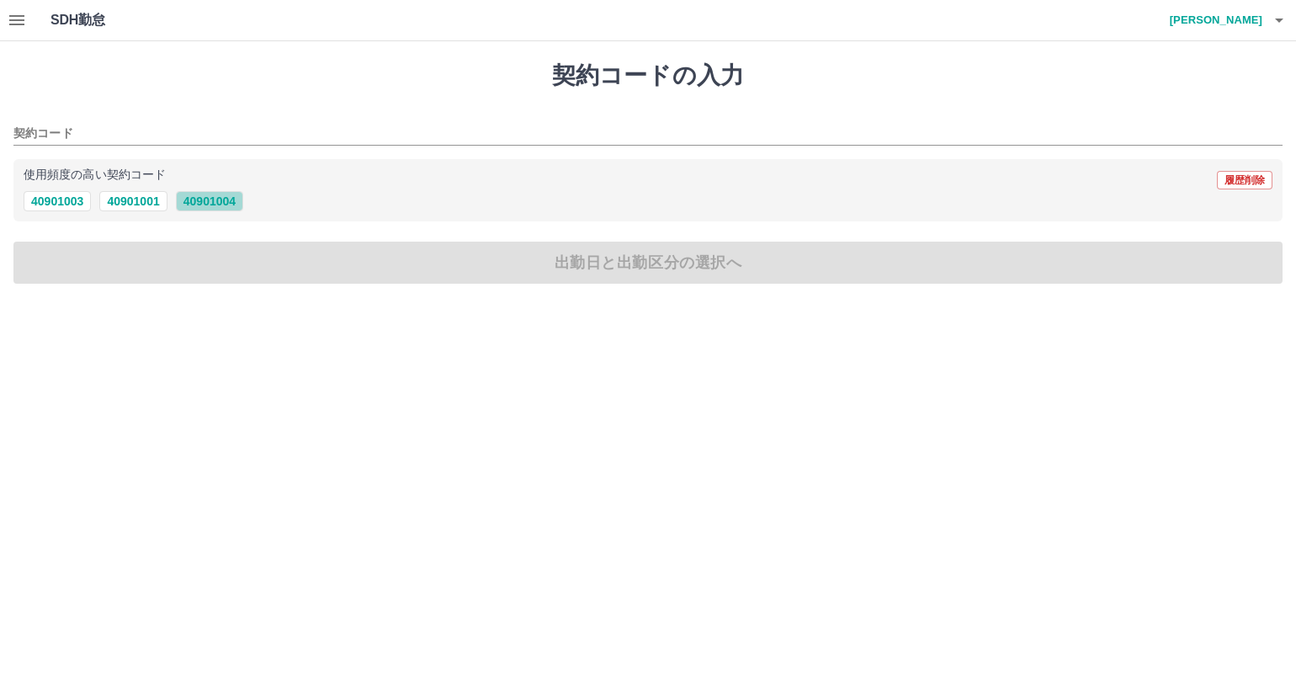
click at [198, 202] on button "40901004" at bounding box center [209, 201] width 67 height 20
type input "********"
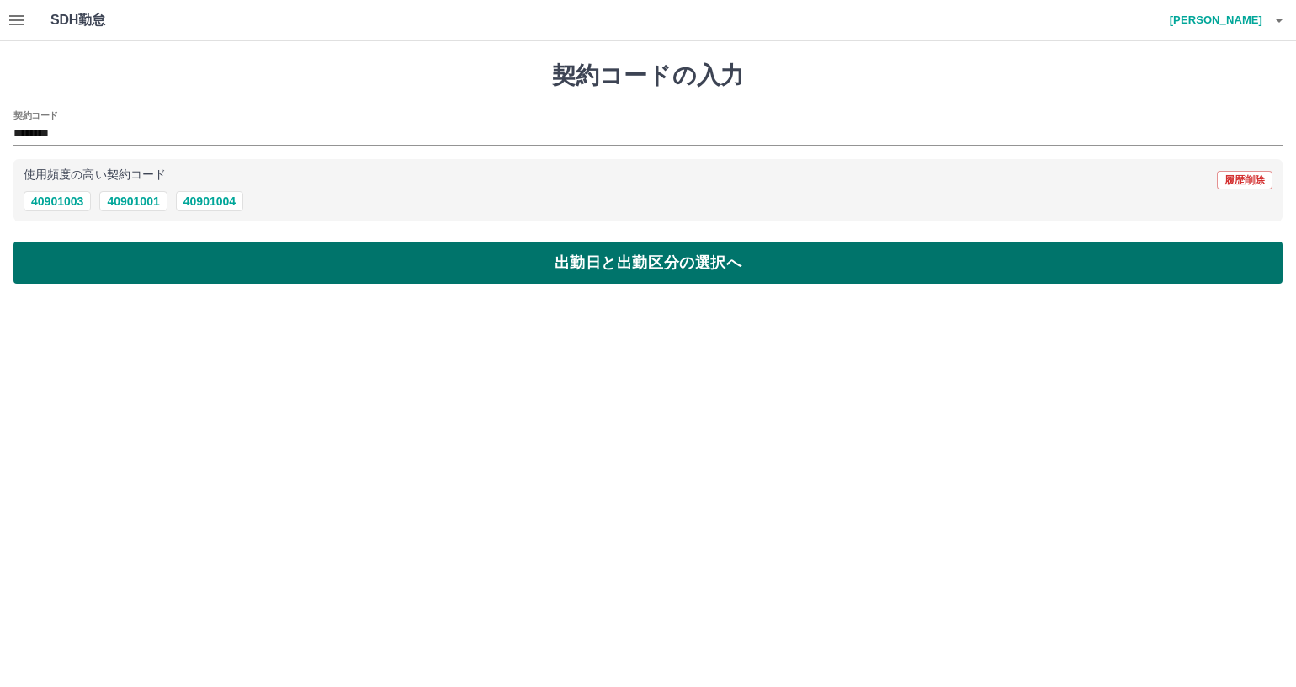
click at [191, 253] on button "出勤日と出勤区分の選択へ" at bounding box center [647, 263] width 1269 height 42
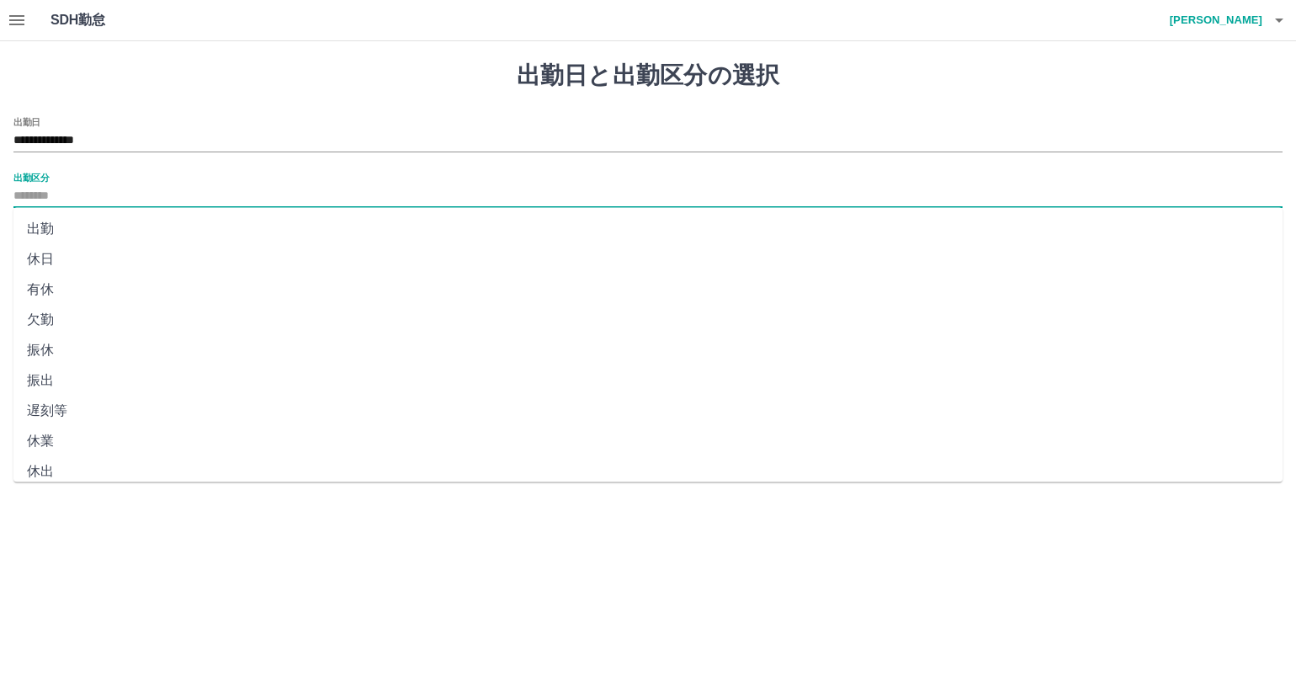
click at [114, 197] on input "出勤区分" at bounding box center [647, 196] width 1269 height 21
click at [165, 138] on input "**********" at bounding box center [647, 140] width 1269 height 21
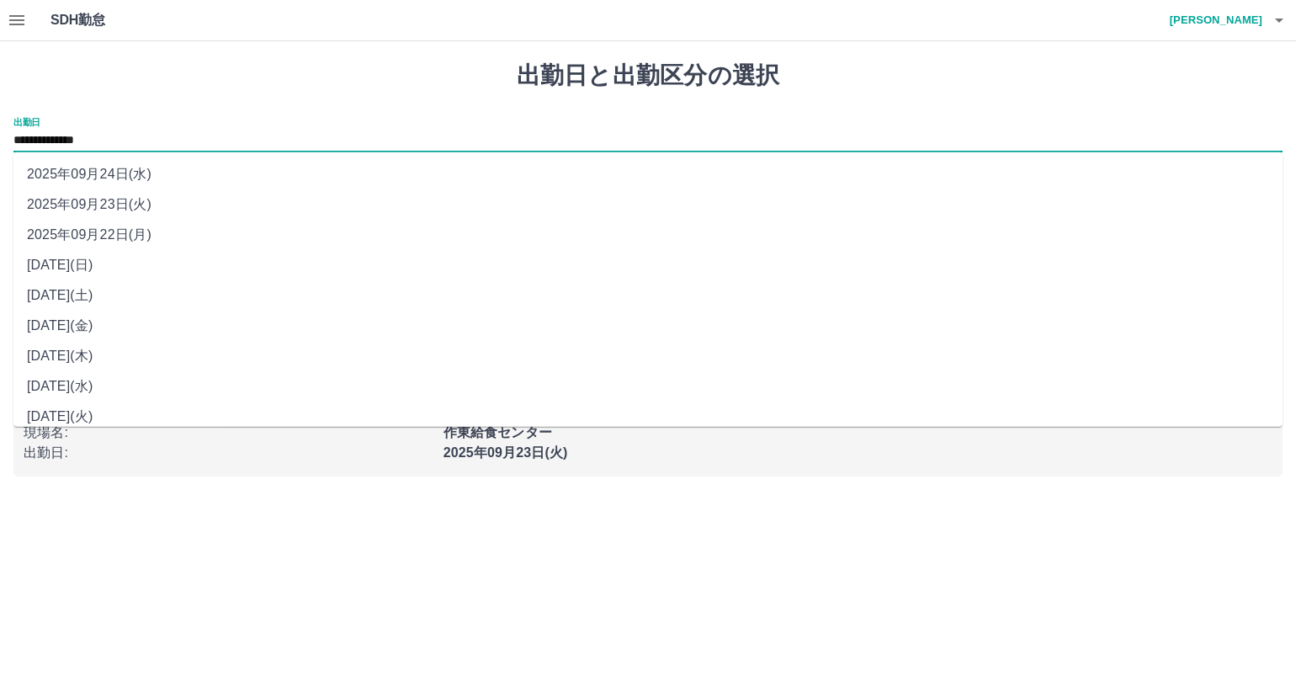
click at [139, 304] on li "2025年09月20日(土)" at bounding box center [647, 295] width 1269 height 30
type input "**********"
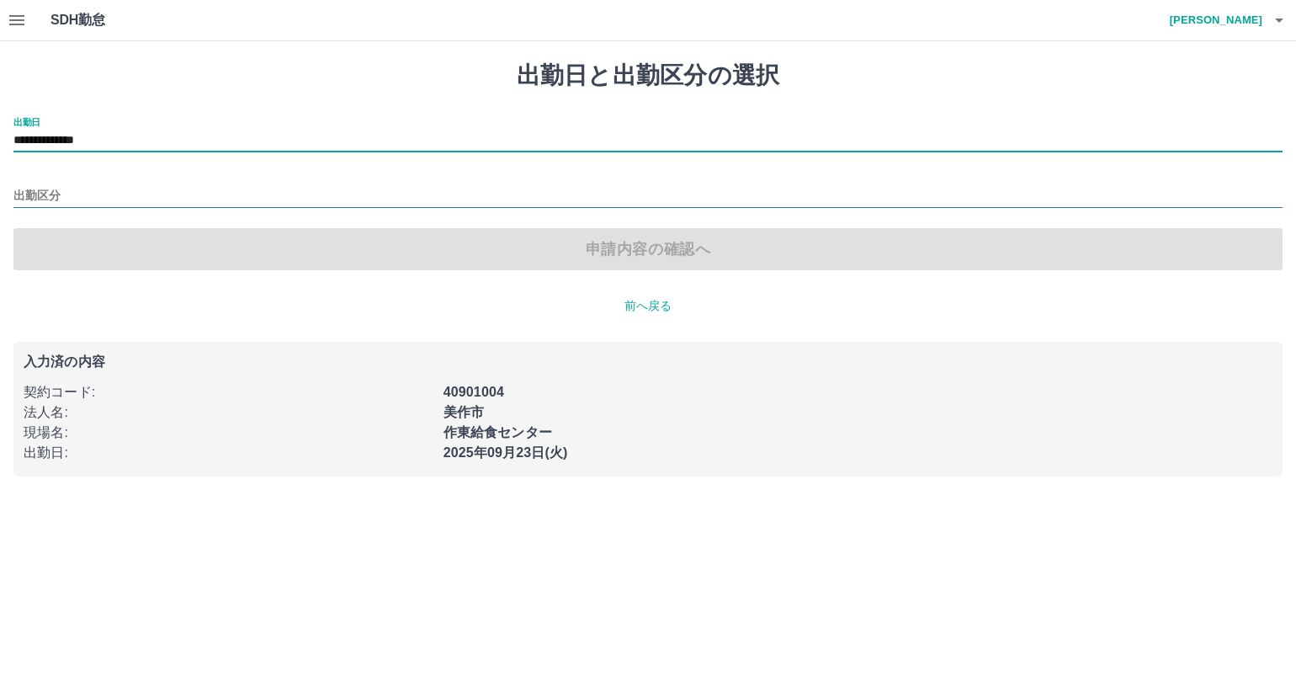
click at [125, 200] on input "出勤区分" at bounding box center [647, 196] width 1269 height 21
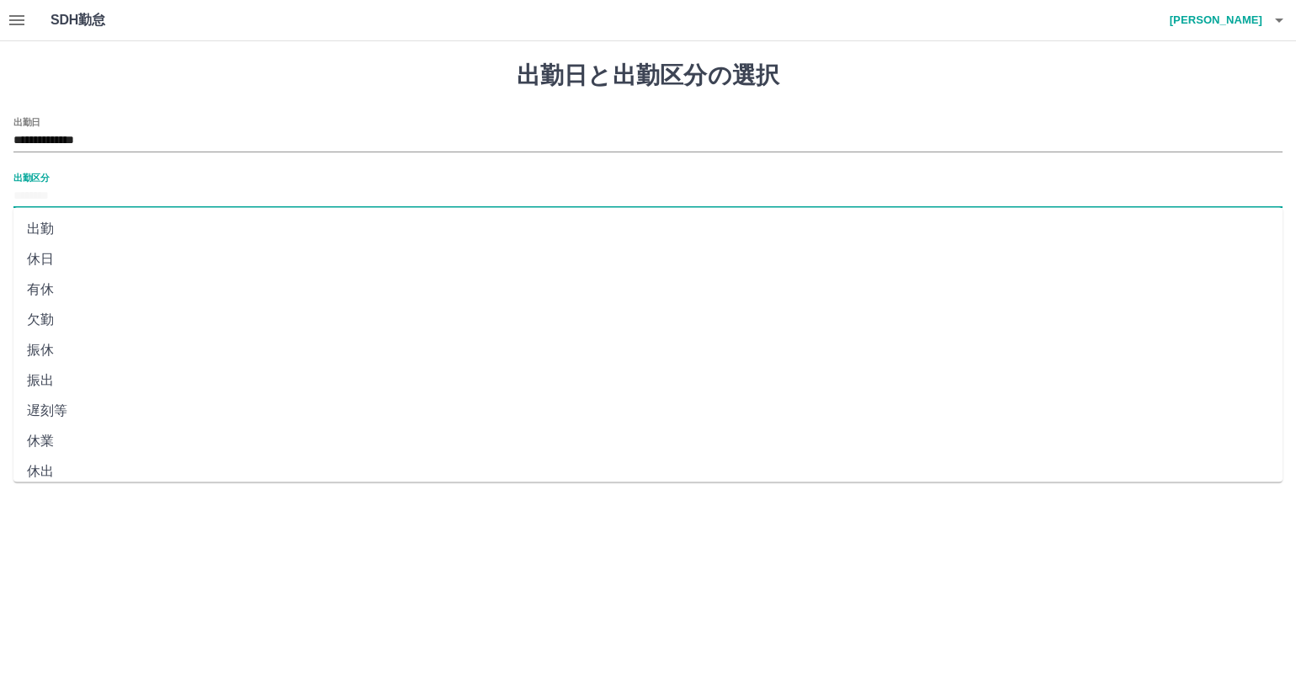
click at [108, 268] on li "休日" at bounding box center [647, 259] width 1269 height 30
type input "**"
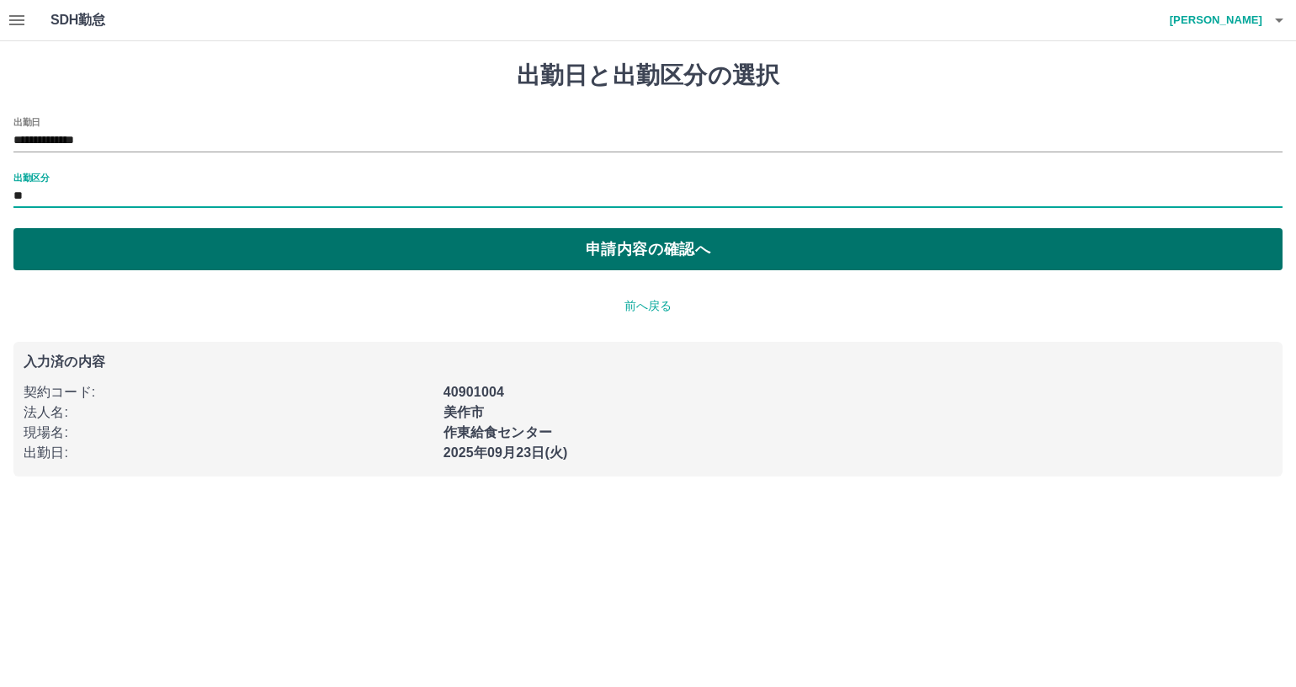
click at [190, 258] on button "申請内容の確認へ" at bounding box center [647, 249] width 1269 height 42
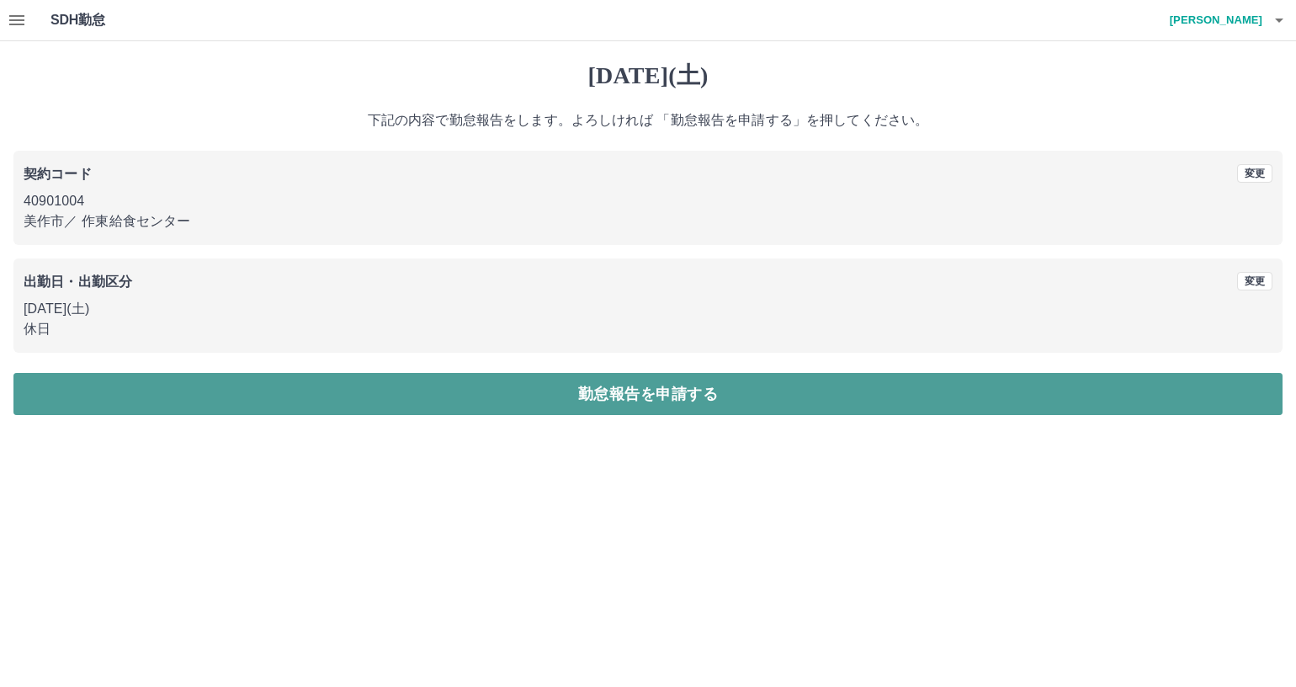
click at [345, 396] on button "勤怠報告を申請する" at bounding box center [647, 394] width 1269 height 42
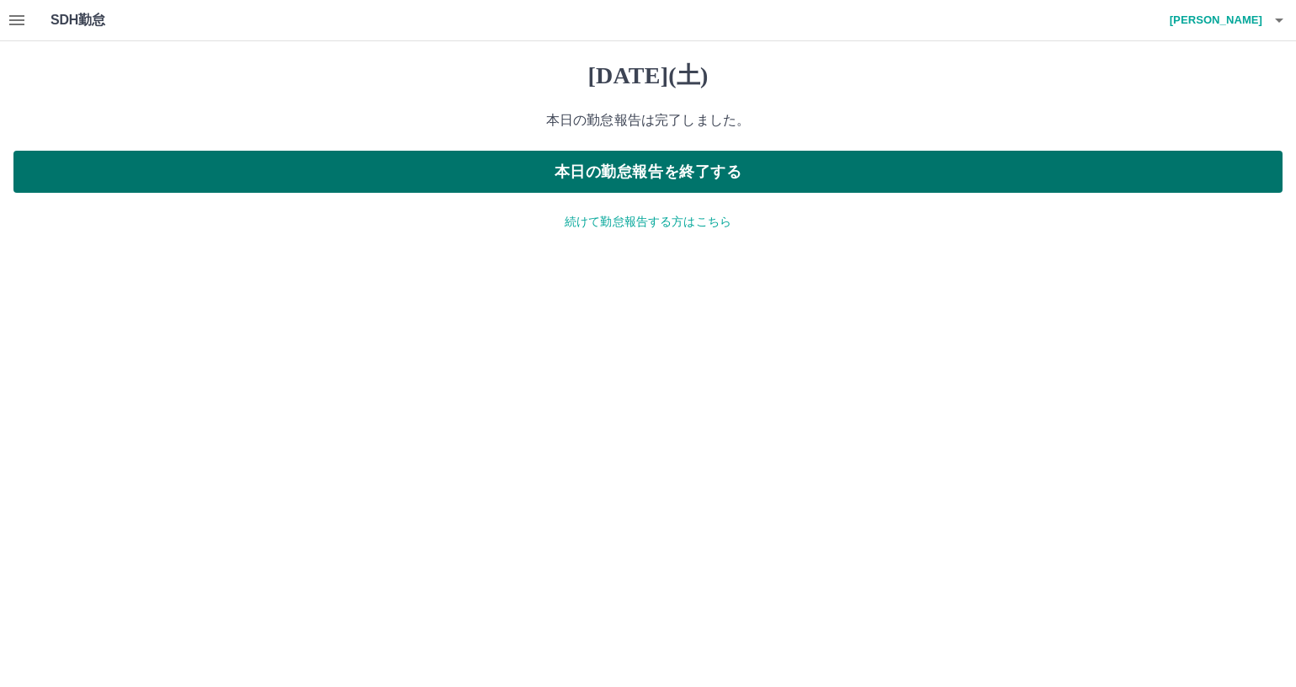
click at [636, 173] on button "本日の勤怠報告を終了する" at bounding box center [647, 172] width 1269 height 42
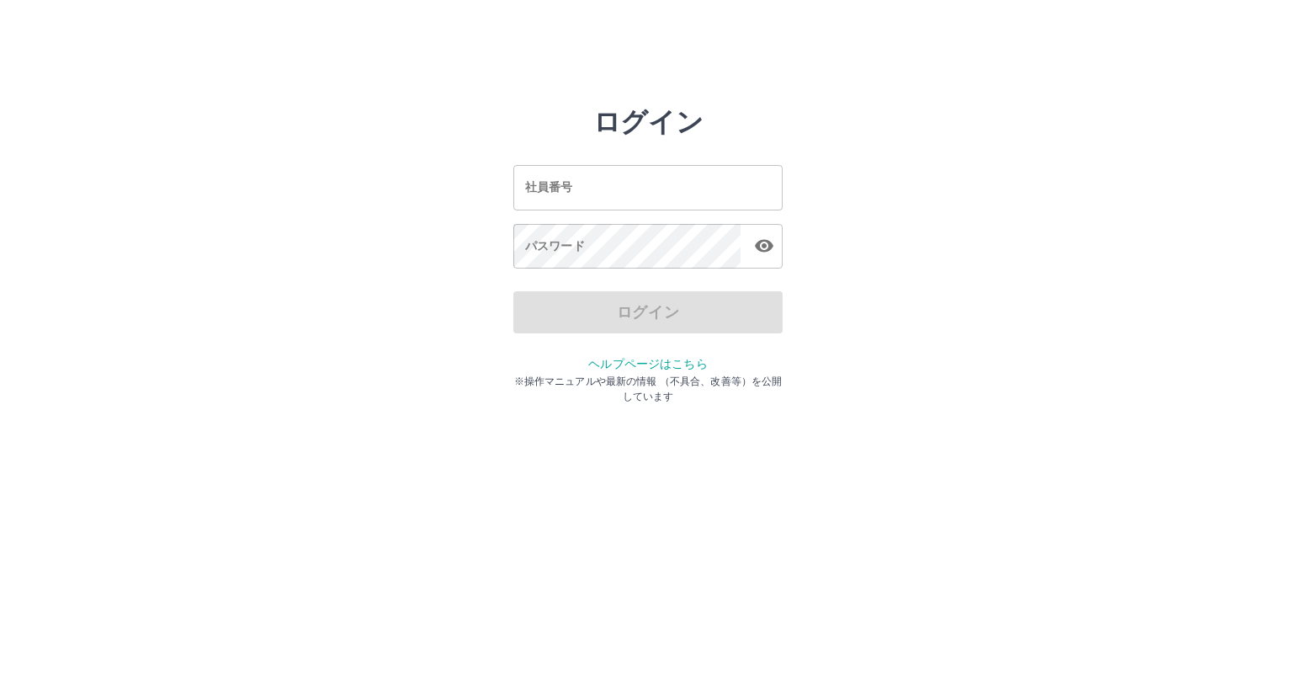
click at [598, 199] on input "社員番号" at bounding box center [647, 187] width 269 height 45
type input "*******"
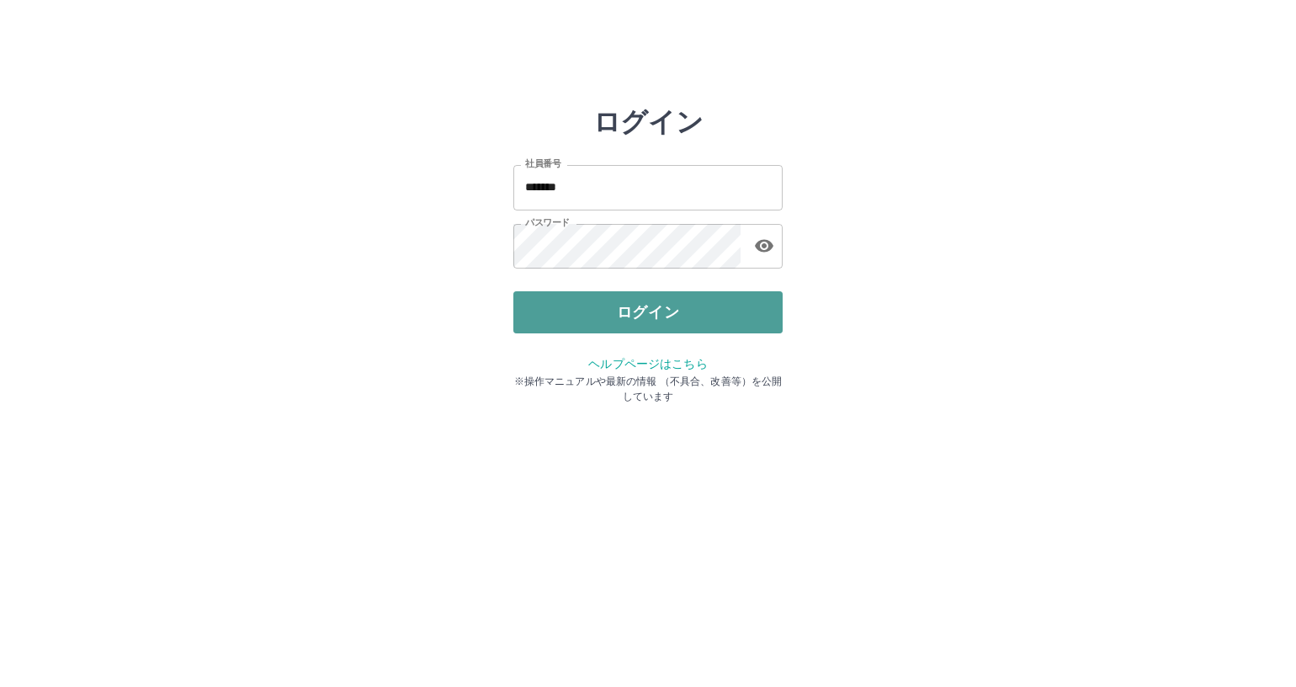
click at [579, 314] on button "ログイン" at bounding box center [647, 312] width 269 height 42
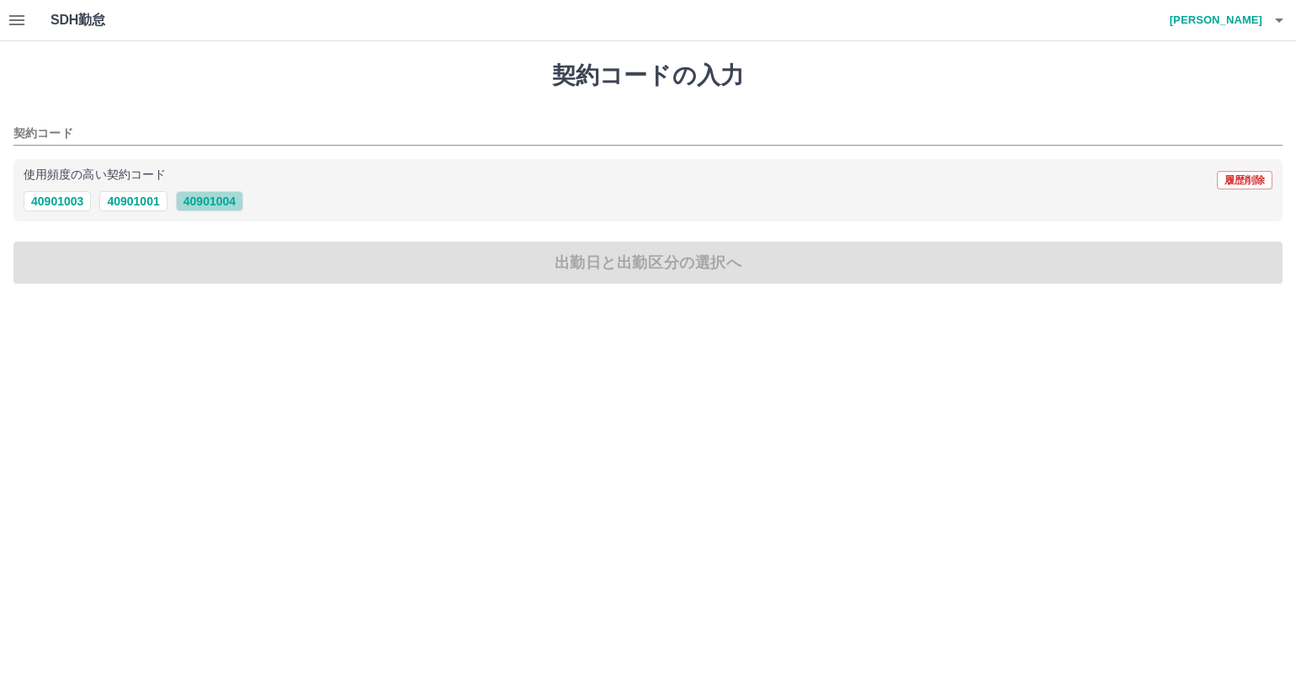
click at [222, 206] on button "40901004" at bounding box center [209, 201] width 67 height 20
type input "********"
click at [222, 206] on button "40901004" at bounding box center [209, 201] width 67 height 20
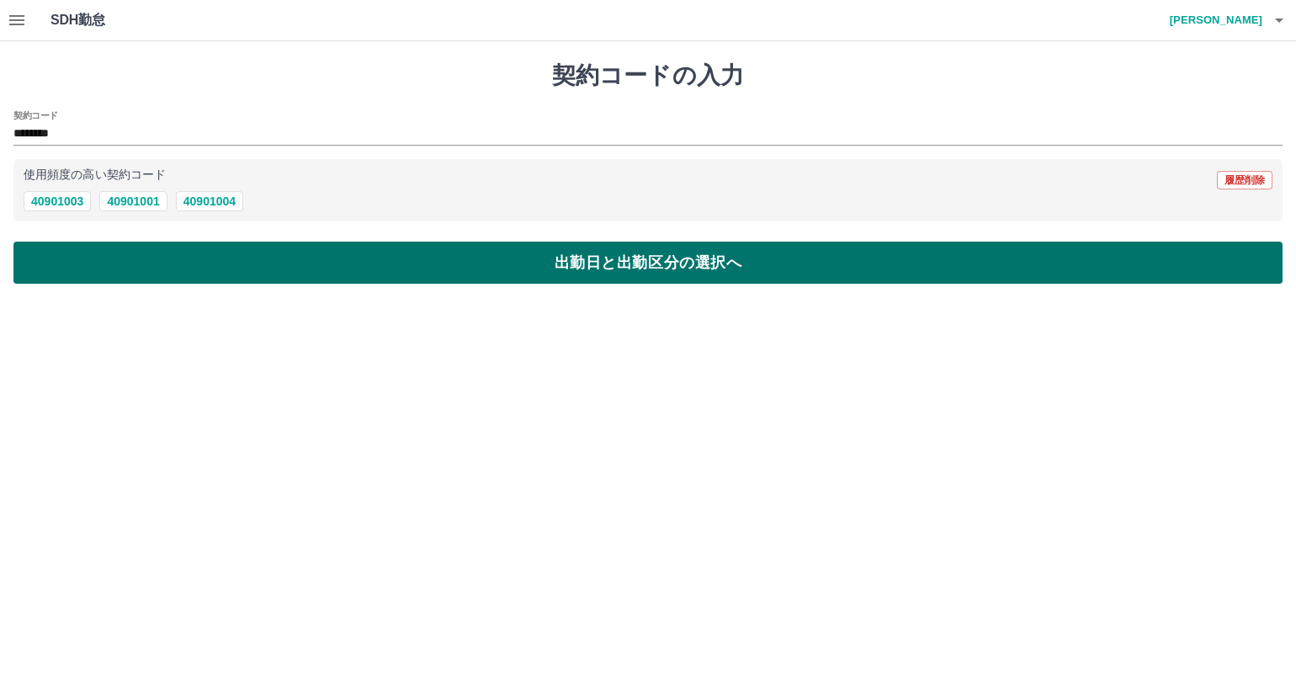
click at [226, 253] on button "出勤日と出勤区分の選択へ" at bounding box center [647, 263] width 1269 height 42
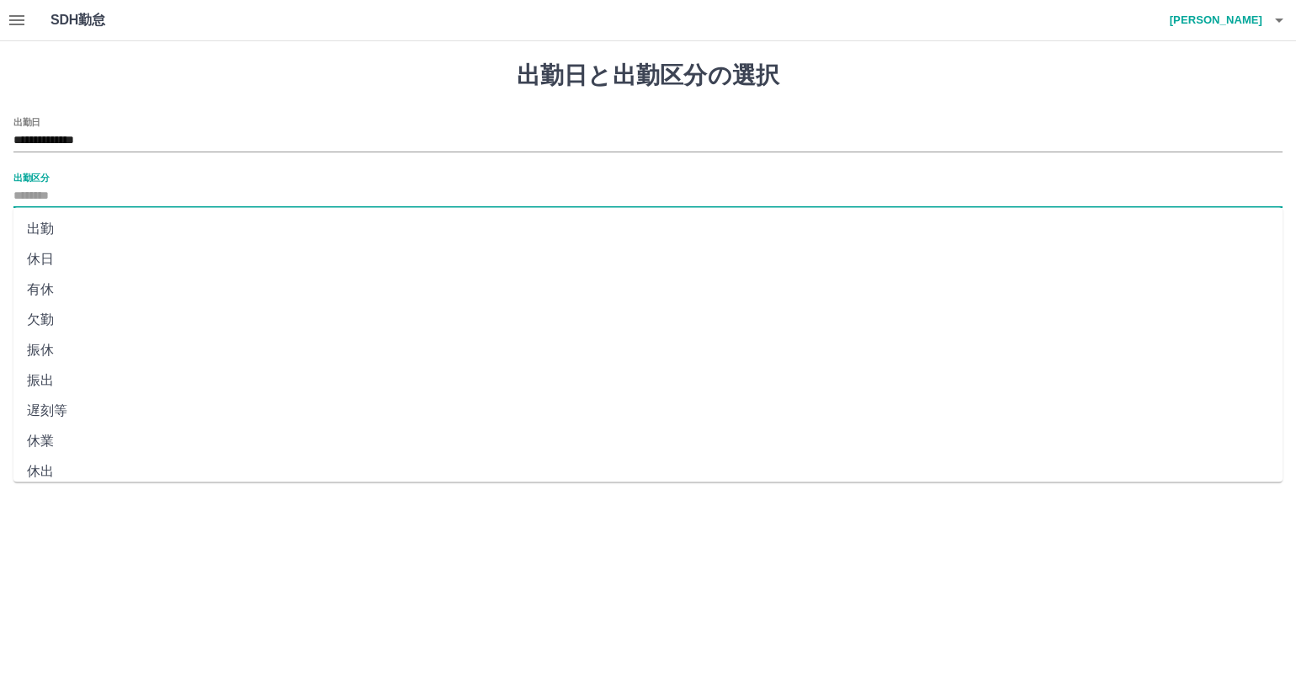
click at [155, 190] on input "出勤区分" at bounding box center [647, 196] width 1269 height 21
click at [137, 263] on li "休日" at bounding box center [647, 259] width 1269 height 30
type input "**"
click at [137, 263] on button "申請内容の確認へ" at bounding box center [647, 249] width 1269 height 42
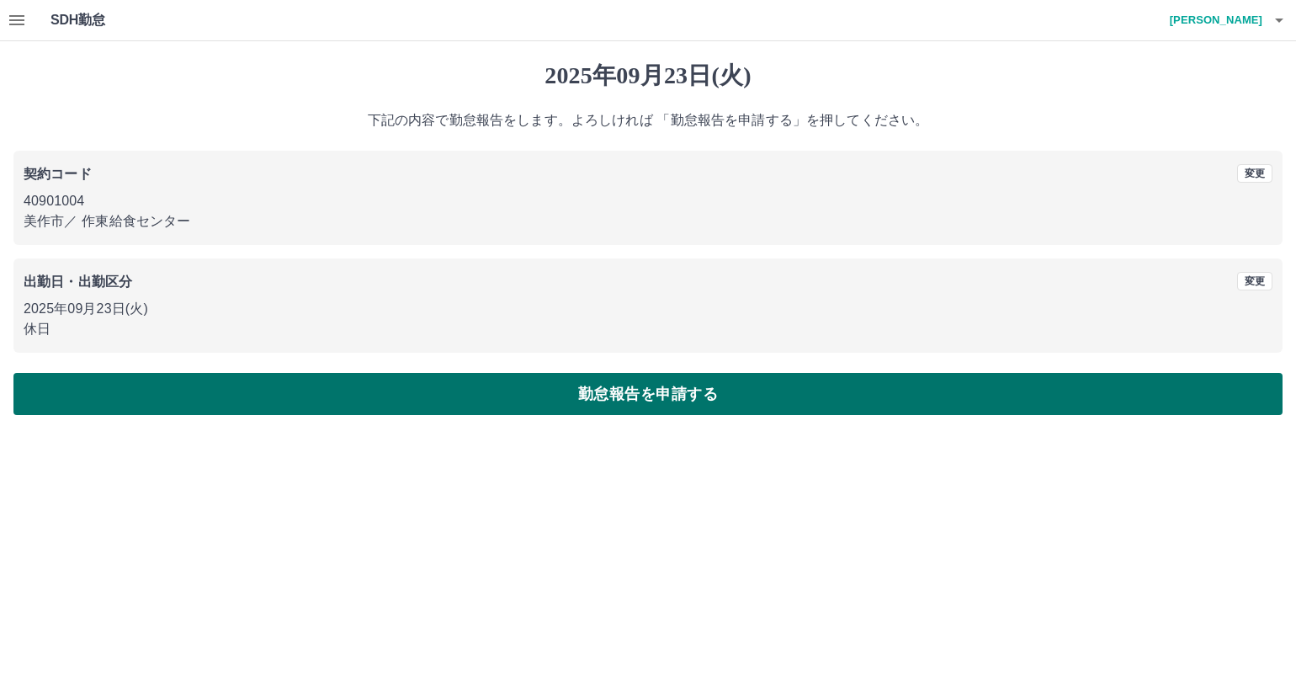
click at [282, 402] on button "勤怠報告を申請する" at bounding box center [647, 394] width 1269 height 42
click at [282, 402] on div at bounding box center [648, 343] width 1296 height 687
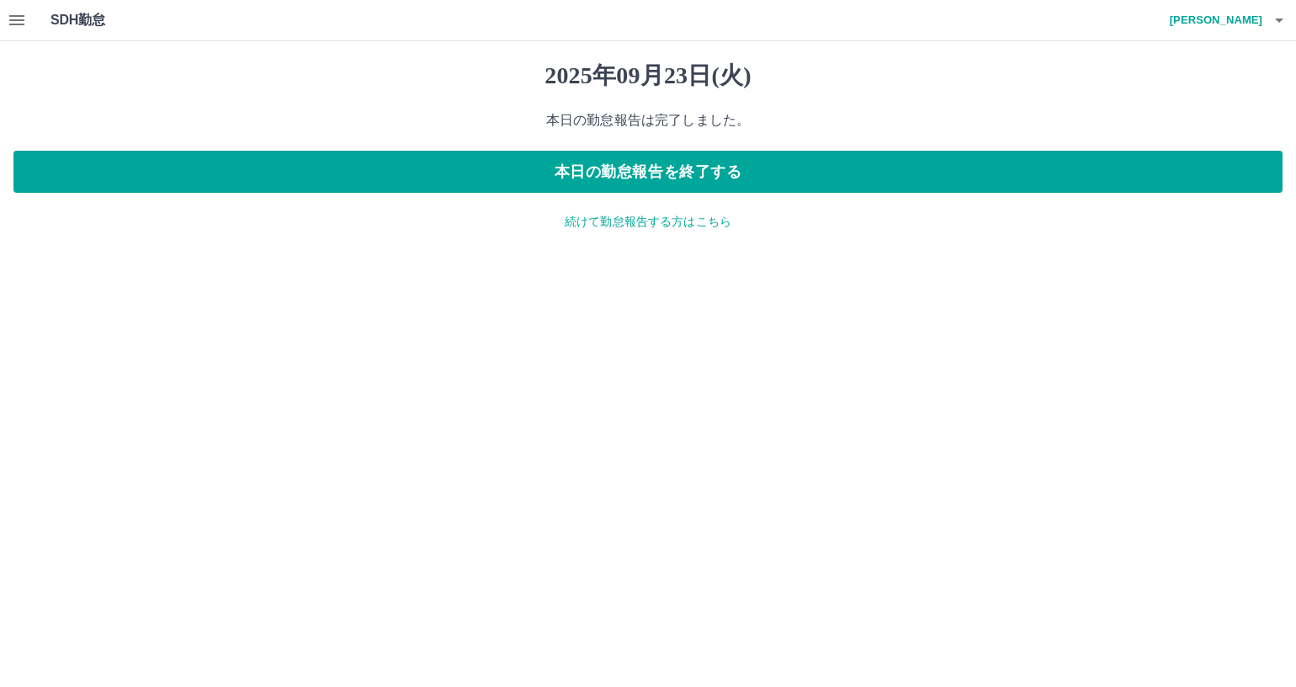
click at [606, 230] on div "2025年09月23日(火) 本日の勤怠報告は完了しました。 本日の勤怠報告を終了する 続けて勤怠報告する方はこちら" at bounding box center [648, 146] width 1296 height 210
click at [609, 222] on p "続けて勤怠報告する方はこちら" at bounding box center [647, 222] width 1269 height 18
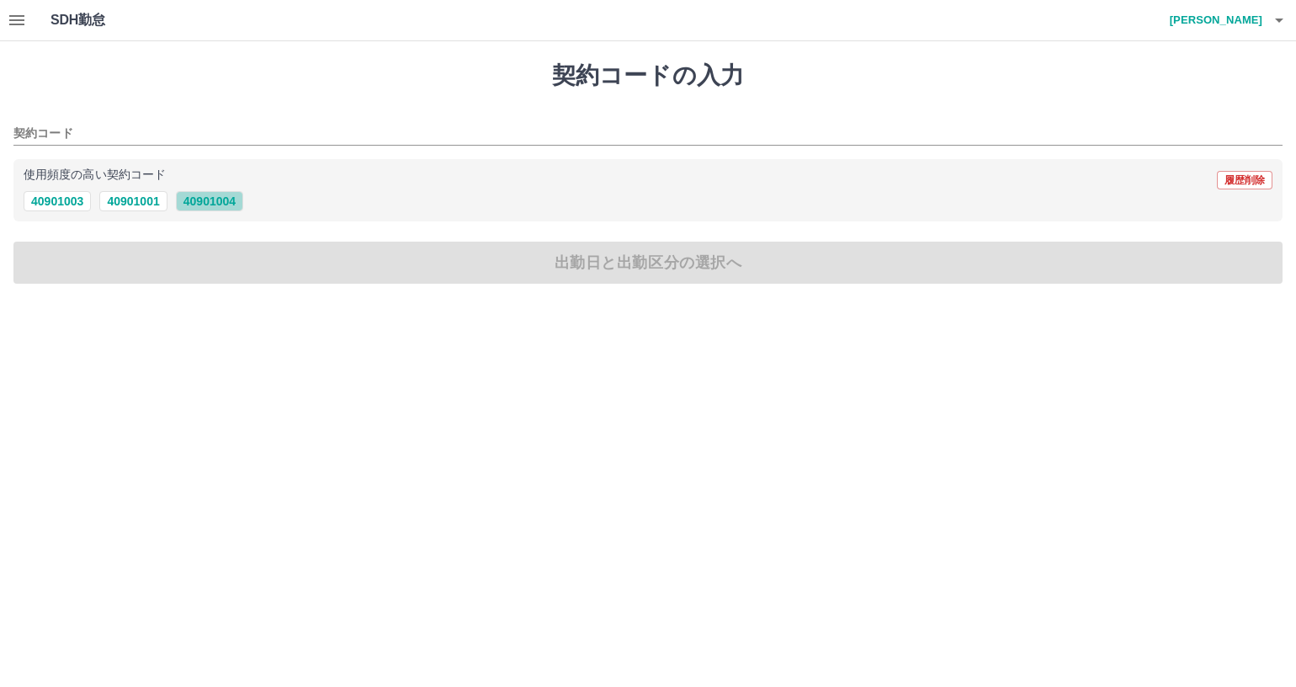
click at [189, 199] on button "40901004" at bounding box center [209, 201] width 67 height 20
type input "********"
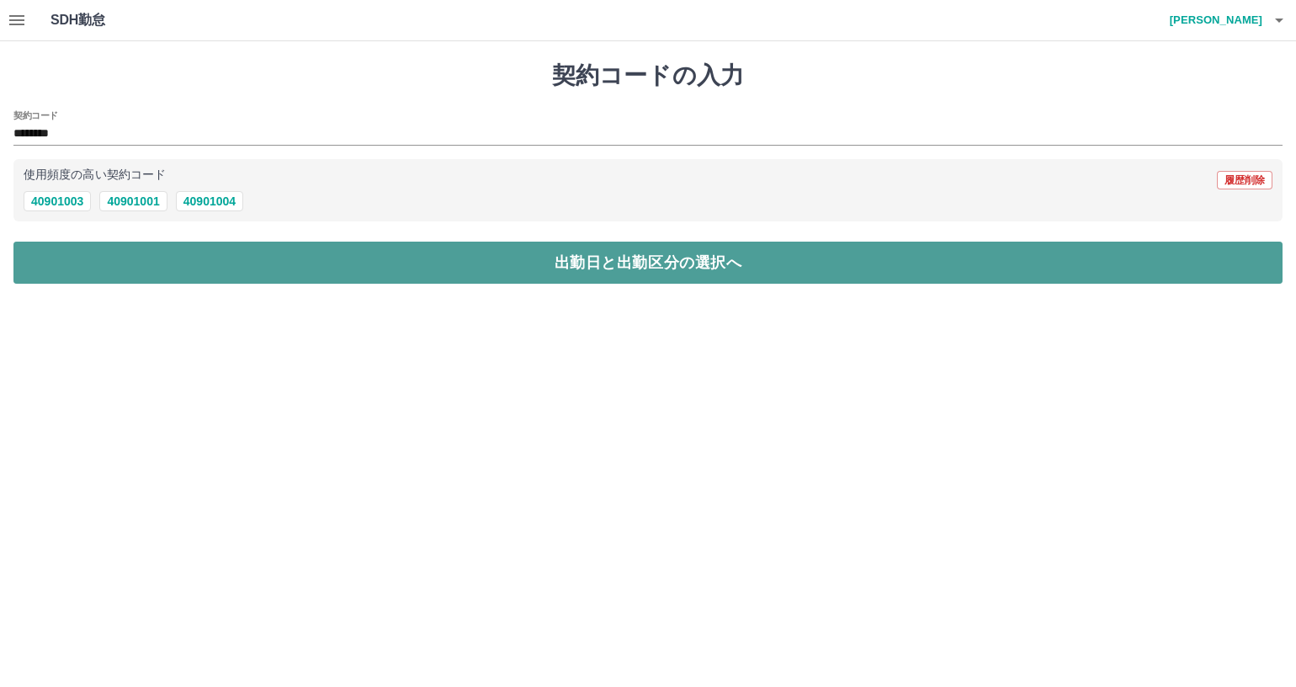
click at [189, 256] on button "出勤日と出勤区分の選択へ" at bounding box center [647, 263] width 1269 height 42
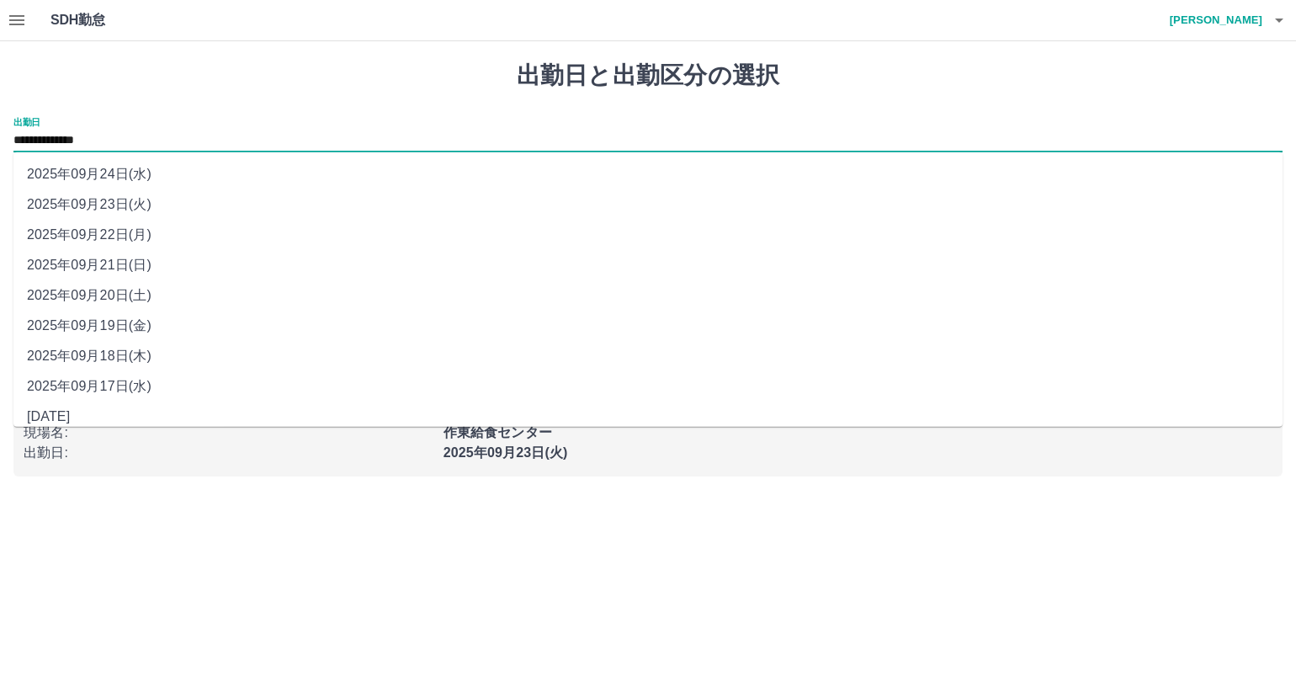
drag, startPoint x: 143, startPoint y: 141, endPoint x: 138, endPoint y: 169, distance: 29.1
click at [143, 141] on input "**********" at bounding box center [647, 140] width 1269 height 21
click at [139, 266] on li "2025年09月21日(日)" at bounding box center [647, 265] width 1269 height 30
type input "**********"
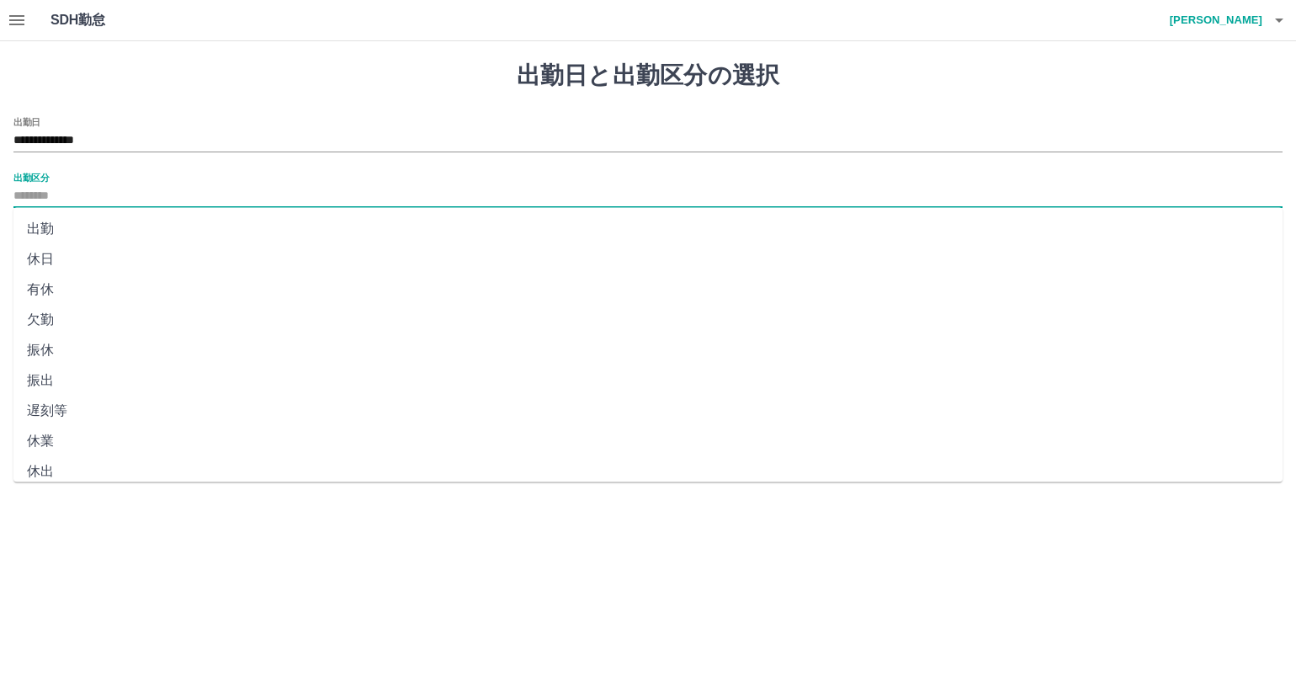
click at [165, 198] on input "出勤区分" at bounding box center [647, 196] width 1269 height 21
click at [115, 426] on li "法定休" at bounding box center [647, 430] width 1269 height 30
type input "***"
click at [115, 426] on p "現場名 :" at bounding box center [229, 433] width 410 height 20
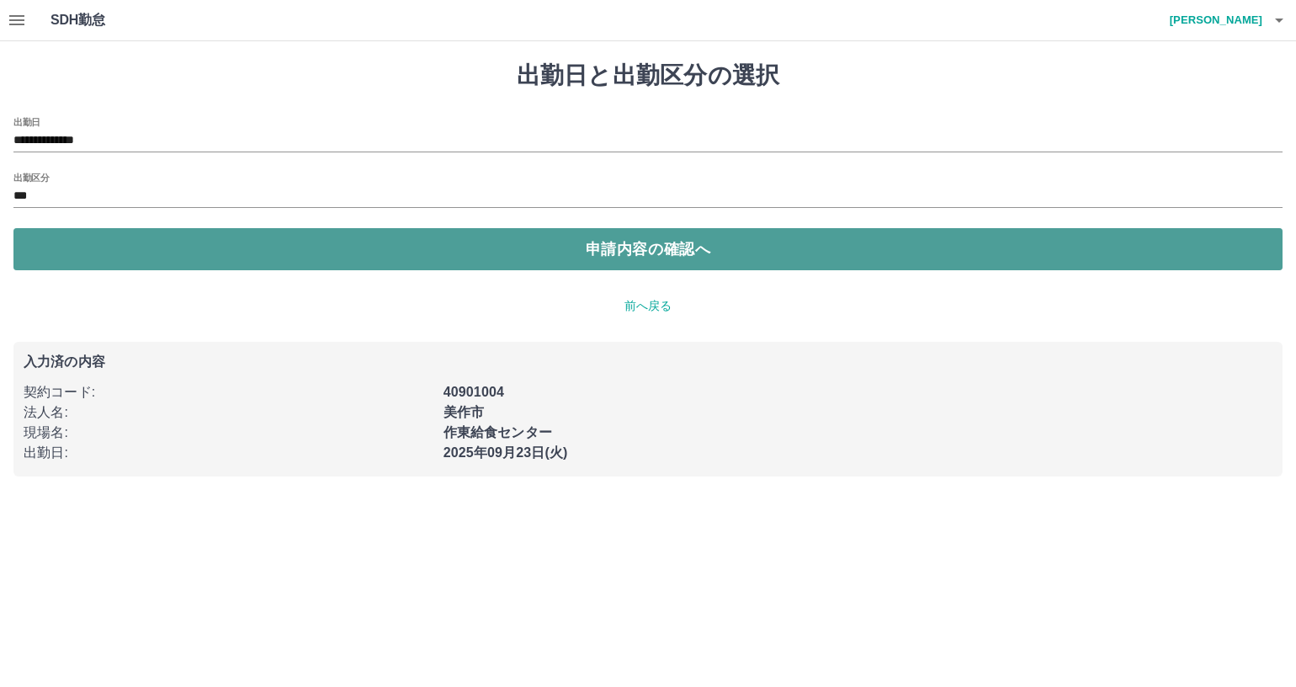
click at [247, 255] on button "申請内容の確認へ" at bounding box center [647, 249] width 1269 height 42
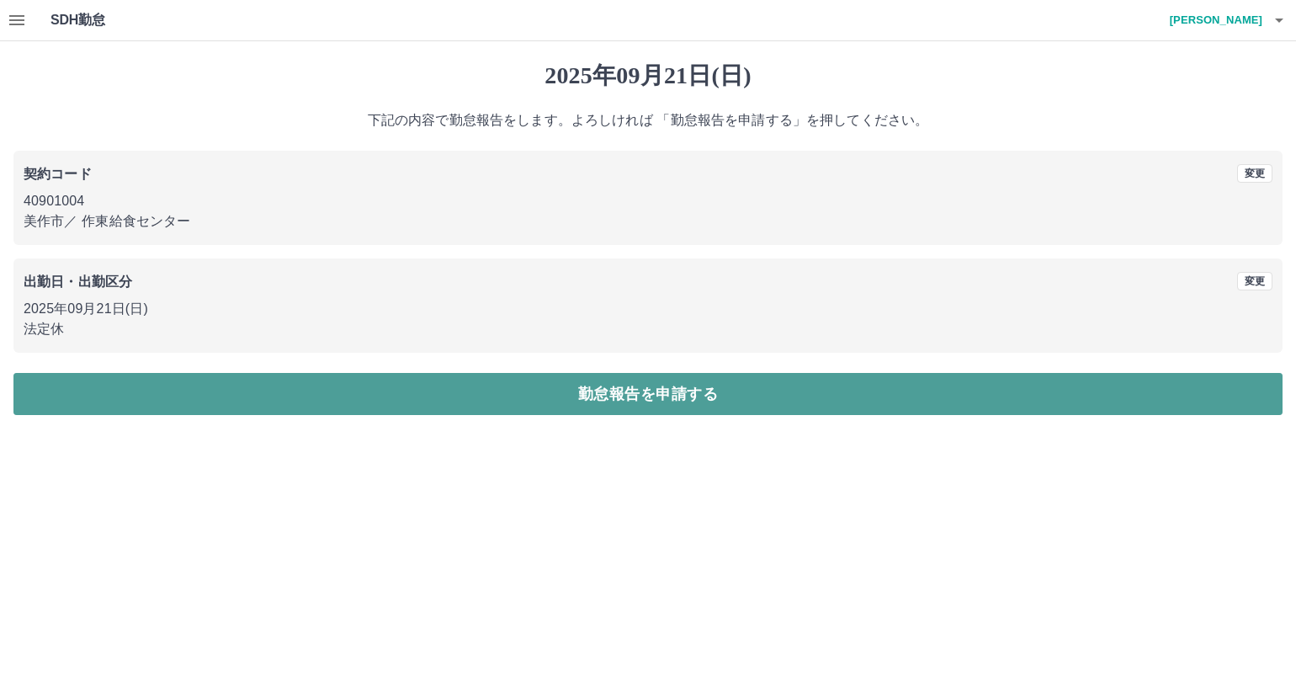
click at [376, 404] on button "勤怠報告を申請する" at bounding box center [647, 394] width 1269 height 42
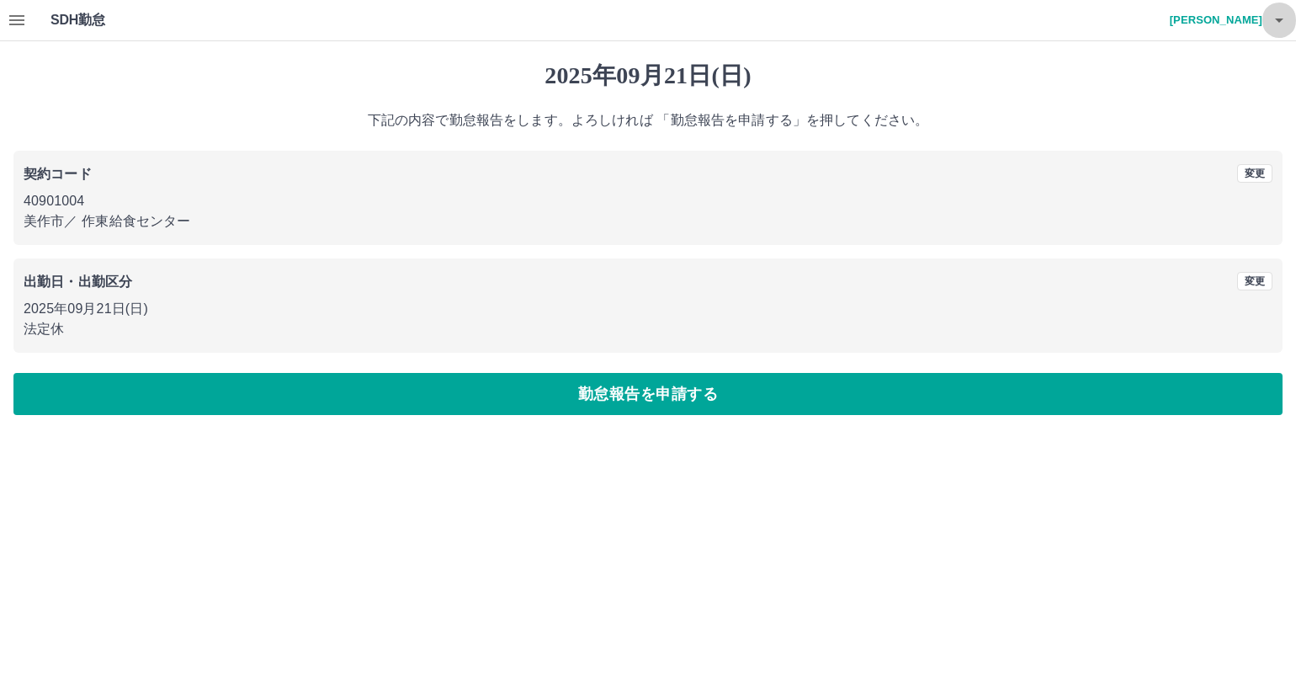
click at [1273, 21] on icon "button" at bounding box center [1279, 20] width 20 height 20
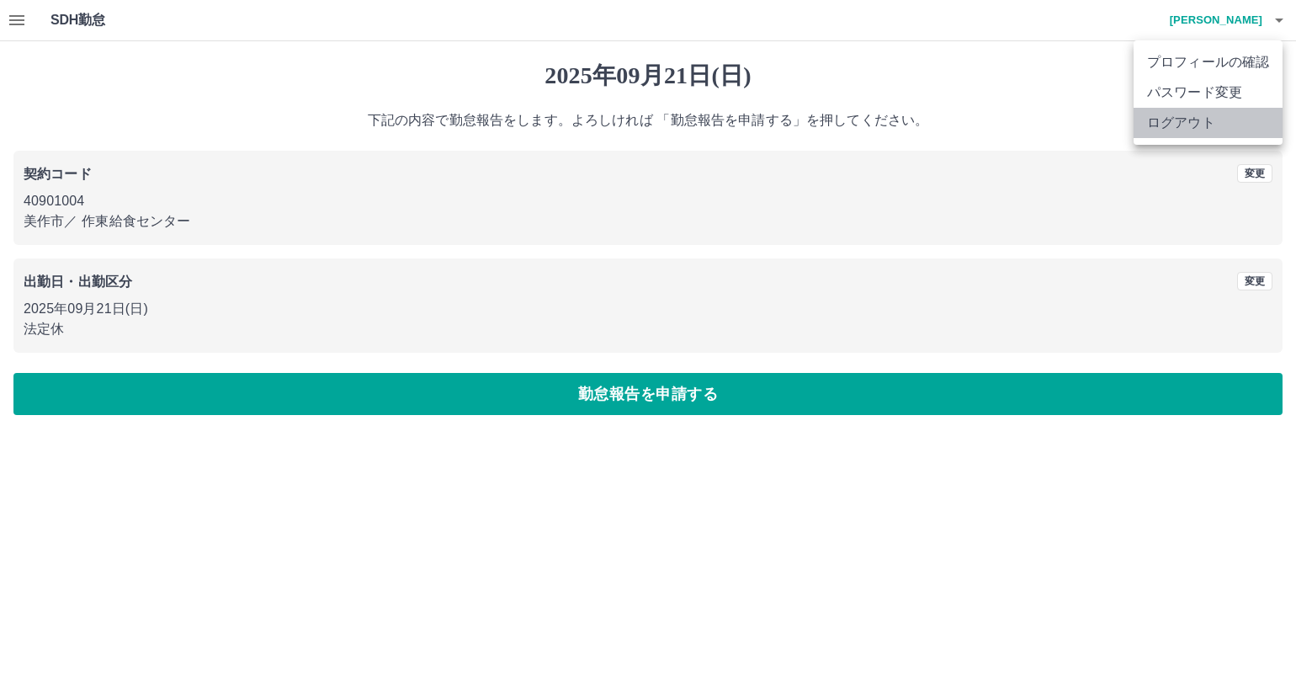
click at [1205, 127] on li "ログアウト" at bounding box center [1208, 123] width 149 height 30
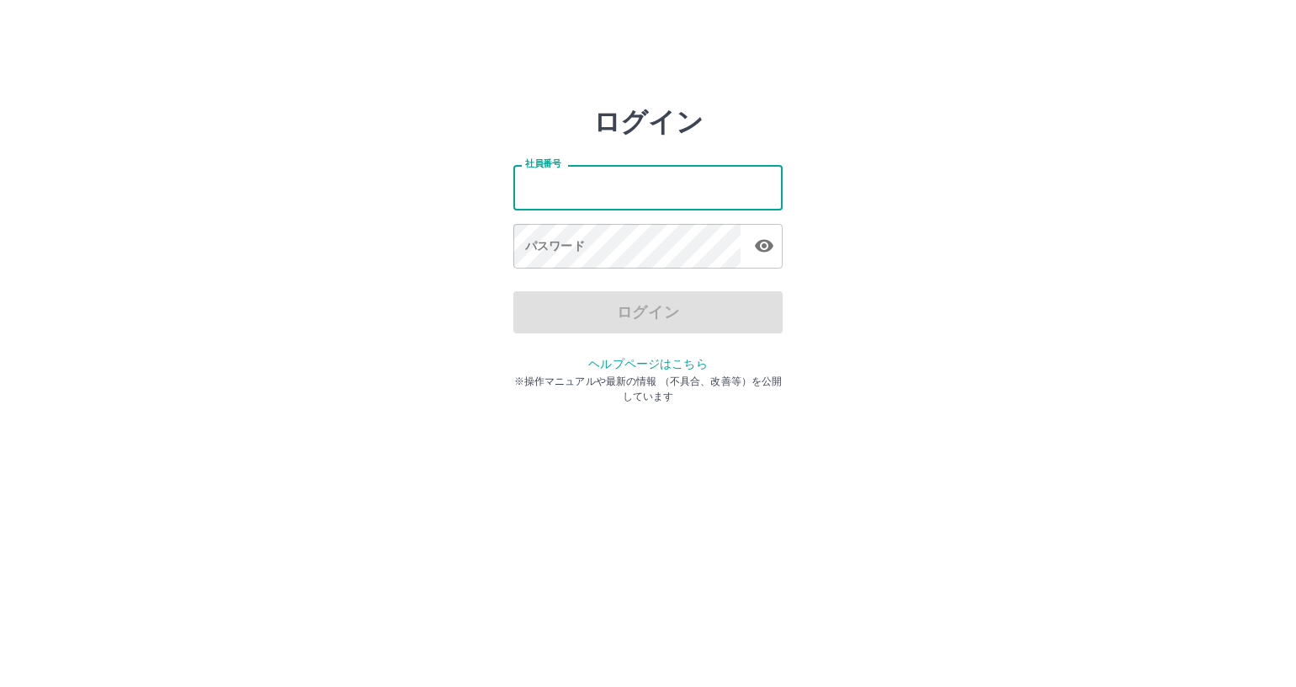
click at [545, 189] on input "社員番号" at bounding box center [647, 187] width 269 height 45
type input "*******"
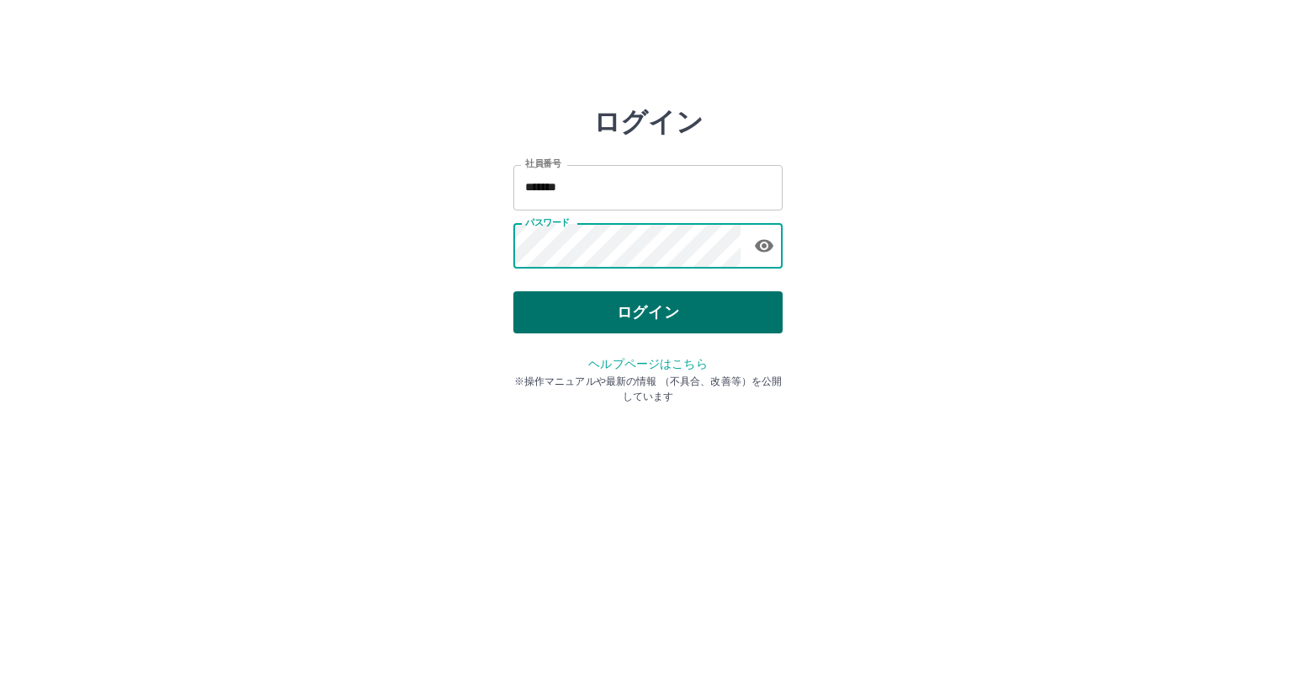
click at [583, 314] on button "ログイン" at bounding box center [647, 312] width 269 height 42
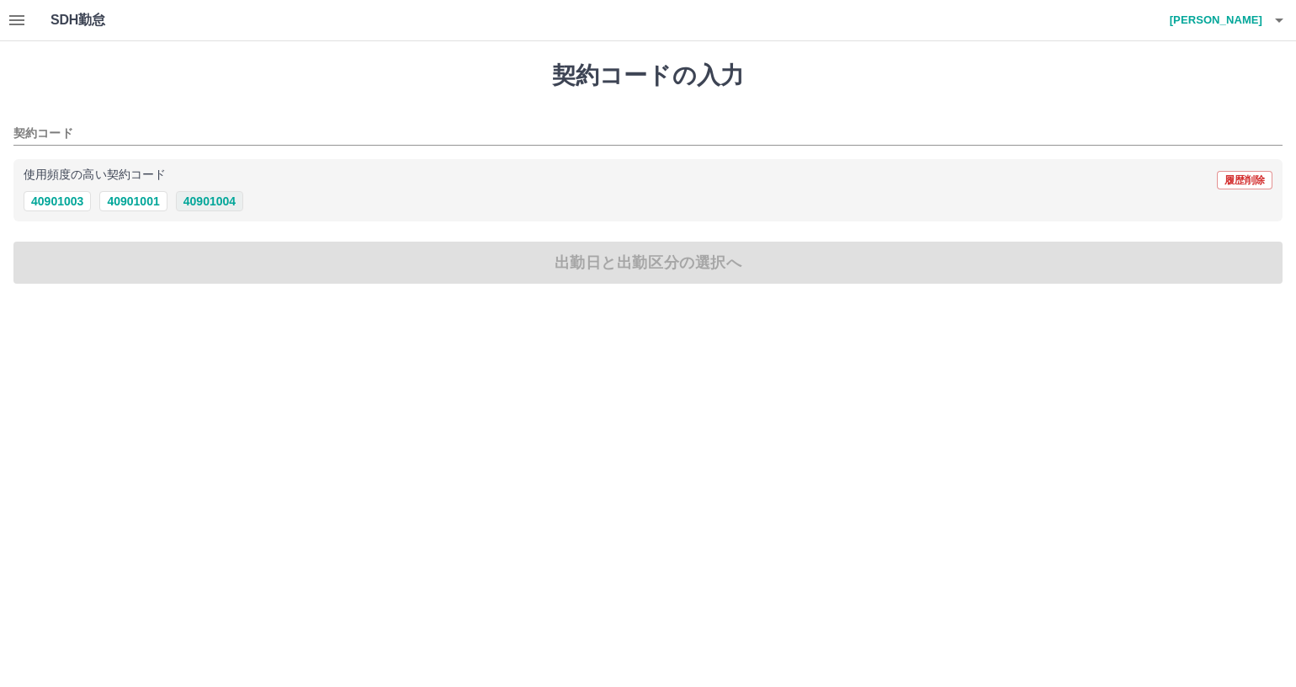
click at [223, 201] on button "40901004" at bounding box center [209, 201] width 67 height 20
type input "********"
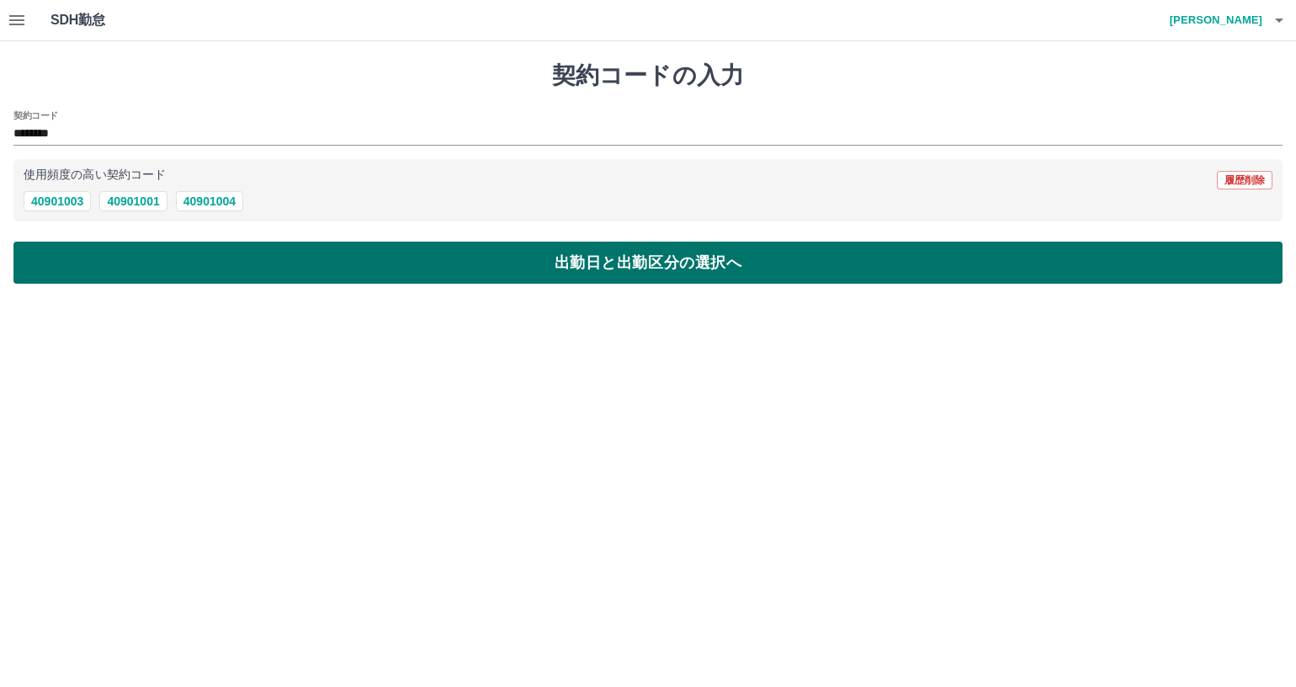
click at [221, 258] on button "出勤日と出勤区分の選択へ" at bounding box center [647, 263] width 1269 height 42
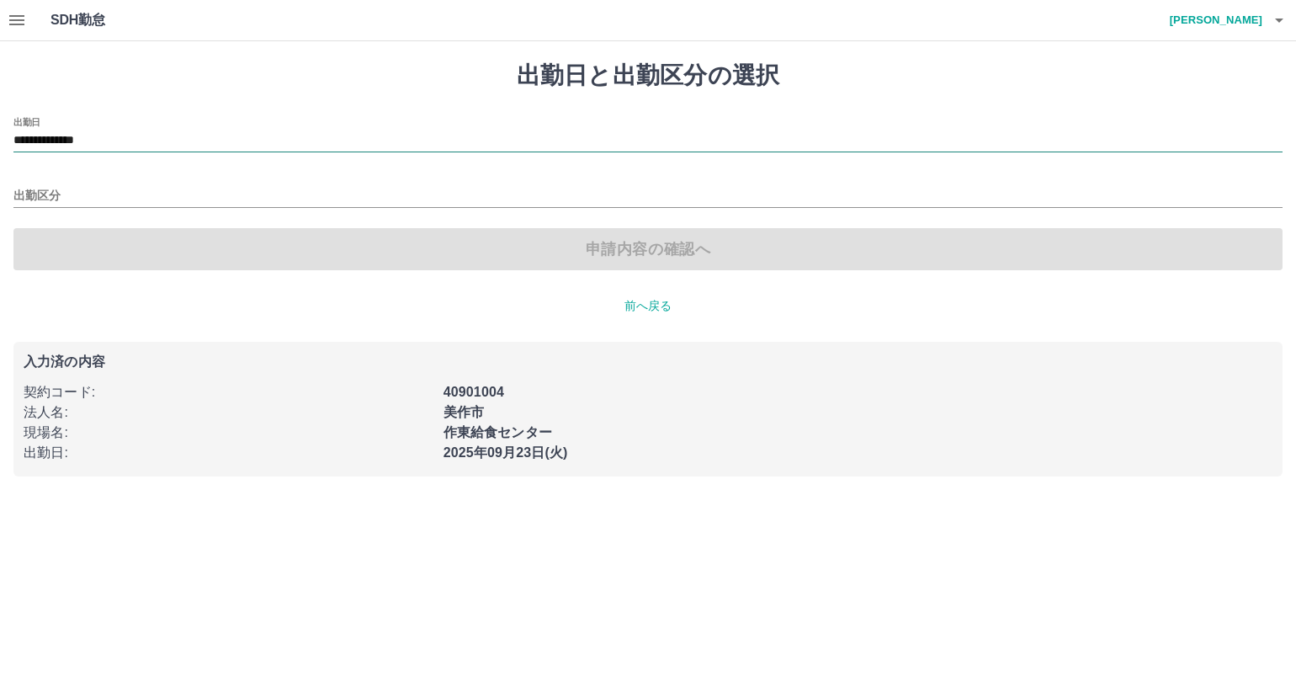
click at [152, 140] on input "**********" at bounding box center [647, 140] width 1269 height 21
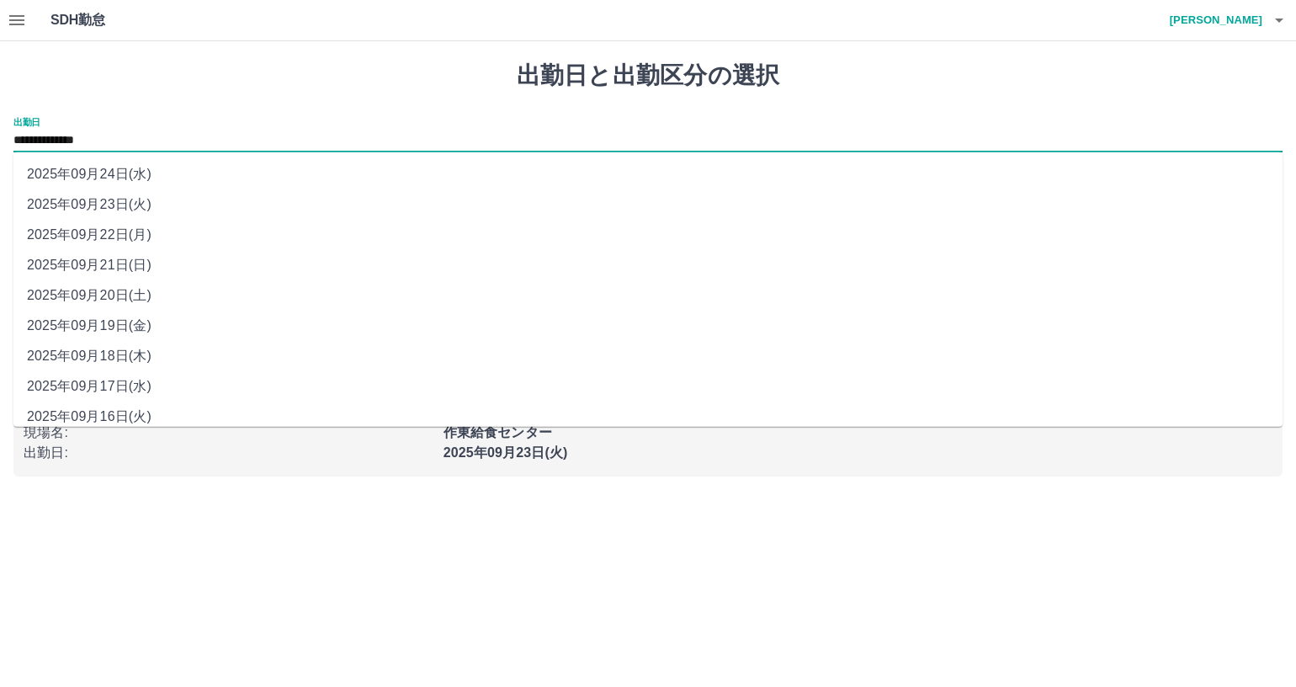
click at [152, 140] on input "**********" at bounding box center [647, 140] width 1269 height 21
click at [150, 265] on li "2025年09月21日(日)" at bounding box center [647, 265] width 1269 height 30
type input "**********"
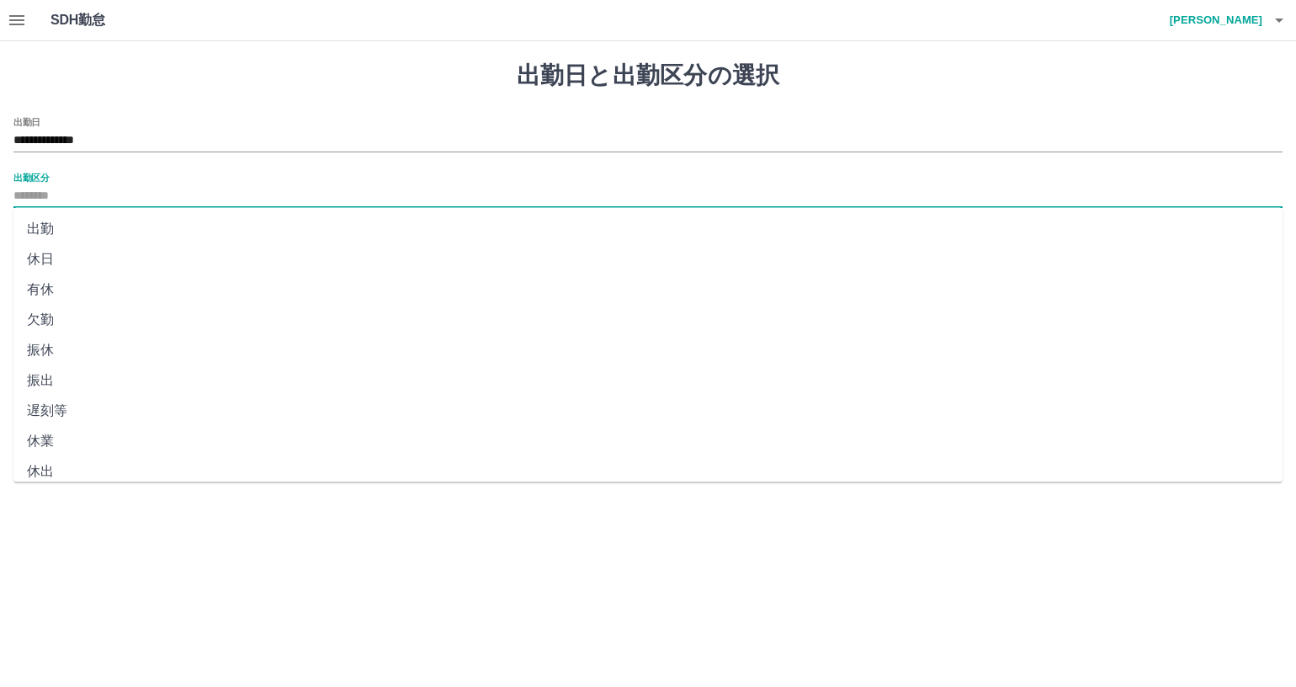
click at [152, 199] on input "出勤区分" at bounding box center [647, 196] width 1269 height 21
click at [141, 436] on li "法定休" at bounding box center [647, 430] width 1269 height 30
type input "***"
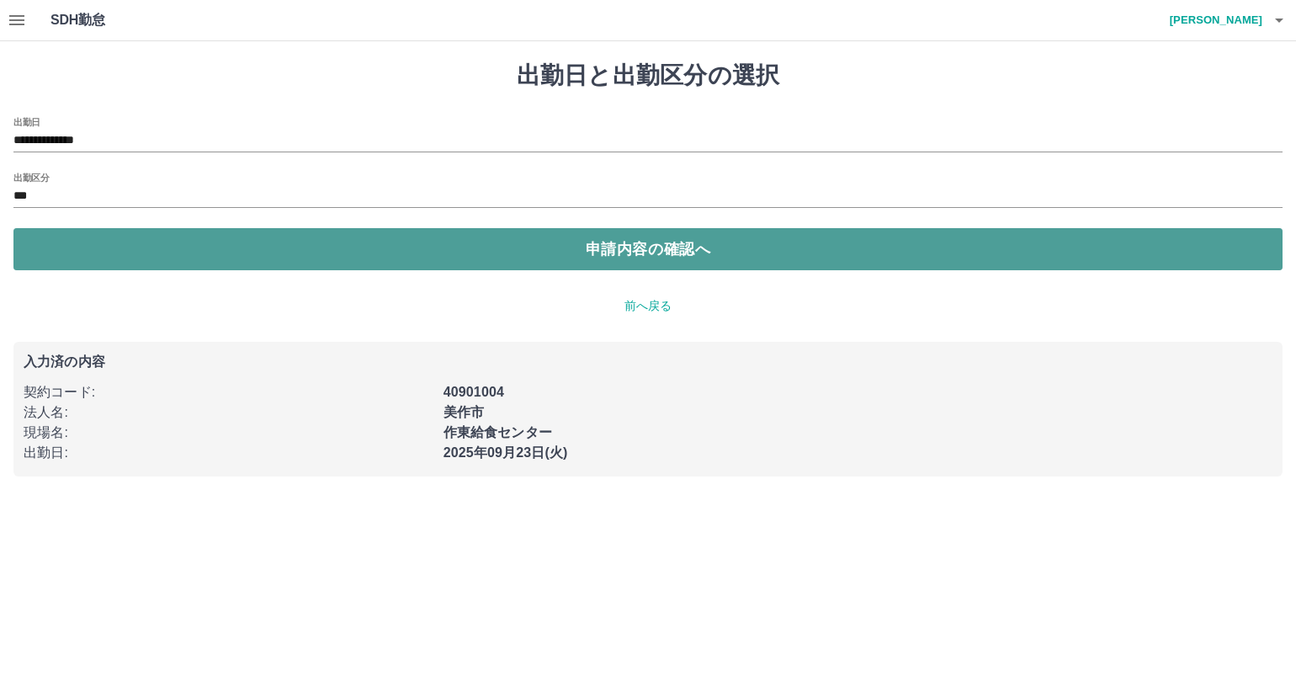
click at [509, 252] on button "申請内容の確認へ" at bounding box center [647, 249] width 1269 height 42
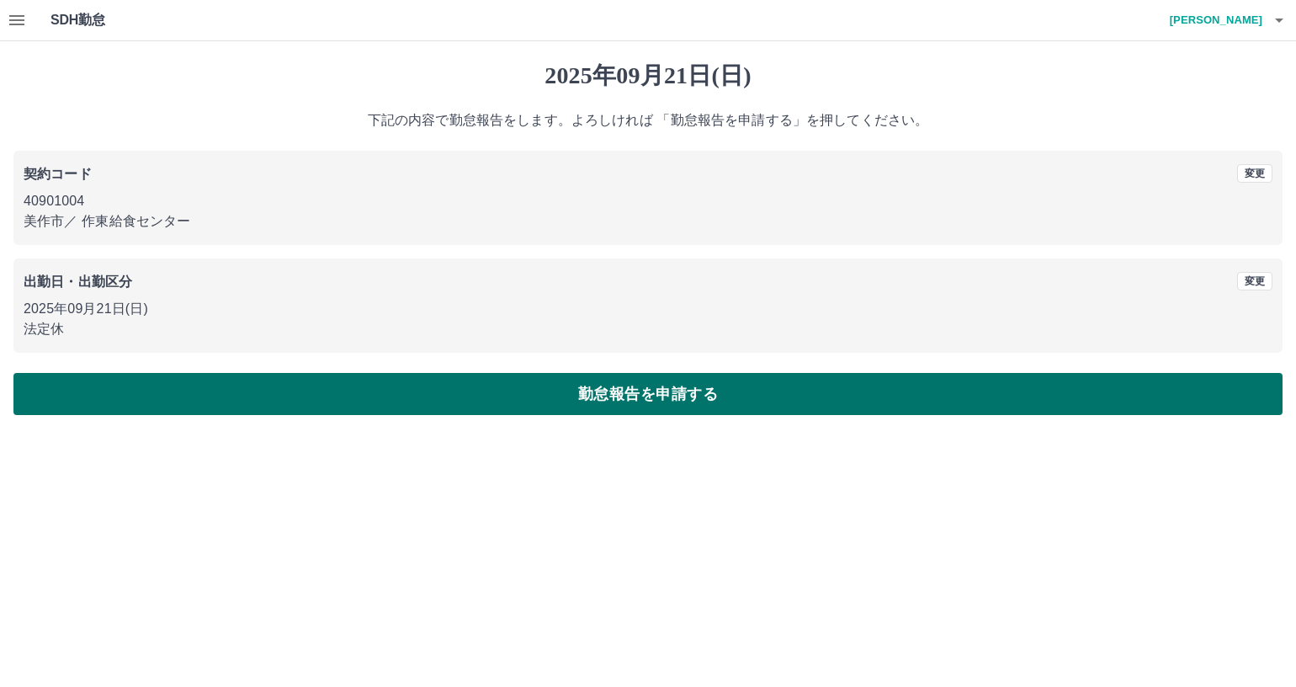
click at [497, 398] on button "勤怠報告を申請する" at bounding box center [647, 394] width 1269 height 42
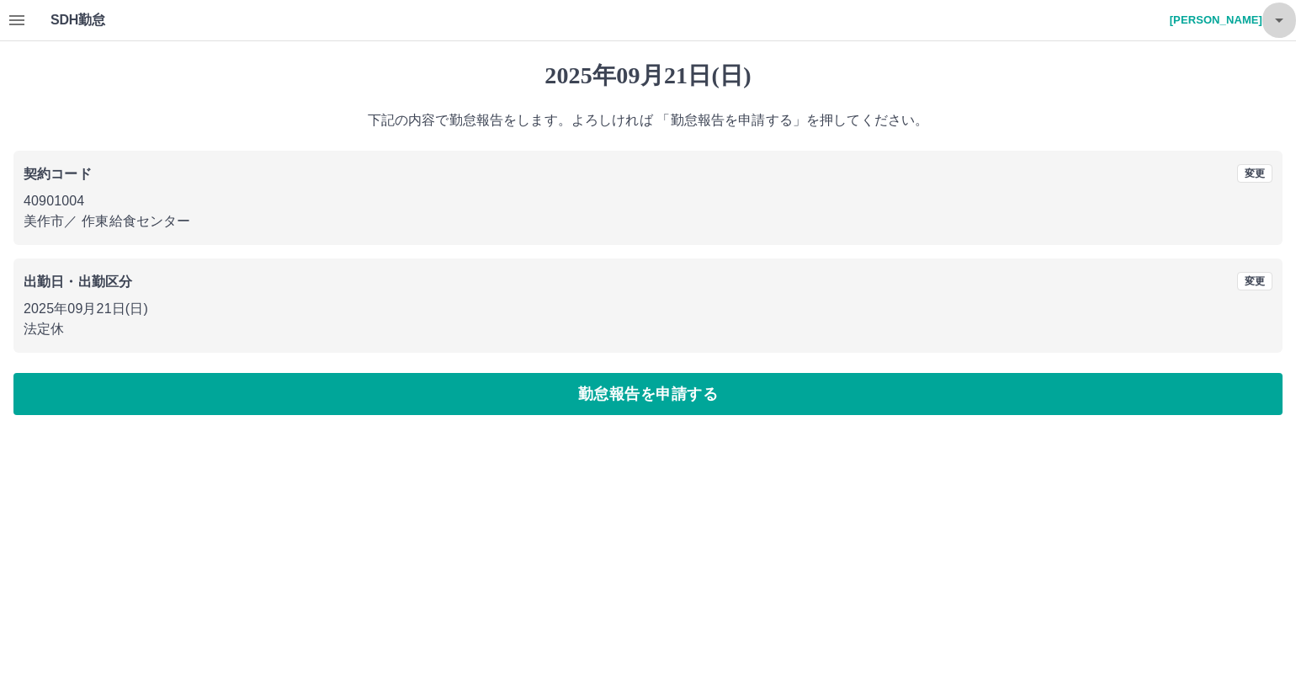
click at [1284, 25] on icon "button" at bounding box center [1279, 20] width 20 height 20
click at [1209, 130] on li "ログアウト" at bounding box center [1208, 123] width 149 height 30
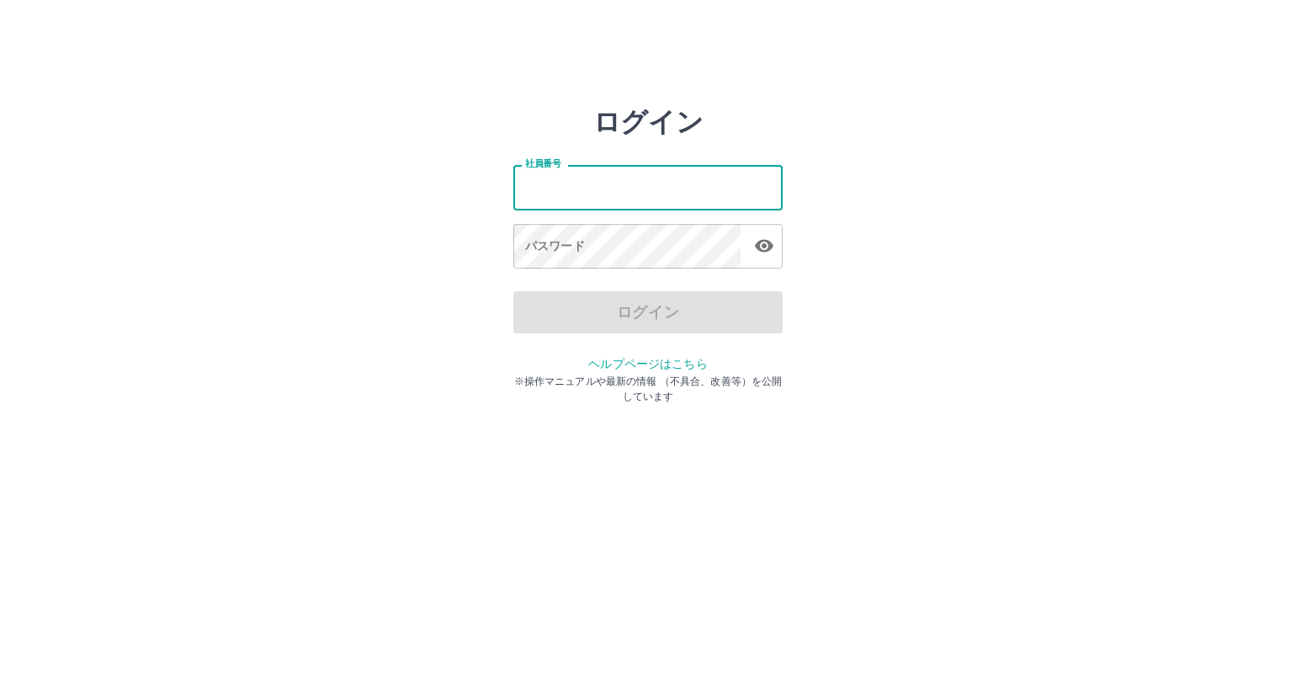
click at [609, 181] on input "社員番号" at bounding box center [647, 187] width 269 height 45
type input "*******"
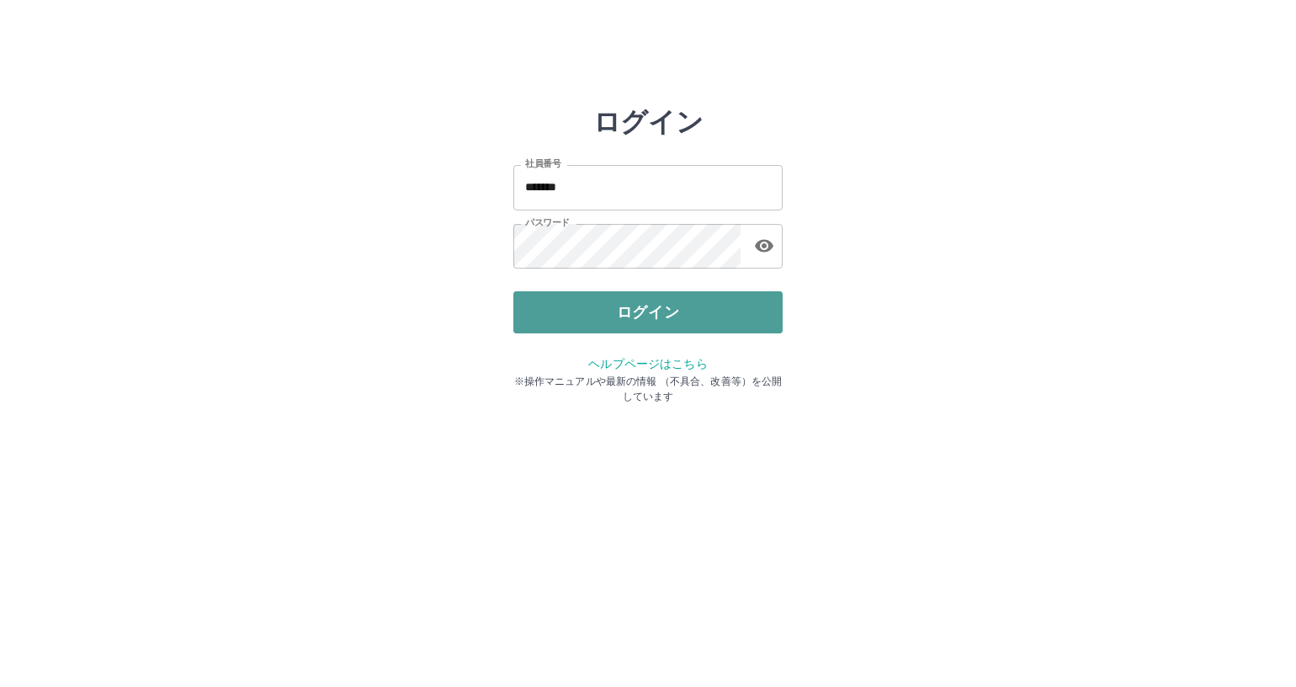
click at [636, 313] on button "ログイン" at bounding box center [647, 312] width 269 height 42
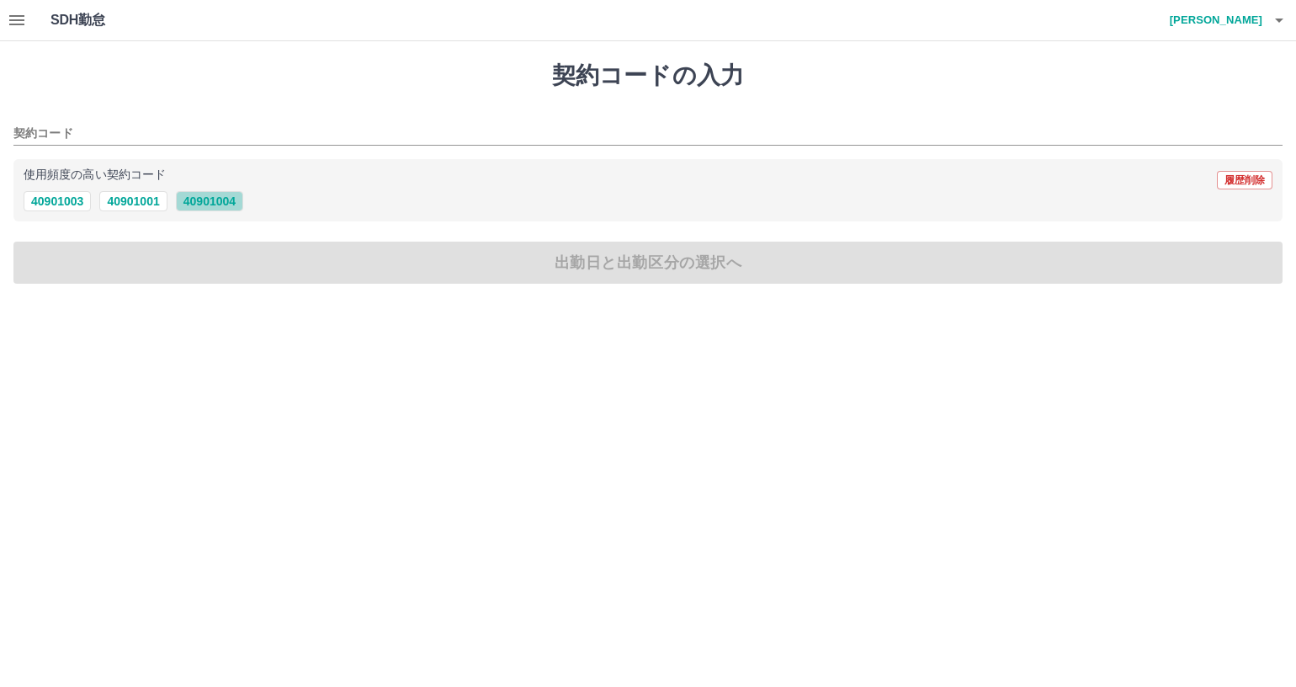
click at [225, 198] on button "40901004" at bounding box center [209, 201] width 67 height 20
type input "********"
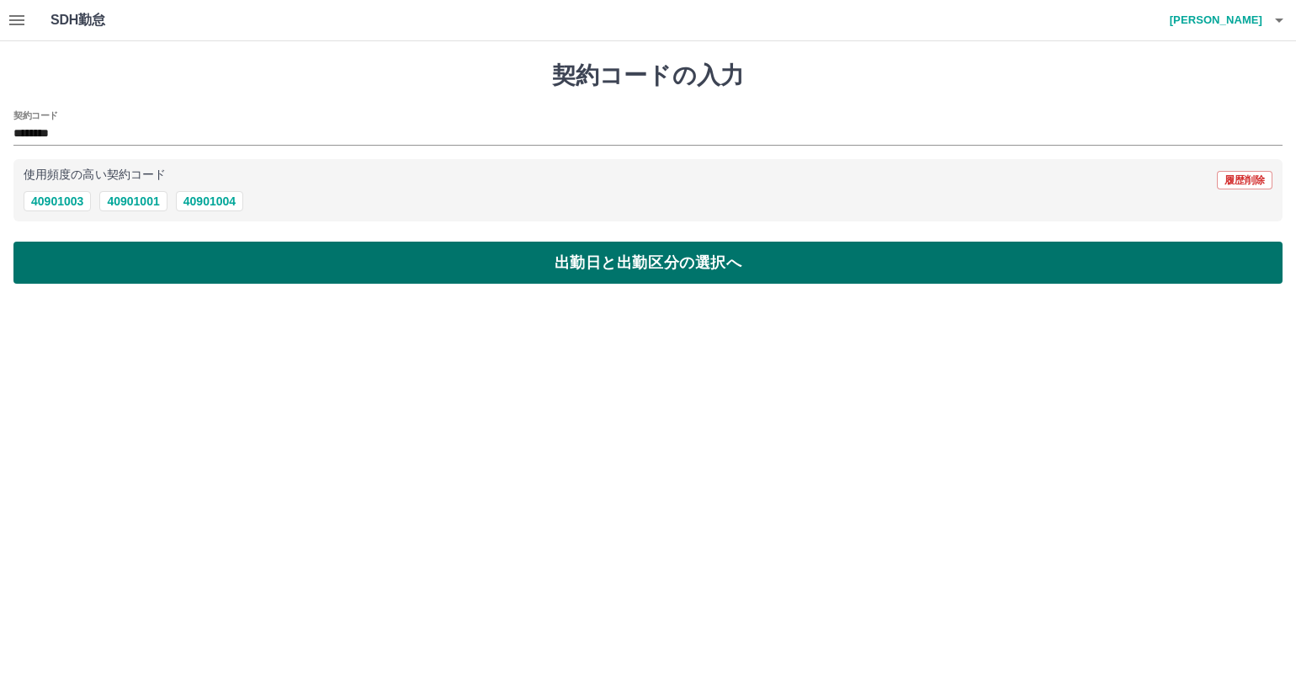
click at [233, 261] on button "出勤日と出勤区分の選択へ" at bounding box center [647, 263] width 1269 height 42
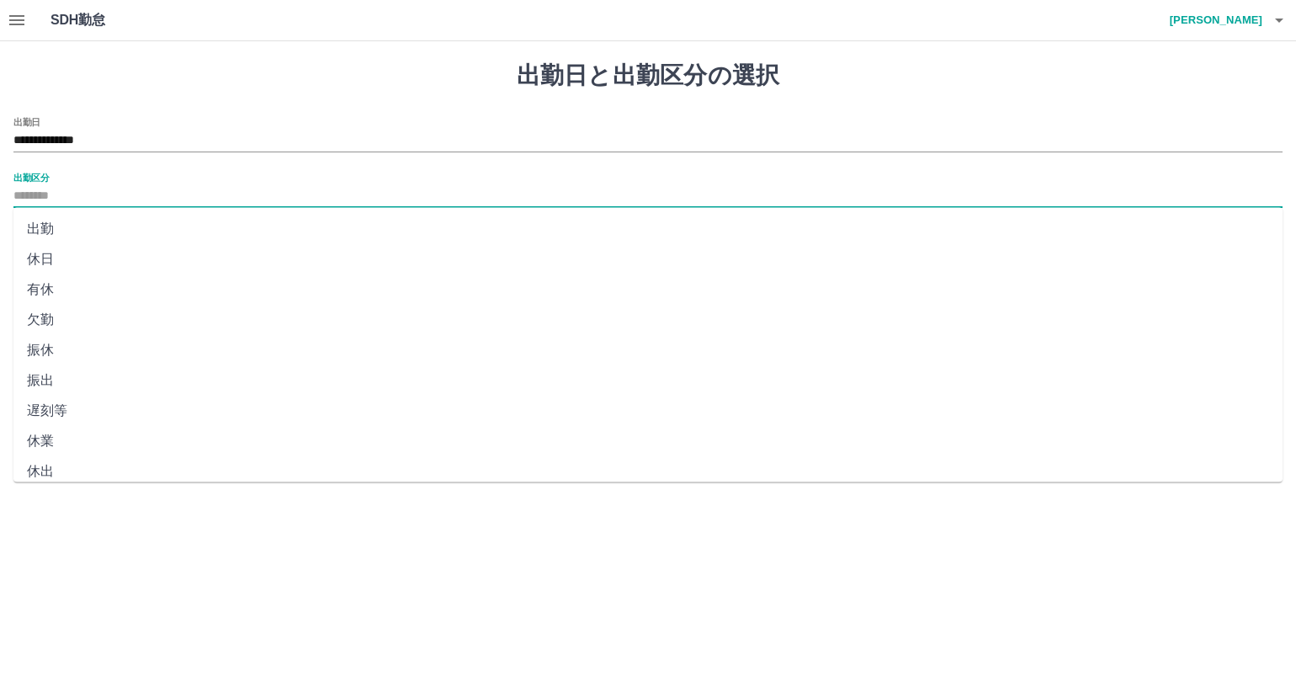
click at [166, 188] on input "出勤区分" at bounding box center [647, 196] width 1269 height 21
click at [162, 194] on input "出勤区分" at bounding box center [647, 196] width 1269 height 21
click at [98, 264] on li "休日" at bounding box center [647, 259] width 1269 height 30
type input "**"
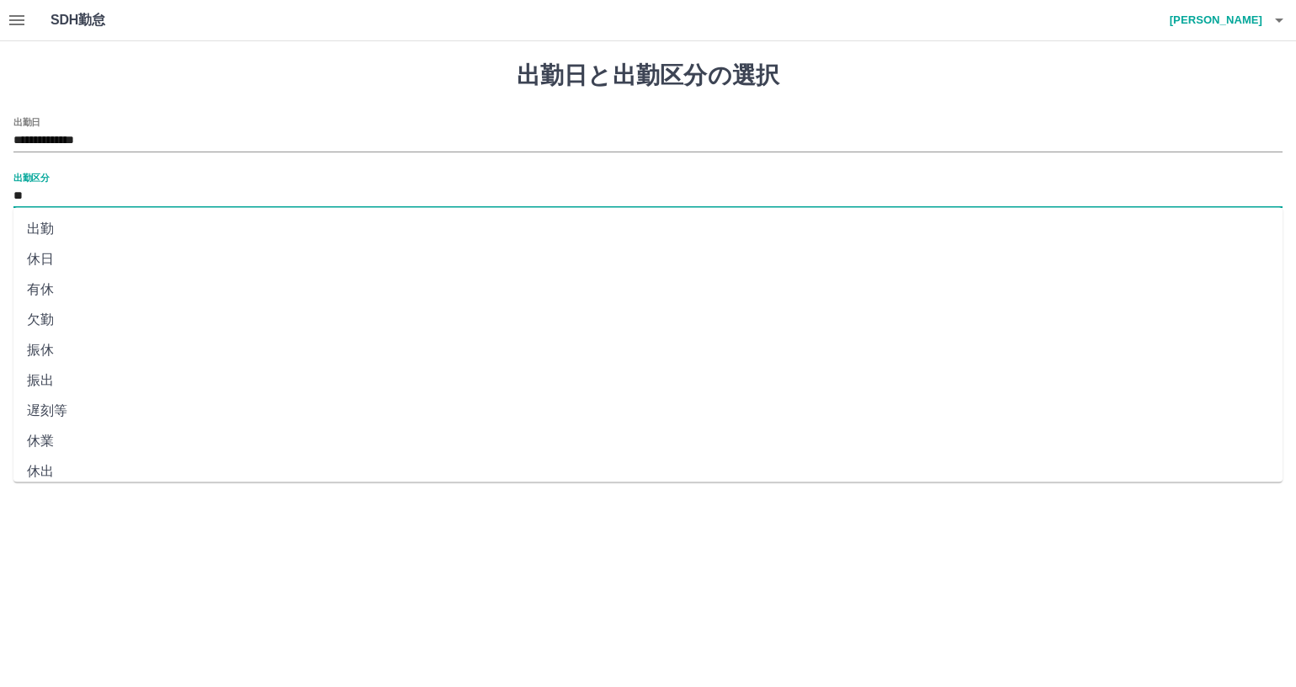
click at [98, 264] on button "申請内容の確認へ" at bounding box center [647, 249] width 1269 height 42
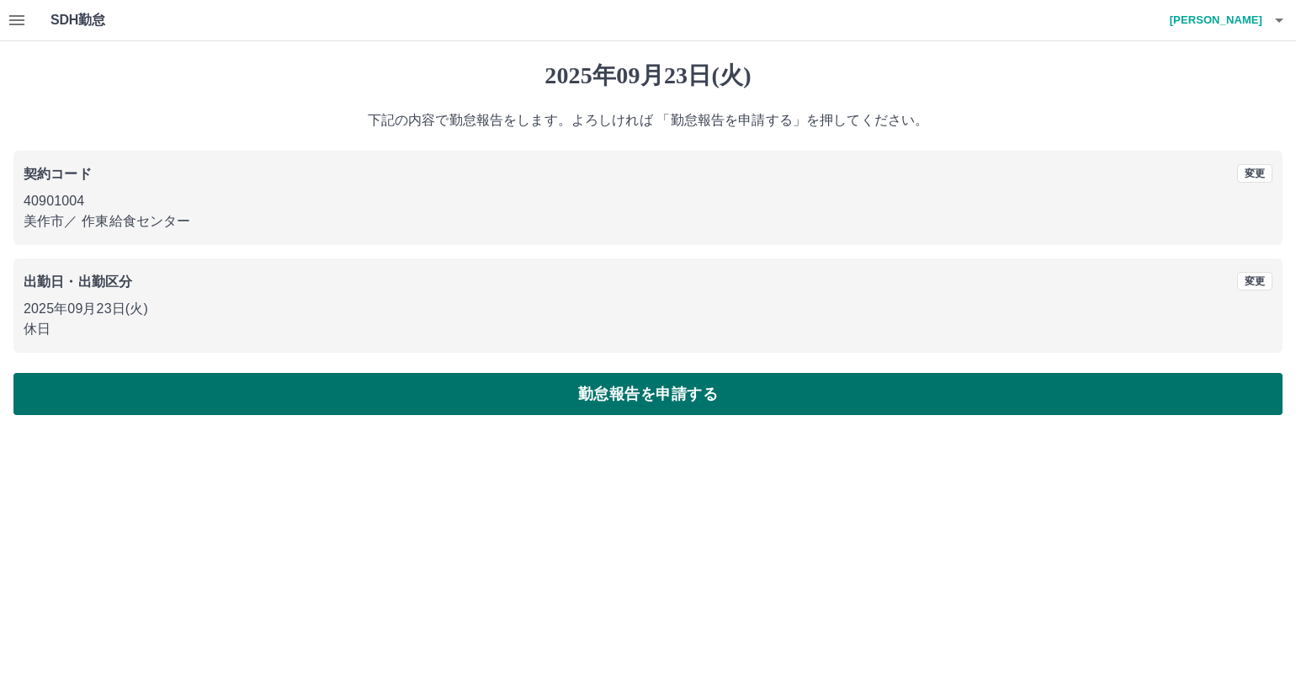
click at [334, 397] on button "勤怠報告を申請する" at bounding box center [647, 394] width 1269 height 42
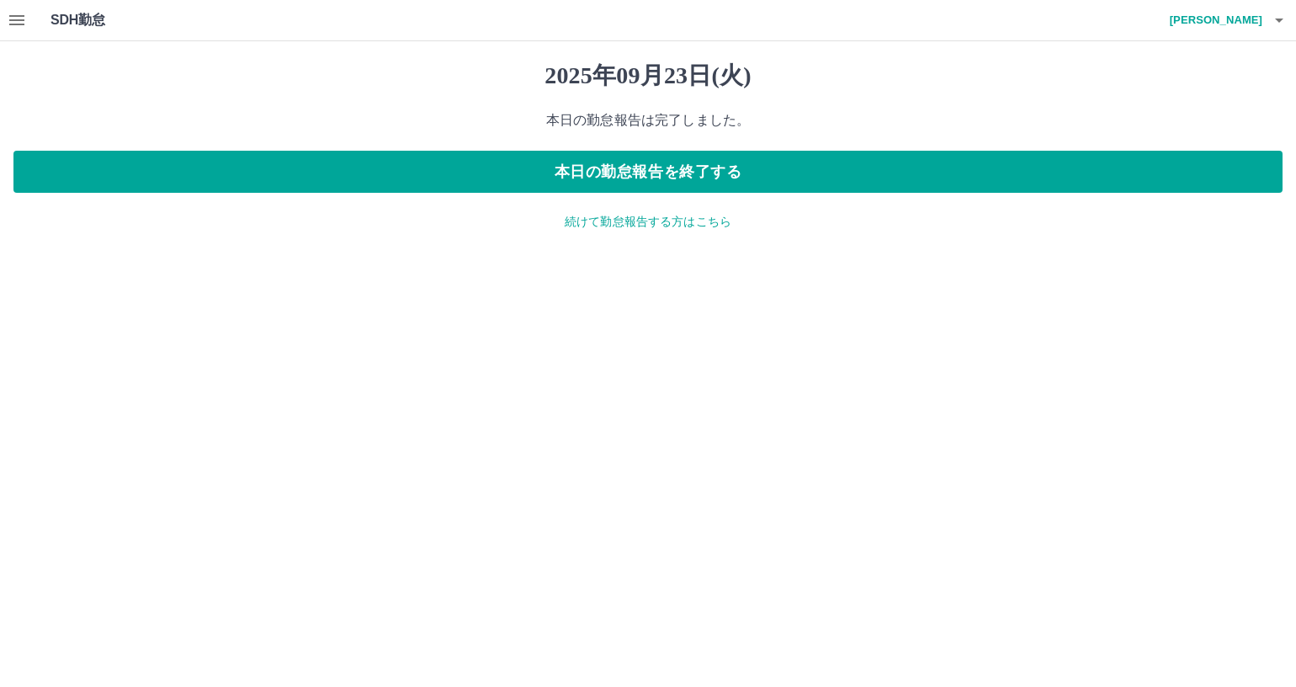
click at [658, 219] on p "続けて勤怠報告する方はこちら" at bounding box center [647, 222] width 1269 height 18
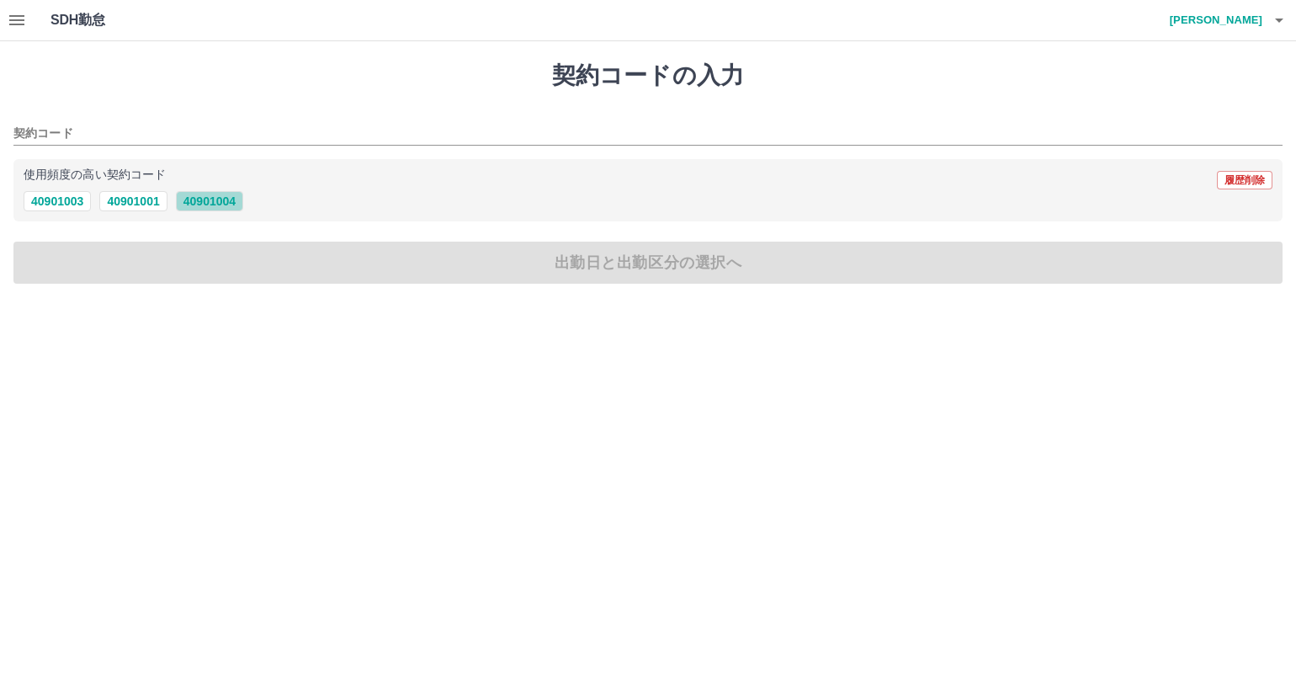
click at [217, 202] on button "40901004" at bounding box center [209, 201] width 67 height 20
type input "********"
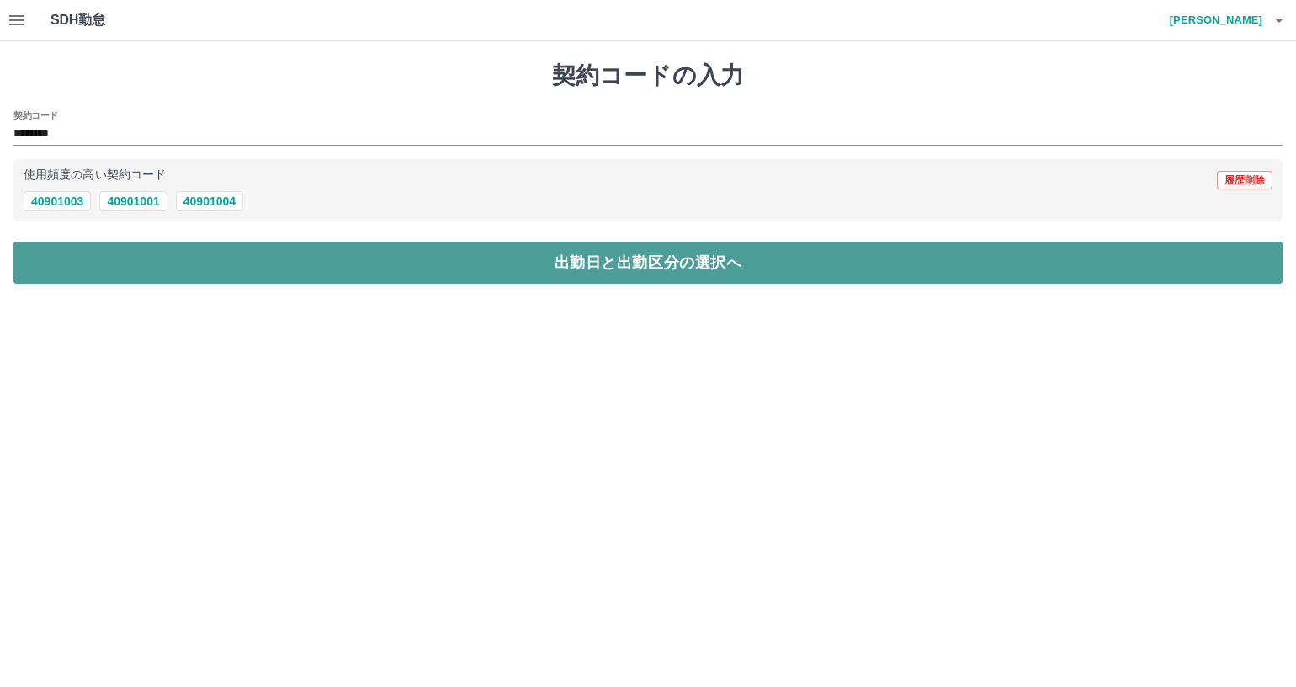
click at [226, 258] on button "出勤日と出勤区分の選択へ" at bounding box center [647, 263] width 1269 height 42
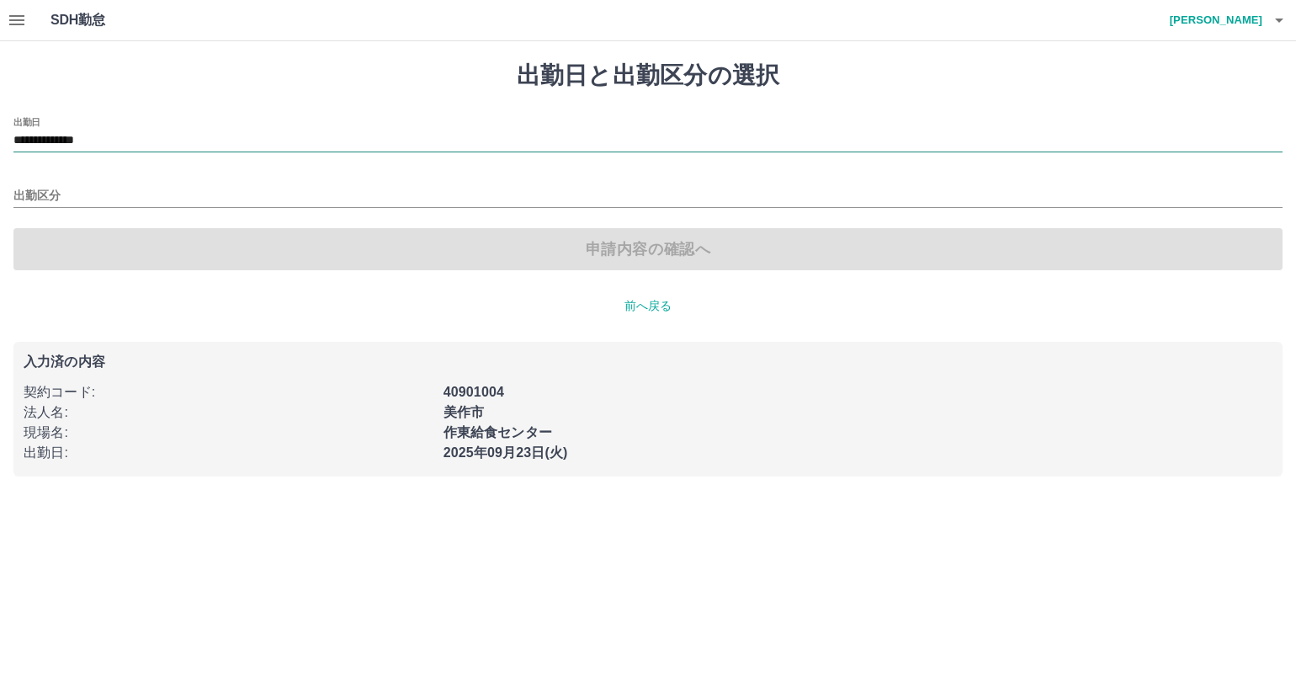
click at [163, 145] on input "**********" at bounding box center [647, 140] width 1269 height 21
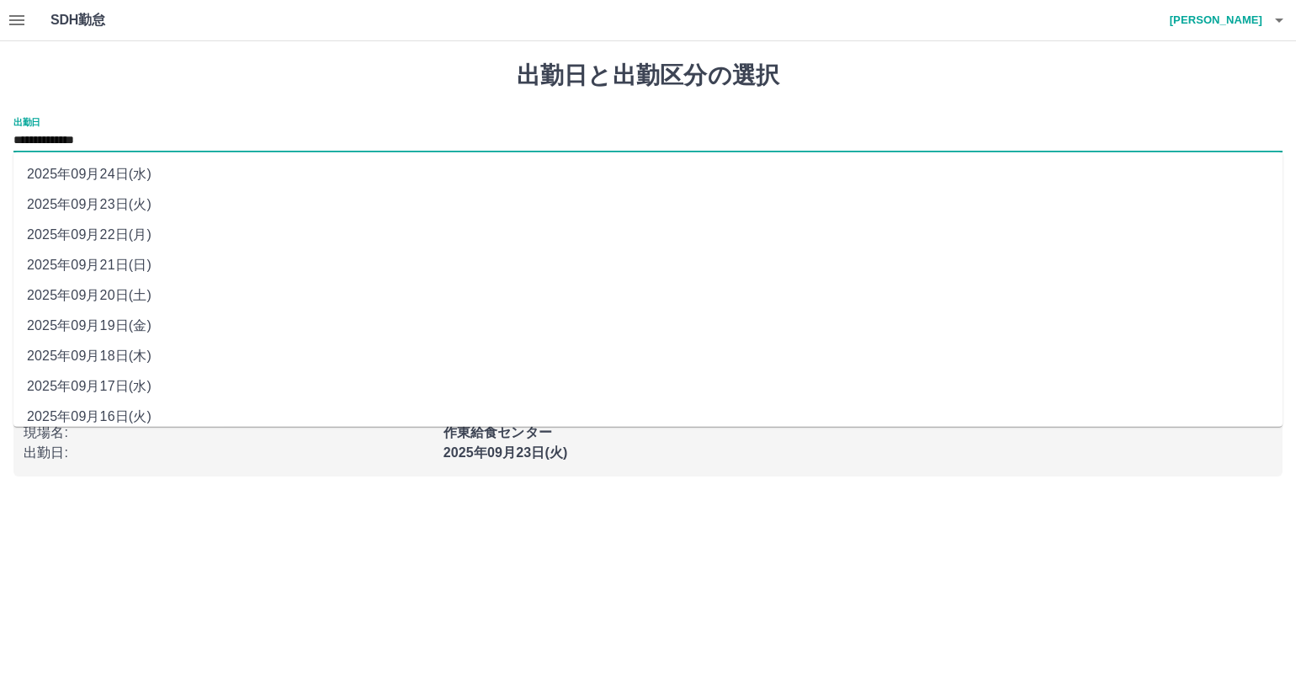
click at [157, 235] on li "2025年09月22日(月)" at bounding box center [647, 235] width 1269 height 30
type input "**********"
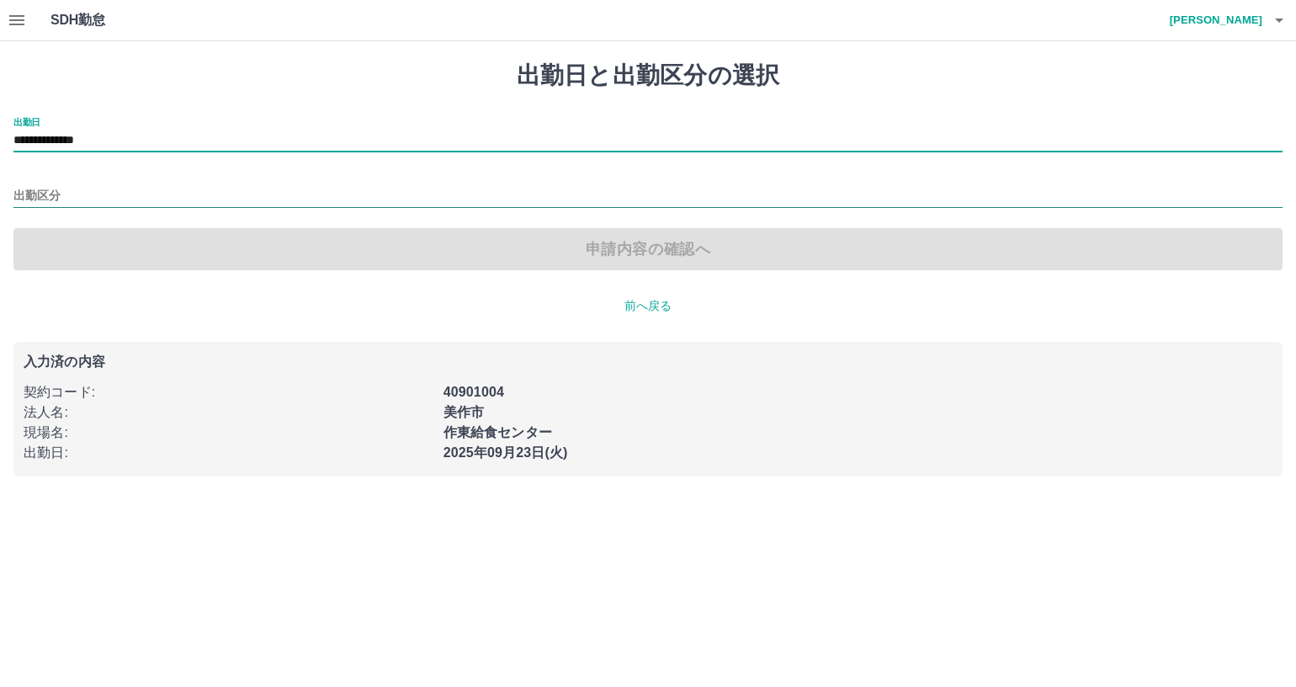
click at [160, 201] on input "出勤区分" at bounding box center [647, 196] width 1269 height 21
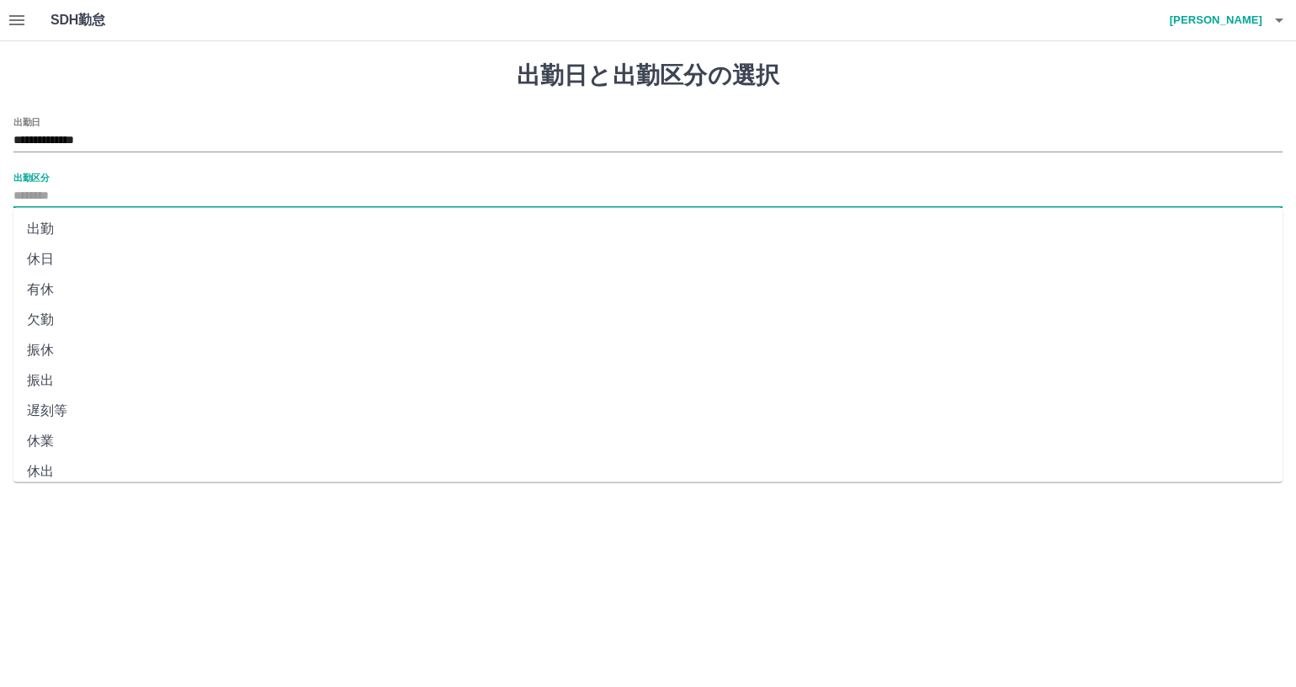
click at [152, 264] on li "休日" at bounding box center [647, 259] width 1269 height 30
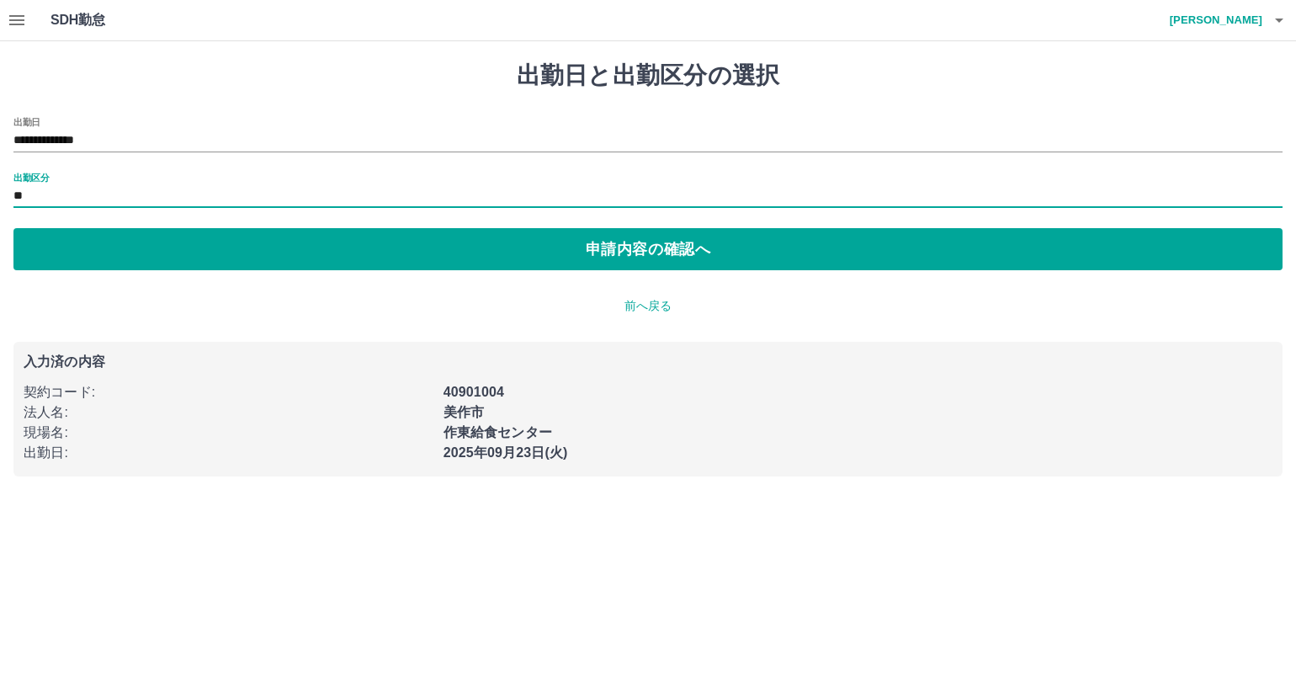
type input "**"
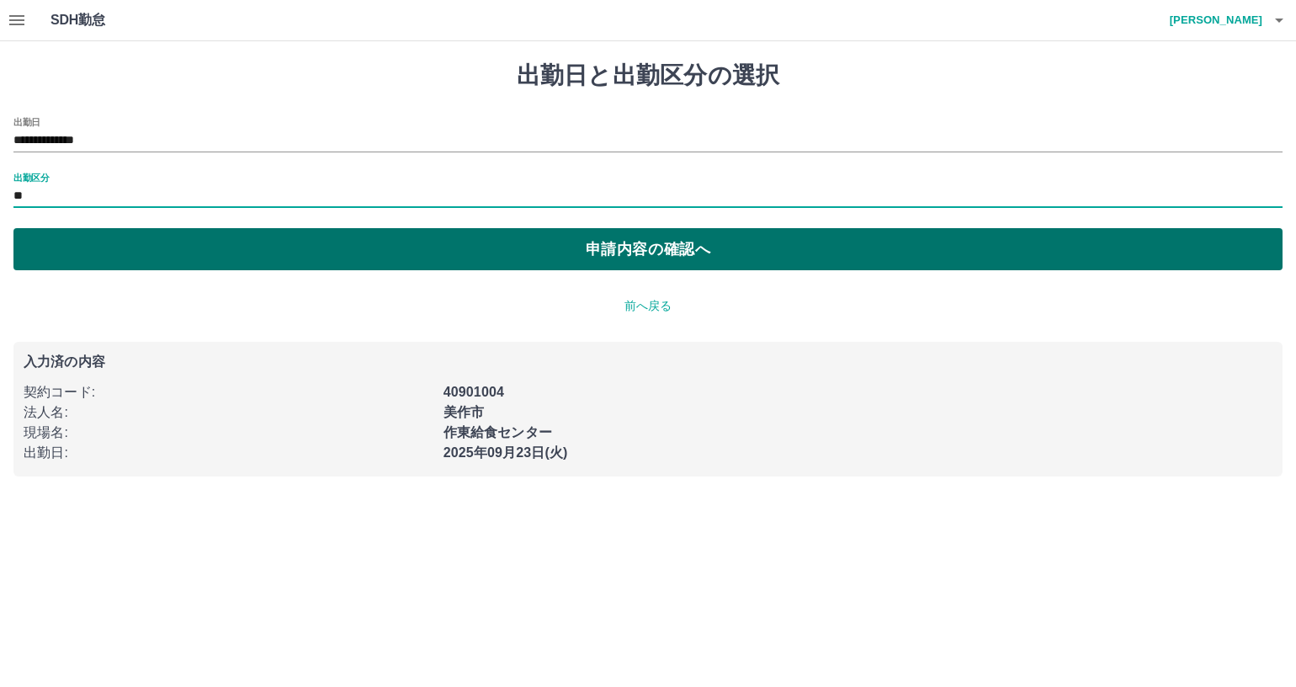
click at [235, 242] on button "申請内容の確認へ" at bounding box center [647, 249] width 1269 height 42
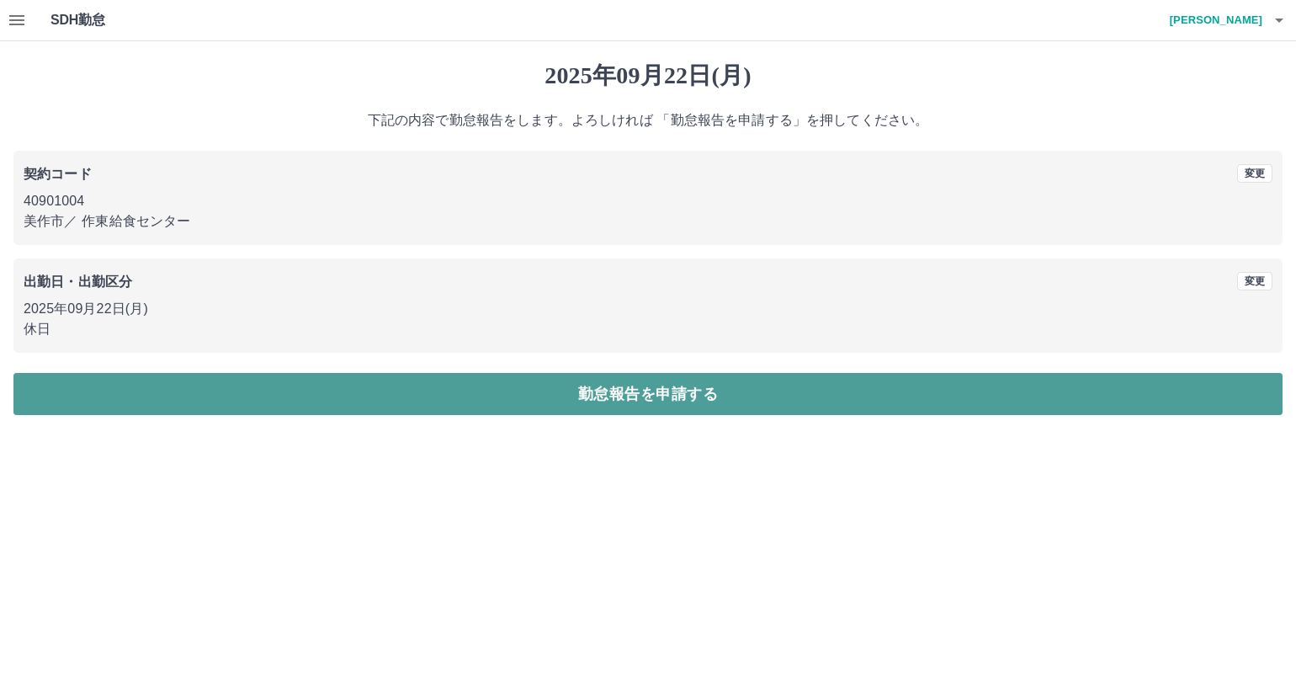
click at [377, 396] on button "勤怠報告を申請する" at bounding box center [647, 394] width 1269 height 42
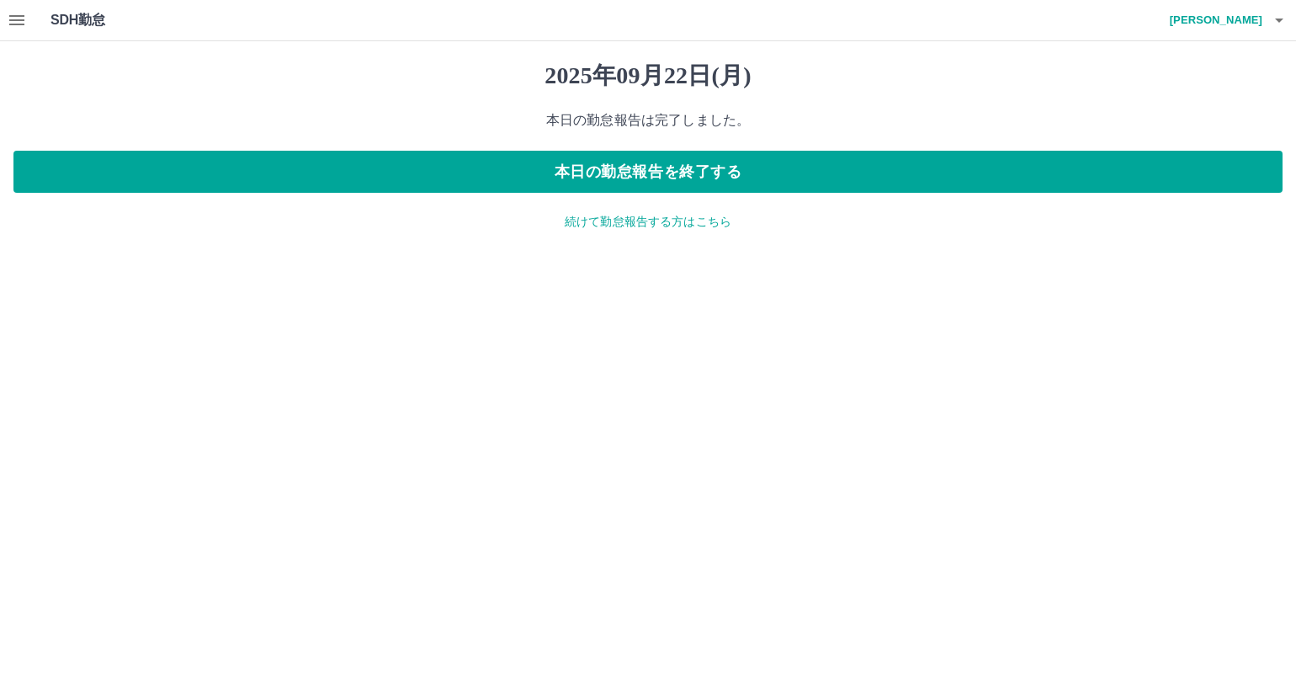
click at [593, 226] on p "続けて勤怠報告する方はこちら" at bounding box center [647, 222] width 1269 height 18
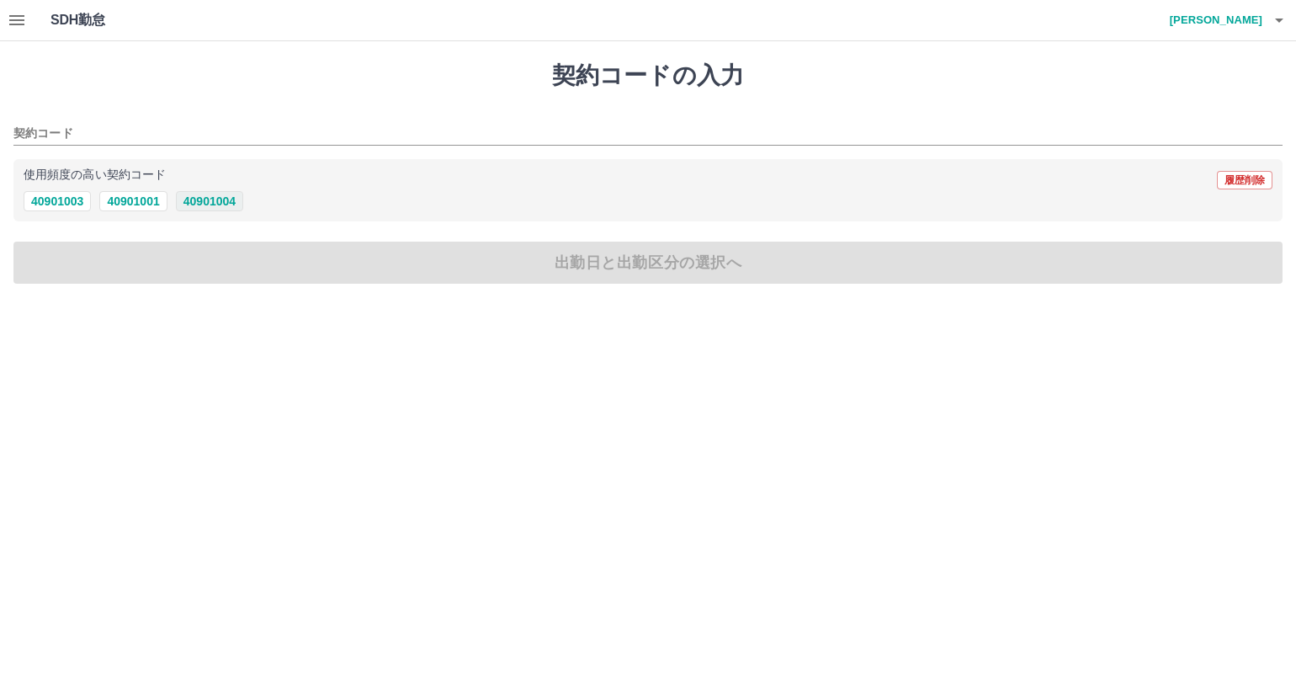
click at [217, 201] on button "40901004" at bounding box center [209, 201] width 67 height 20
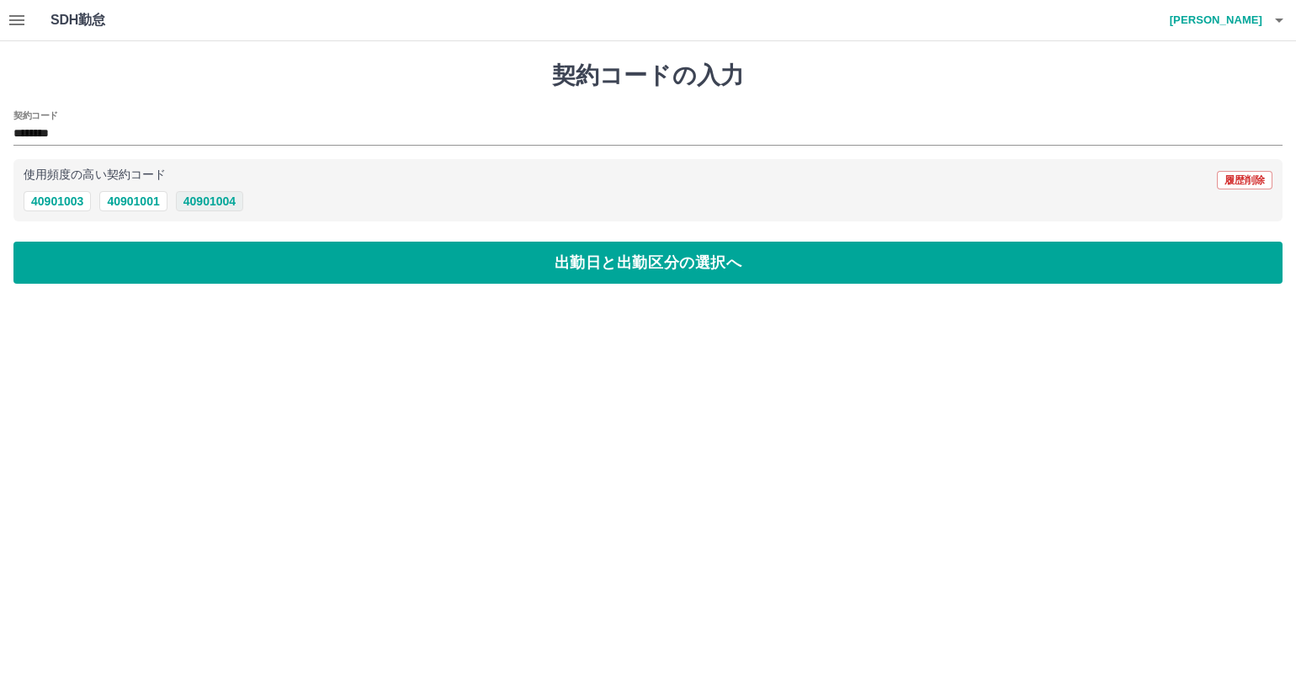
type input "********"
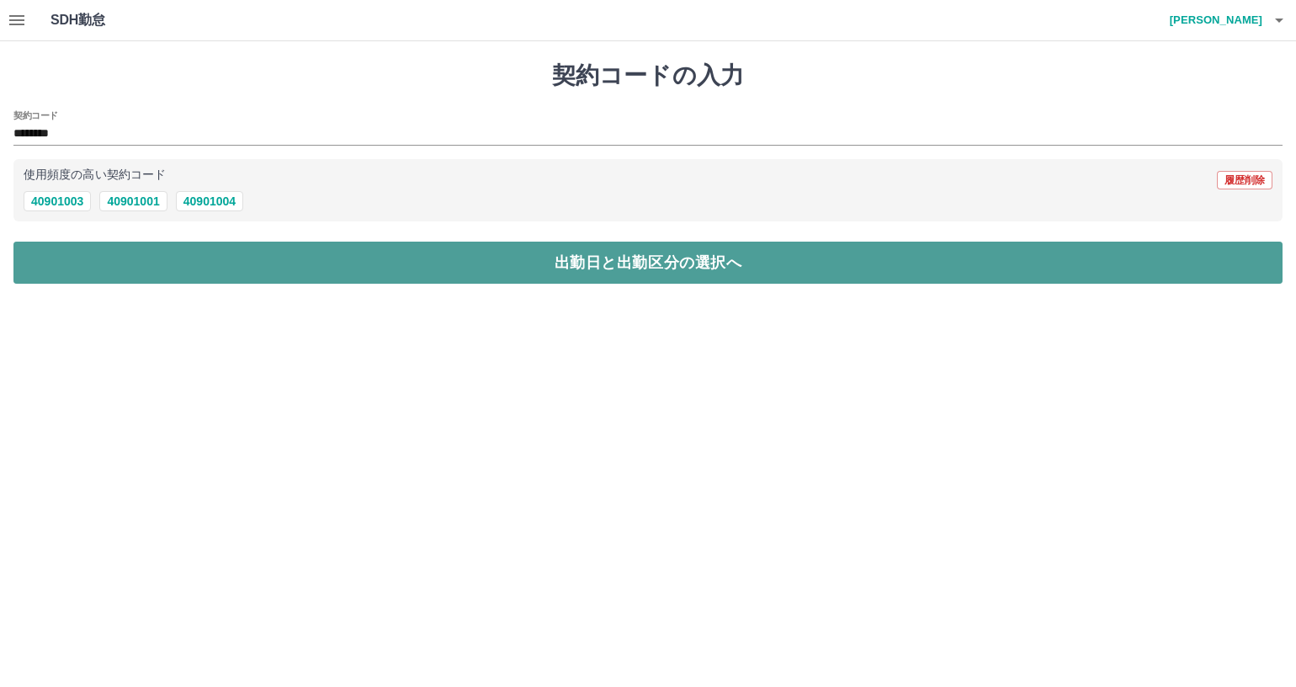
click at [237, 278] on button "出勤日と出勤区分の選択へ" at bounding box center [647, 263] width 1269 height 42
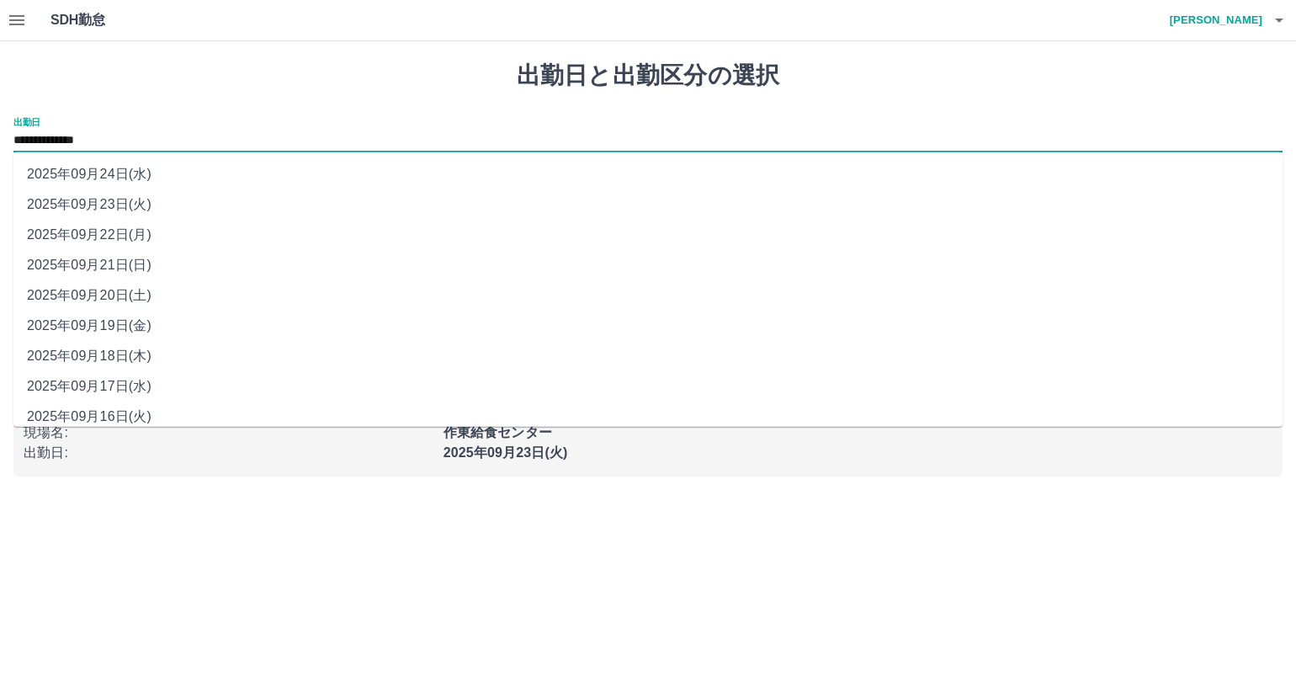
click at [137, 145] on input "**********" at bounding box center [647, 140] width 1269 height 21
click at [136, 263] on li "2025年09月21日(日)" at bounding box center [647, 265] width 1269 height 30
type input "**********"
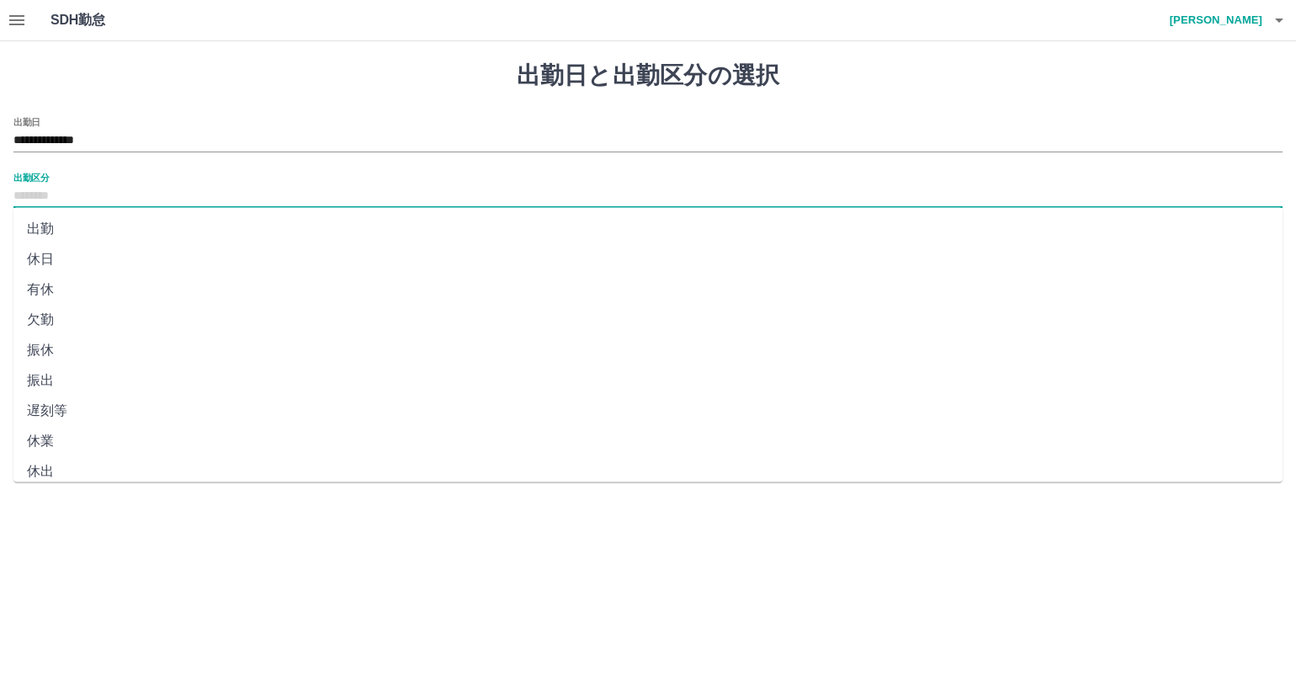
click at [155, 195] on input "出勤区分" at bounding box center [647, 196] width 1269 height 21
click at [167, 434] on li "法定休" at bounding box center [647, 430] width 1269 height 30
type input "***"
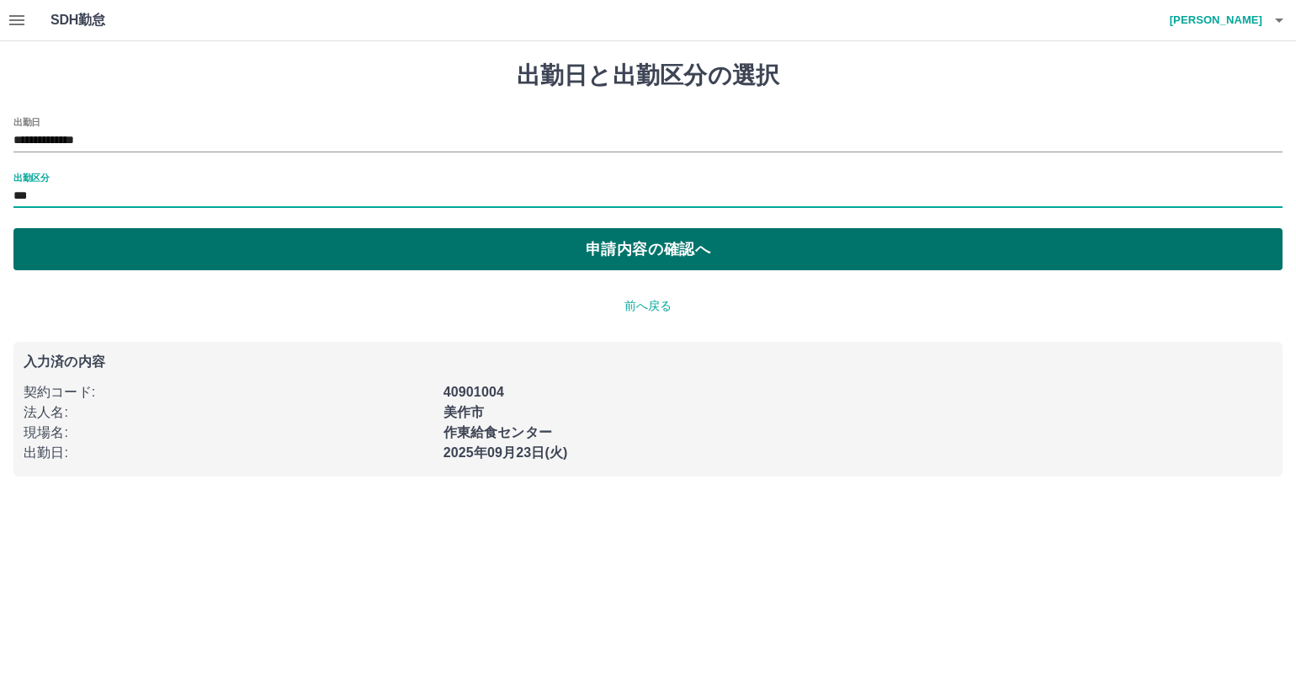
click at [352, 262] on button "申請内容の確認へ" at bounding box center [647, 249] width 1269 height 42
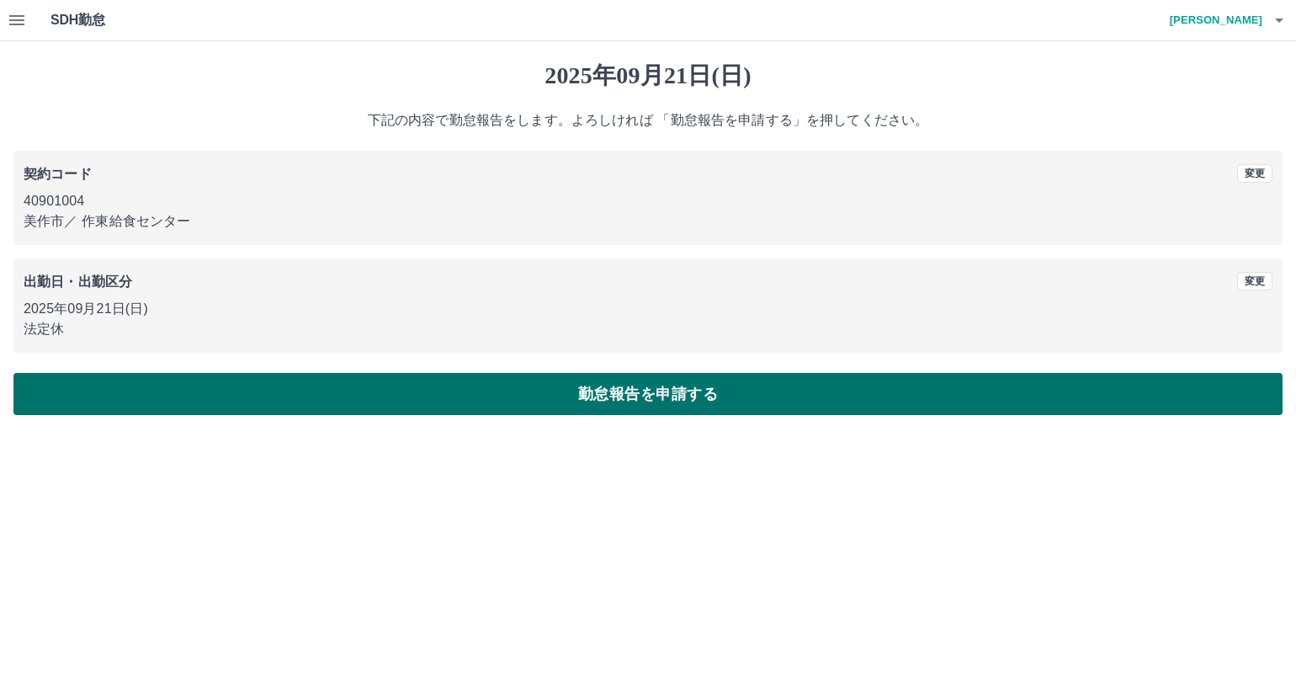
click at [370, 386] on button "勤怠報告を申請する" at bounding box center [647, 394] width 1269 height 42
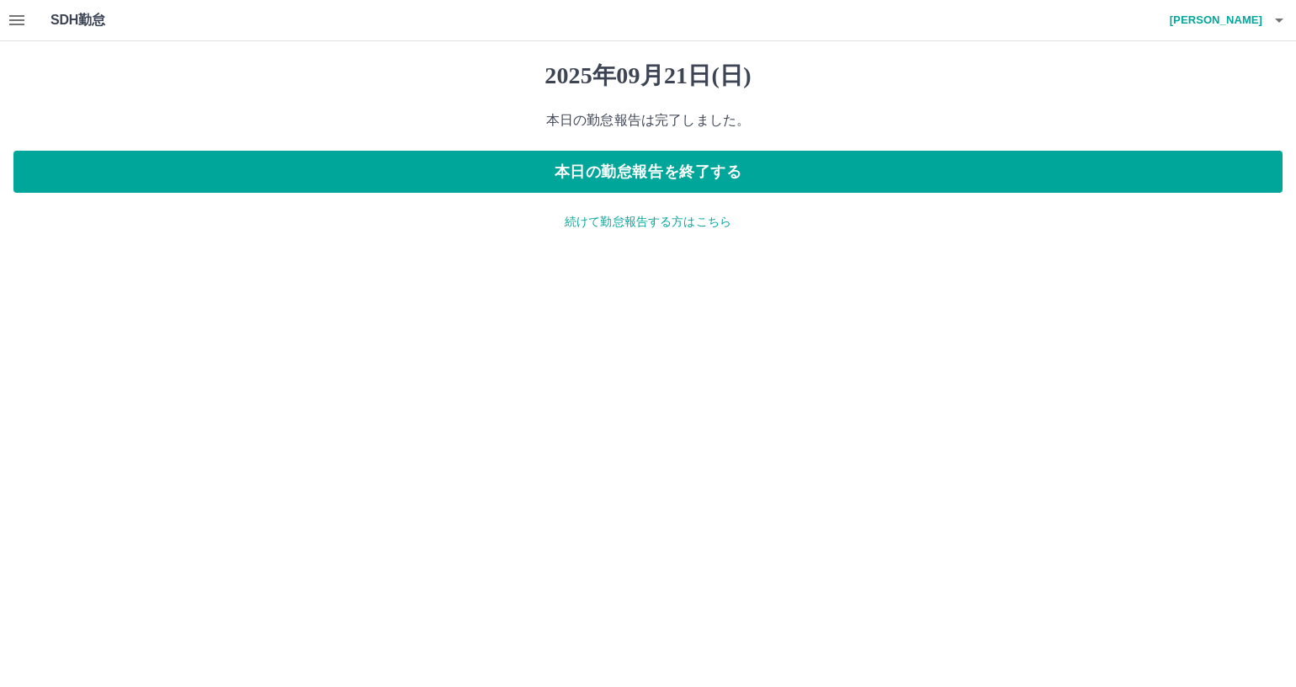
click at [590, 220] on p "続けて勤怠報告する方はこちら" at bounding box center [647, 222] width 1269 height 18
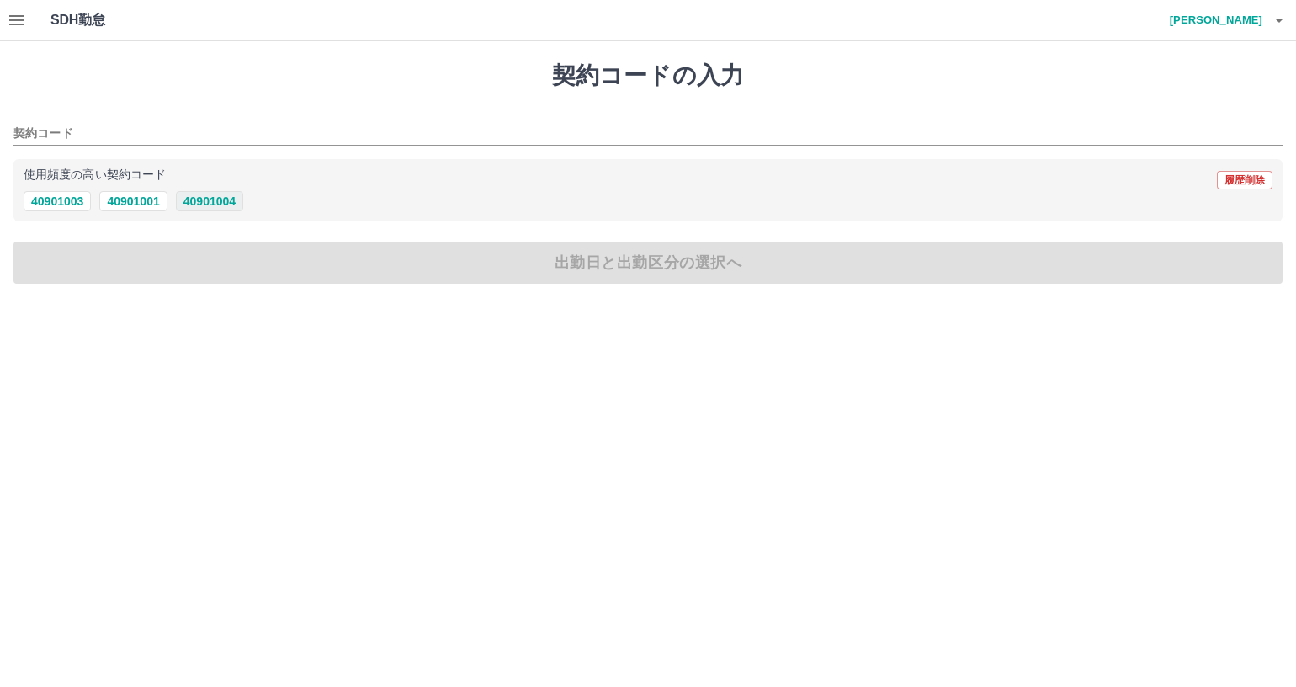
click at [231, 199] on button "40901004" at bounding box center [209, 201] width 67 height 20
type input "********"
click at [231, 199] on button "40901004" at bounding box center [209, 201] width 67 height 20
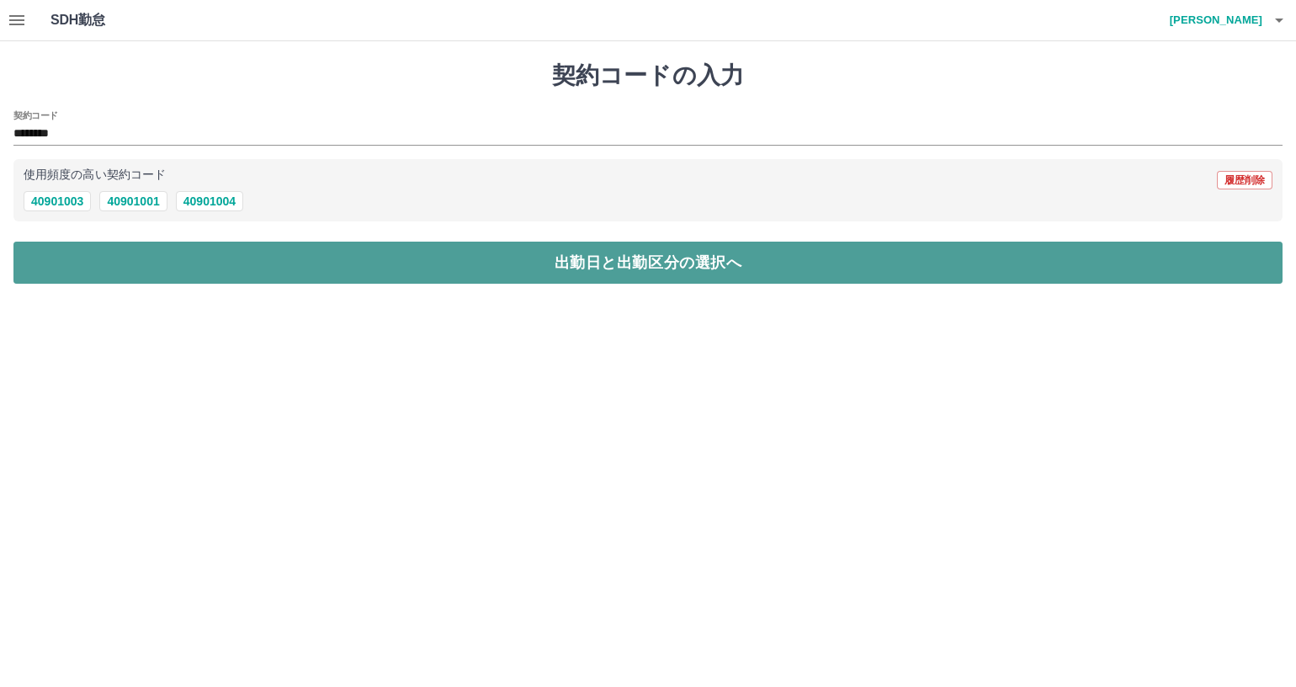
click at [241, 258] on button "出勤日と出勤区分の選択へ" at bounding box center [647, 263] width 1269 height 42
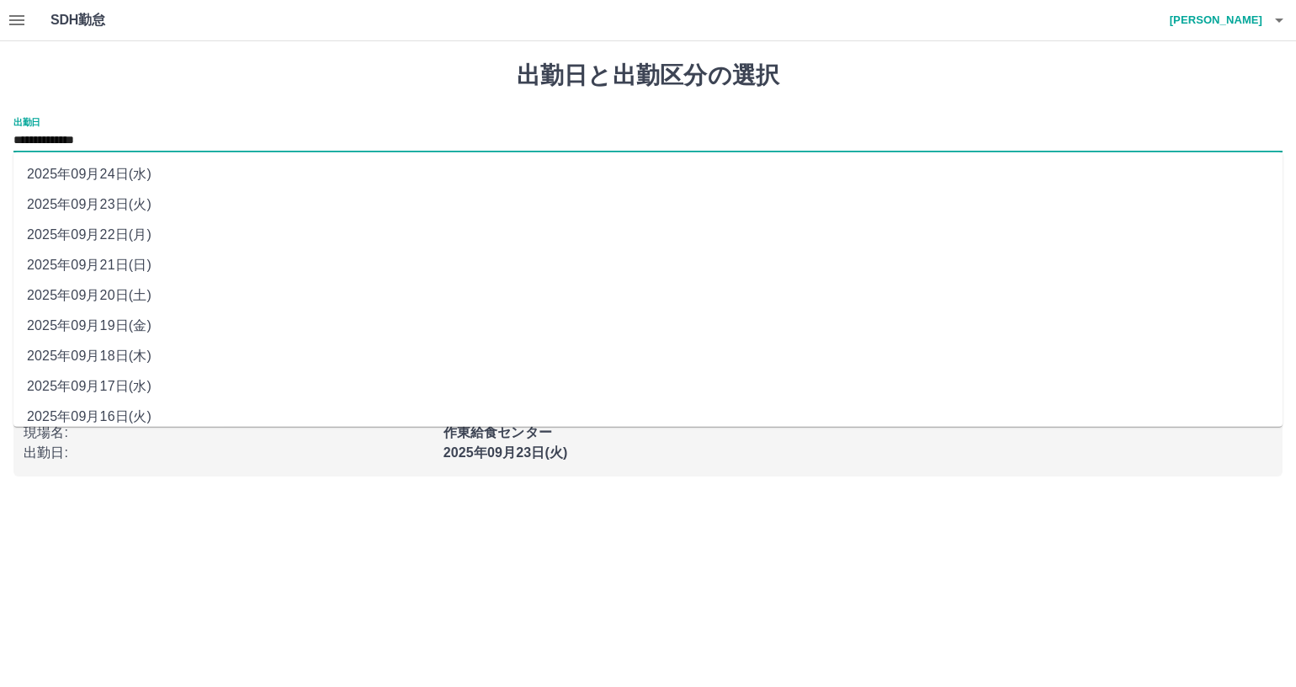
click at [164, 141] on input "**********" at bounding box center [647, 140] width 1269 height 21
click at [158, 296] on li "2025年09月20日(土)" at bounding box center [647, 295] width 1269 height 30
type input "**********"
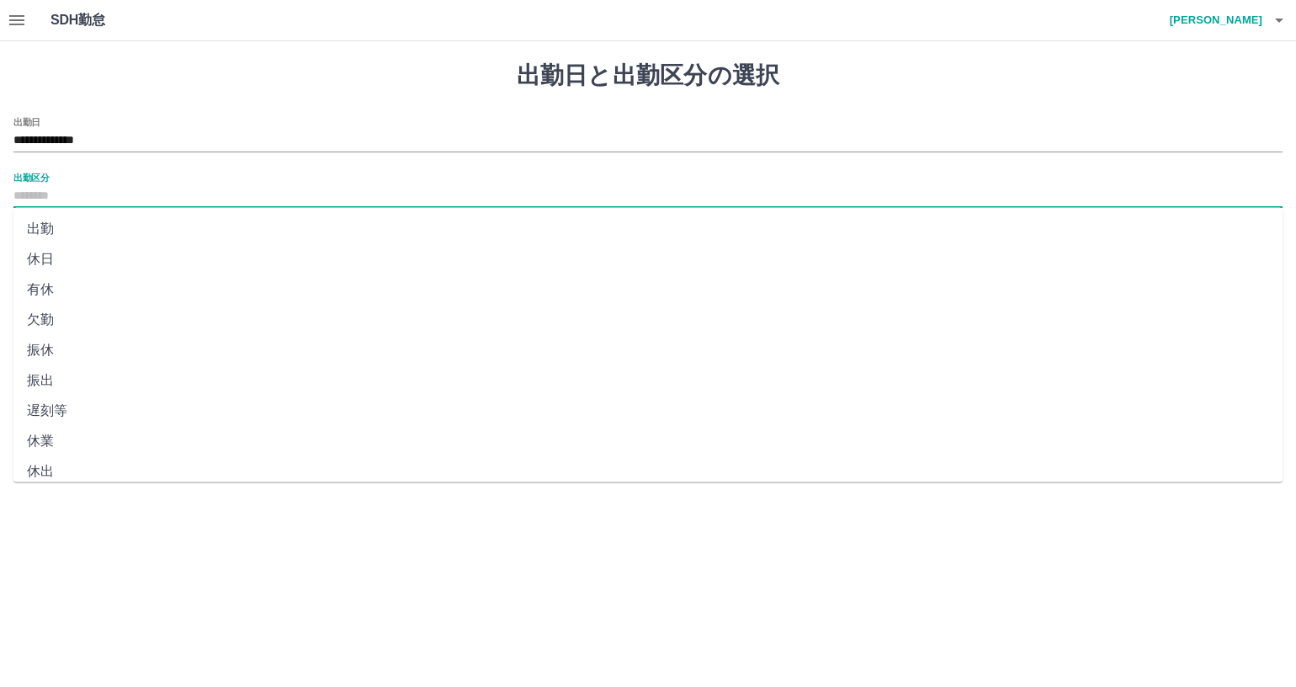
click at [173, 199] on input "出勤区分" at bounding box center [647, 196] width 1269 height 21
click at [162, 262] on li "休日" at bounding box center [647, 259] width 1269 height 30
type input "**"
click at [162, 262] on button "申請内容の確認へ" at bounding box center [647, 249] width 1269 height 42
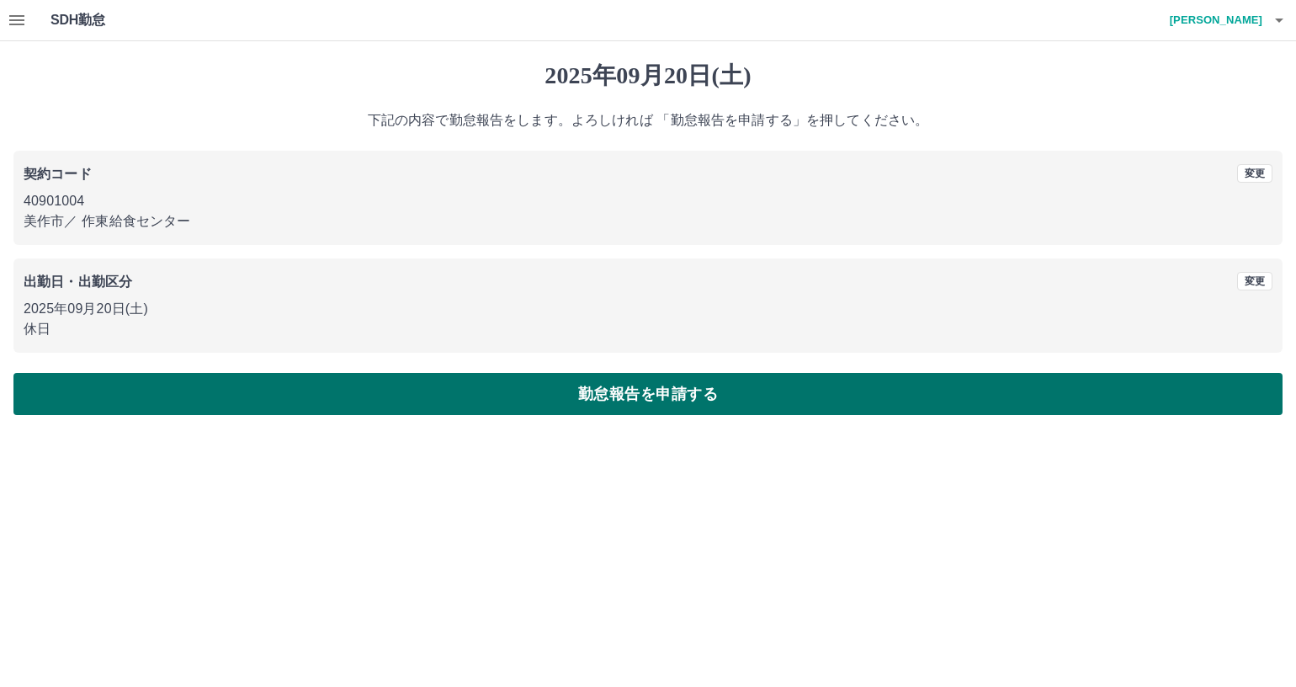
click at [262, 399] on button "勤怠報告を申請する" at bounding box center [647, 394] width 1269 height 42
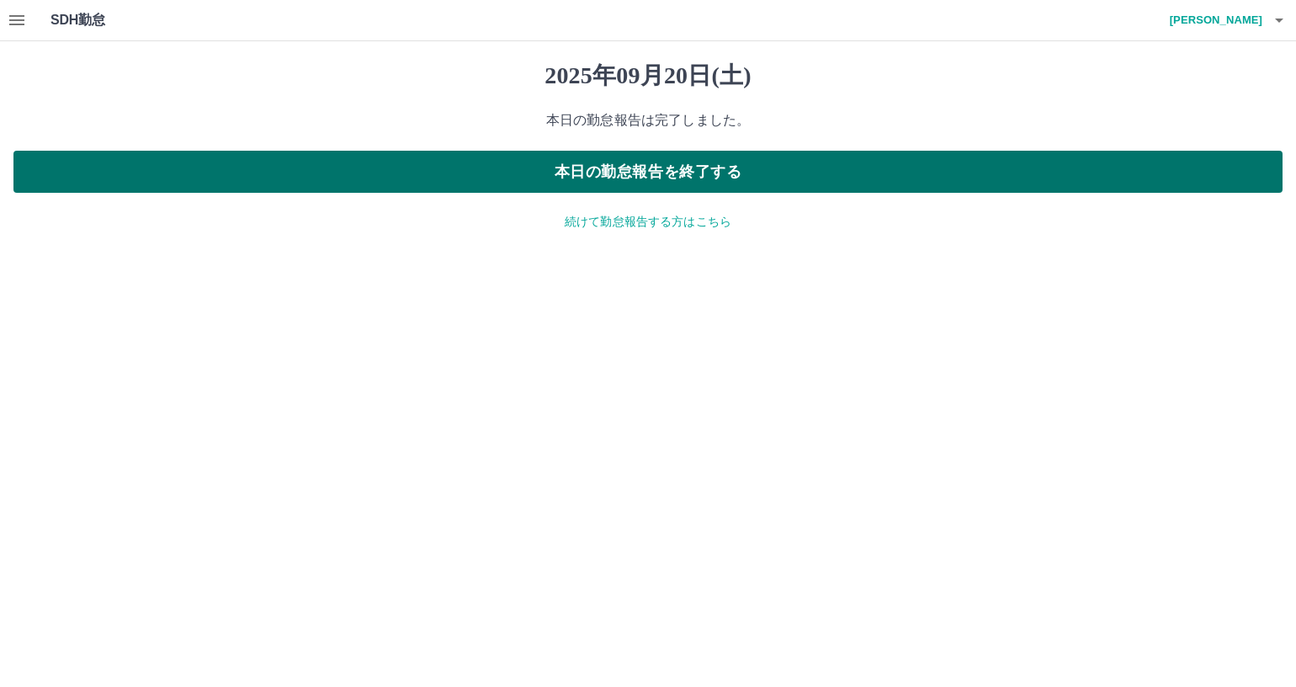
click at [609, 171] on button "本日の勤怠報告を終了する" at bounding box center [647, 172] width 1269 height 42
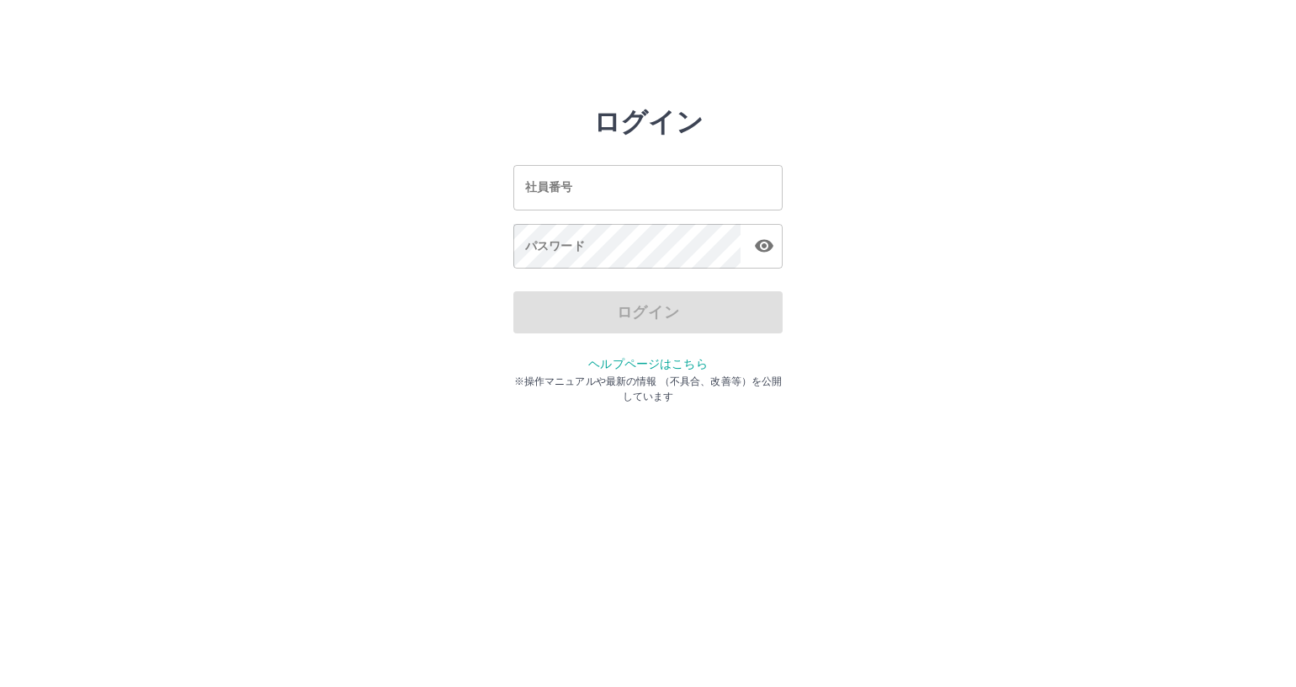
click at [612, 183] on input "社員番号" at bounding box center [647, 187] width 269 height 45
type input "*******"
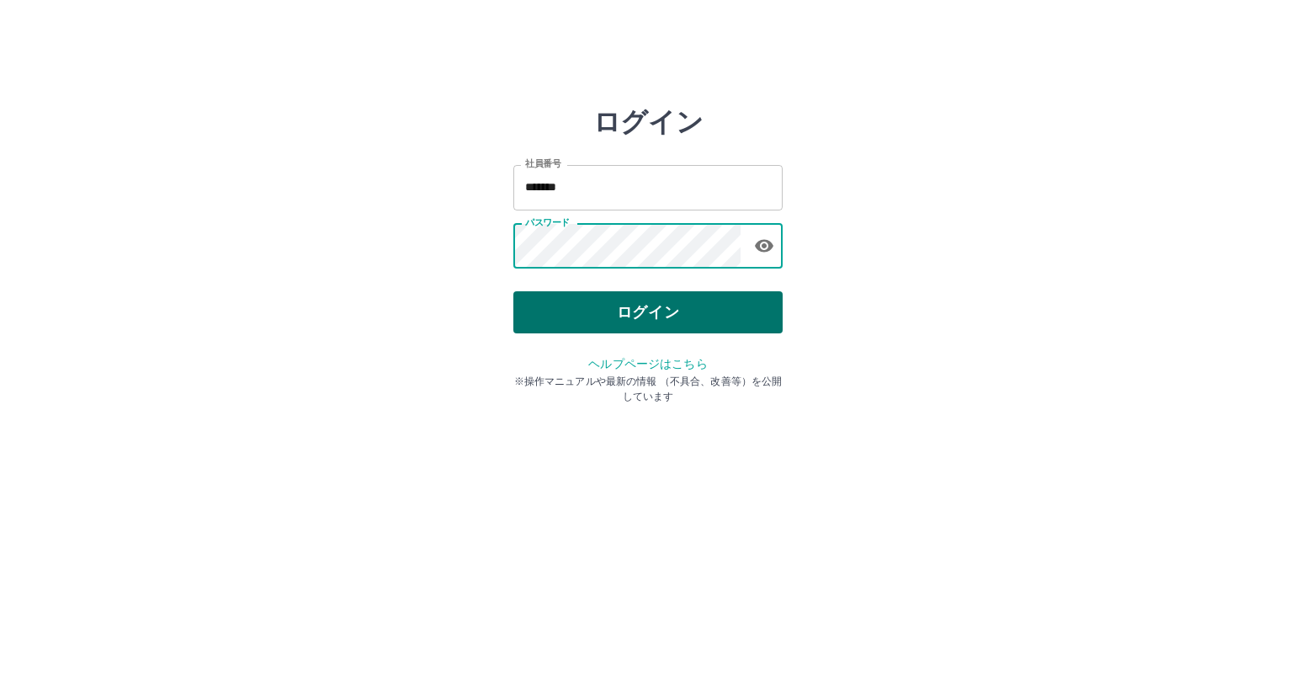
click at [589, 316] on button "ログイン" at bounding box center [647, 312] width 269 height 42
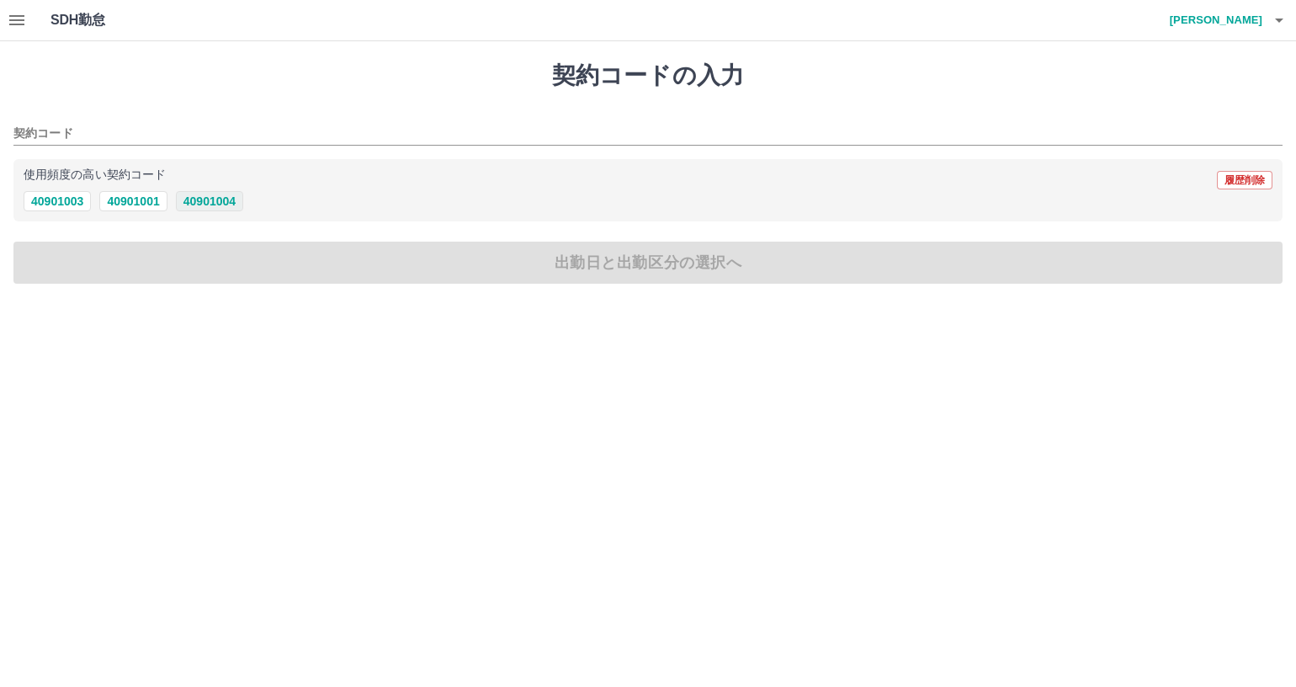
click at [226, 201] on button "40901004" at bounding box center [209, 201] width 67 height 20
type input "********"
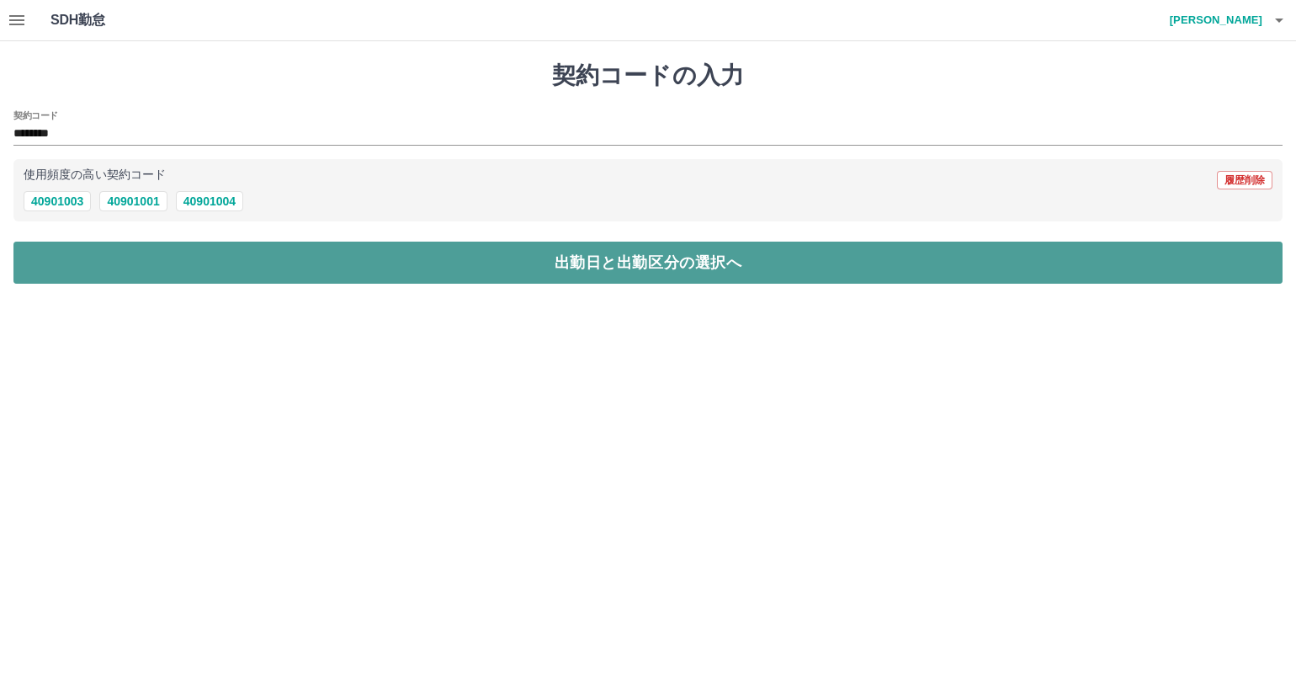
click at [222, 264] on button "出勤日と出勤区分の選択へ" at bounding box center [647, 263] width 1269 height 42
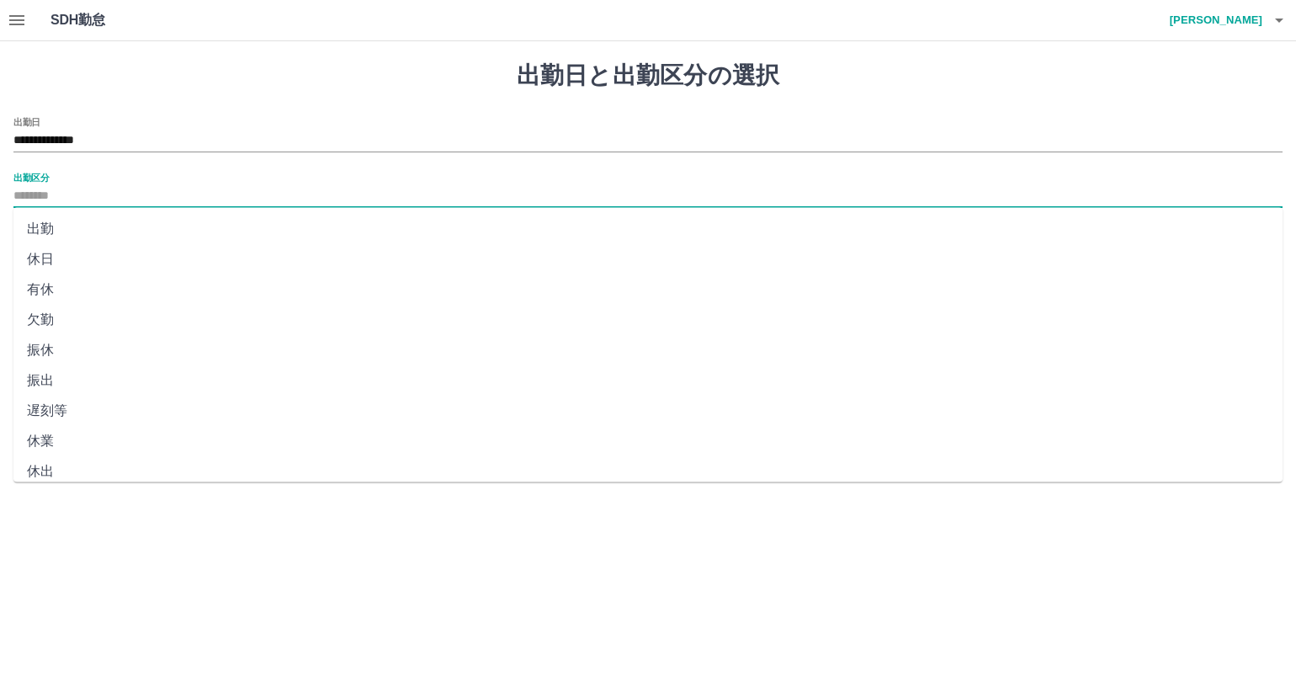
click at [131, 189] on input "出勤区分" at bounding box center [647, 196] width 1269 height 21
click at [121, 254] on li "休日" at bounding box center [647, 259] width 1269 height 30
type input "**"
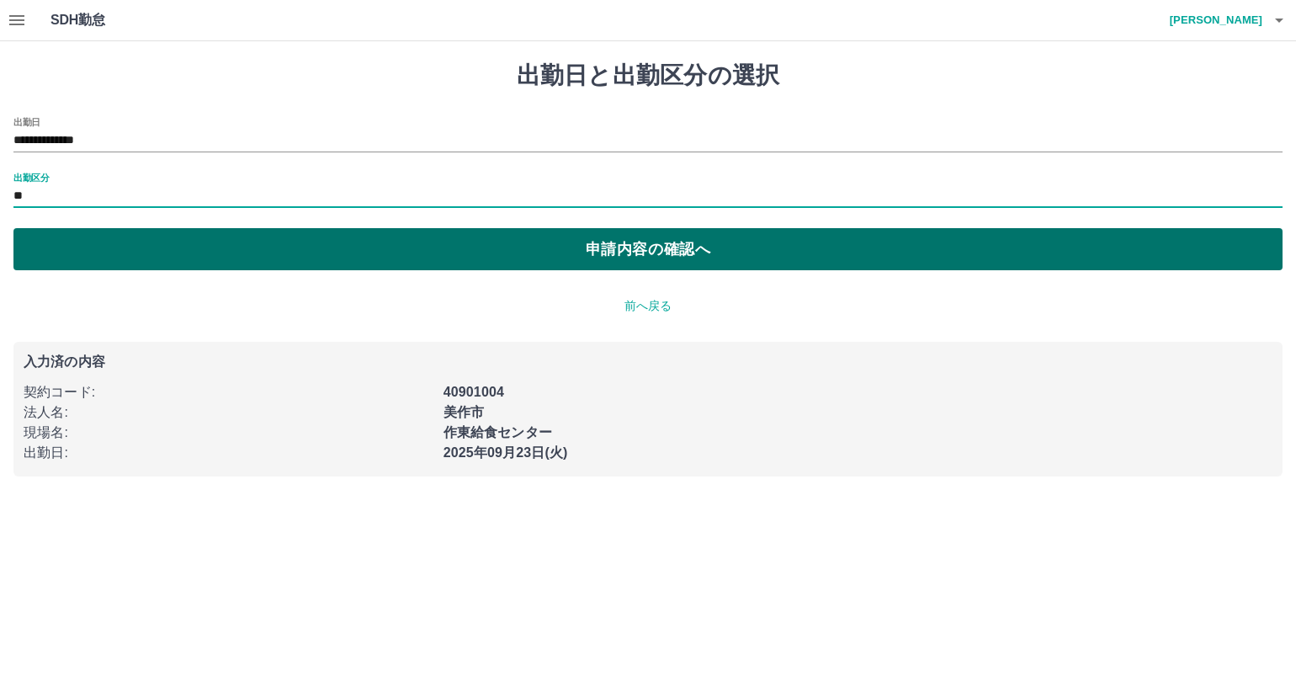
click at [230, 252] on button "申請内容の確認へ" at bounding box center [647, 249] width 1269 height 42
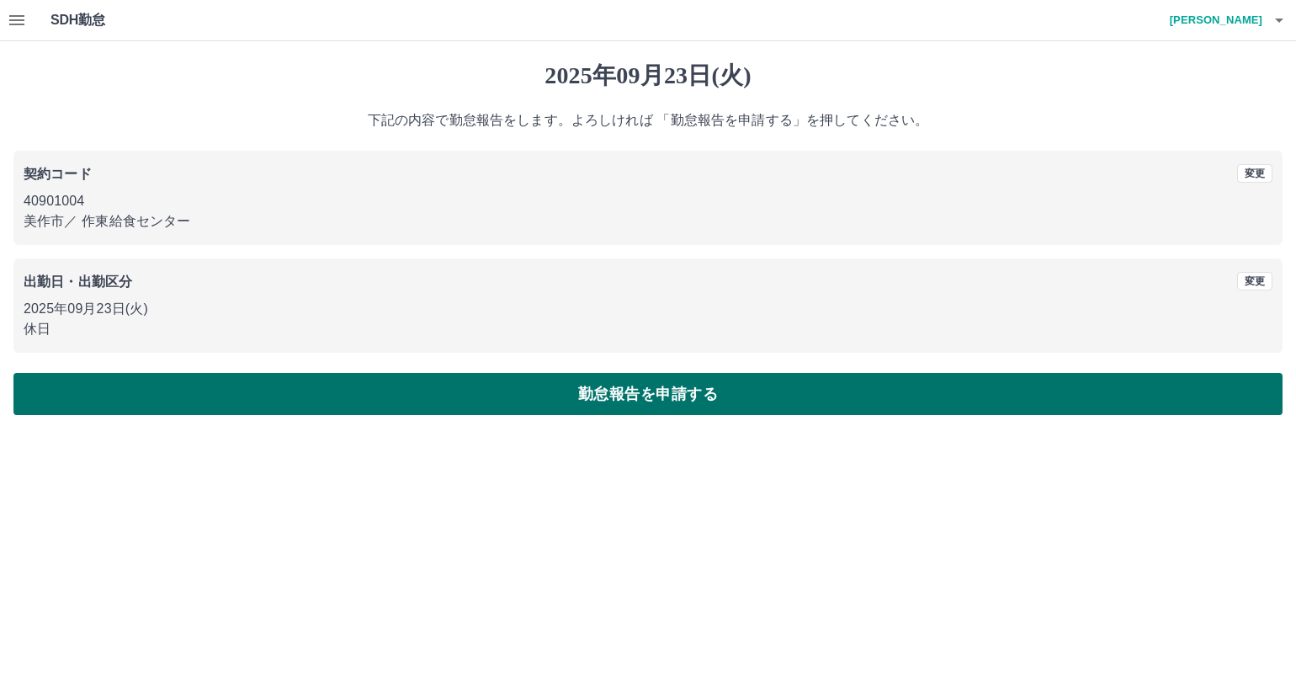
click at [414, 399] on button "勤怠報告を申請する" at bounding box center [647, 394] width 1269 height 42
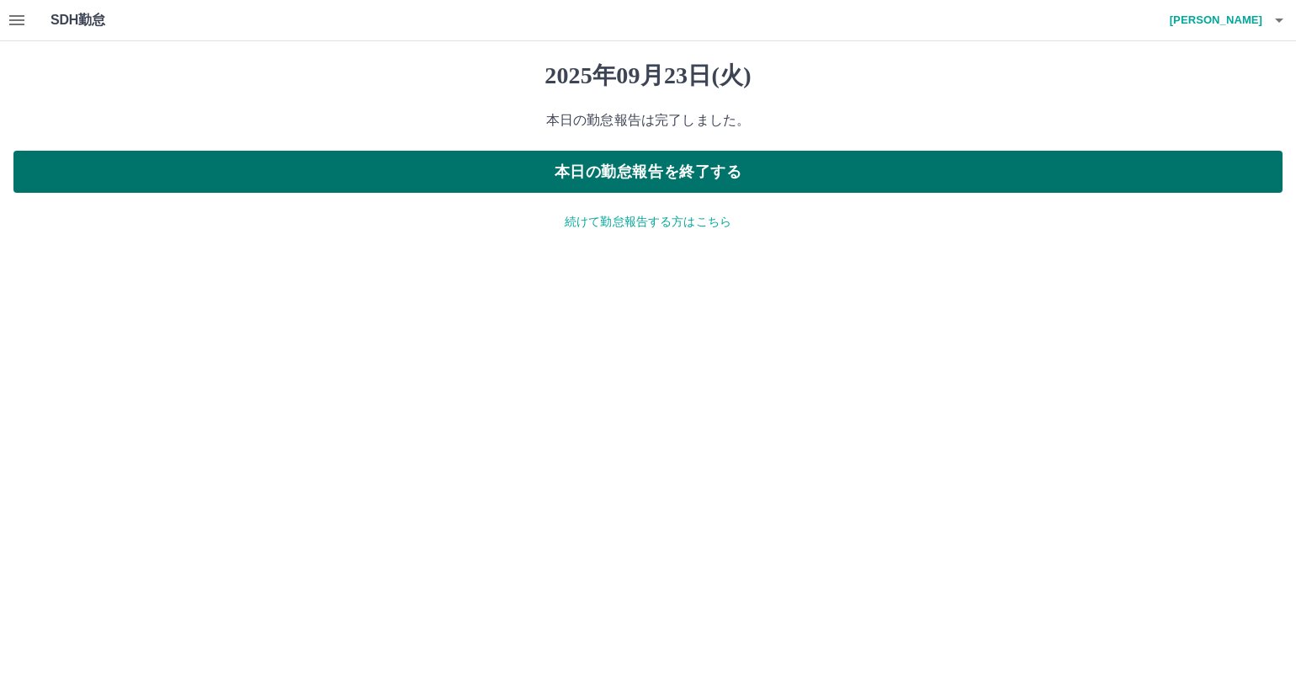
click at [614, 172] on button "本日の勤怠報告を終了する" at bounding box center [647, 172] width 1269 height 42
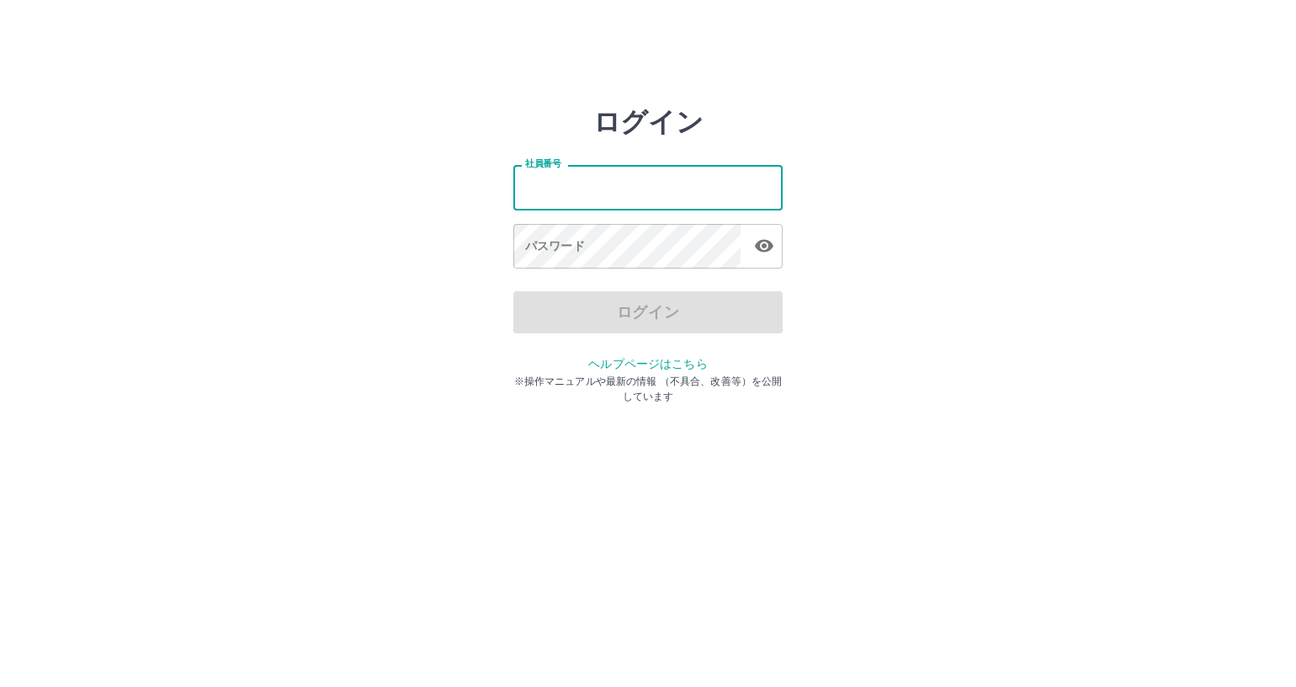
click at [596, 196] on input "社員番号" at bounding box center [647, 187] width 269 height 45
type input "*******"
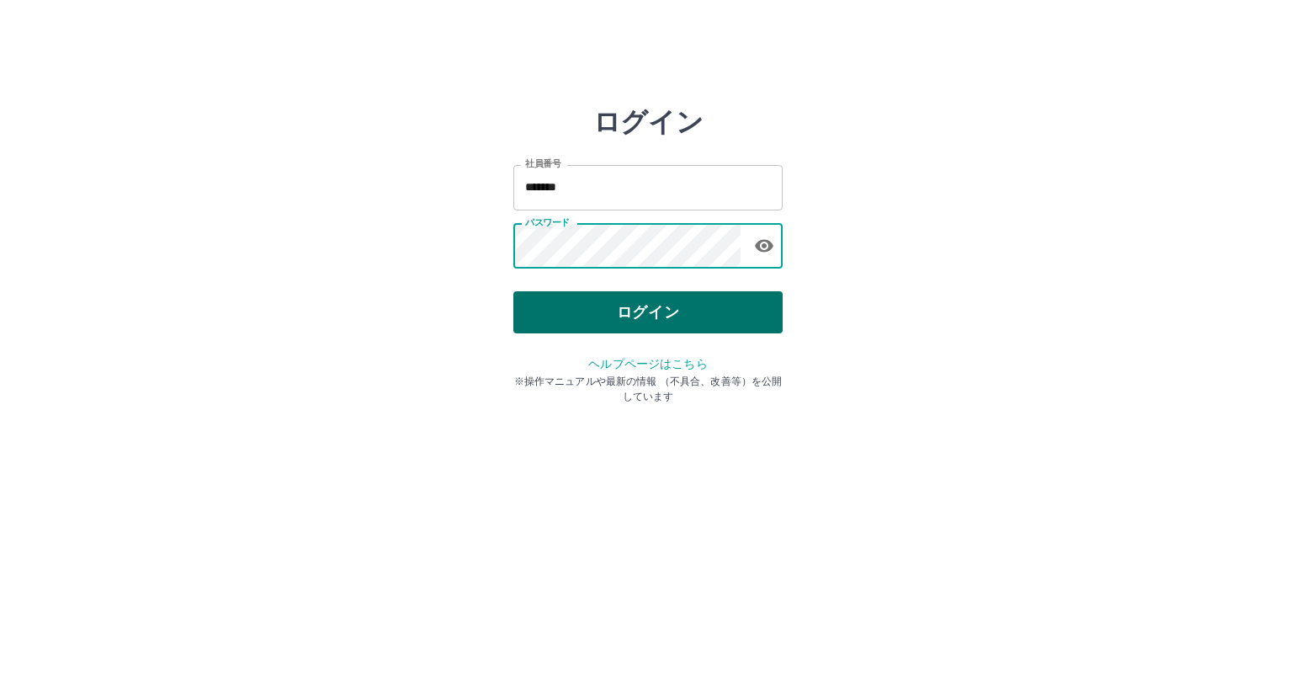
click at [593, 306] on button "ログイン" at bounding box center [647, 312] width 269 height 42
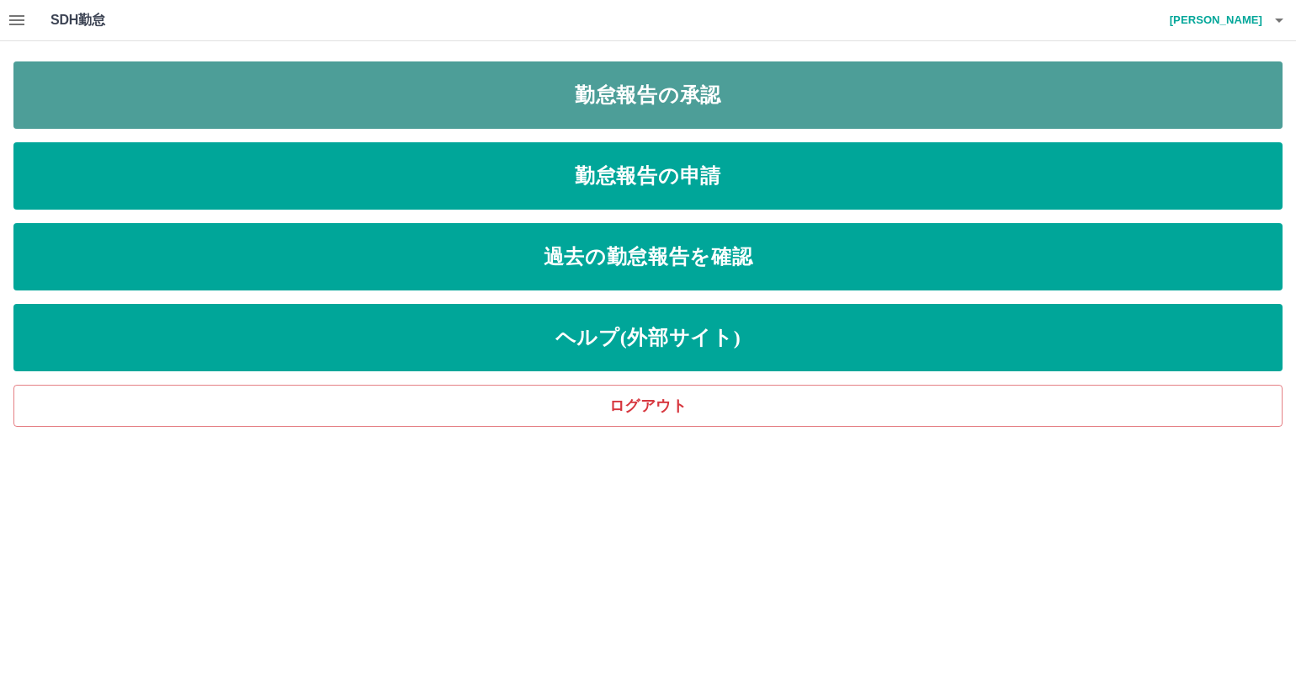
click at [525, 100] on link "勤怠報告の承認" at bounding box center [647, 94] width 1269 height 67
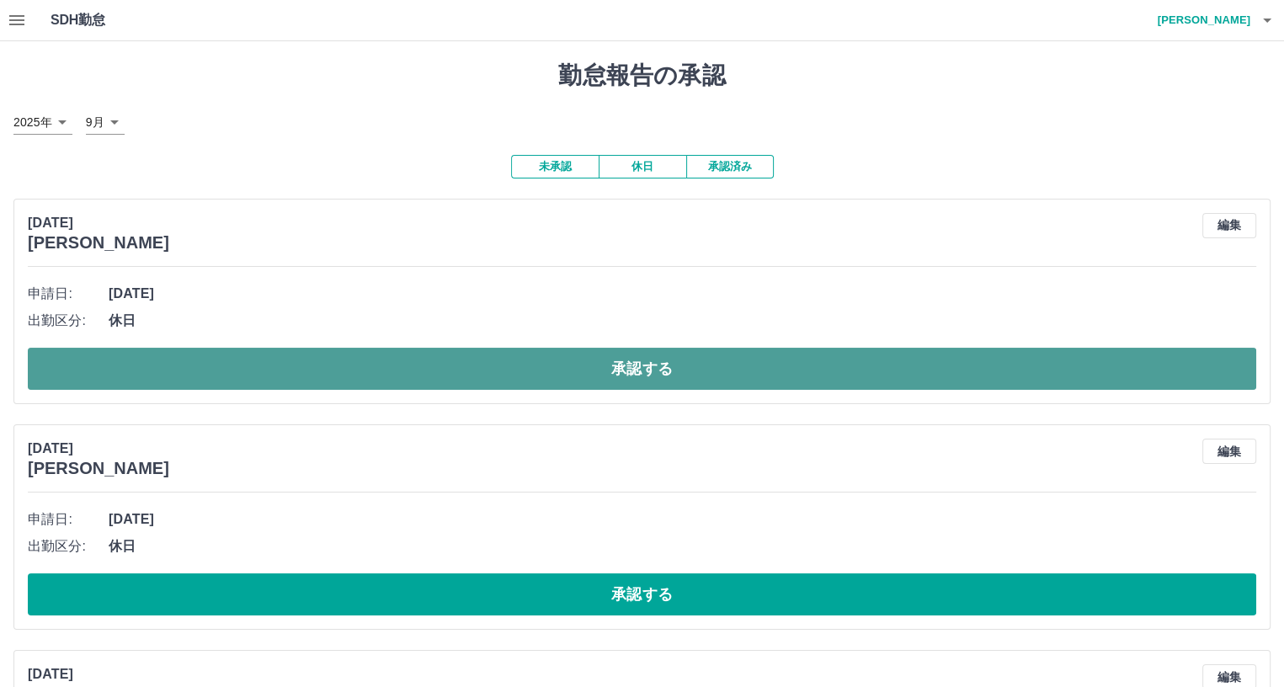
click at [369, 369] on button "承認する" at bounding box center [642, 369] width 1228 height 42
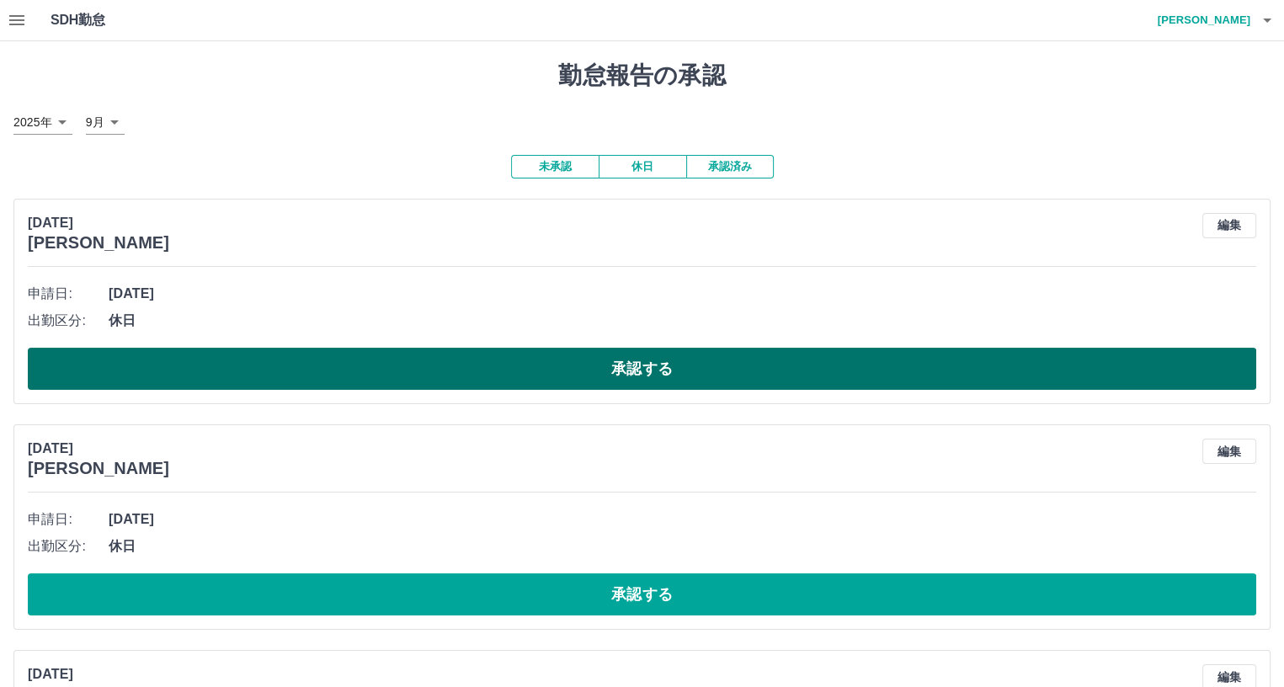
click at [327, 369] on button "承認する" at bounding box center [642, 369] width 1228 height 42
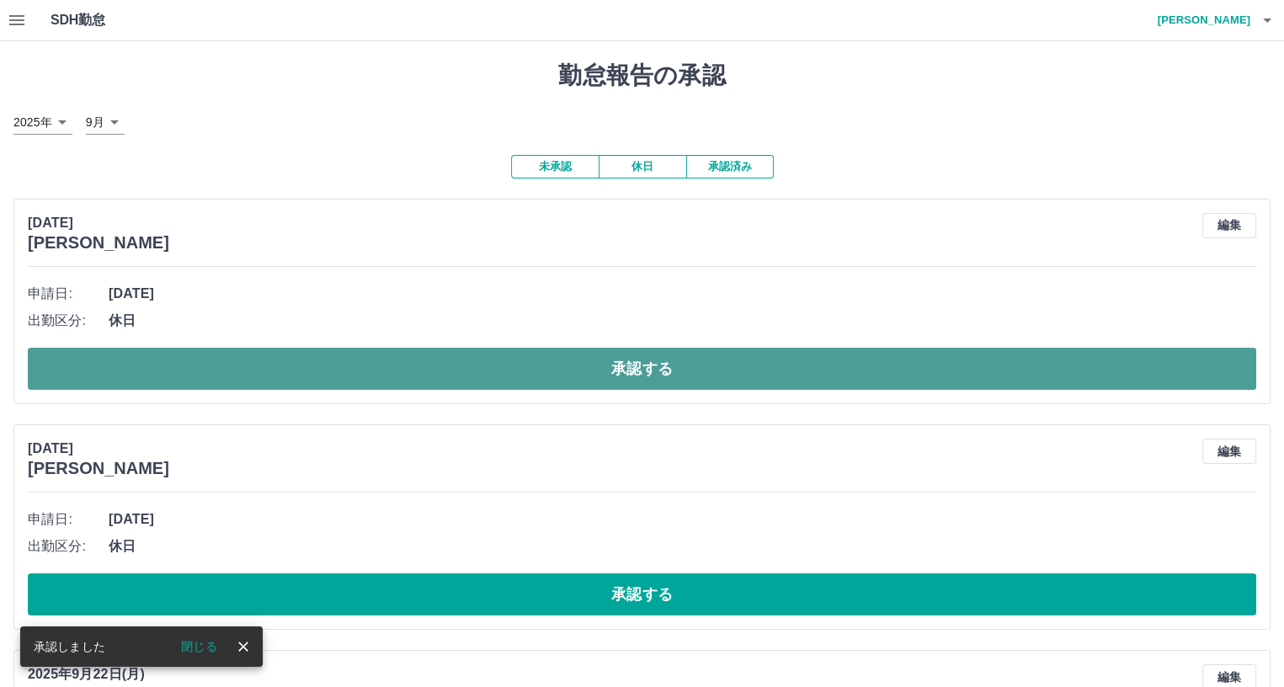
click at [322, 364] on button "承認する" at bounding box center [642, 369] width 1228 height 42
click at [313, 369] on button "承認する" at bounding box center [642, 369] width 1228 height 42
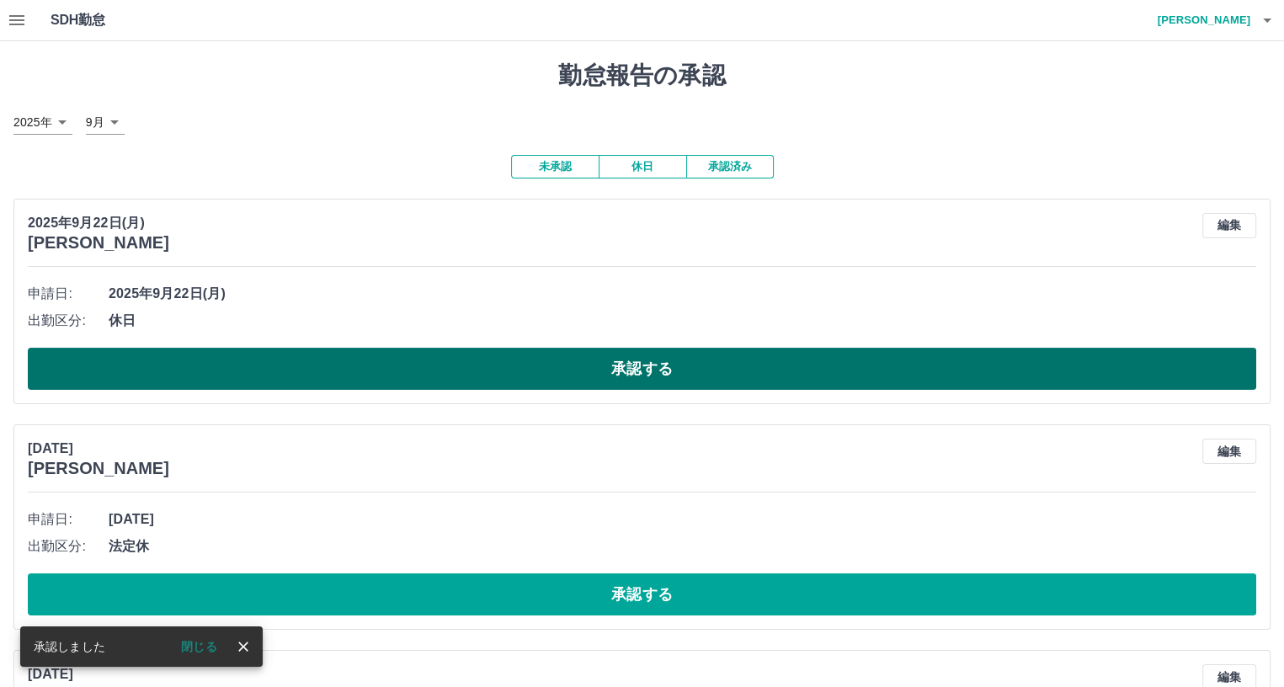
click at [306, 370] on button "承認する" at bounding box center [642, 369] width 1228 height 42
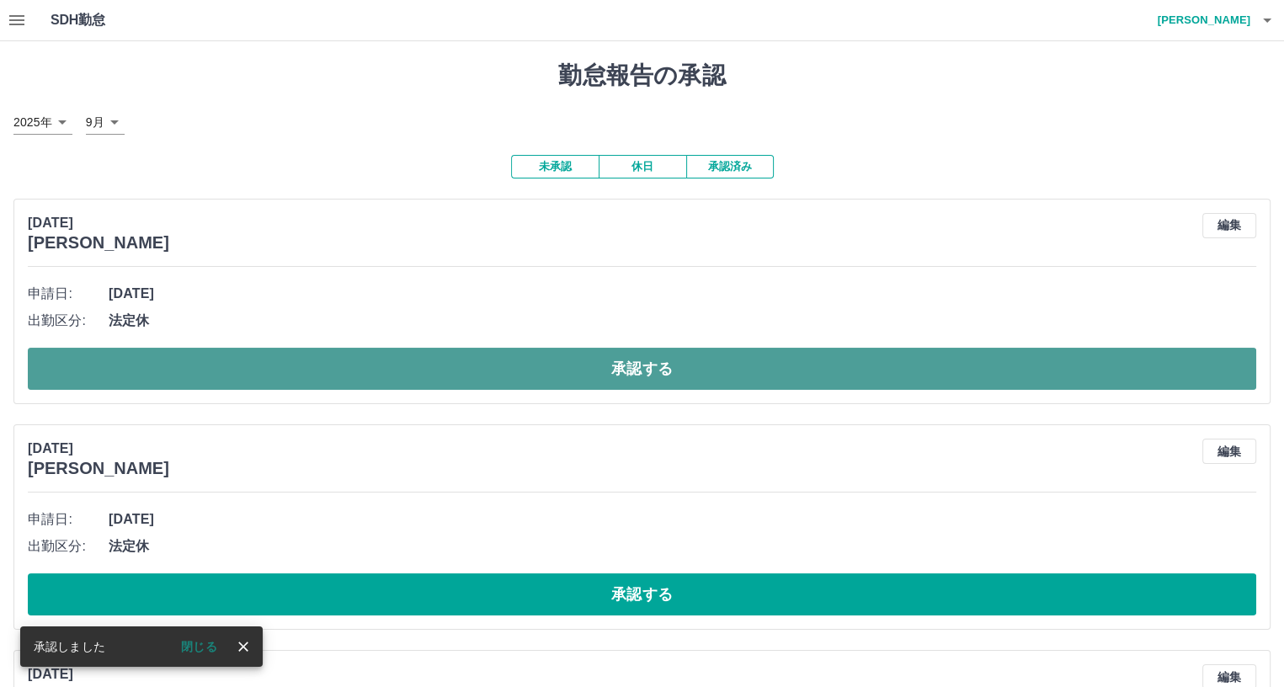
click at [295, 367] on button "承認する" at bounding box center [642, 369] width 1228 height 42
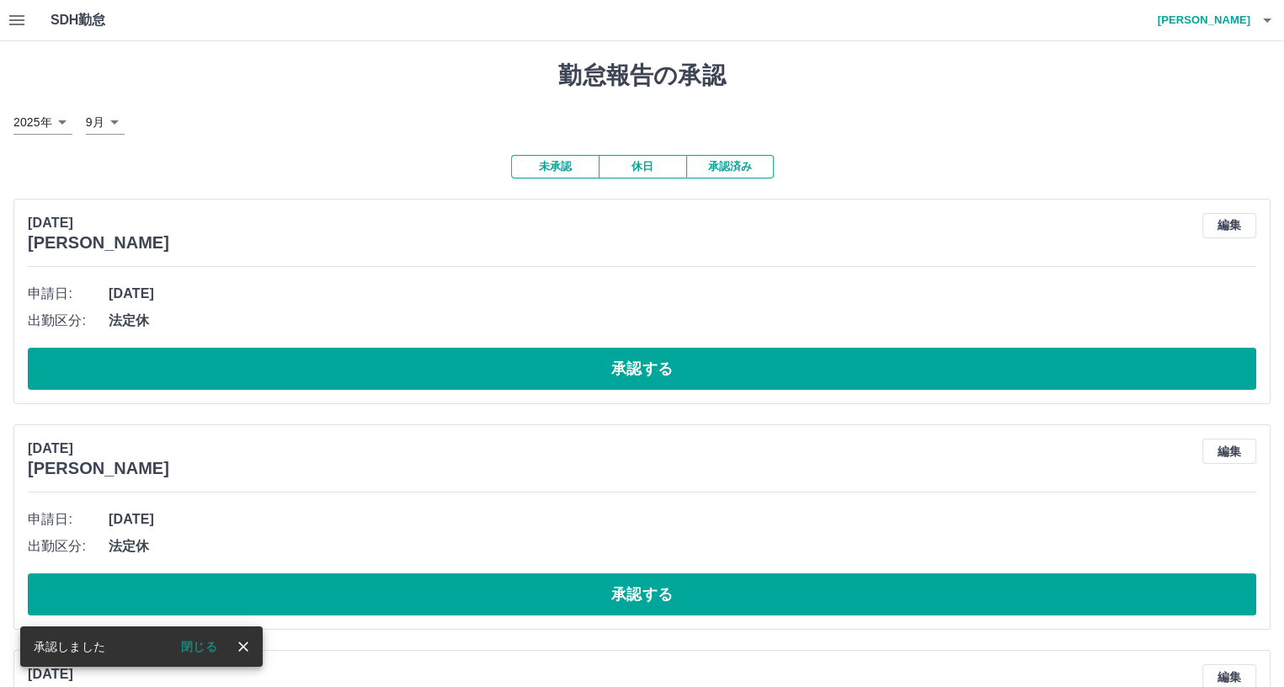
click at [295, 367] on button "承認する" at bounding box center [642, 369] width 1228 height 42
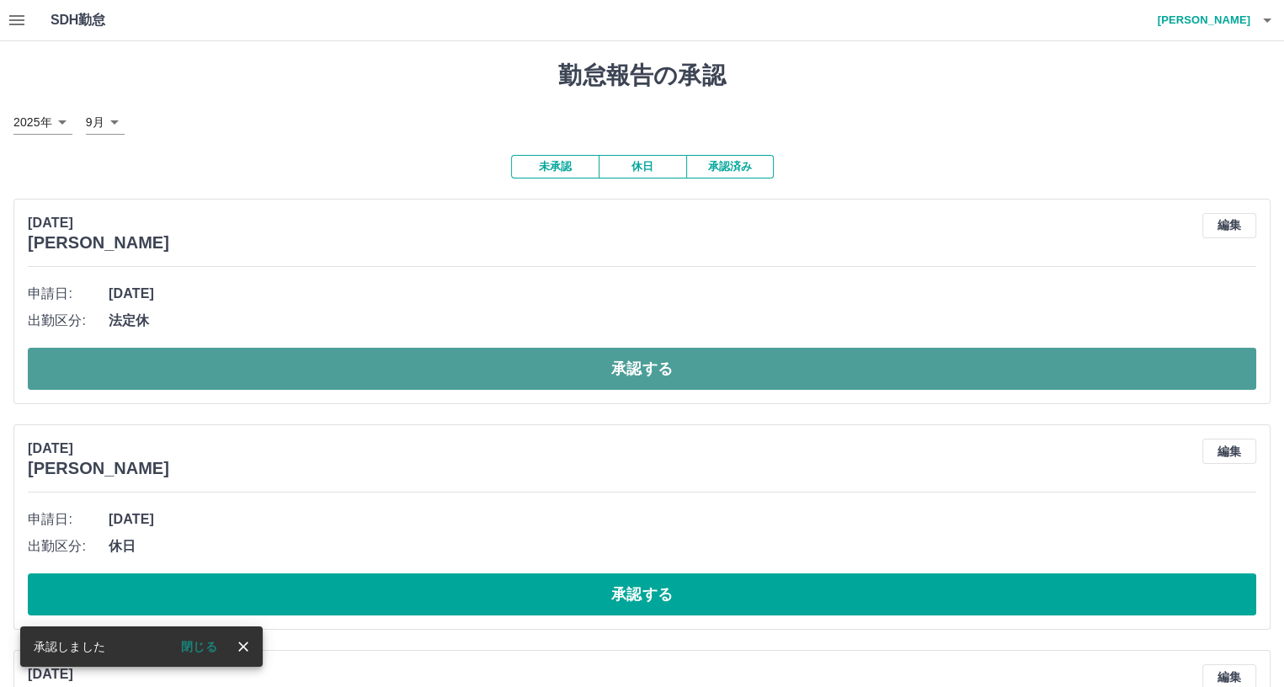
click at [290, 376] on button "承認する" at bounding box center [642, 369] width 1228 height 42
click at [310, 368] on button "承認する" at bounding box center [648, 369] width 1241 height 42
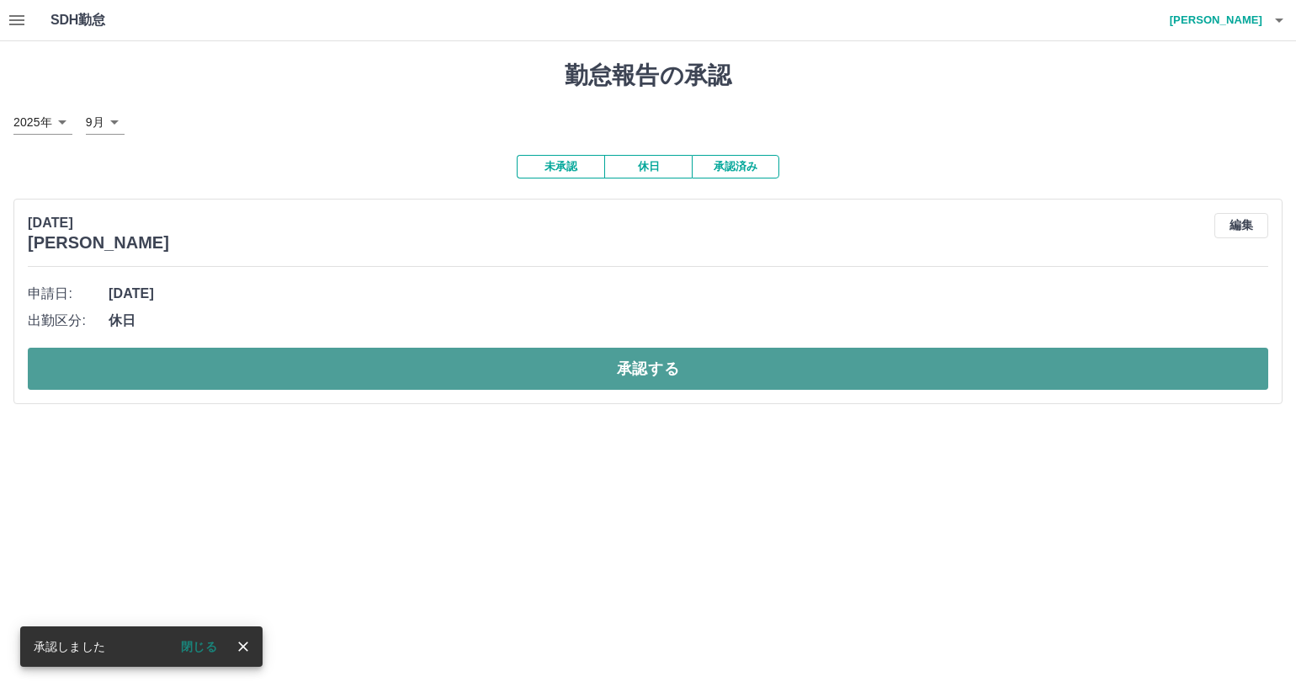
click at [300, 363] on button "承認する" at bounding box center [648, 369] width 1241 height 42
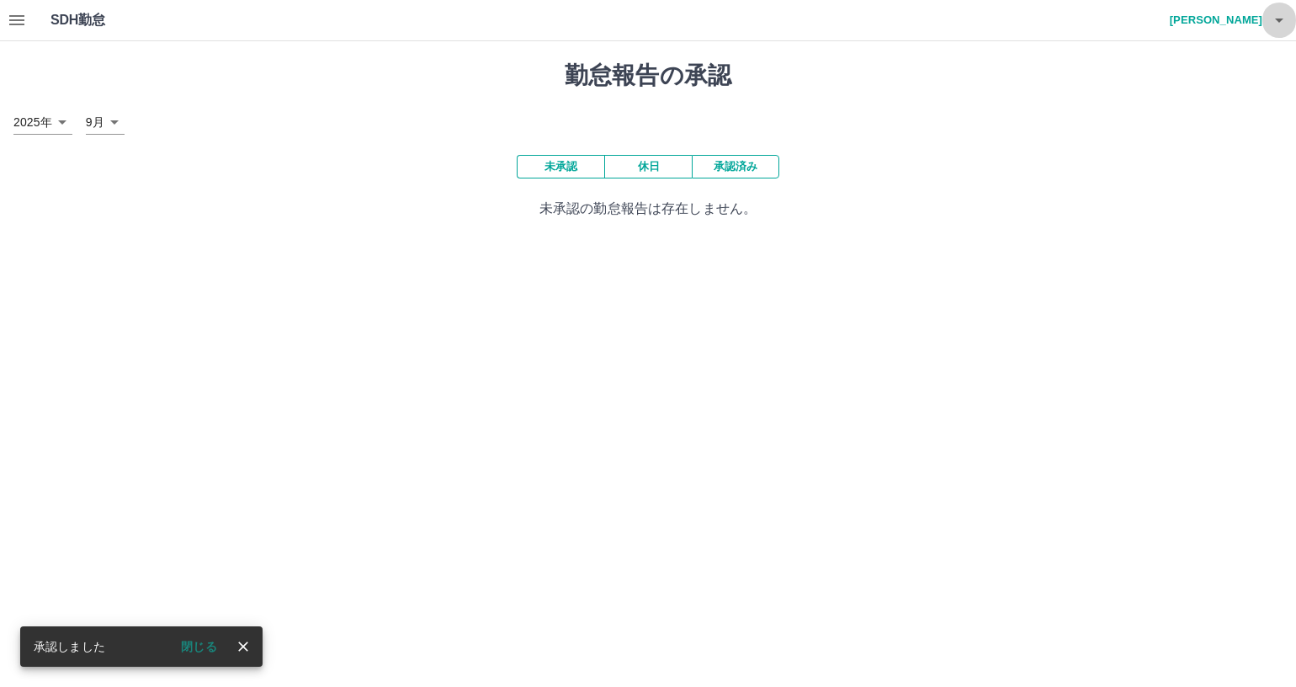
click at [1273, 28] on icon "button" at bounding box center [1279, 20] width 20 height 20
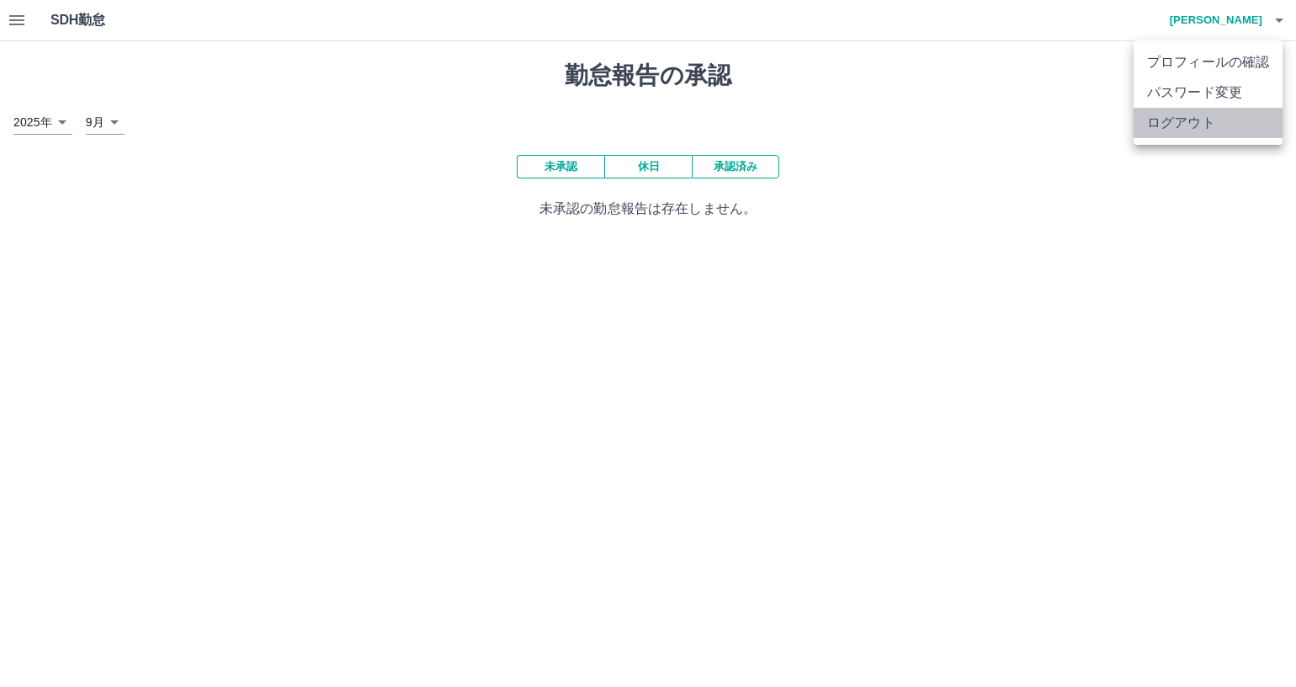
click at [1205, 123] on li "ログアウト" at bounding box center [1208, 123] width 149 height 30
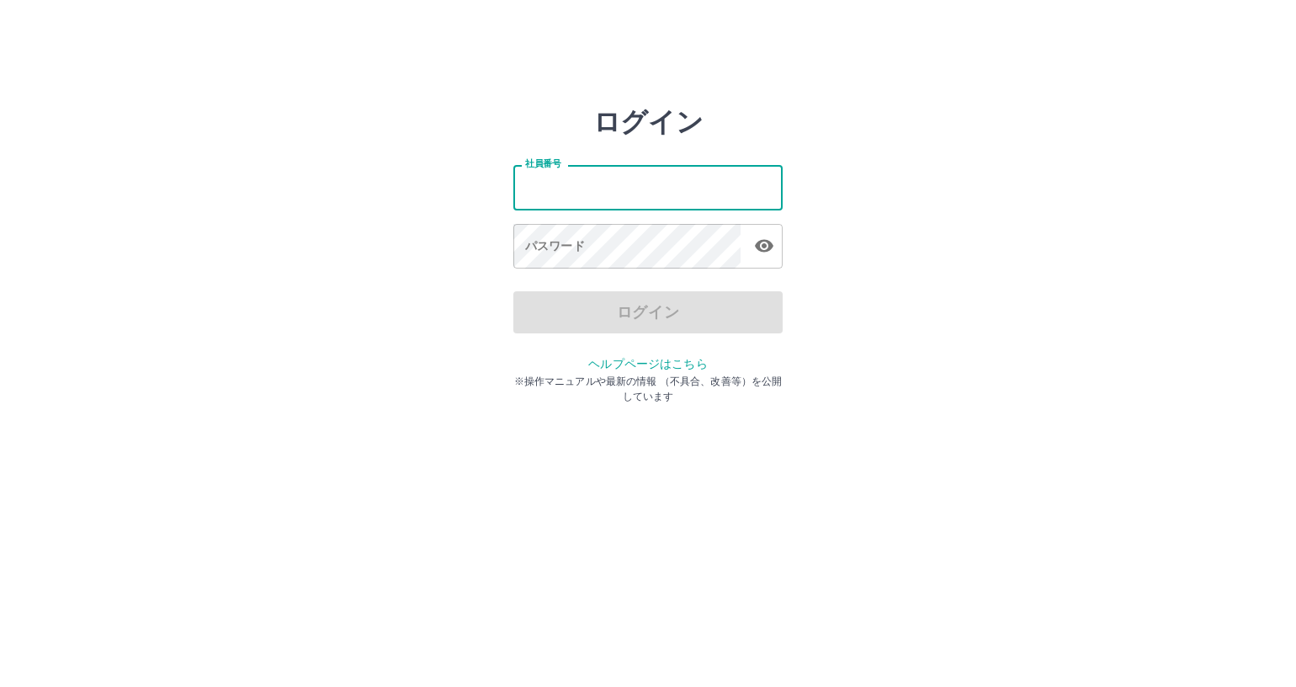
click at [572, 196] on input "社員番号" at bounding box center [647, 187] width 269 height 45
type input "*******"
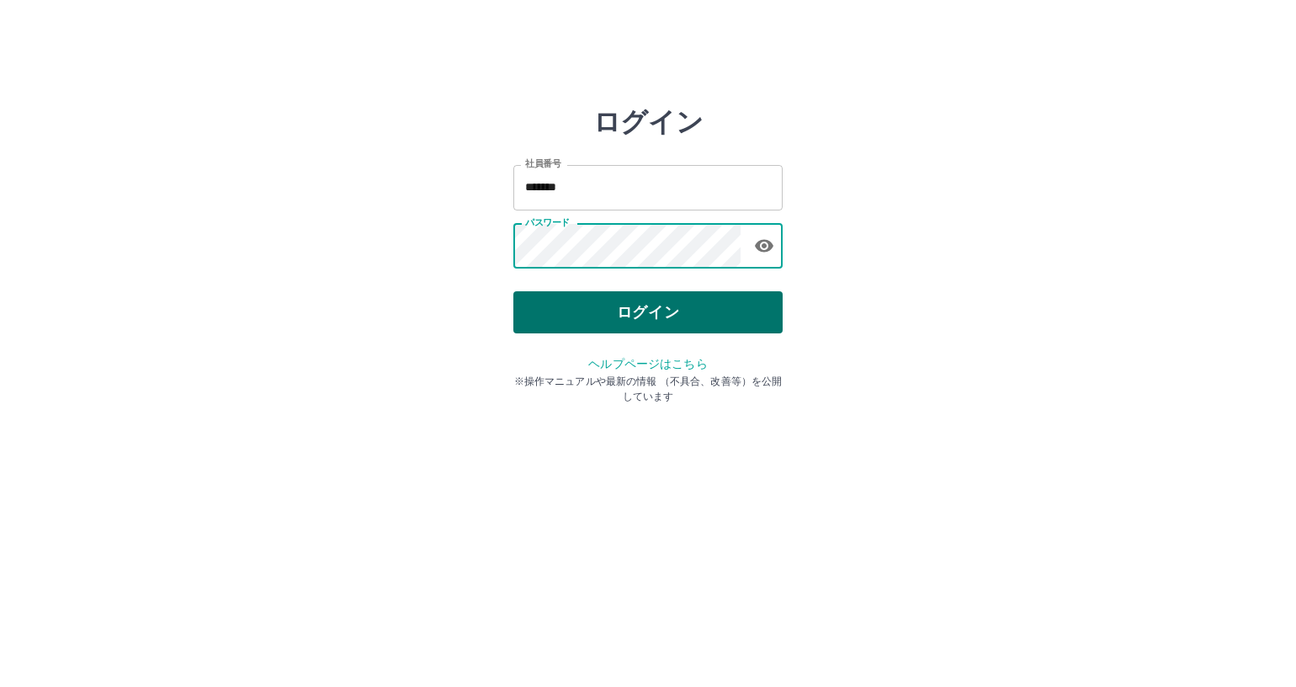
click at [650, 316] on button "ログイン" at bounding box center [647, 312] width 269 height 42
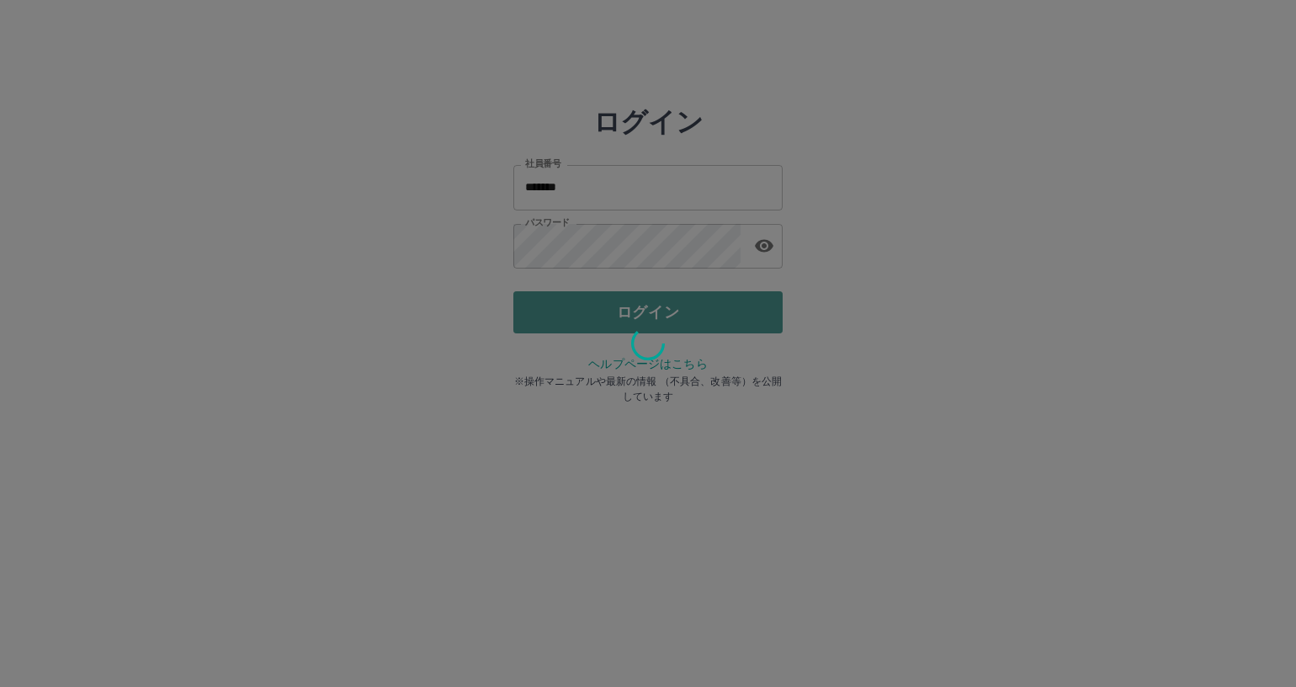
click at [650, 316] on div "ログイン 社員番号 ******* 社員番号 パスワード パスワード ログイン ヘルプページはこちら ※操作マニュアルや最新の情報 （不具合、改善等）を公開し…" at bounding box center [647, 240] width 269 height 269
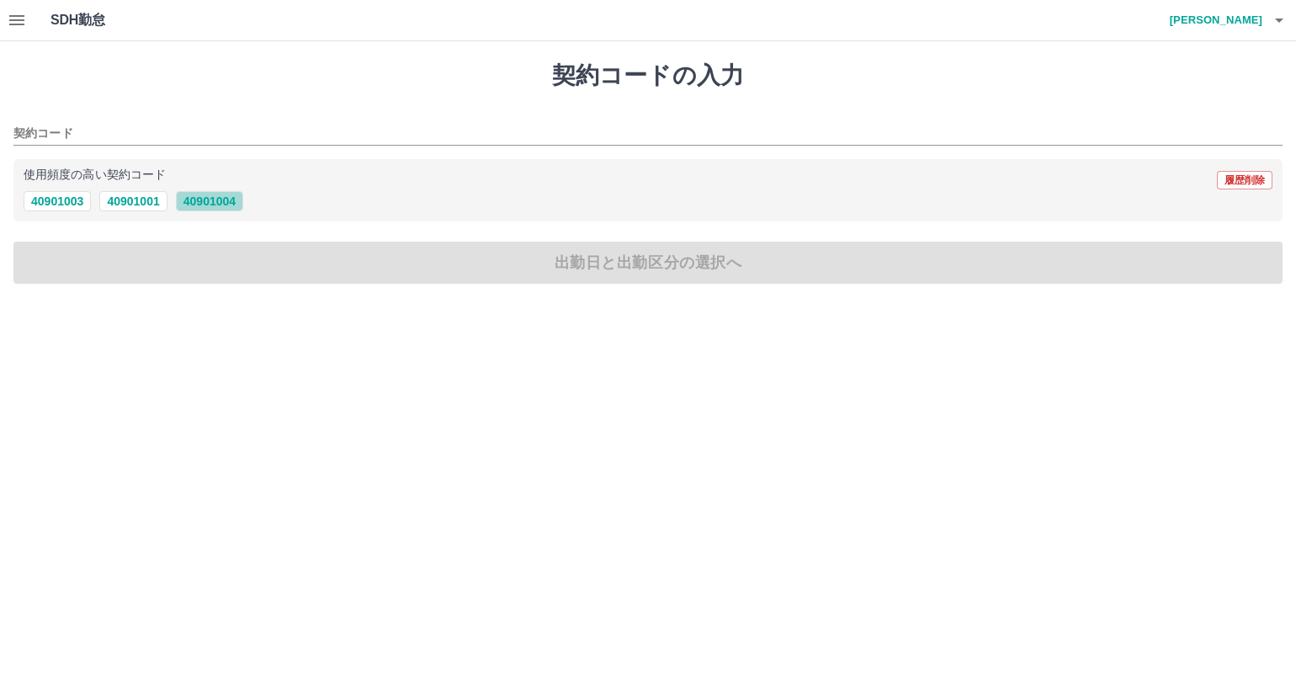
click at [221, 200] on button "40901004" at bounding box center [209, 201] width 67 height 20
type input "********"
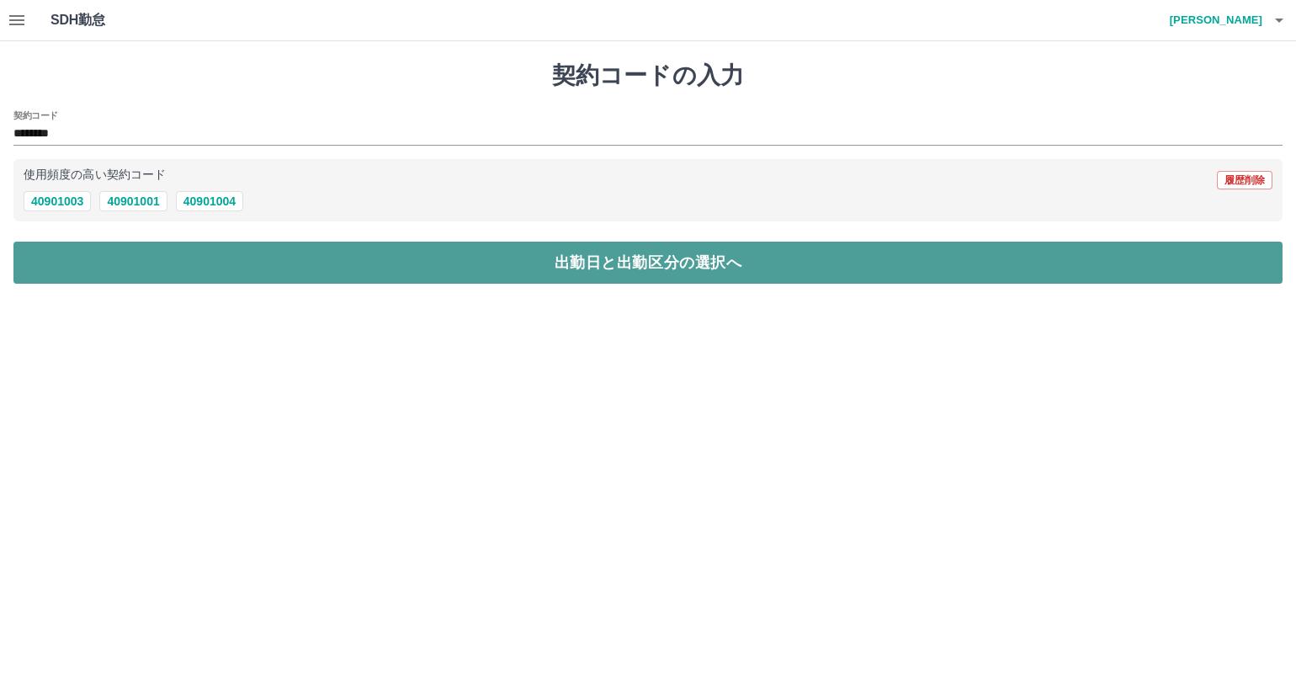
click at [263, 265] on button "出勤日と出勤区分の選択へ" at bounding box center [647, 263] width 1269 height 42
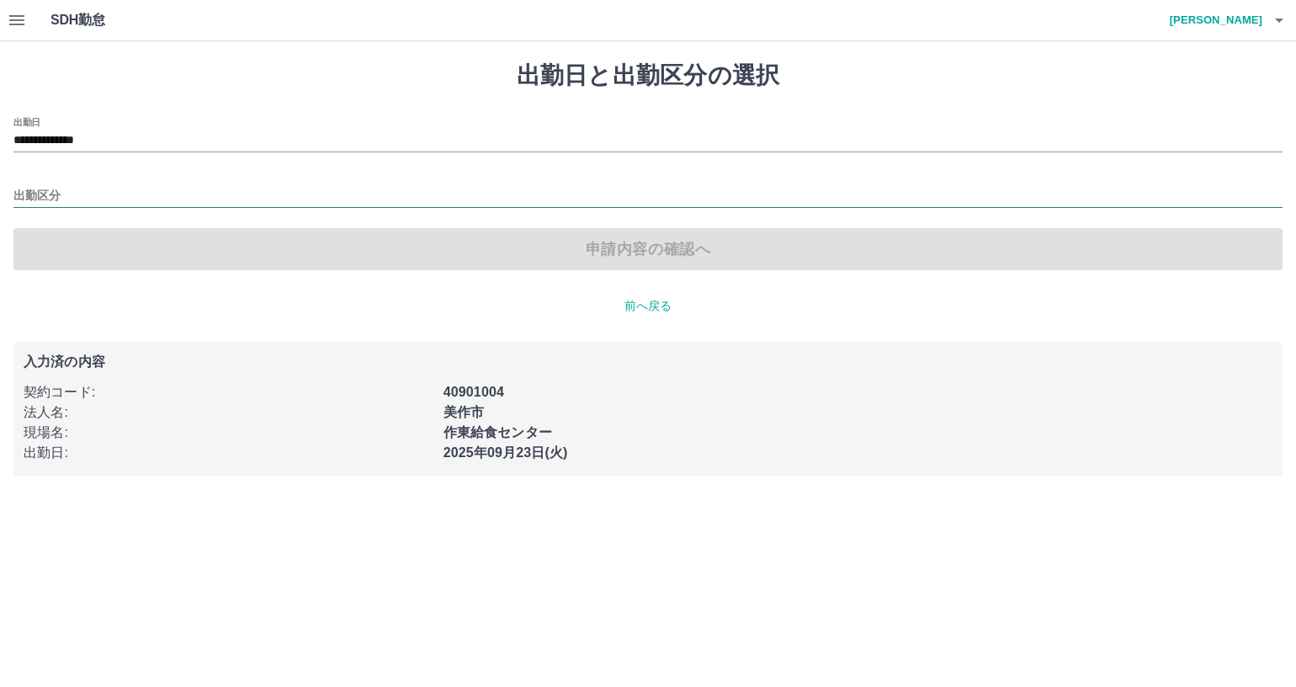
click at [142, 195] on input "出勤区分" at bounding box center [647, 196] width 1269 height 21
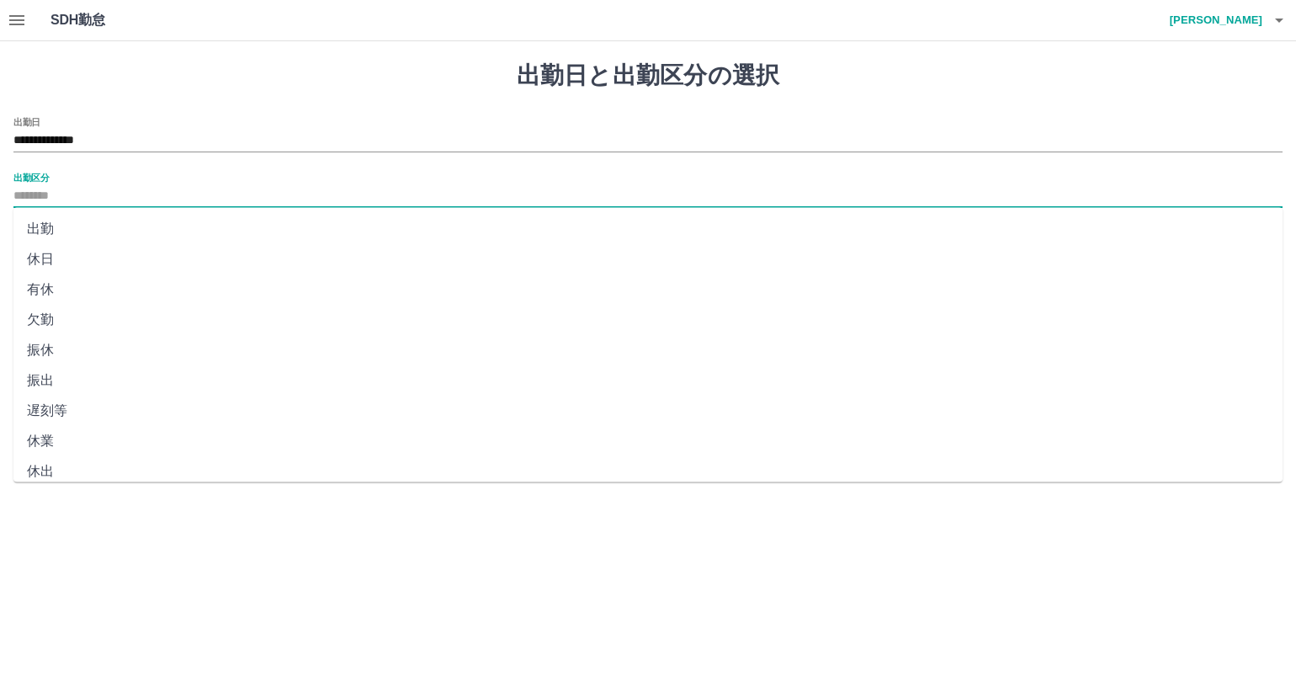
click at [130, 263] on li "休日" at bounding box center [647, 259] width 1269 height 30
type input "**"
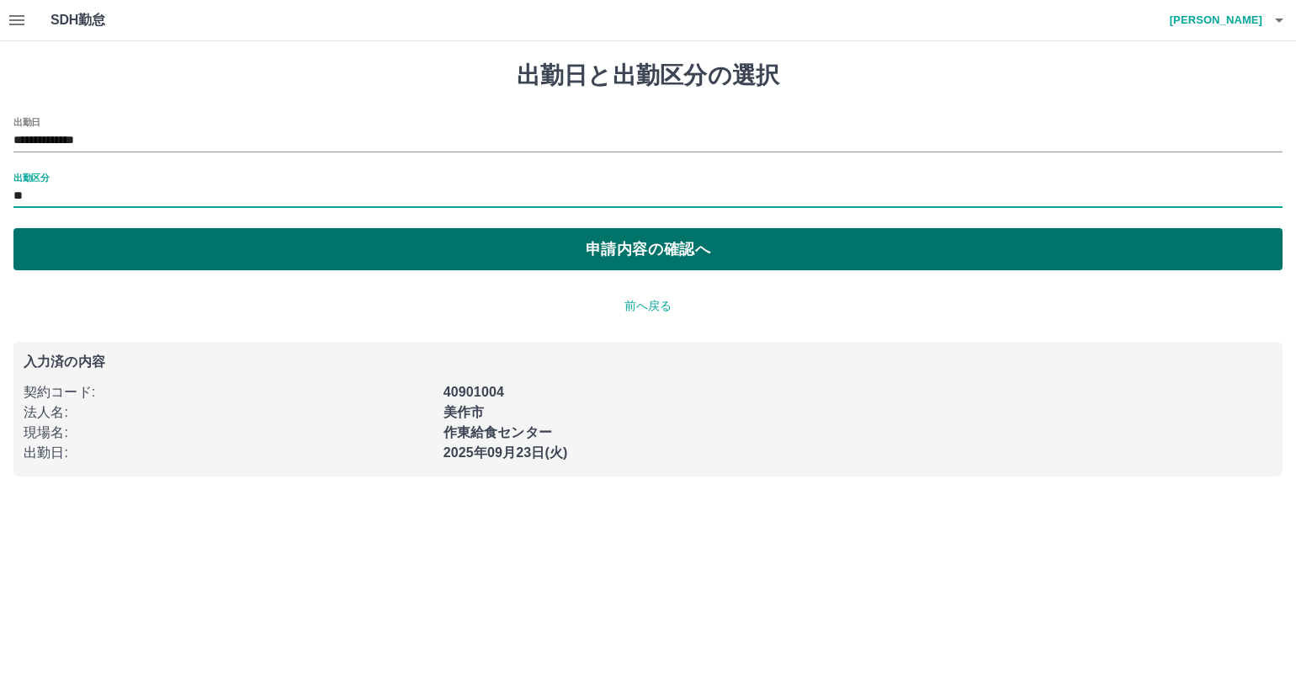
click at [273, 252] on button "申請内容の確認へ" at bounding box center [647, 249] width 1269 height 42
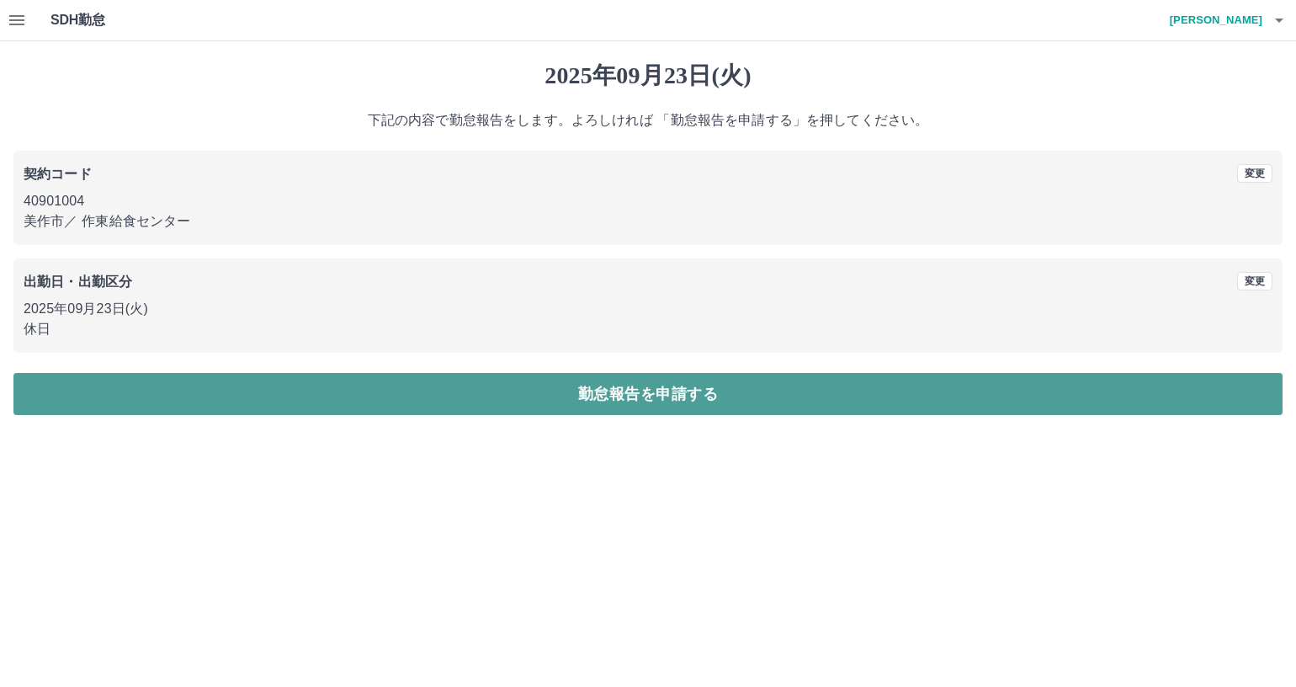
click at [459, 391] on button "勤怠報告を申請する" at bounding box center [647, 394] width 1269 height 42
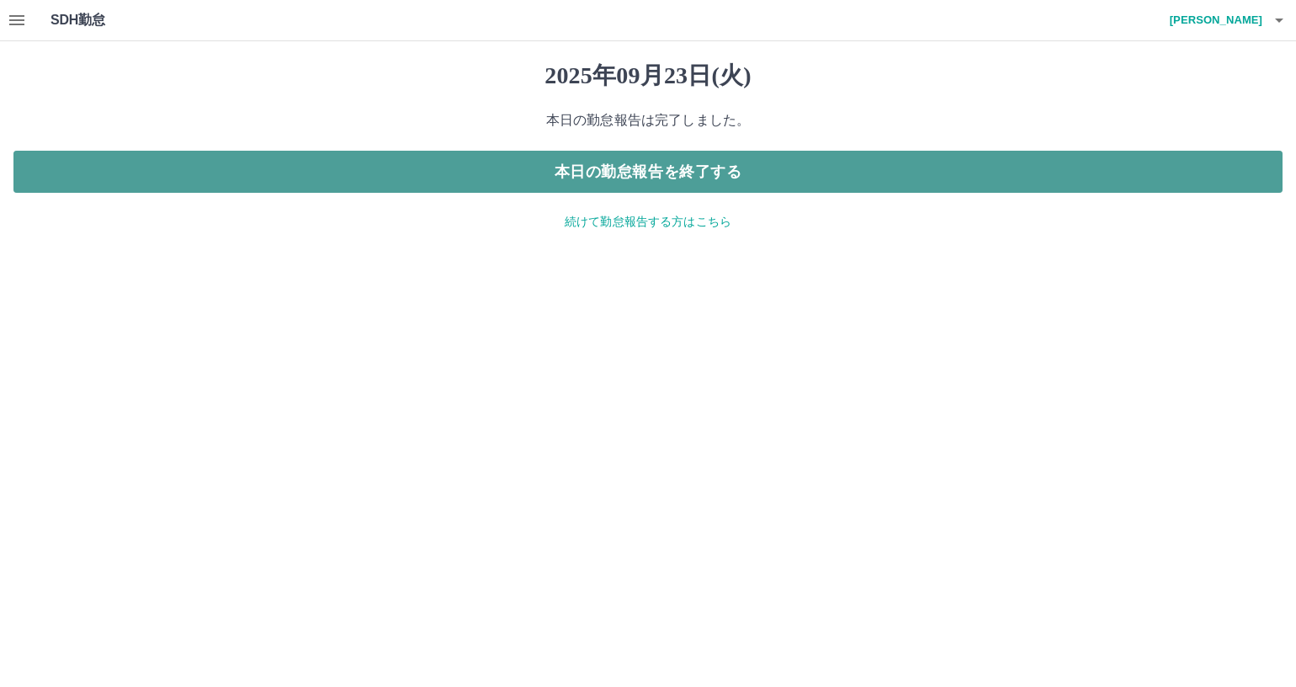
click at [662, 171] on button "本日の勤怠報告を終了する" at bounding box center [647, 172] width 1269 height 42
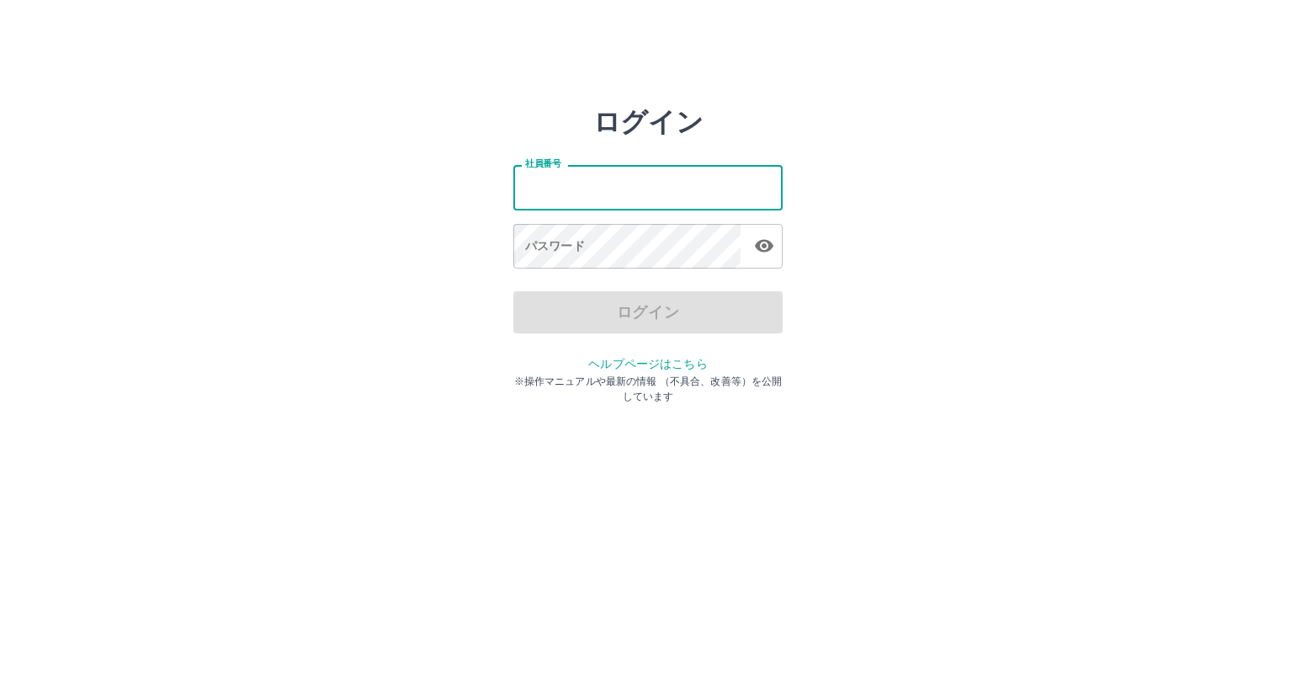
drag, startPoint x: 646, startPoint y: 194, endPoint x: 647, endPoint y: 208, distance: 13.6
click at [646, 194] on input "社員番号" at bounding box center [647, 187] width 269 height 45
type input "*******"
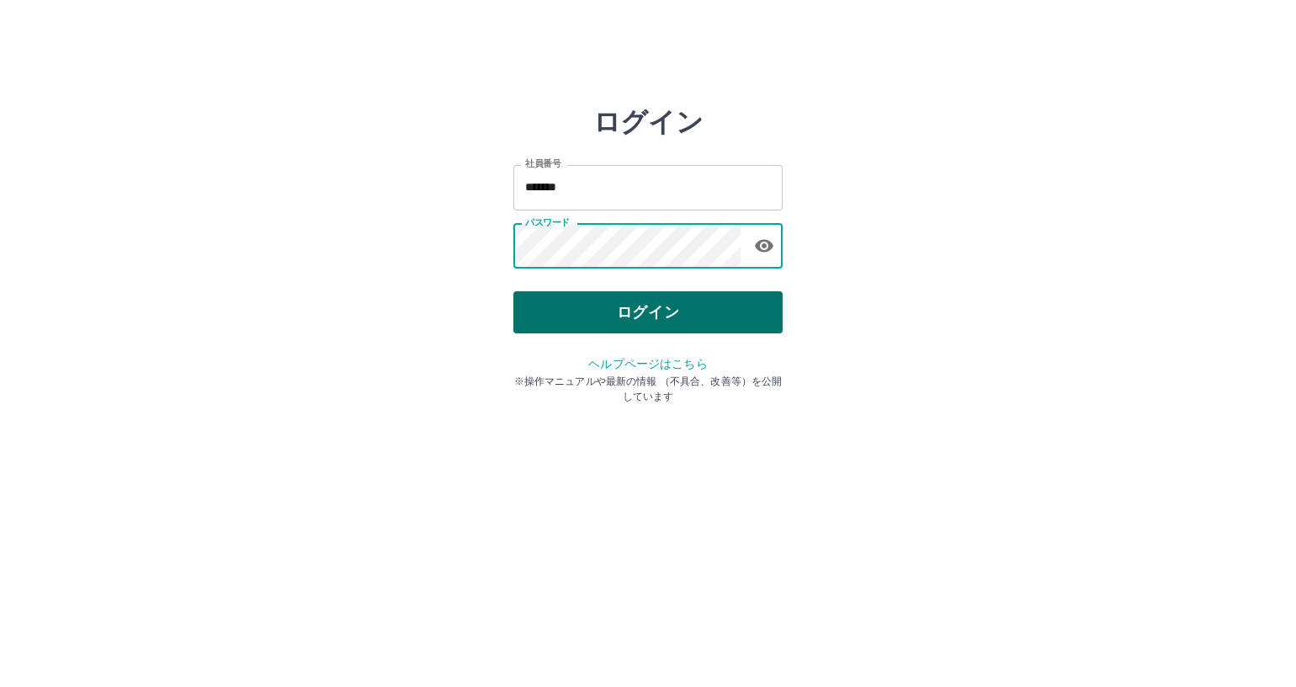
click at [593, 311] on button "ログイン" at bounding box center [647, 312] width 269 height 42
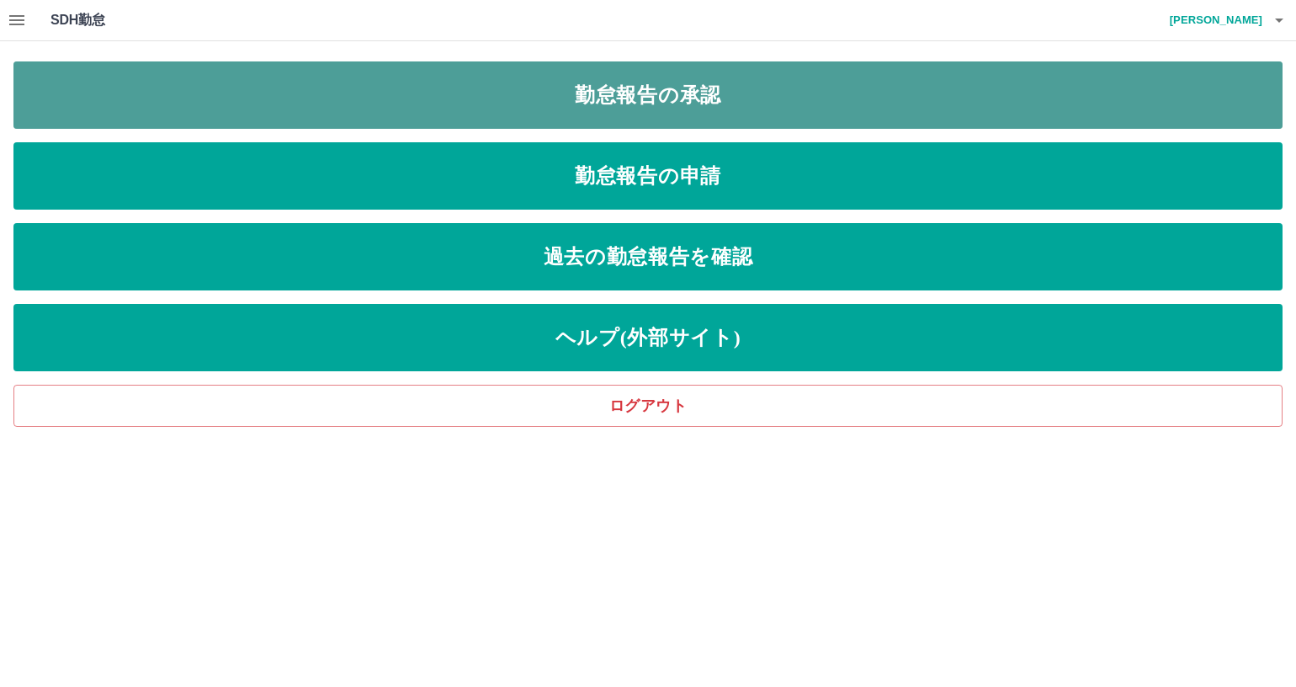
click at [456, 88] on link "勤怠報告の承認" at bounding box center [647, 94] width 1269 height 67
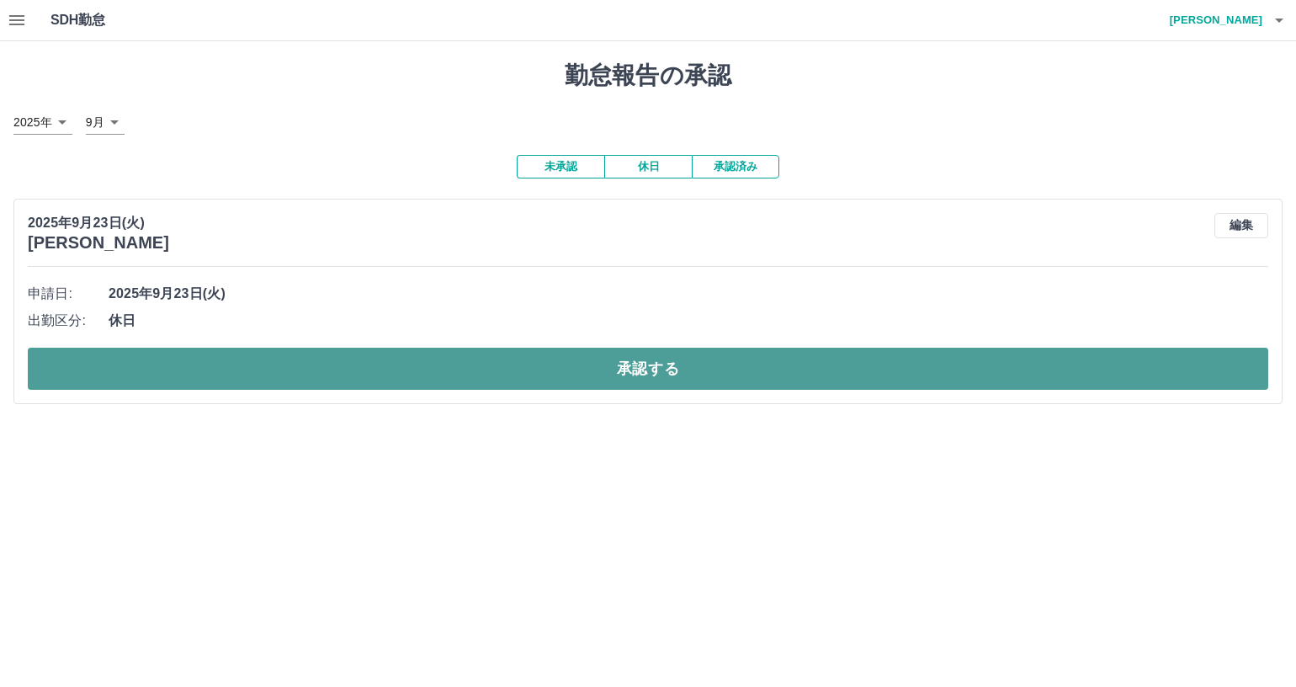
click at [404, 370] on button "承認する" at bounding box center [648, 369] width 1241 height 42
